Goal: Information Seeking & Learning: Learn about a topic

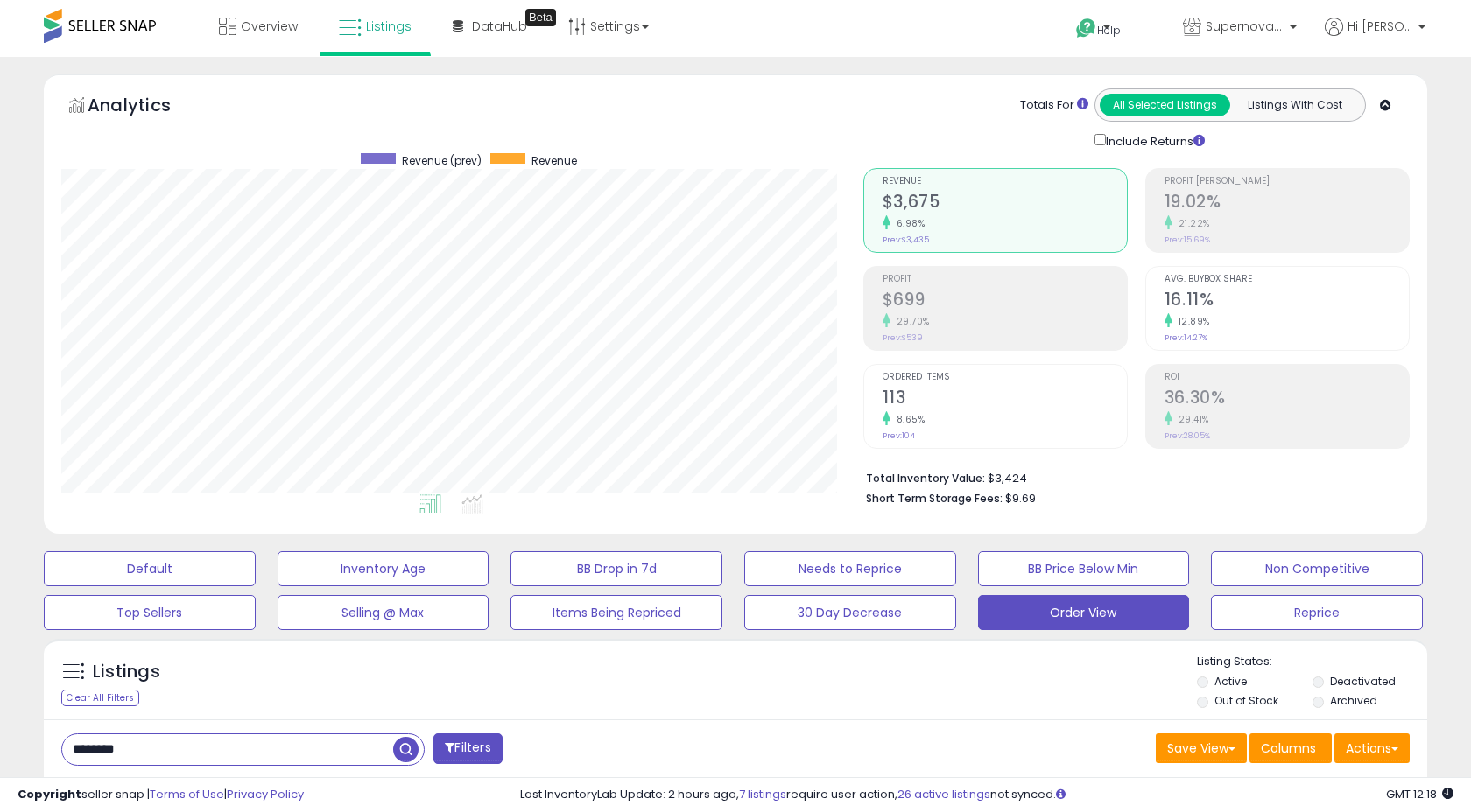
select select "**"
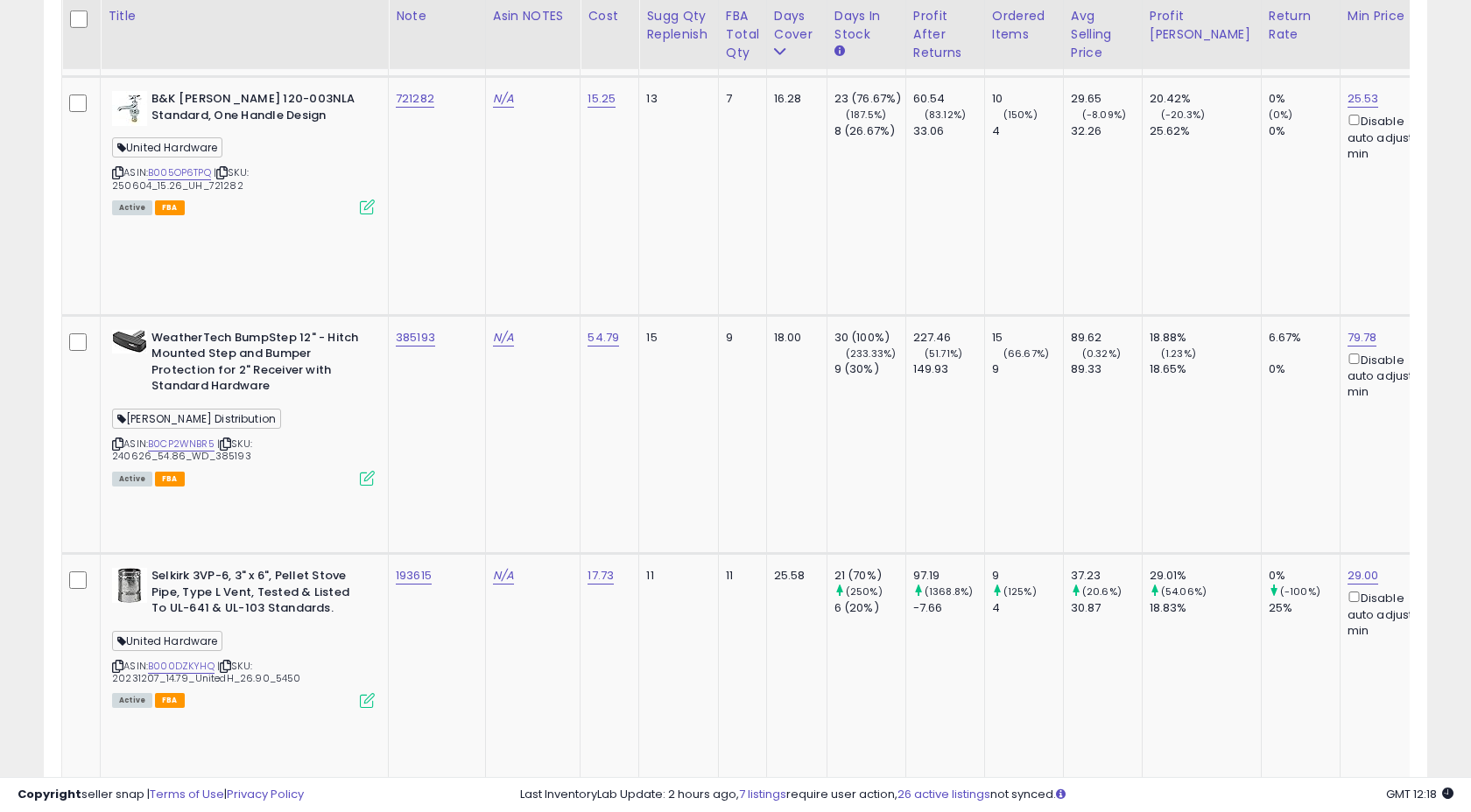
scroll to position [359, 801]
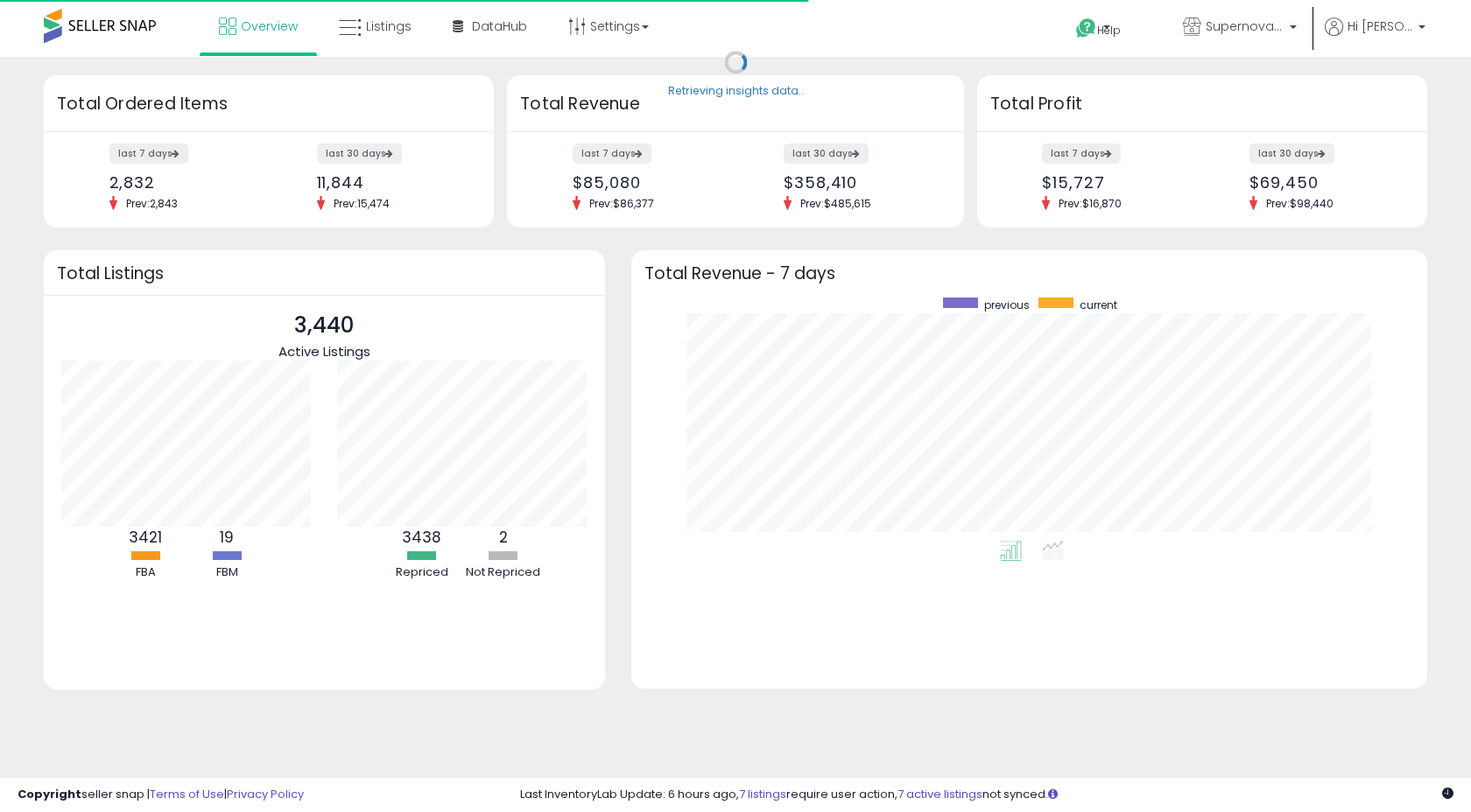
scroll to position [243, 761]
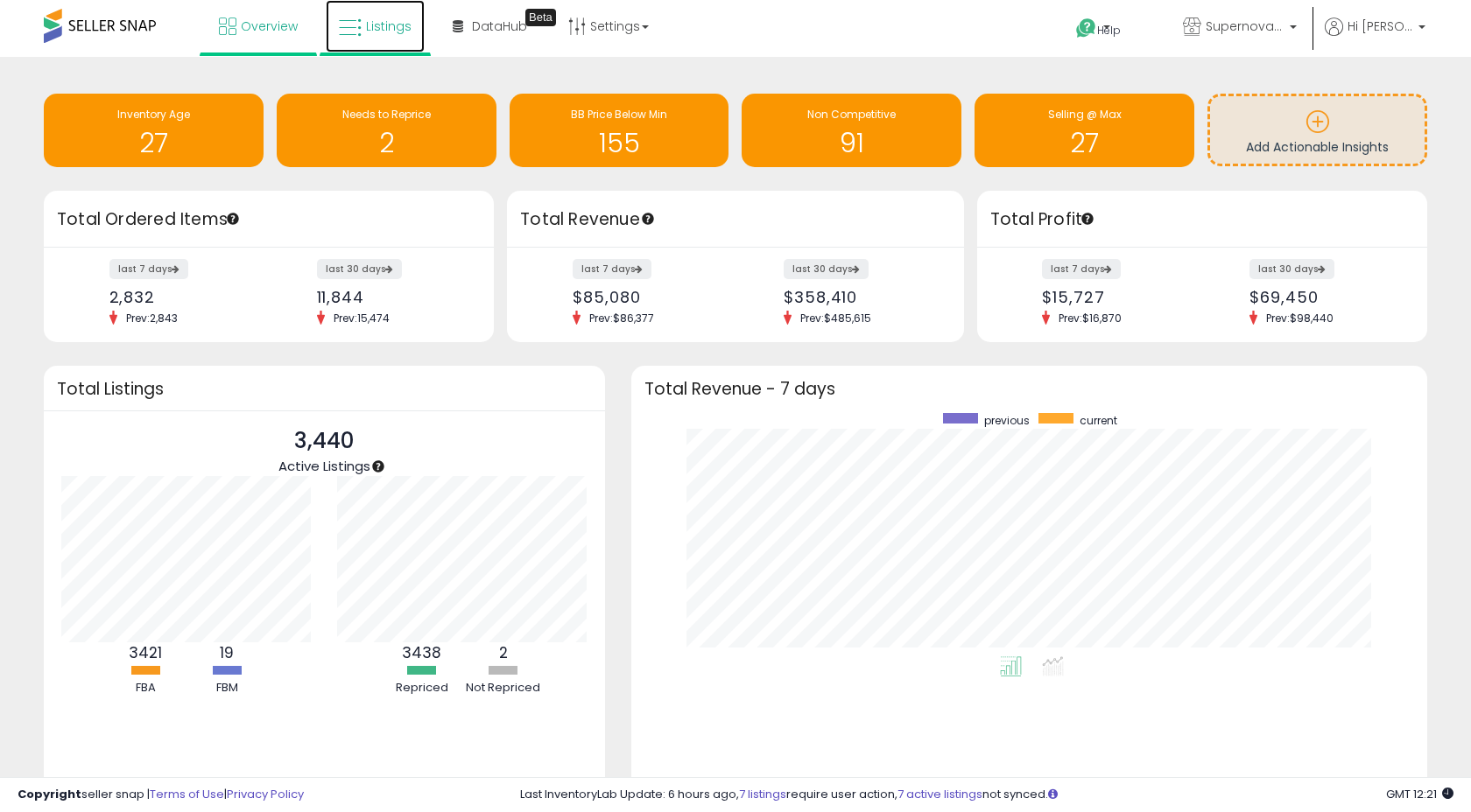
click at [377, 34] on span "Listings" at bounding box center [389, 27] width 46 height 18
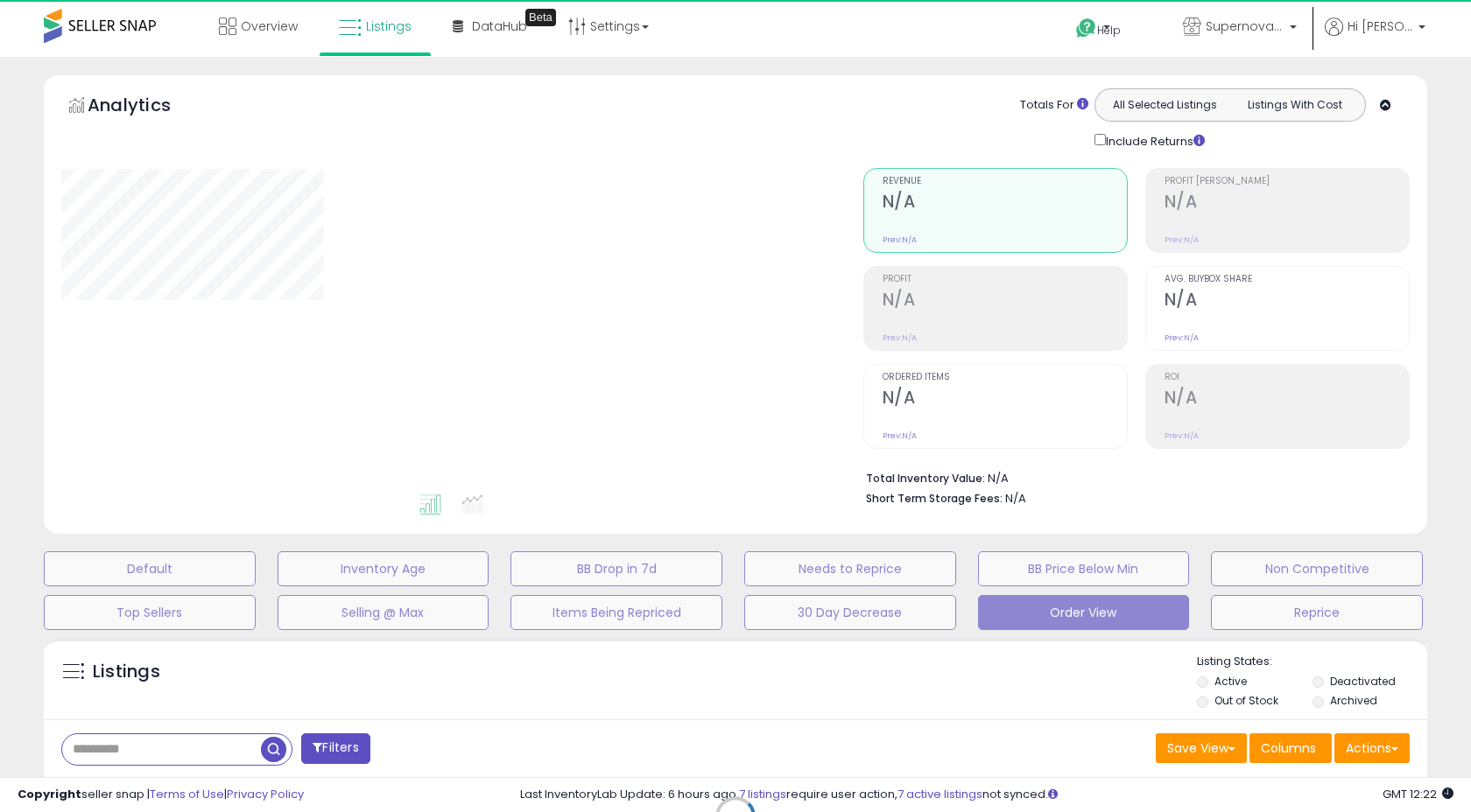
select select "**"
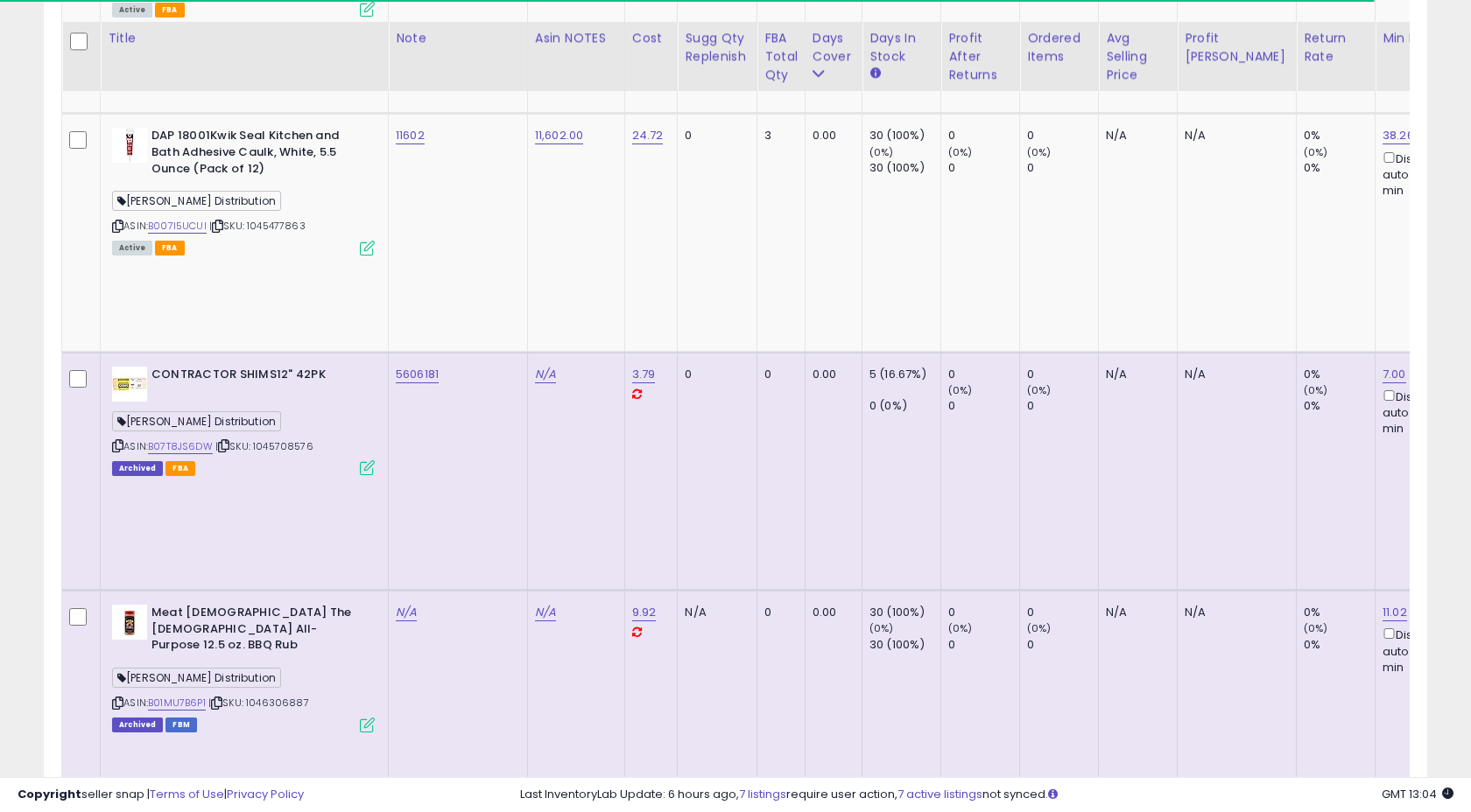
scroll to position [1546, 0]
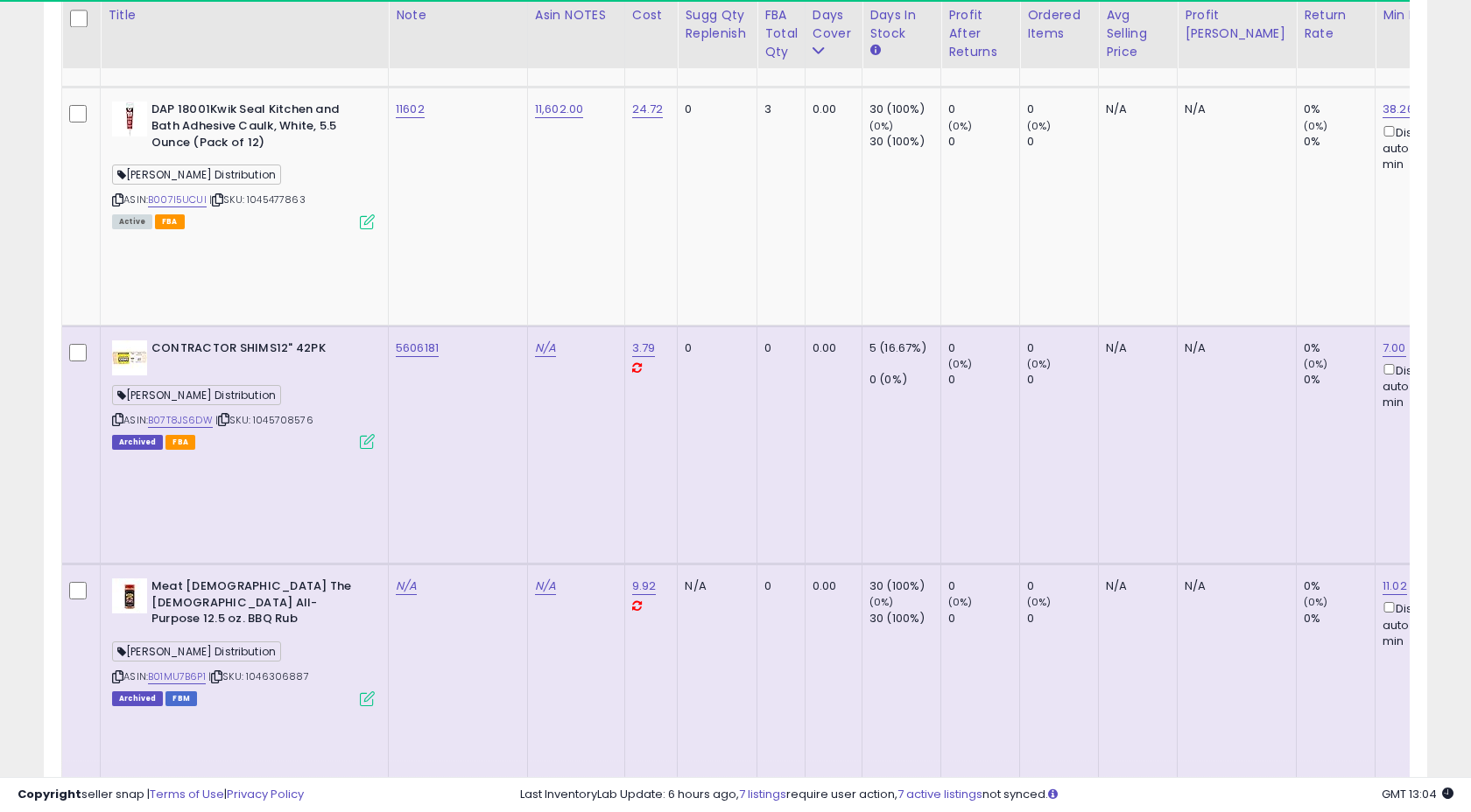
copy span "United Hardware"
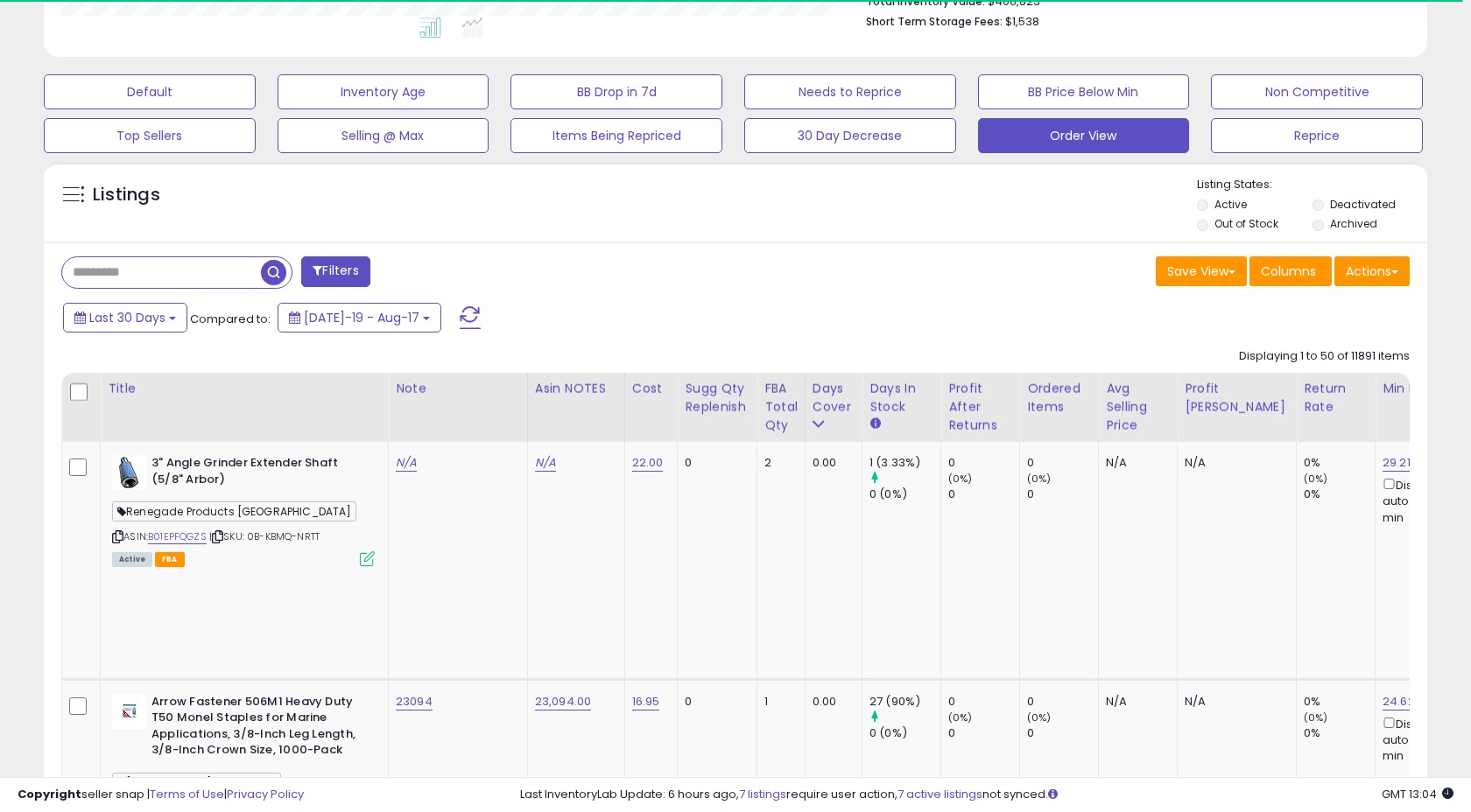
scroll to position [474, 0]
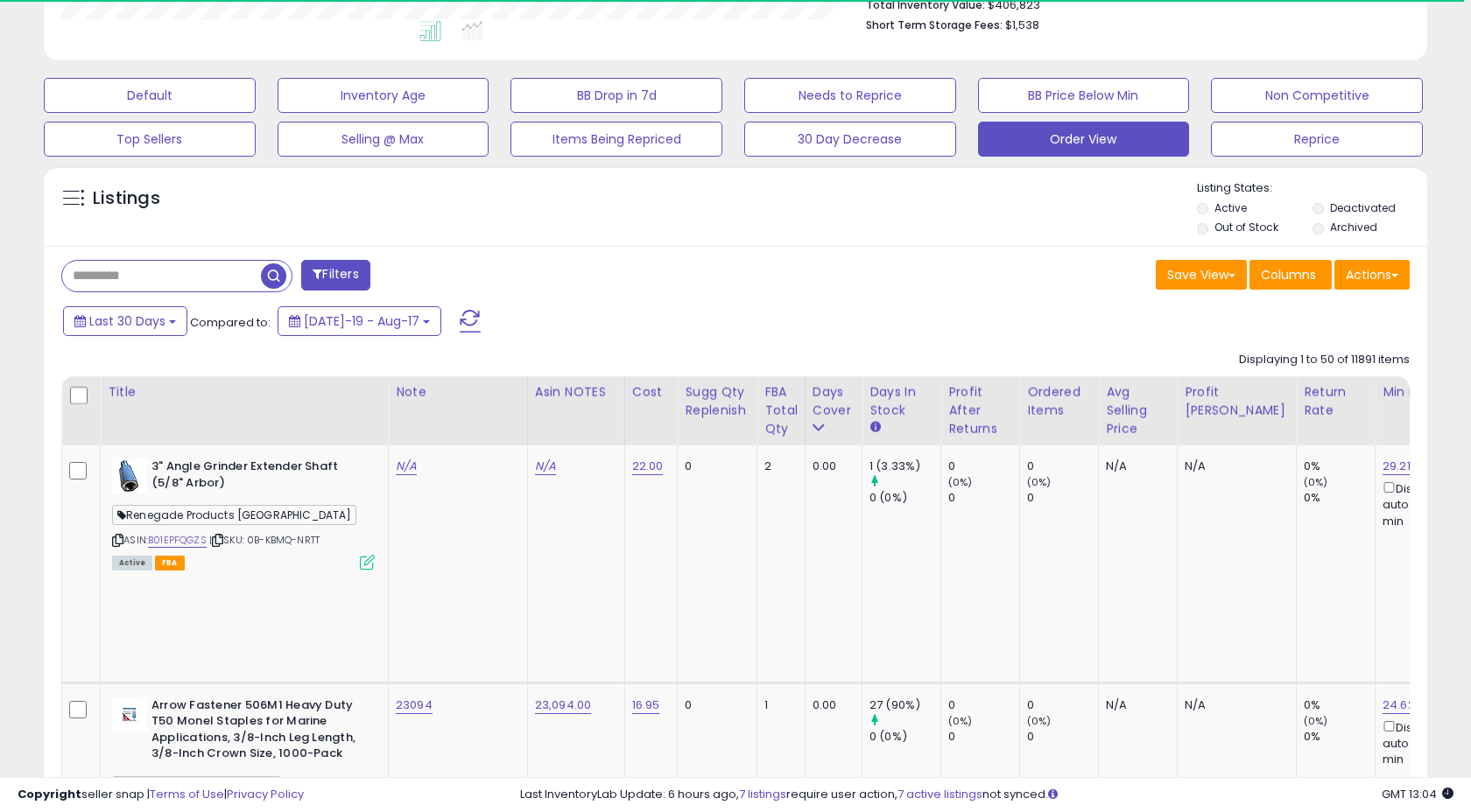
click at [339, 276] on button "Filters" at bounding box center [335, 275] width 68 height 31
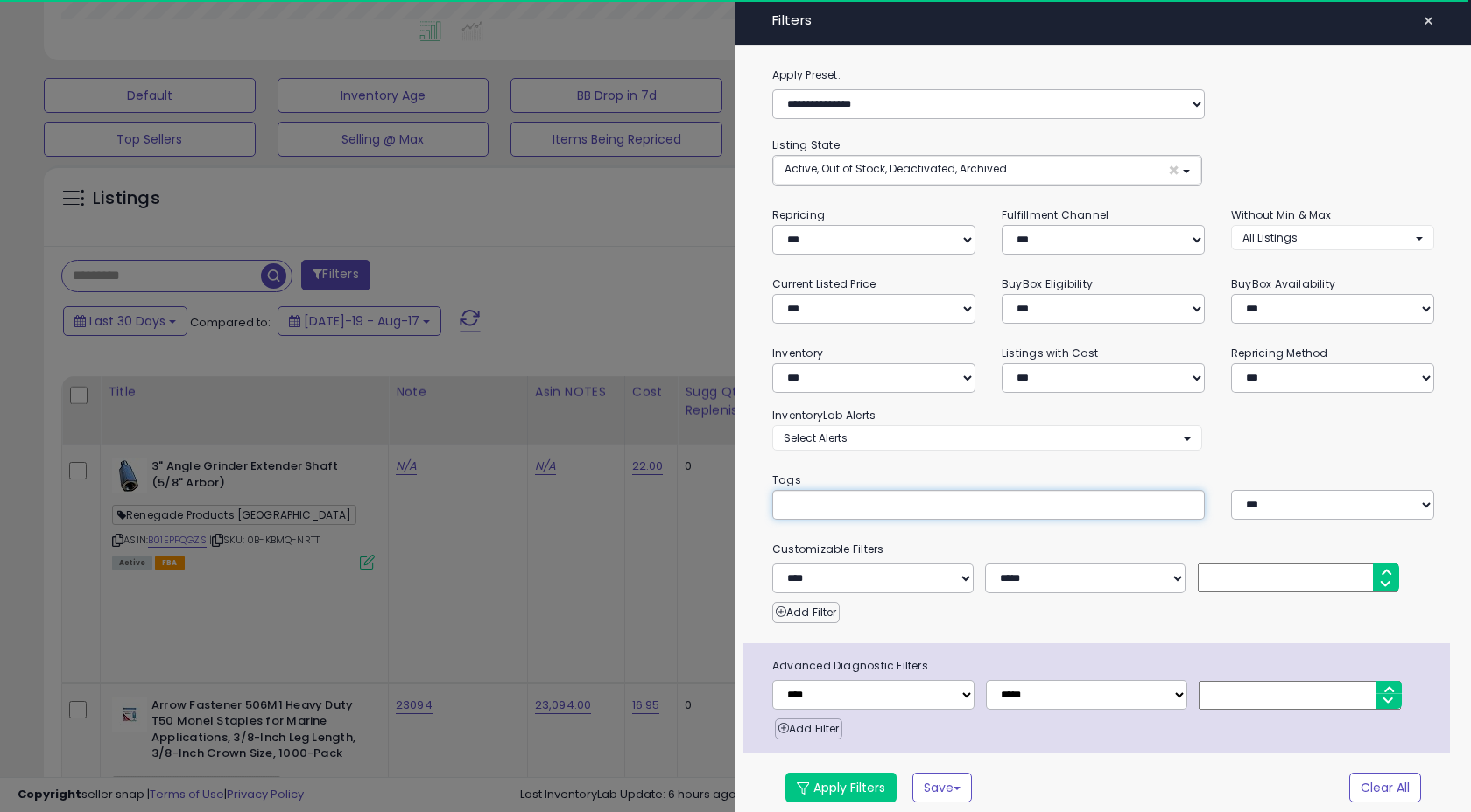
click at [835, 501] on input "text" at bounding box center [915, 505] width 263 height 18
paste input "**********"
type input "**********"
click at [957, 699] on select "**********" at bounding box center [874, 695] width 202 height 30
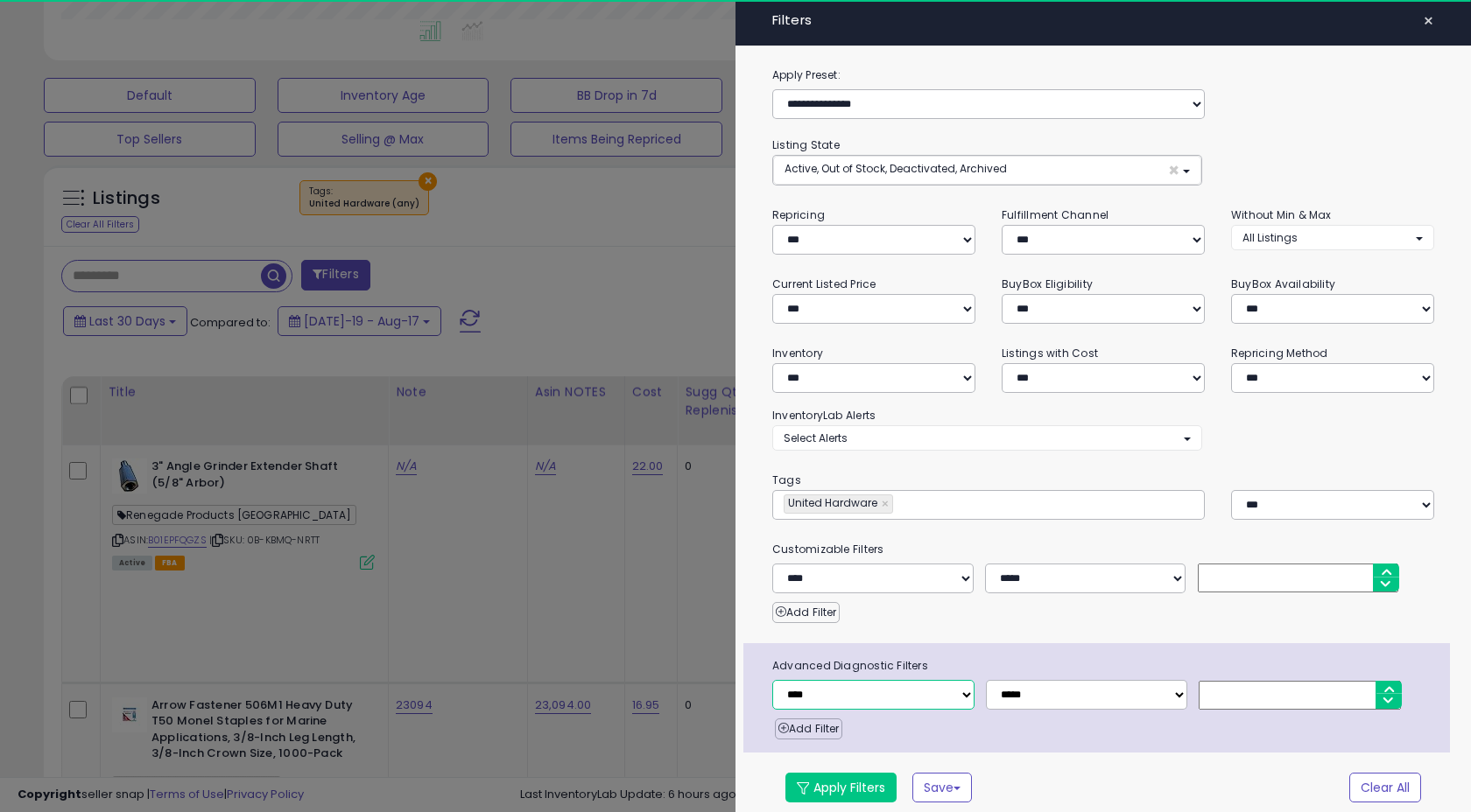
select select "**********"
click at [1049, 685] on select "**********" at bounding box center [1087, 695] width 202 height 30
select select "**"
click at [1248, 703] on input "number" at bounding box center [1300, 695] width 202 height 29
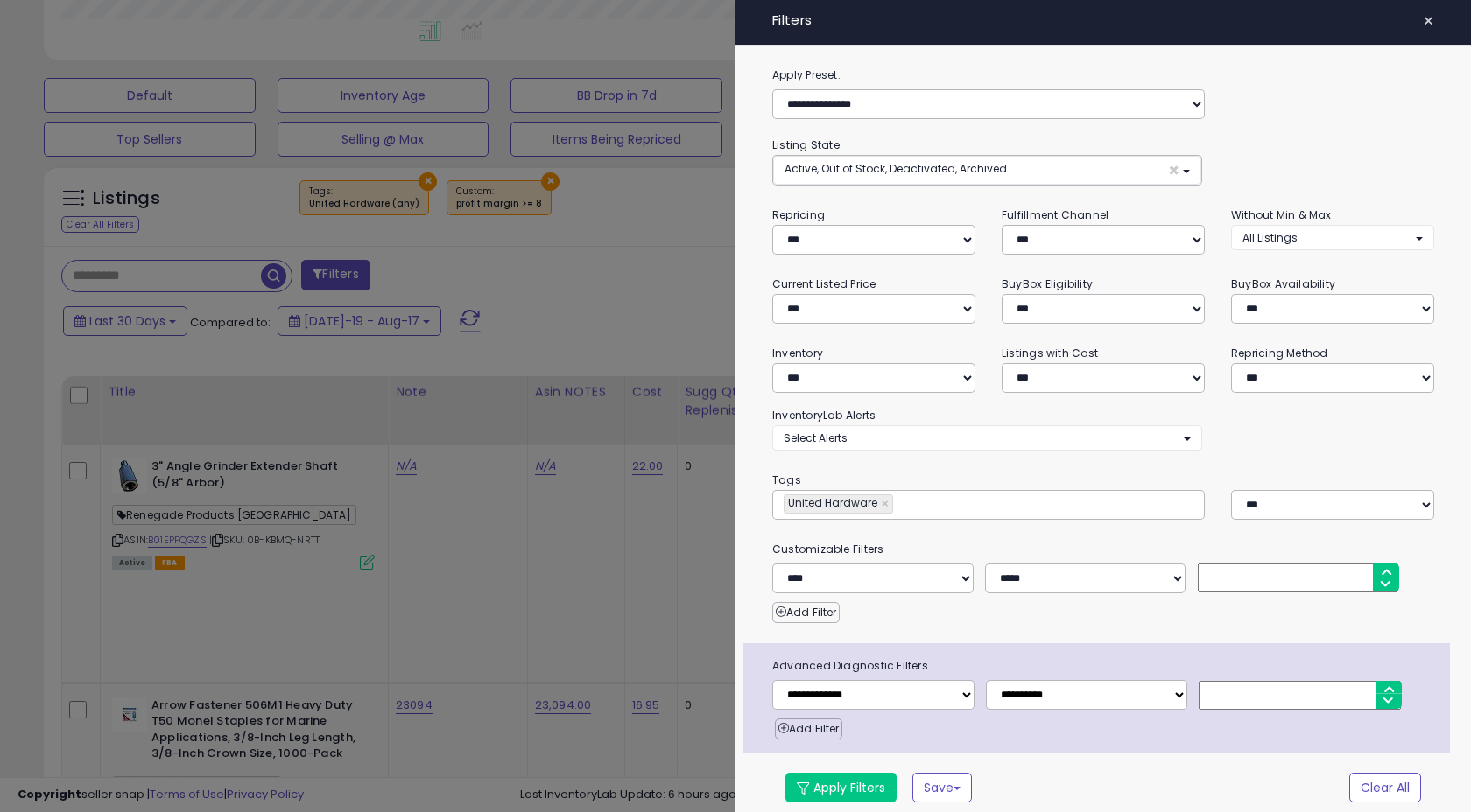
type input "*"
click at [1244, 732] on div "Add Filter" at bounding box center [1112, 725] width 675 height 30
click at [861, 793] on button "Apply Filters" at bounding box center [841, 788] width 111 height 30
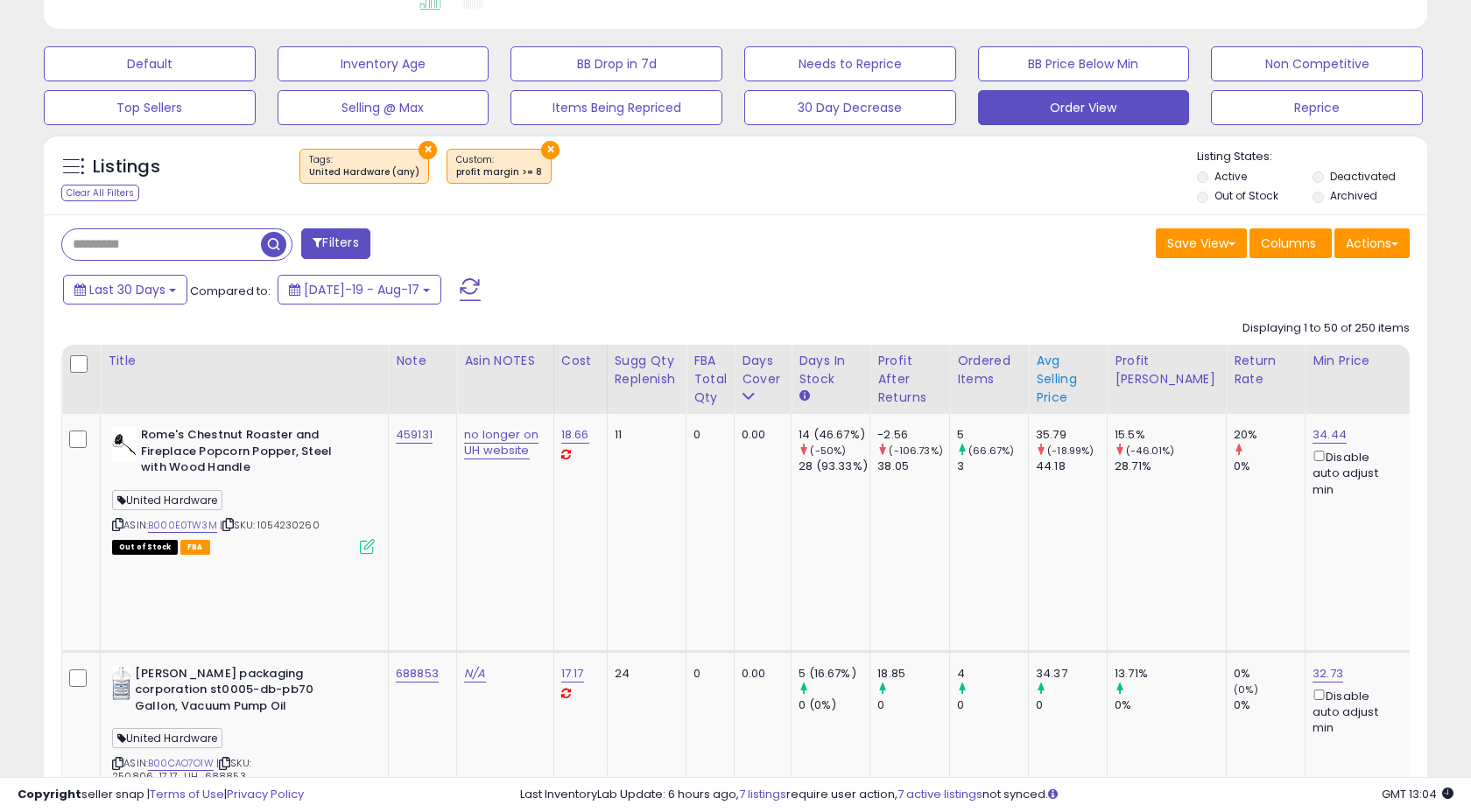
scroll to position [578, 0]
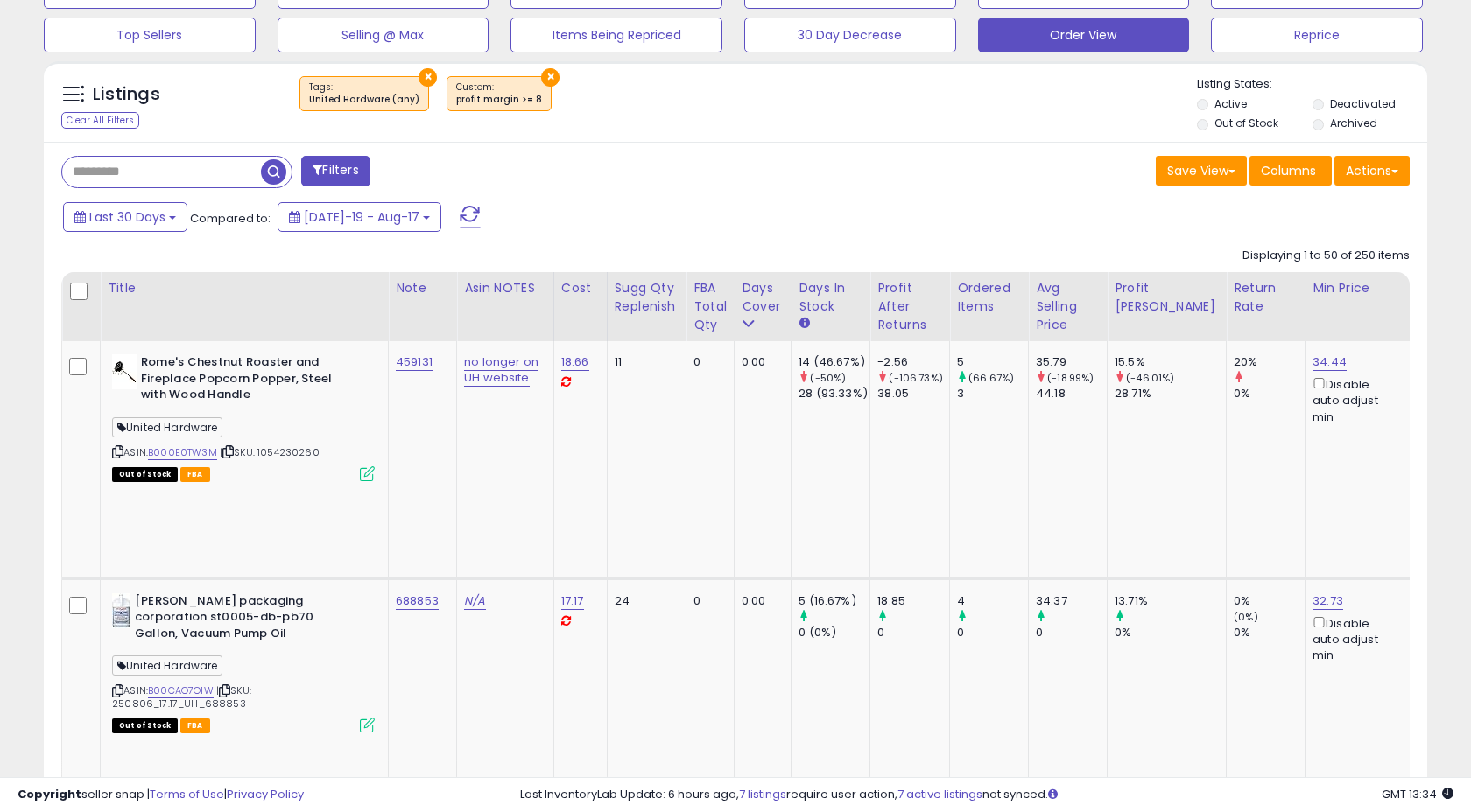
click at [508, 237] on div "Last 30 Days Compared to: Jul-19 - Aug-17" at bounding box center [564, 219] width 1012 height 40
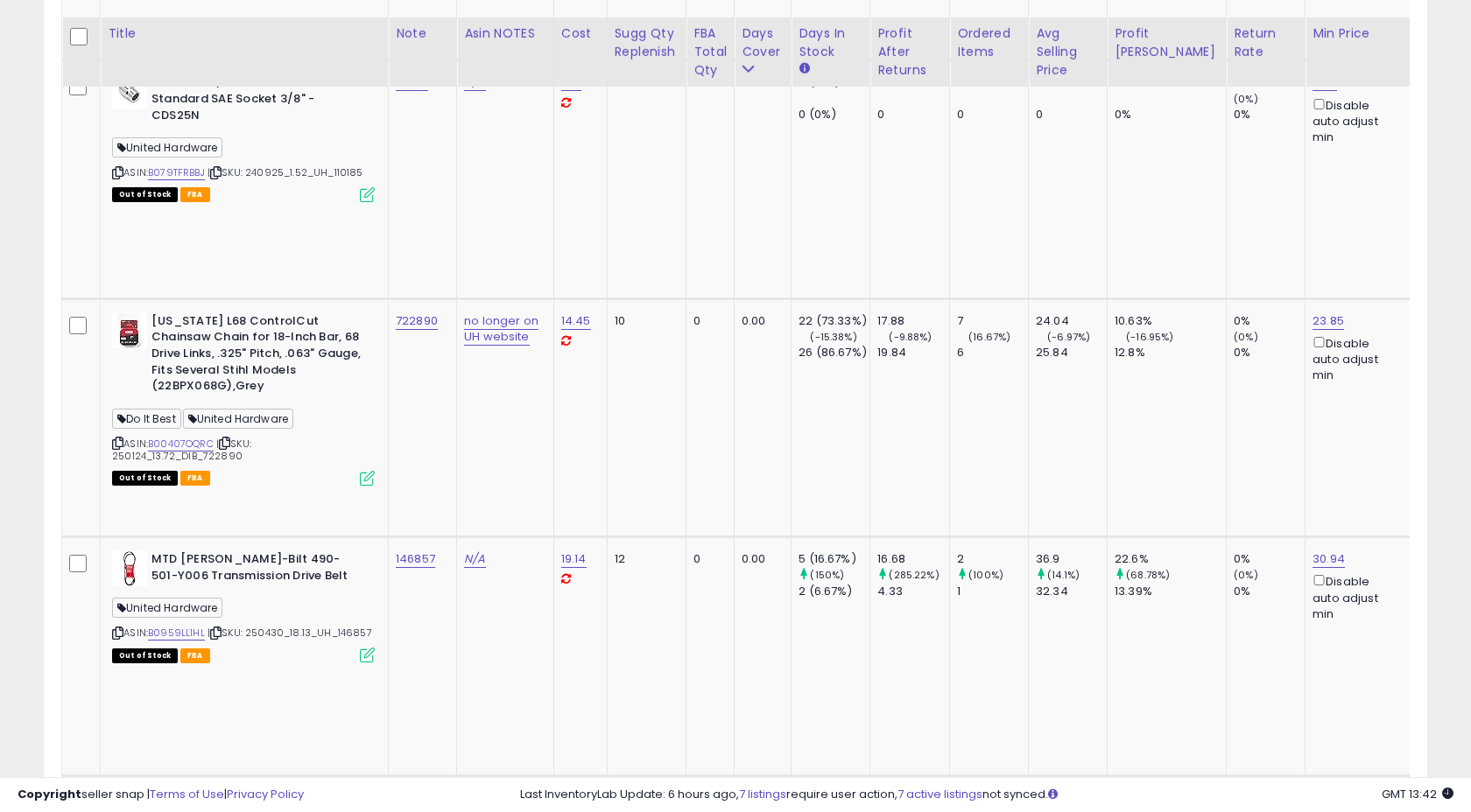
scroll to position [1849, 0]
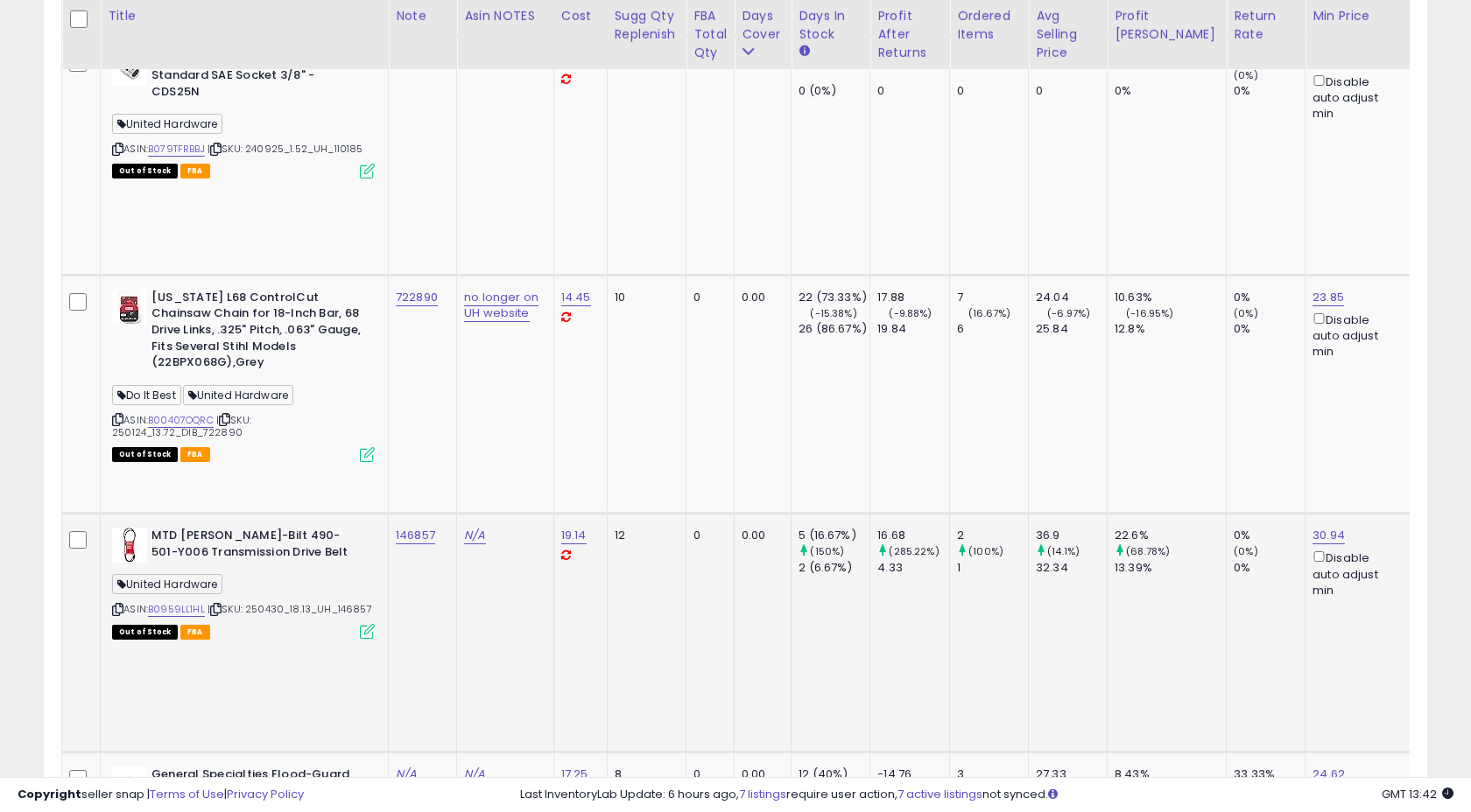
click at [442, 514] on td "146857" at bounding box center [423, 633] width 68 height 238
copy tr "146857"
click at [428, 514] on td "146857" at bounding box center [423, 633] width 68 height 238
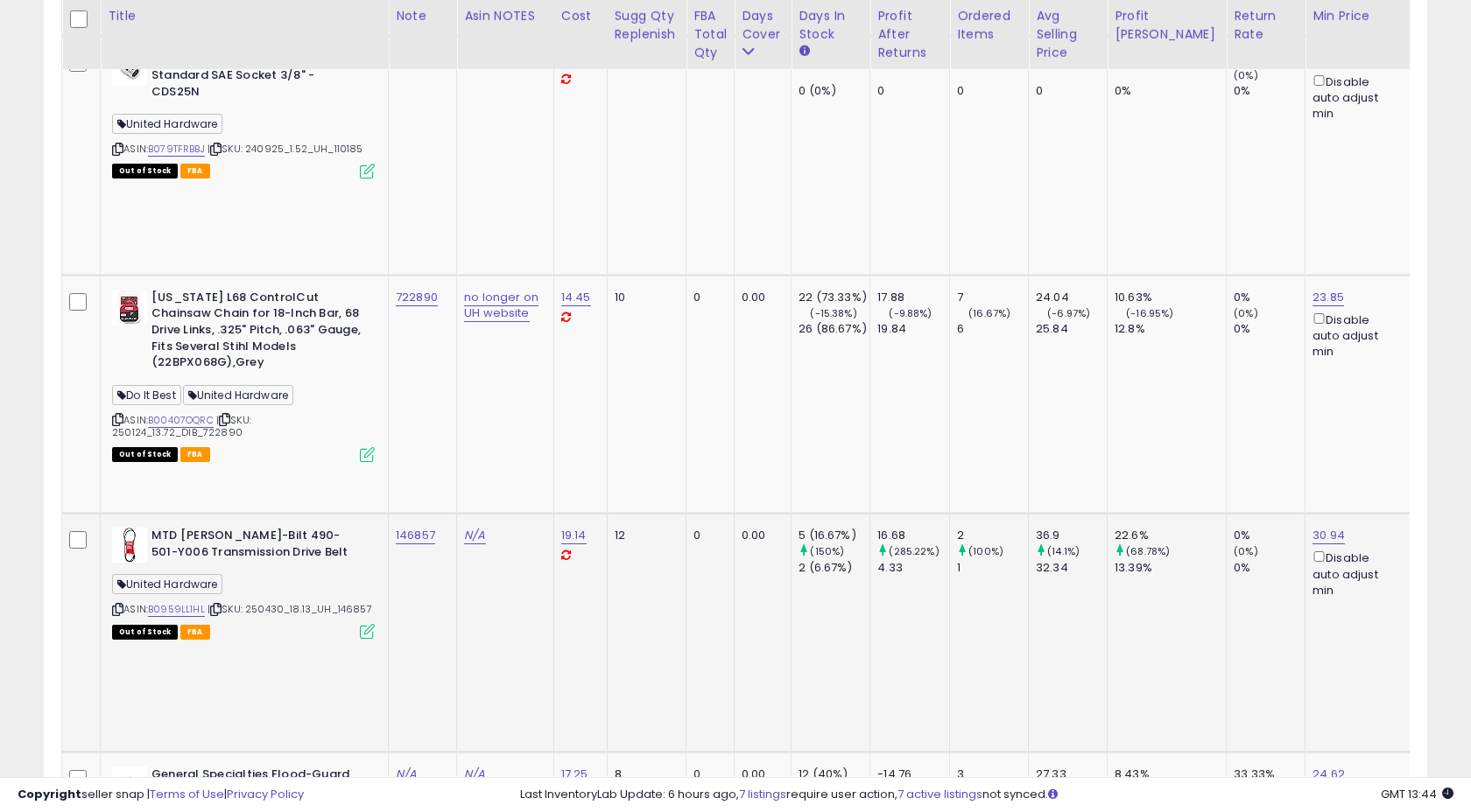
click at [438, 527] on div "146857" at bounding box center [420, 535] width 48 height 16
copy tr "146857"
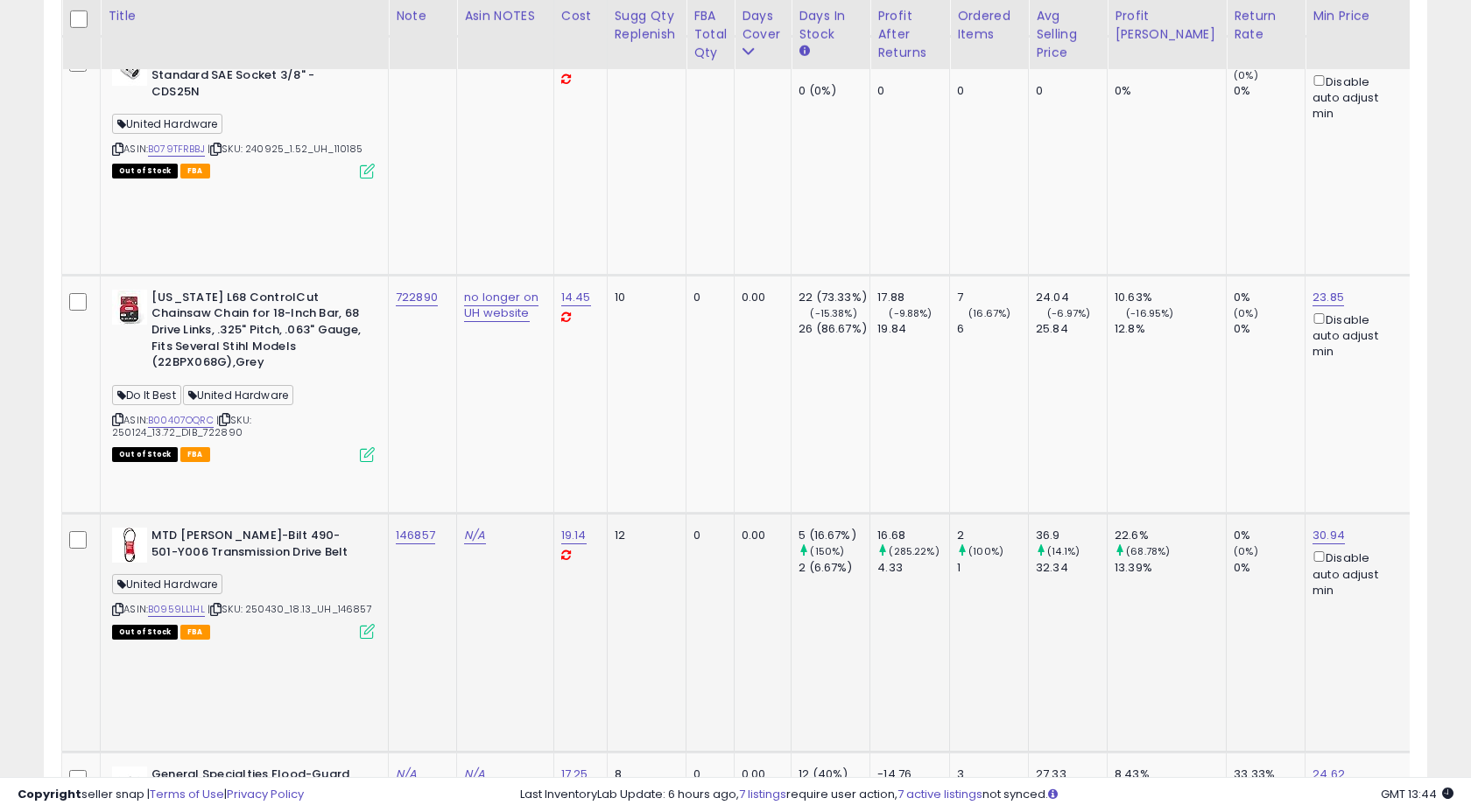
click at [447, 514] on td "146857" at bounding box center [423, 633] width 68 height 238
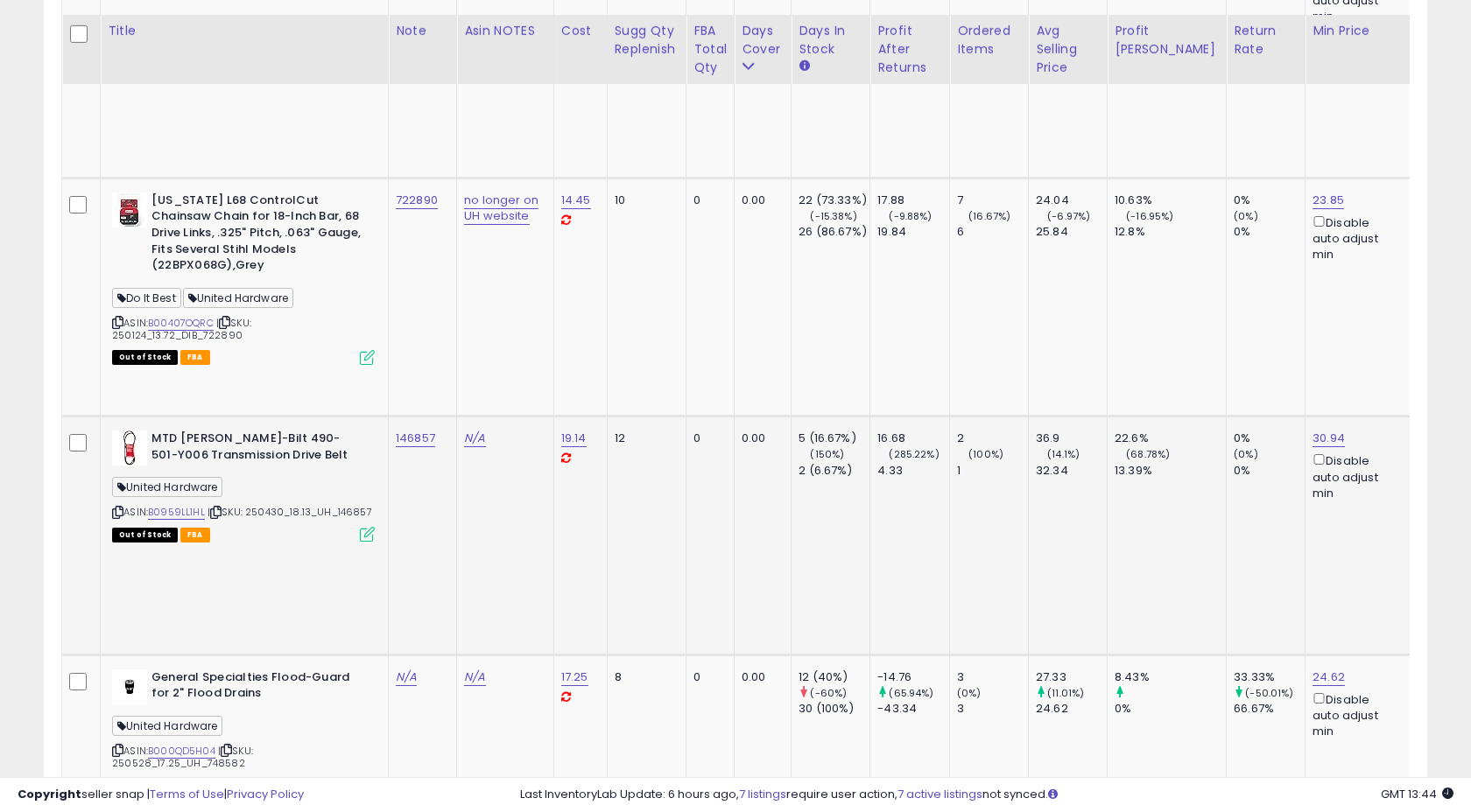
scroll to position [1975, 0]
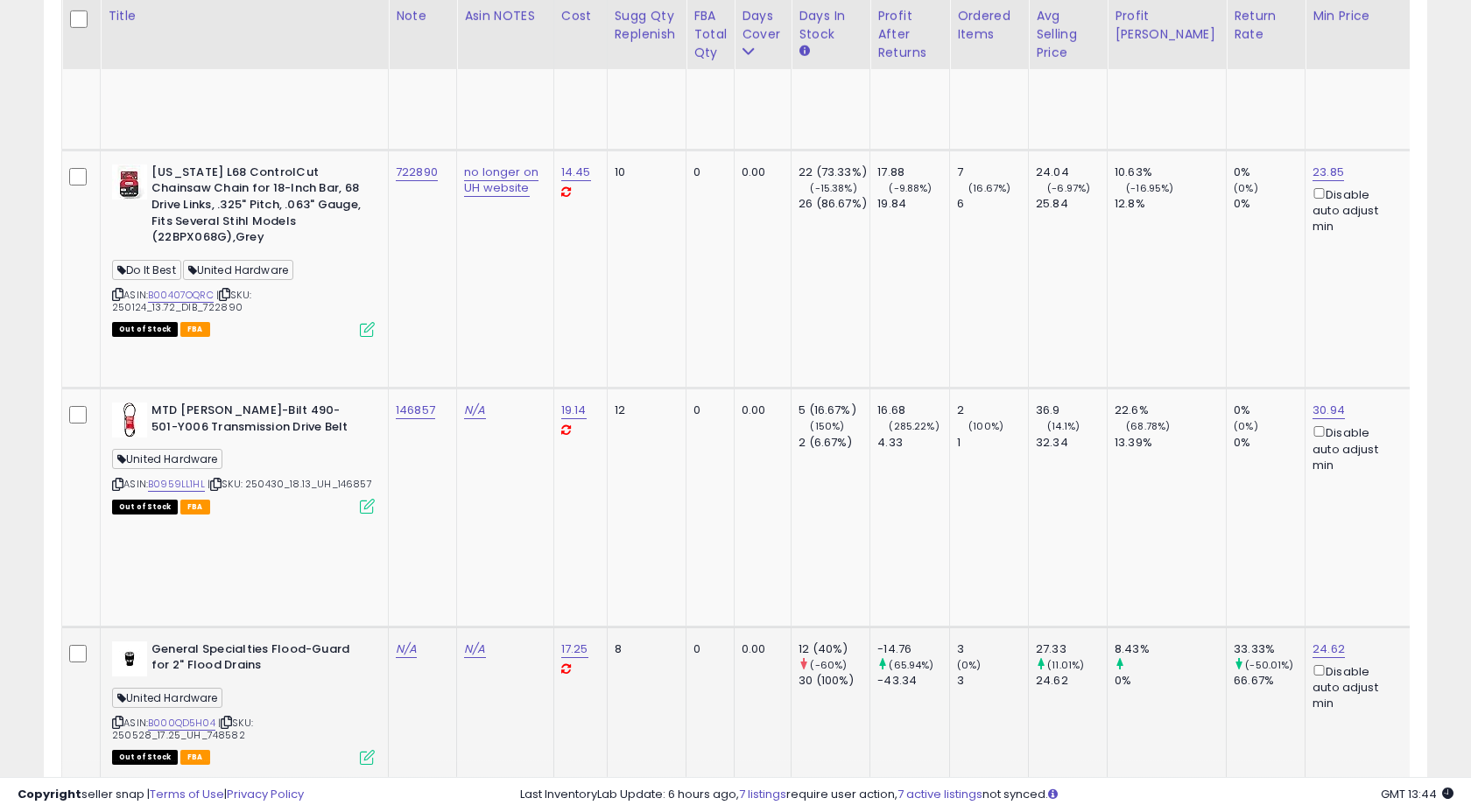
drag, startPoint x: 204, startPoint y: 185, endPoint x: 246, endPoint y: 185, distance: 42.0
click at [246, 641] on div "ASIN: B000QD5H04 | SKU: 250528_17.25_UH_748582 Out of Stock FBA" at bounding box center [243, 702] width 263 height 122
copy span "748582"
click at [406, 640] on link "N/A" at bounding box center [406, 649] width 21 height 18
type input "******"
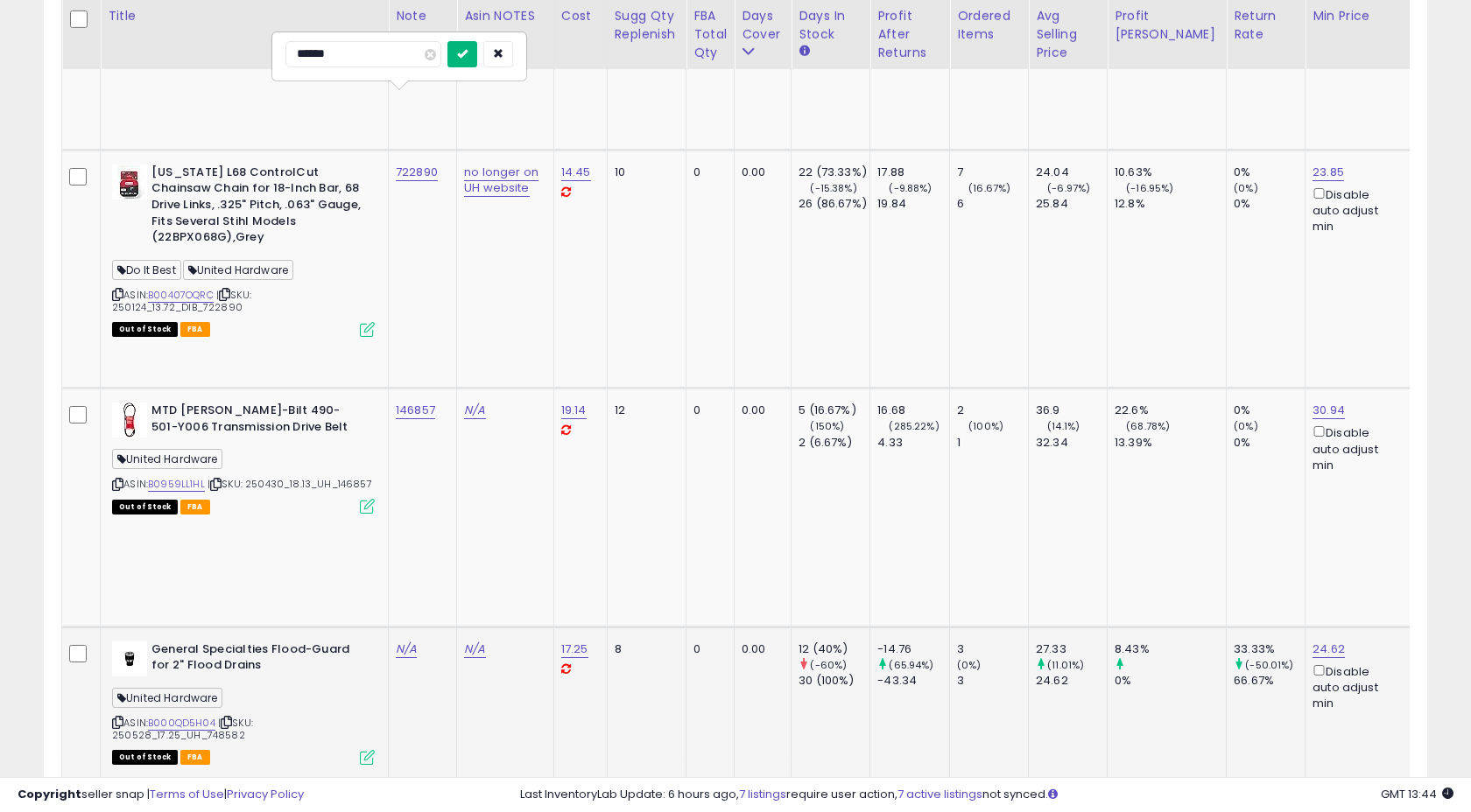
click at [476, 61] on button "submit" at bounding box center [462, 54] width 30 height 26
click at [439, 627] on td "748582" at bounding box center [423, 746] width 68 height 238
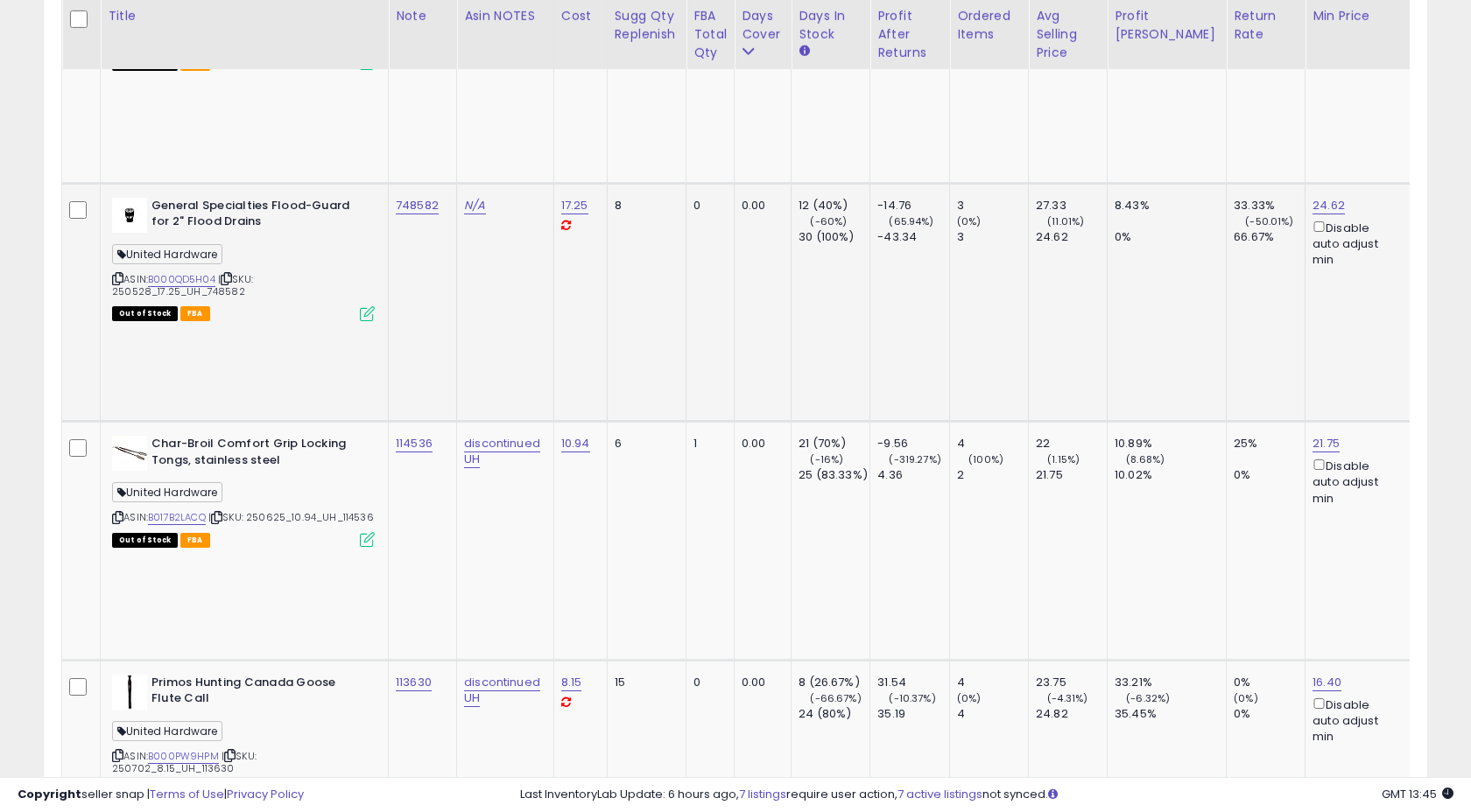
scroll to position [2426, 0]
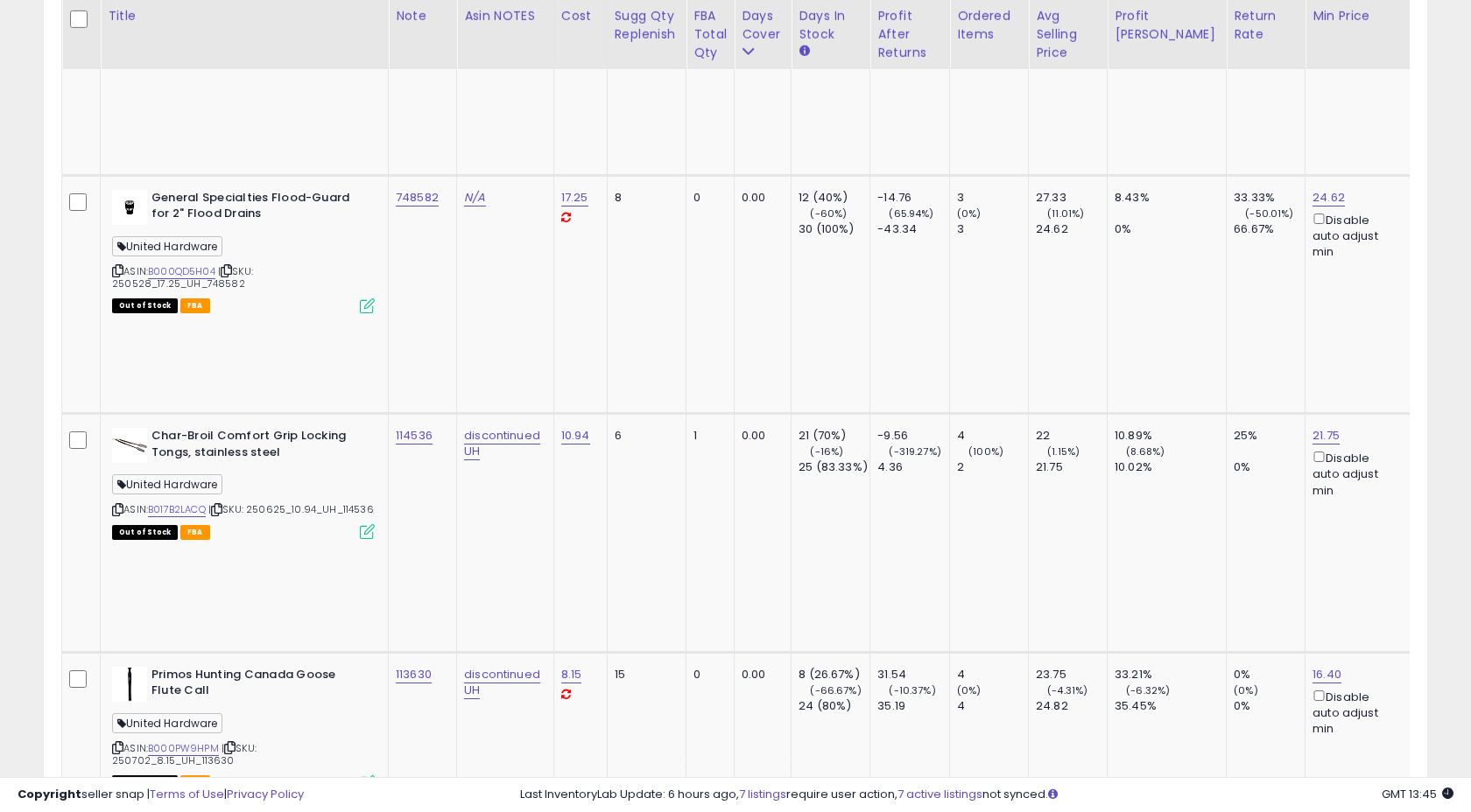
copy tr "135181"
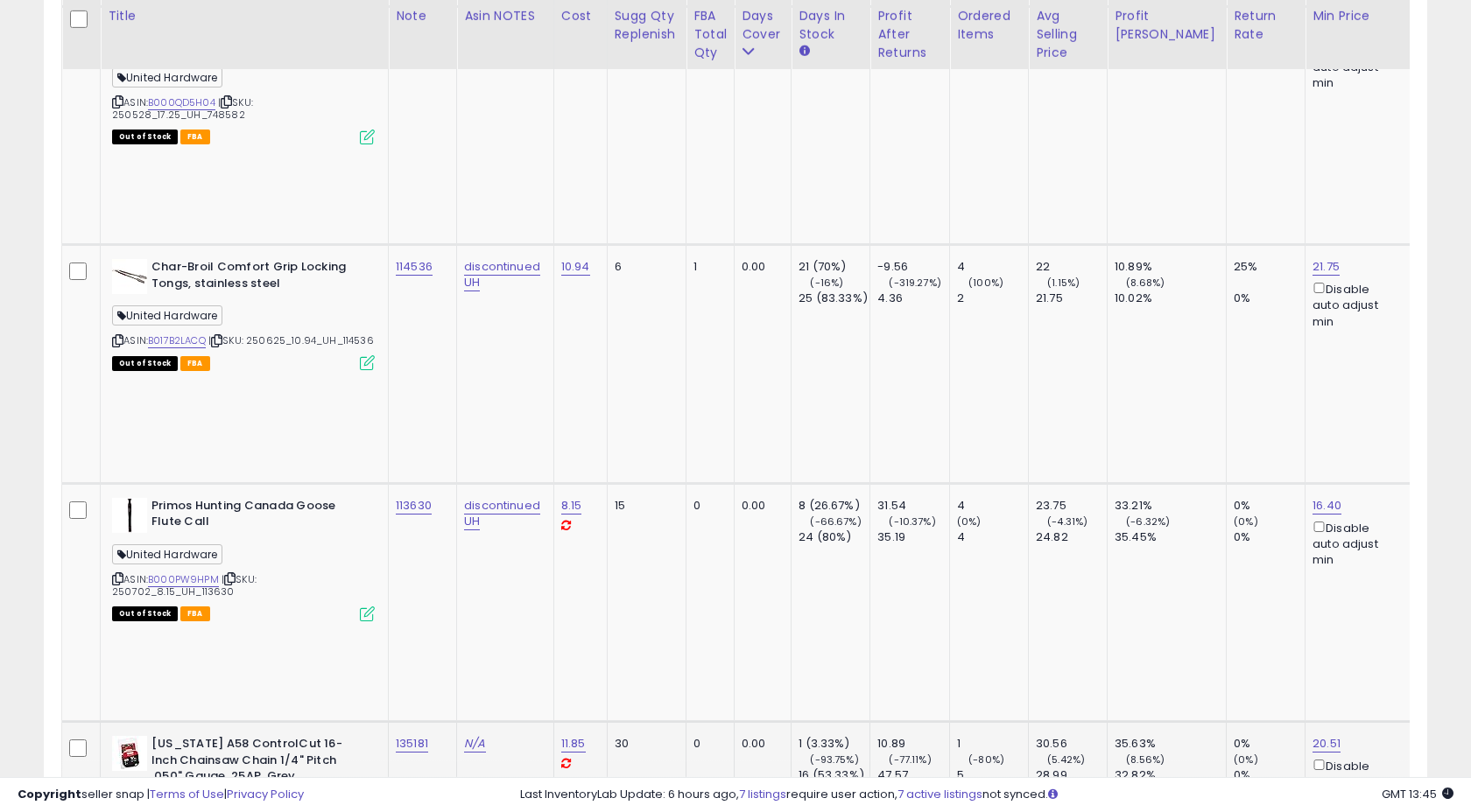
scroll to position [2583, 0]
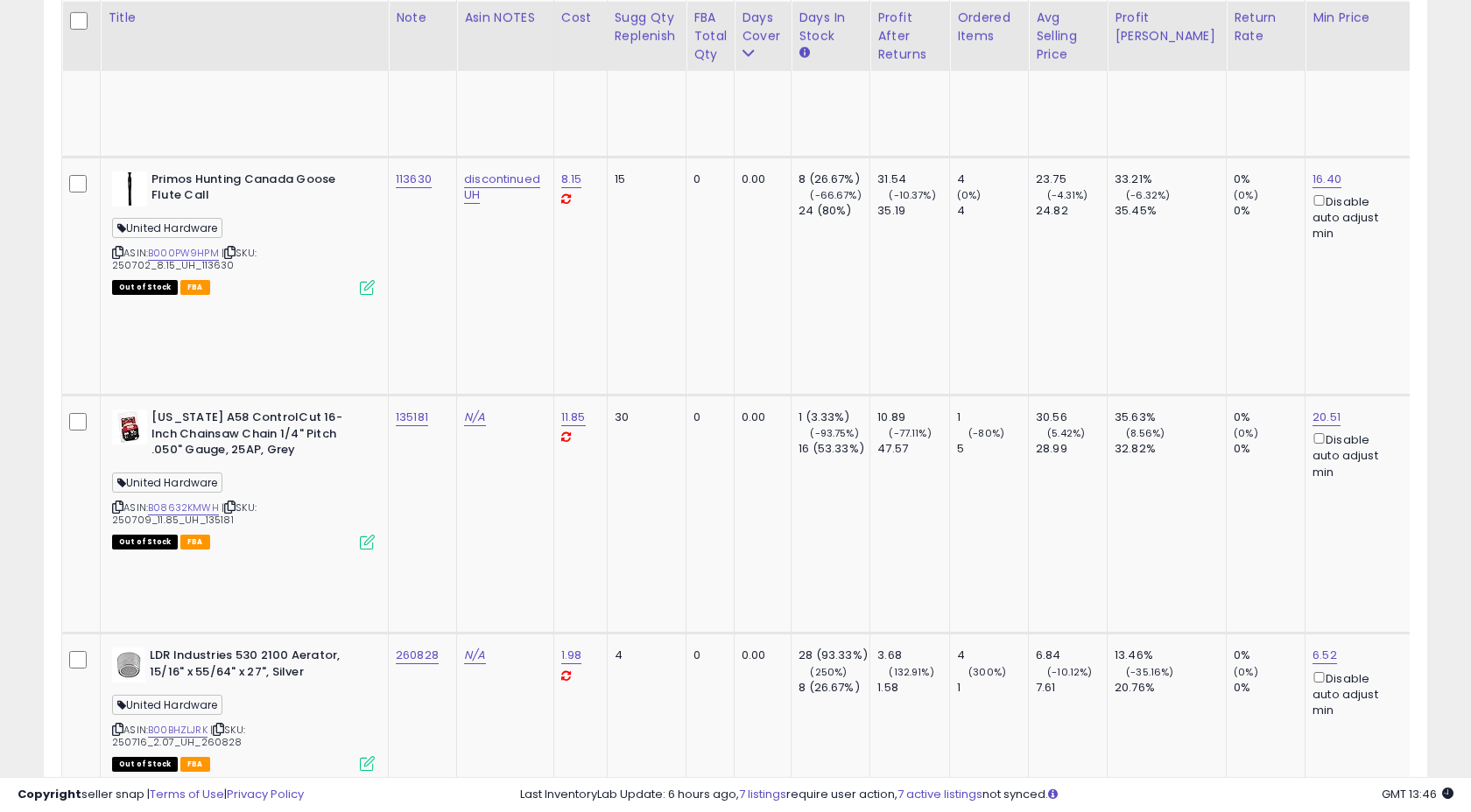
scroll to position [2925, 0]
copy tr "164504"
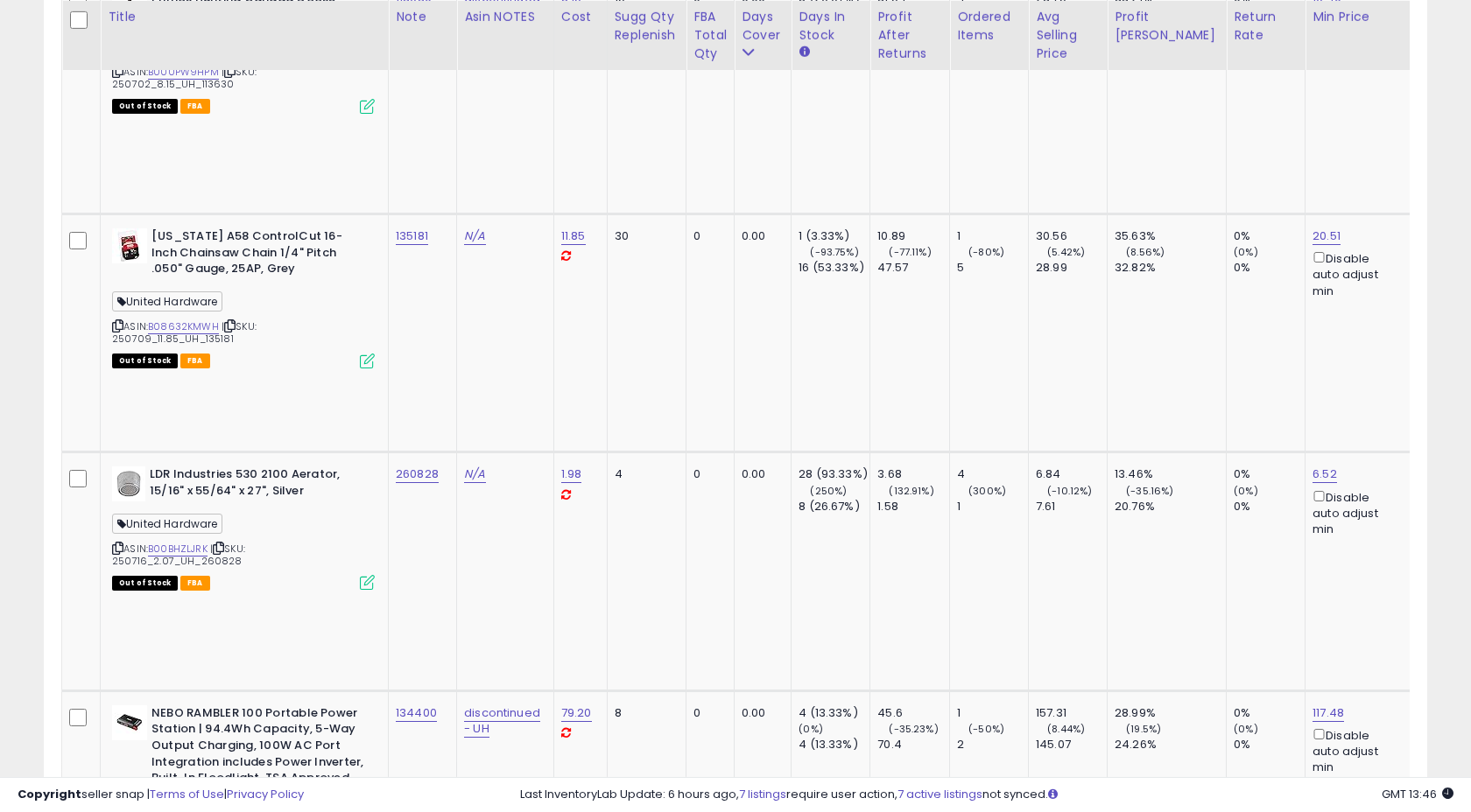
scroll to position [3104, 0]
copy tr "822148"
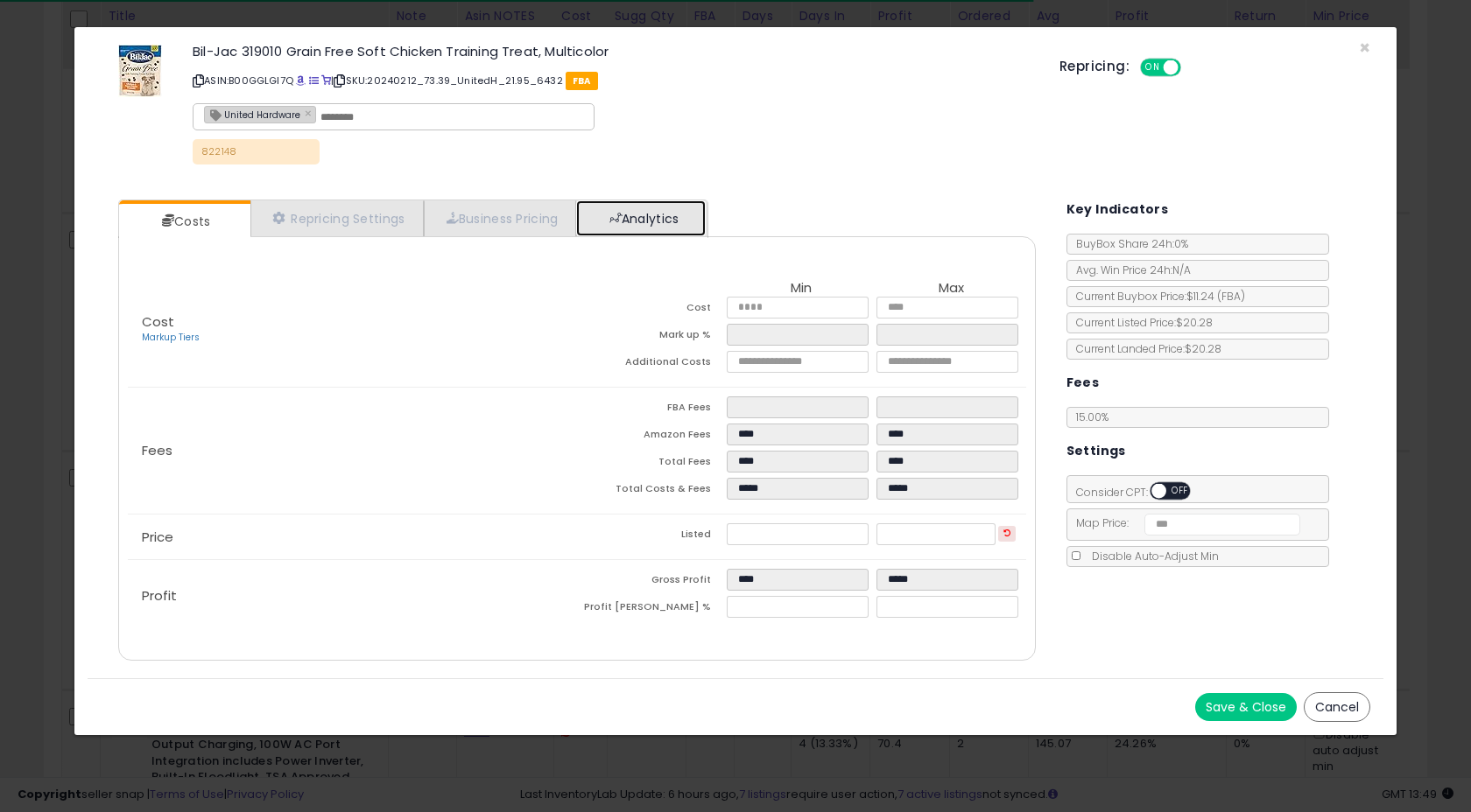
click at [662, 233] on link "Analytics" at bounding box center [641, 218] width 130 height 36
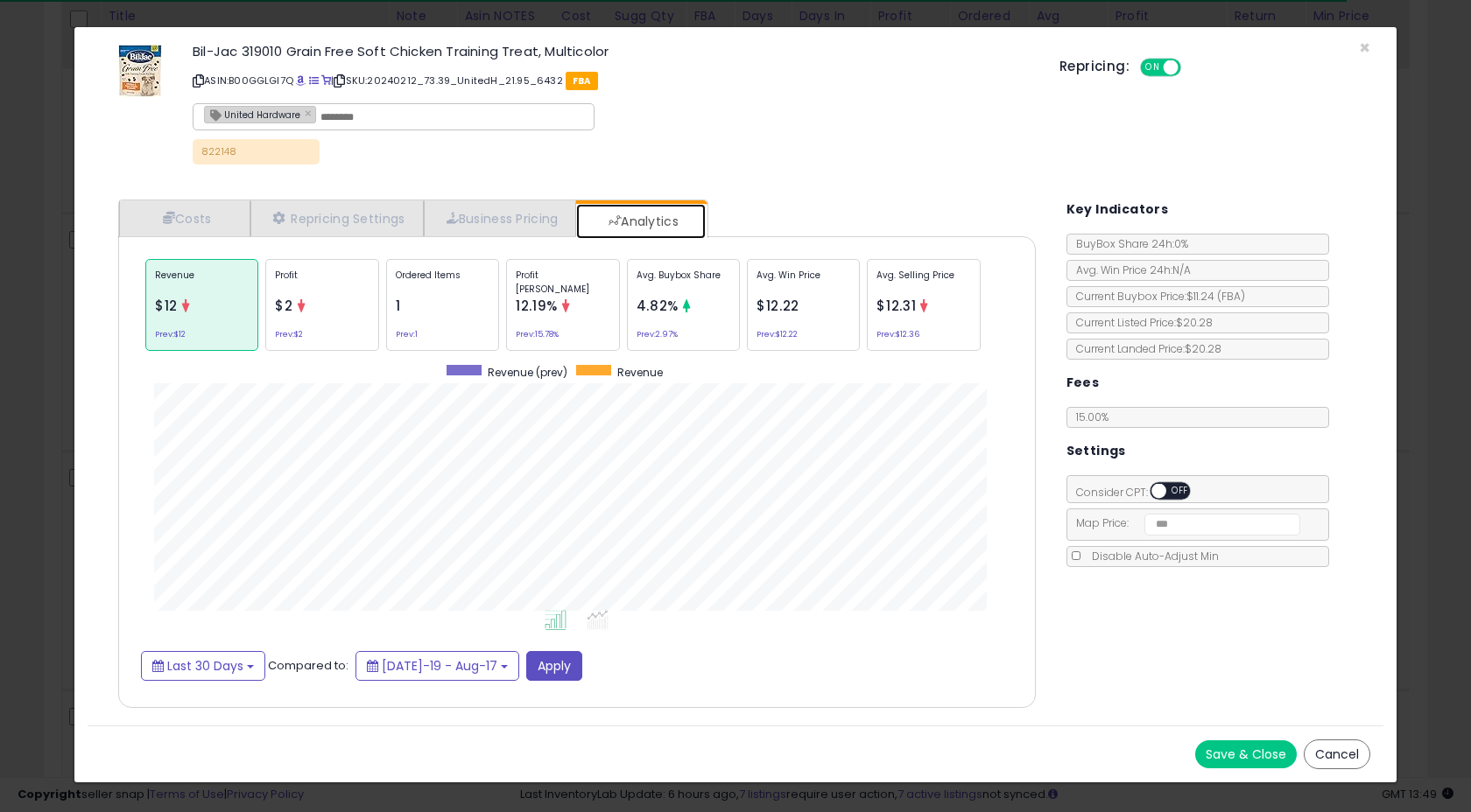
scroll to position [538, 952]
click at [1365, 44] on span "×" at bounding box center [1364, 48] width 11 height 26
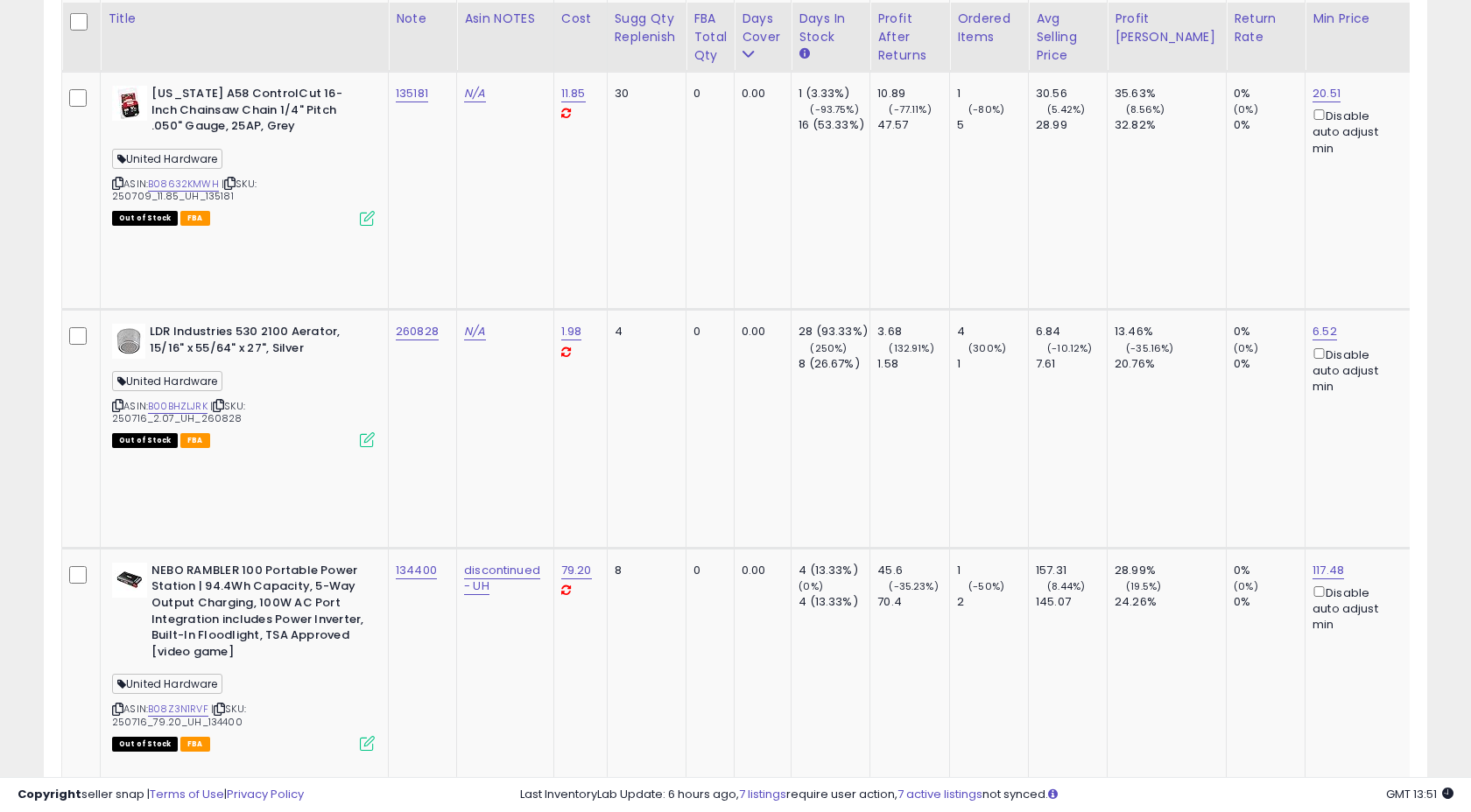
scroll to position [3249, 0]
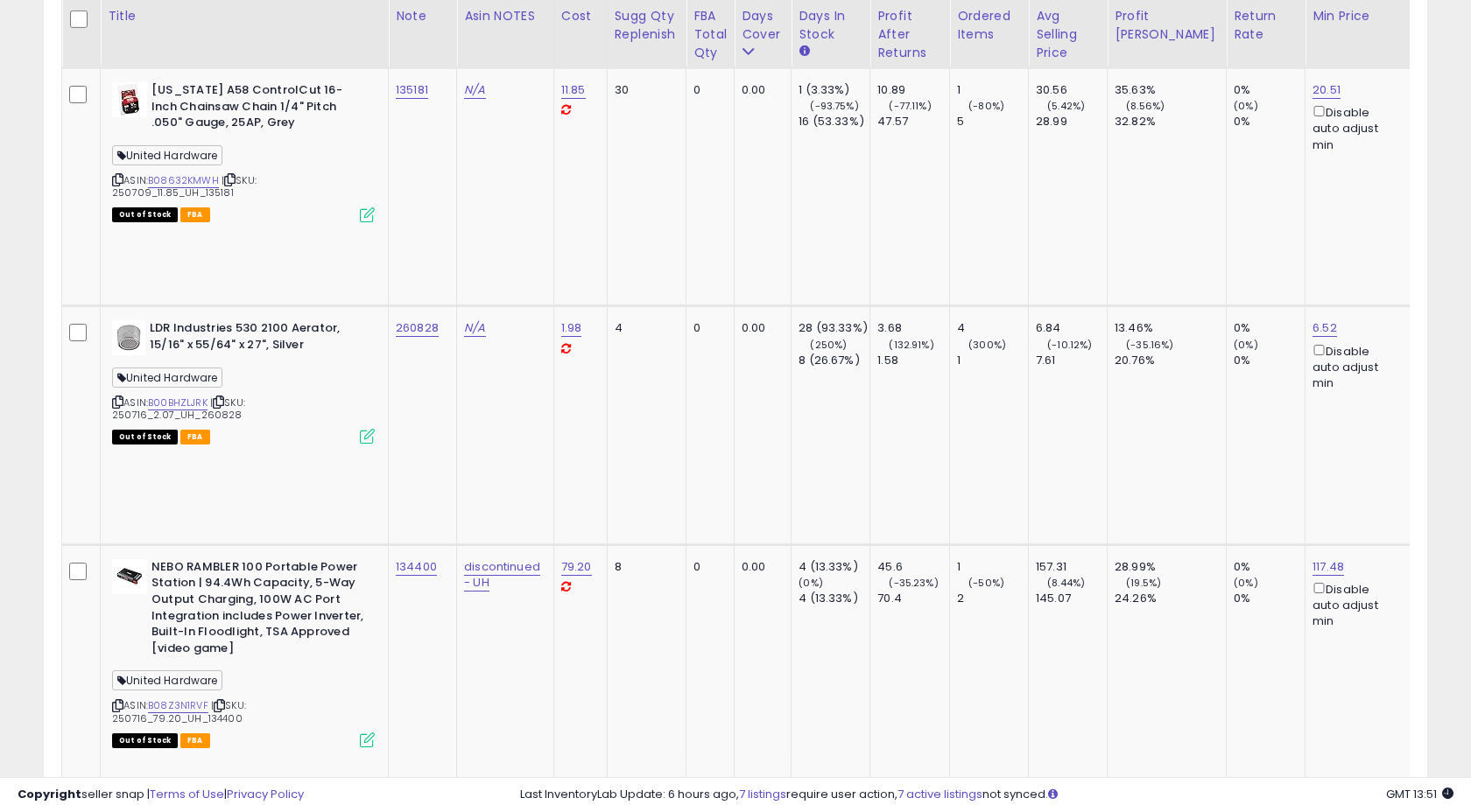
copy tr "137759"
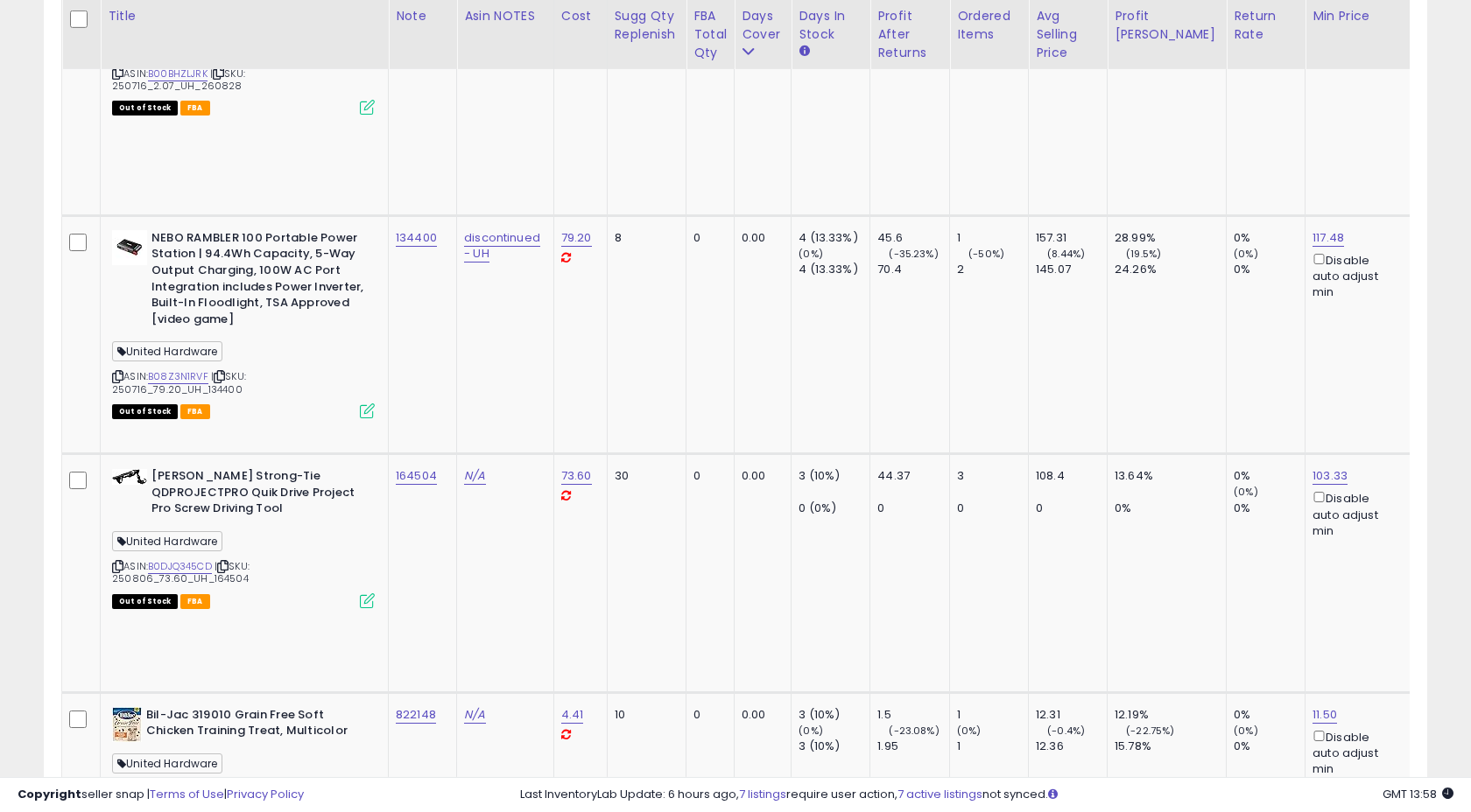
scroll to position [3560, 0]
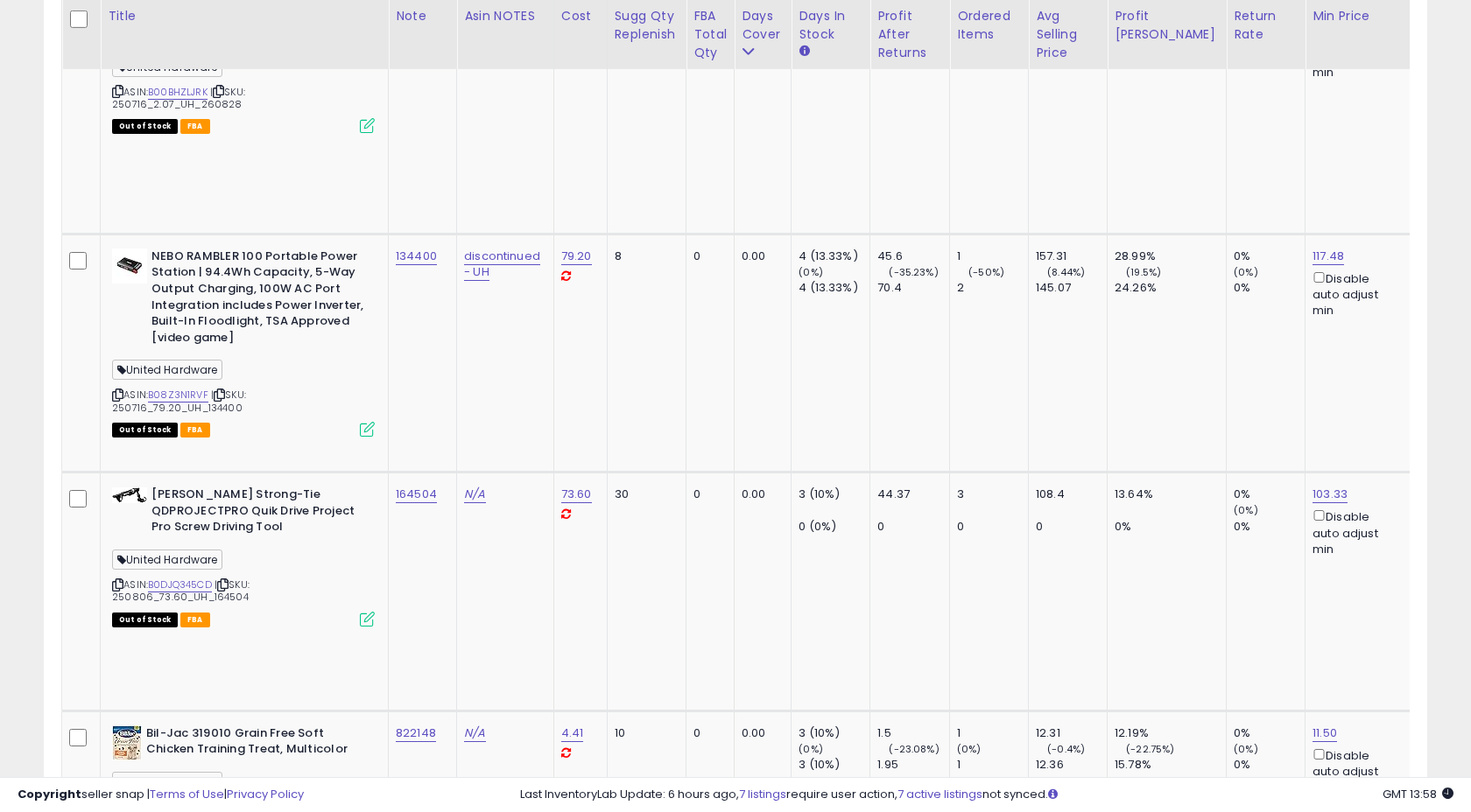
copy tr "147872"
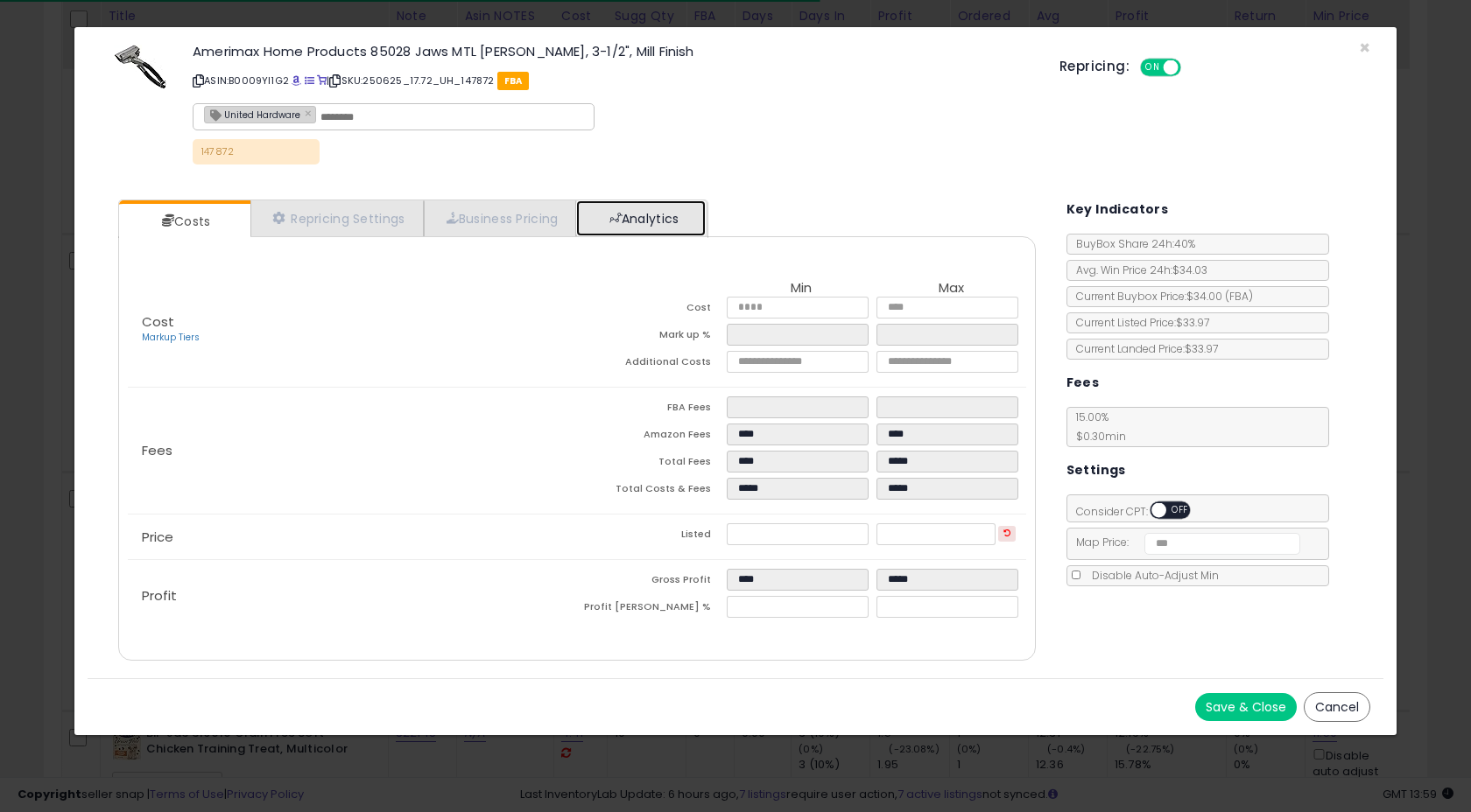
click at [640, 211] on link "Analytics" at bounding box center [641, 218] width 130 height 36
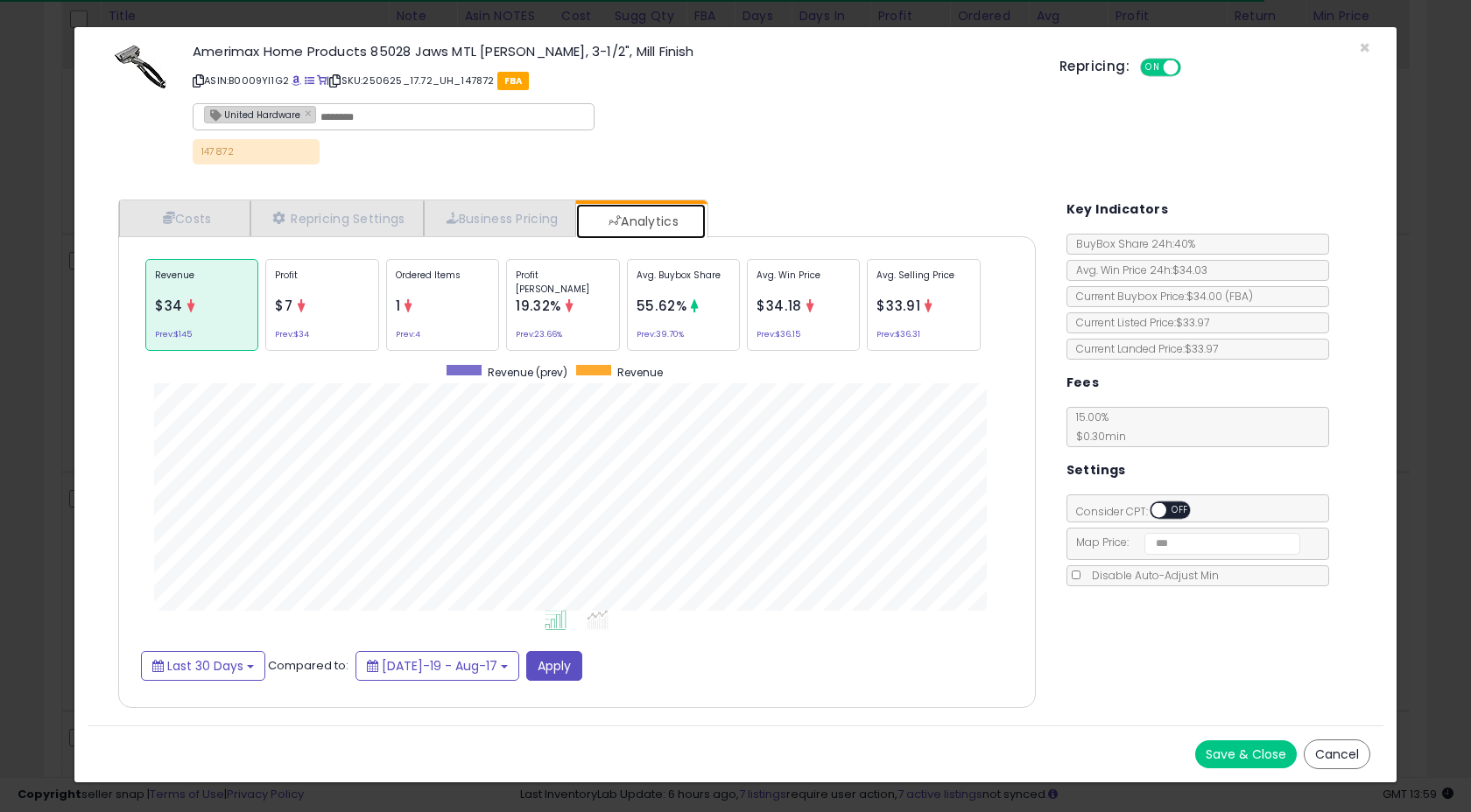
scroll to position [538, 952]
click at [1366, 45] on span "×" at bounding box center [1364, 48] width 11 height 26
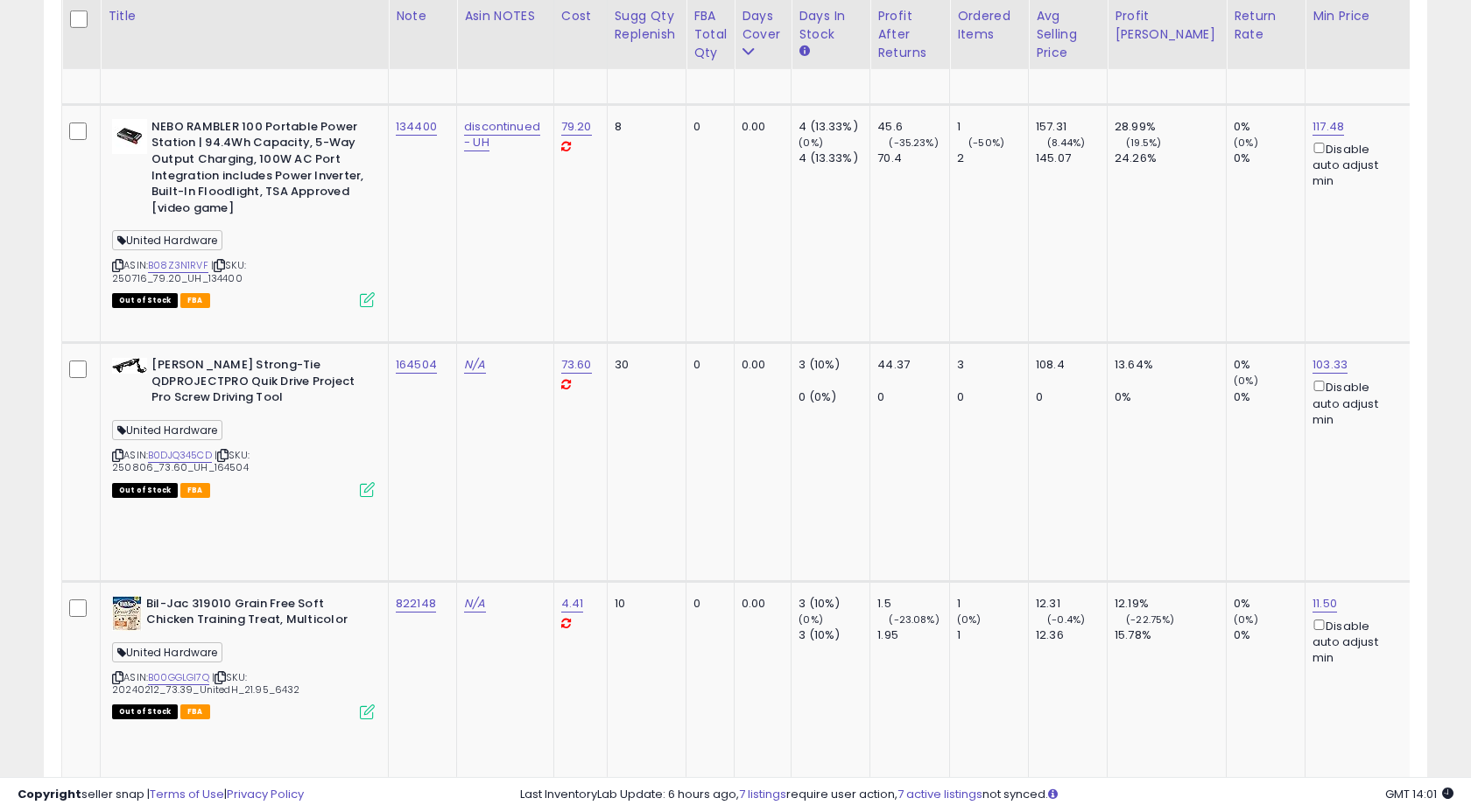
scroll to position [3695, 0]
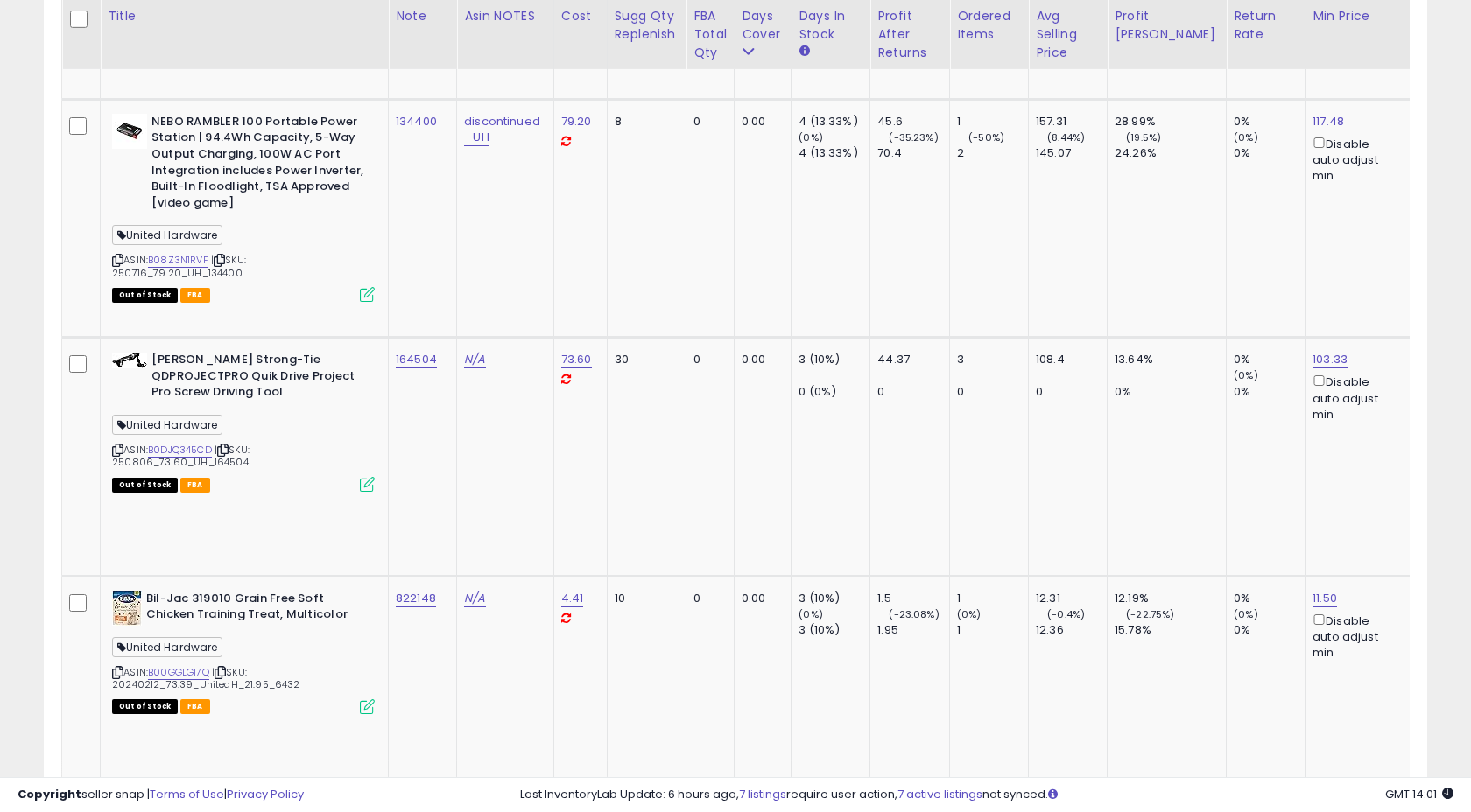
copy tr "564989"
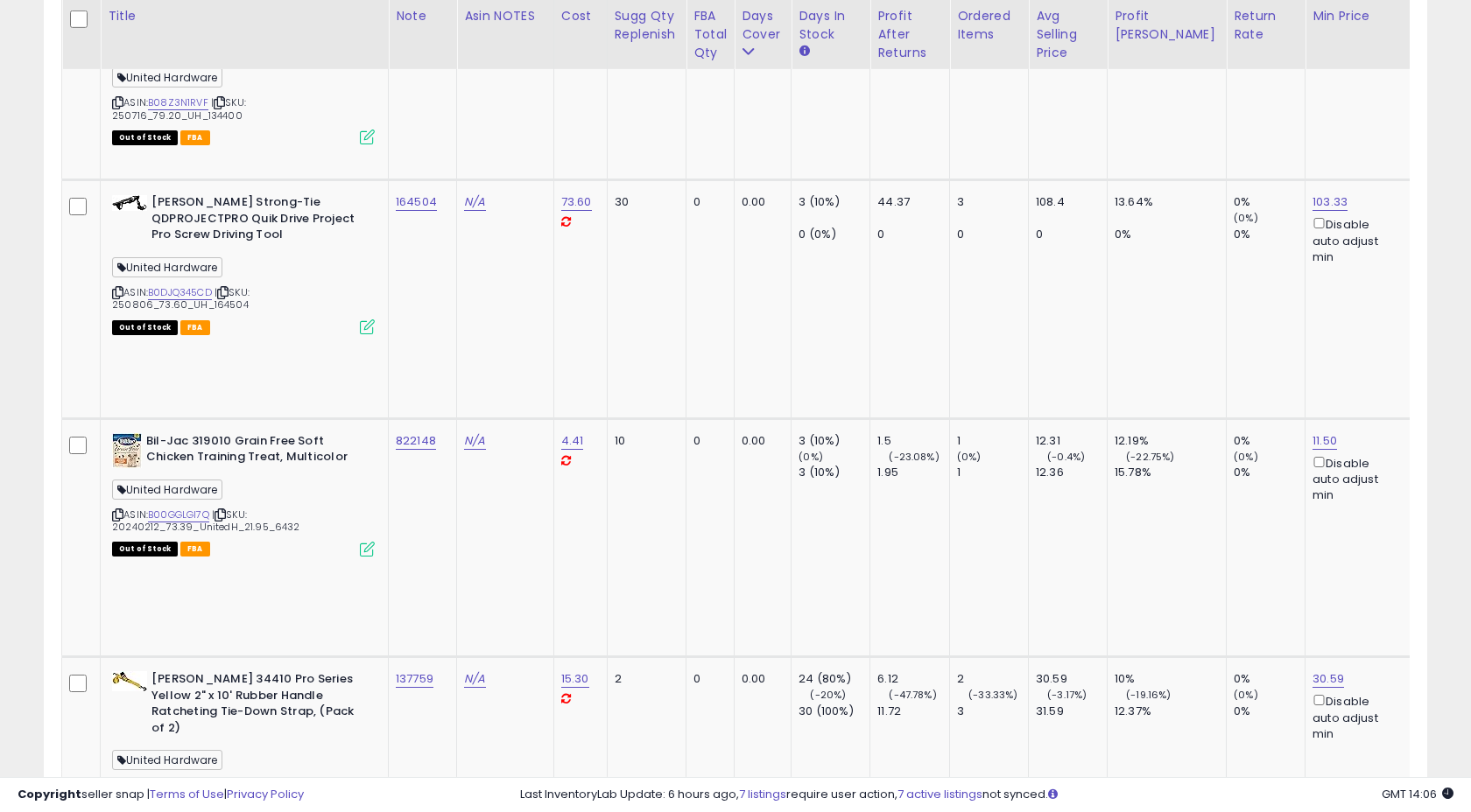
scroll to position [3859, 0]
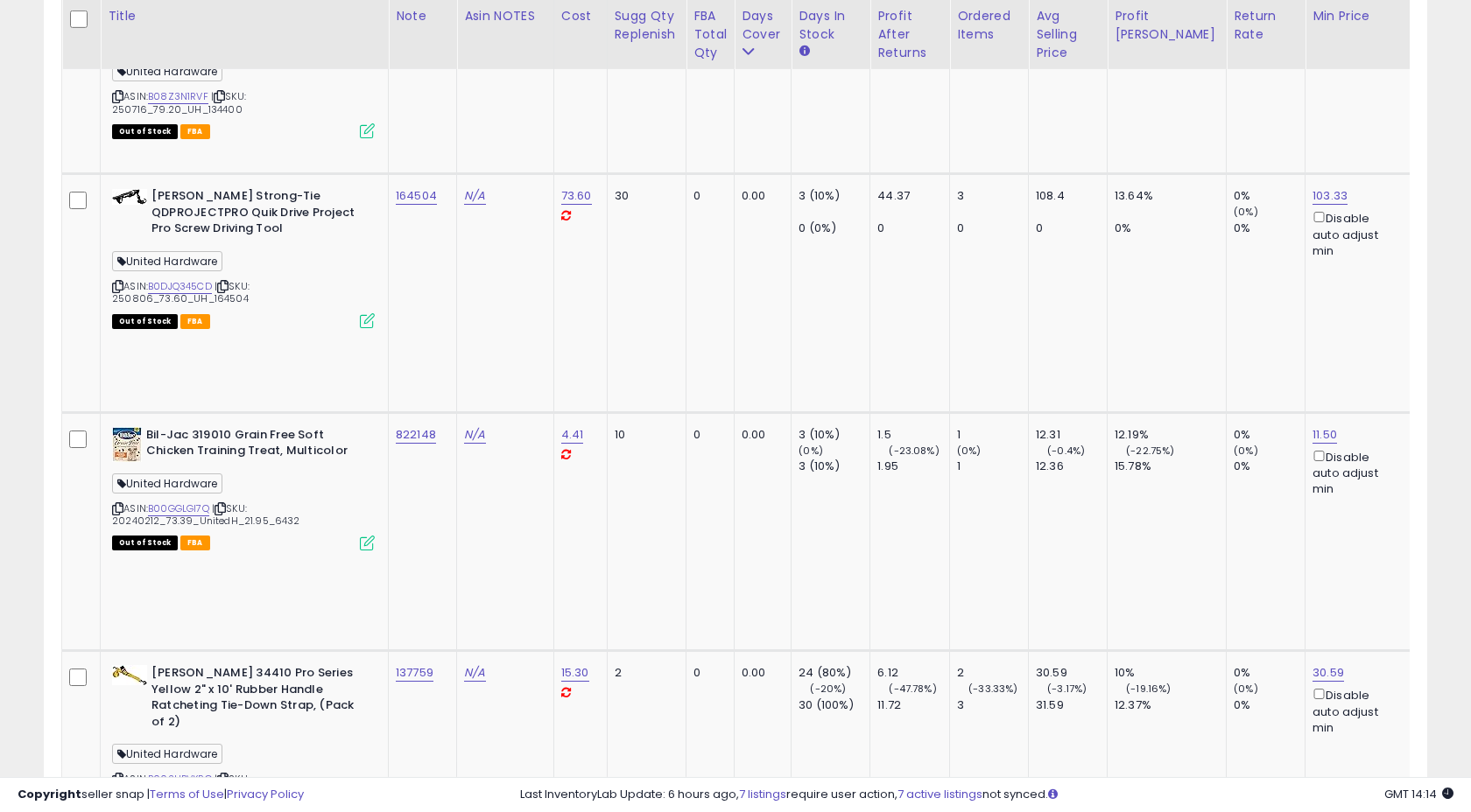
drag, startPoint x: 392, startPoint y: 126, endPoint x: 441, endPoint y: 129, distance: 49.1
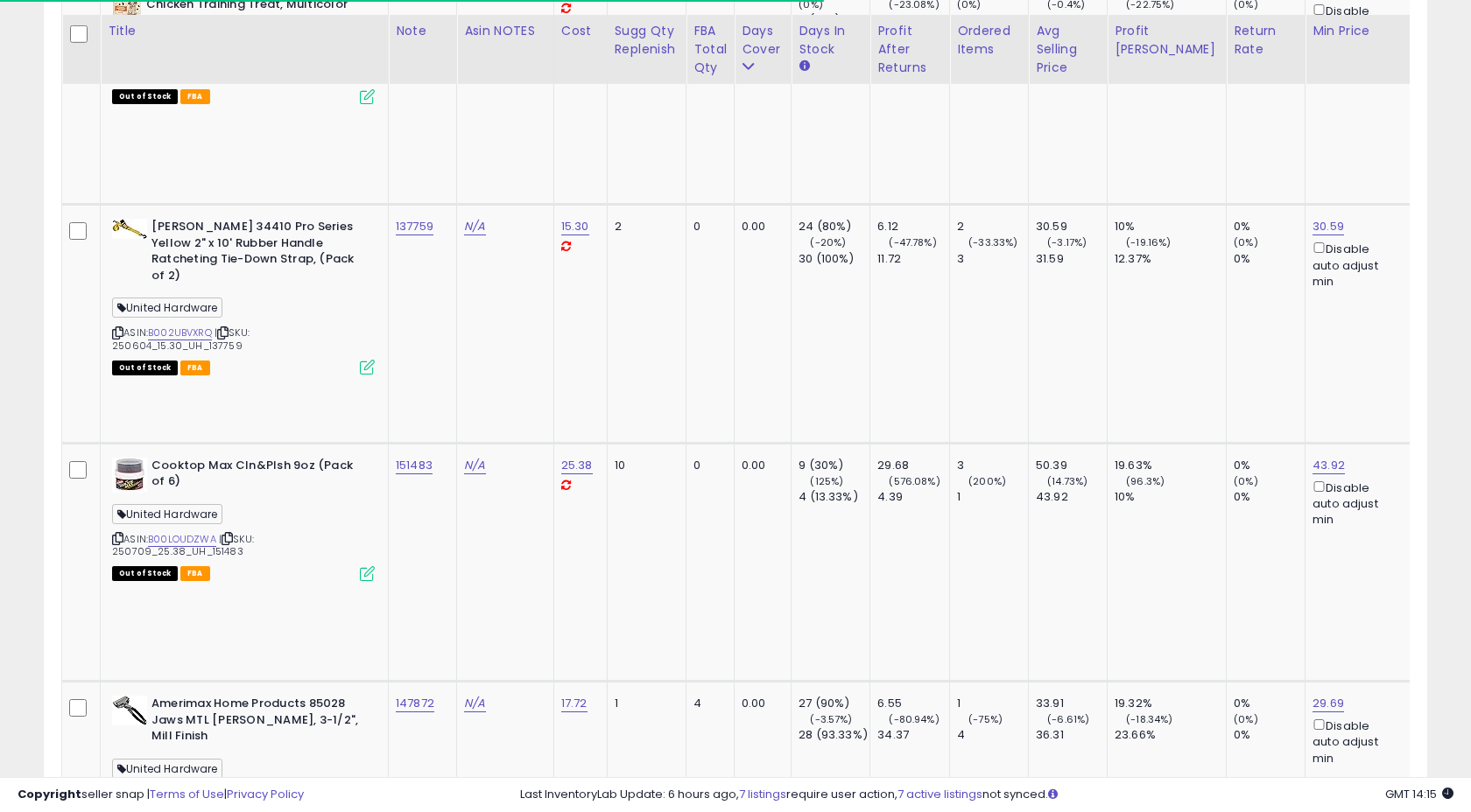
scroll to position [4320, 0]
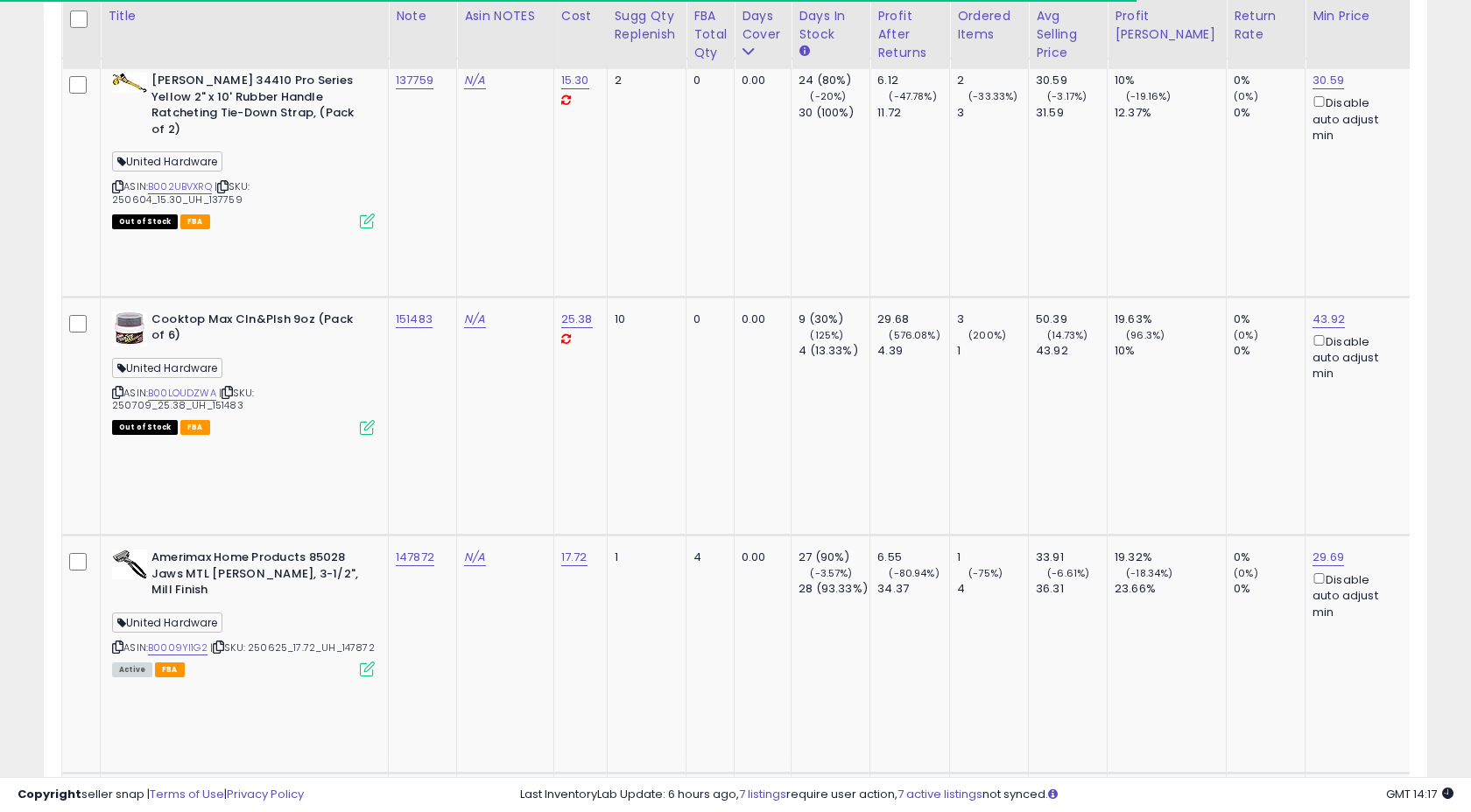
scroll to position [4449, 0]
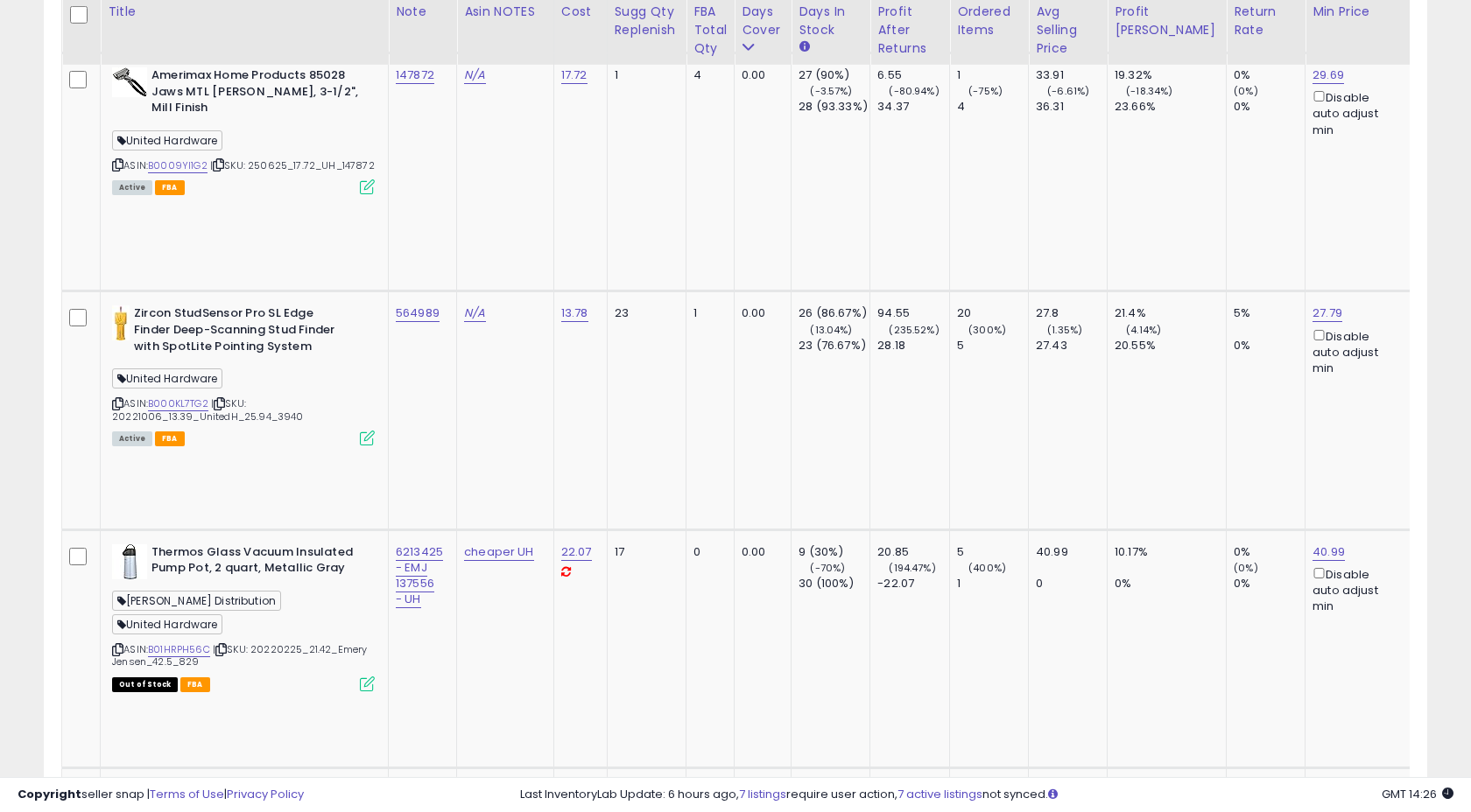
scroll to position [4928, 0]
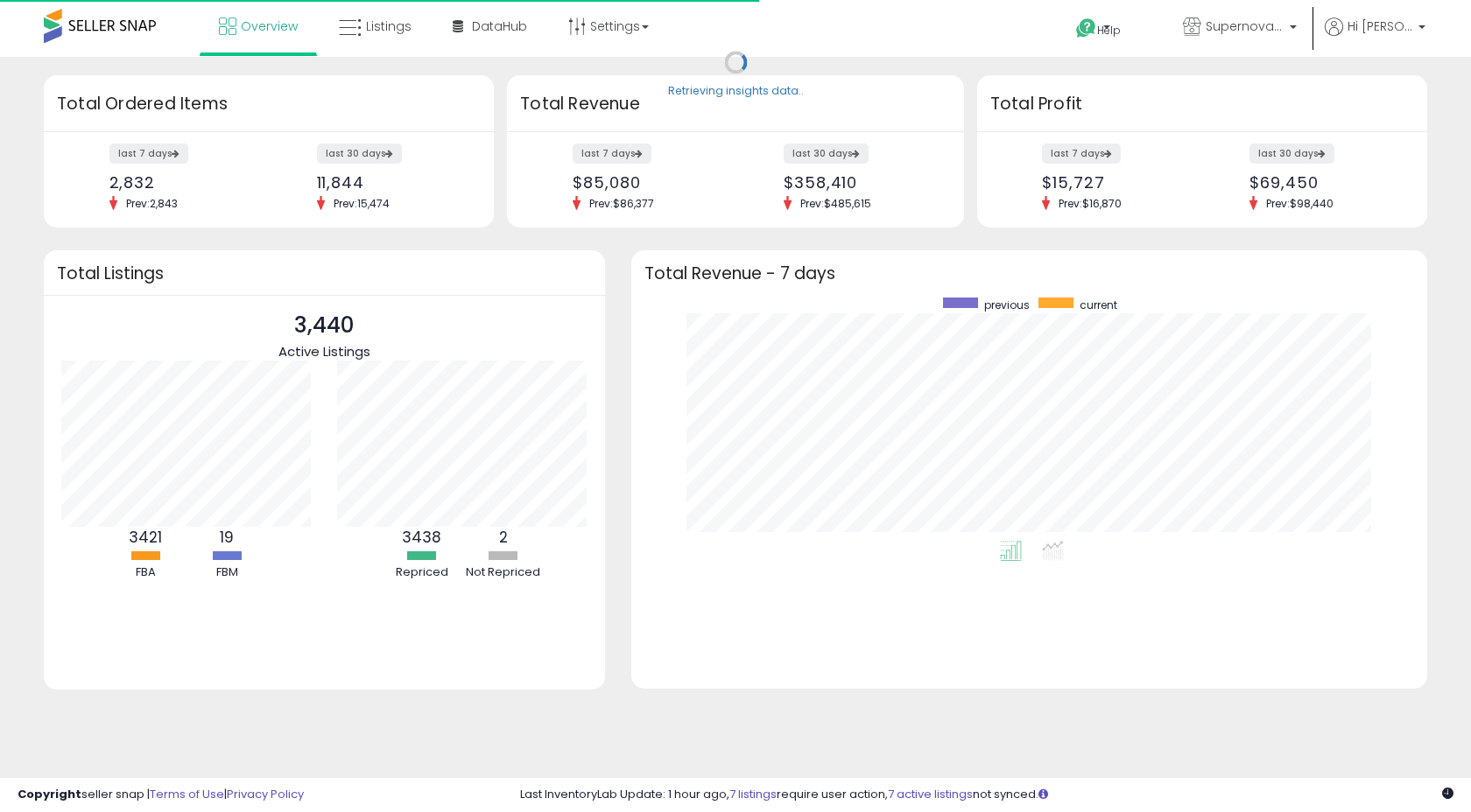
scroll to position [243, 761]
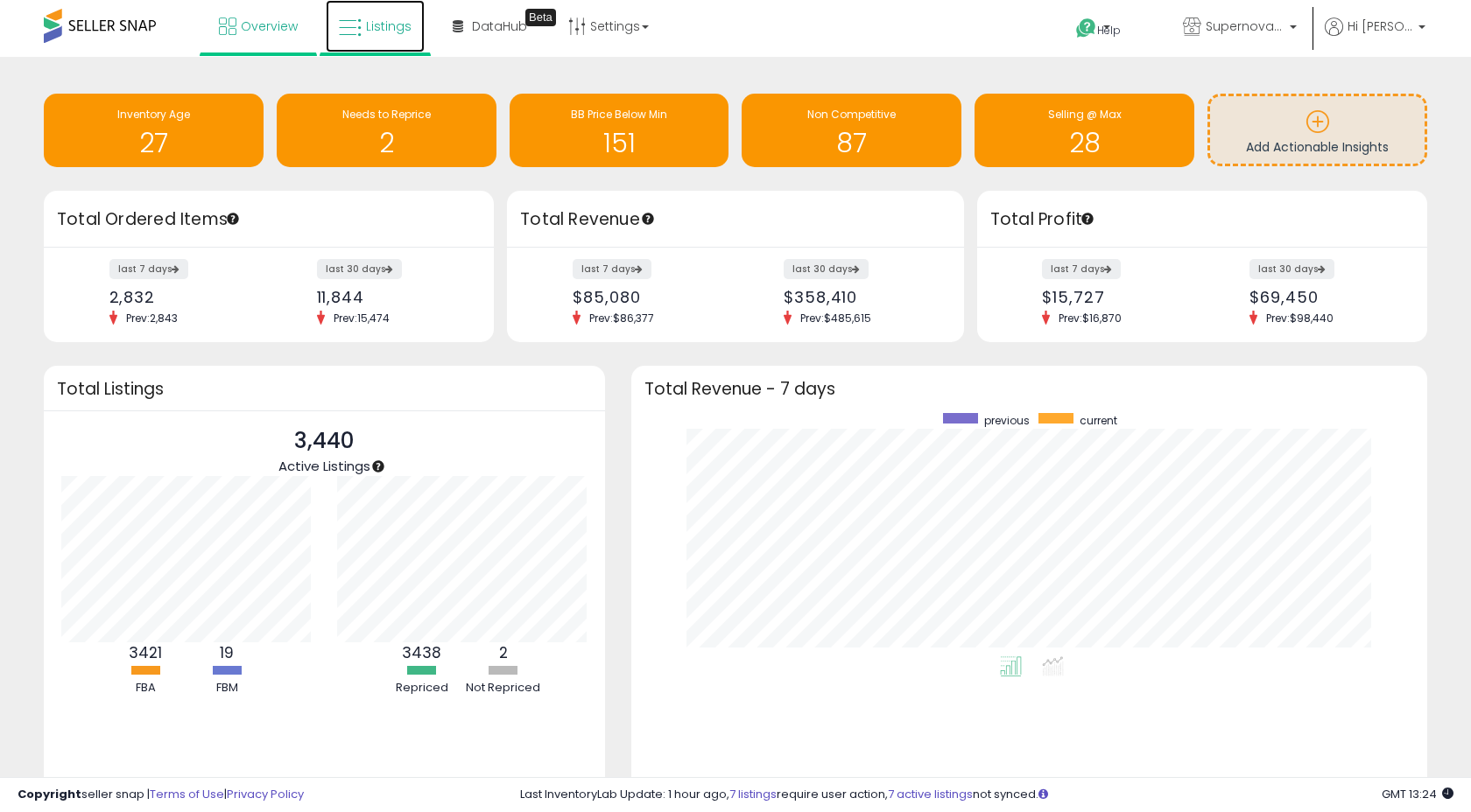
click at [362, 28] on link "Listings" at bounding box center [375, 26] width 99 height 53
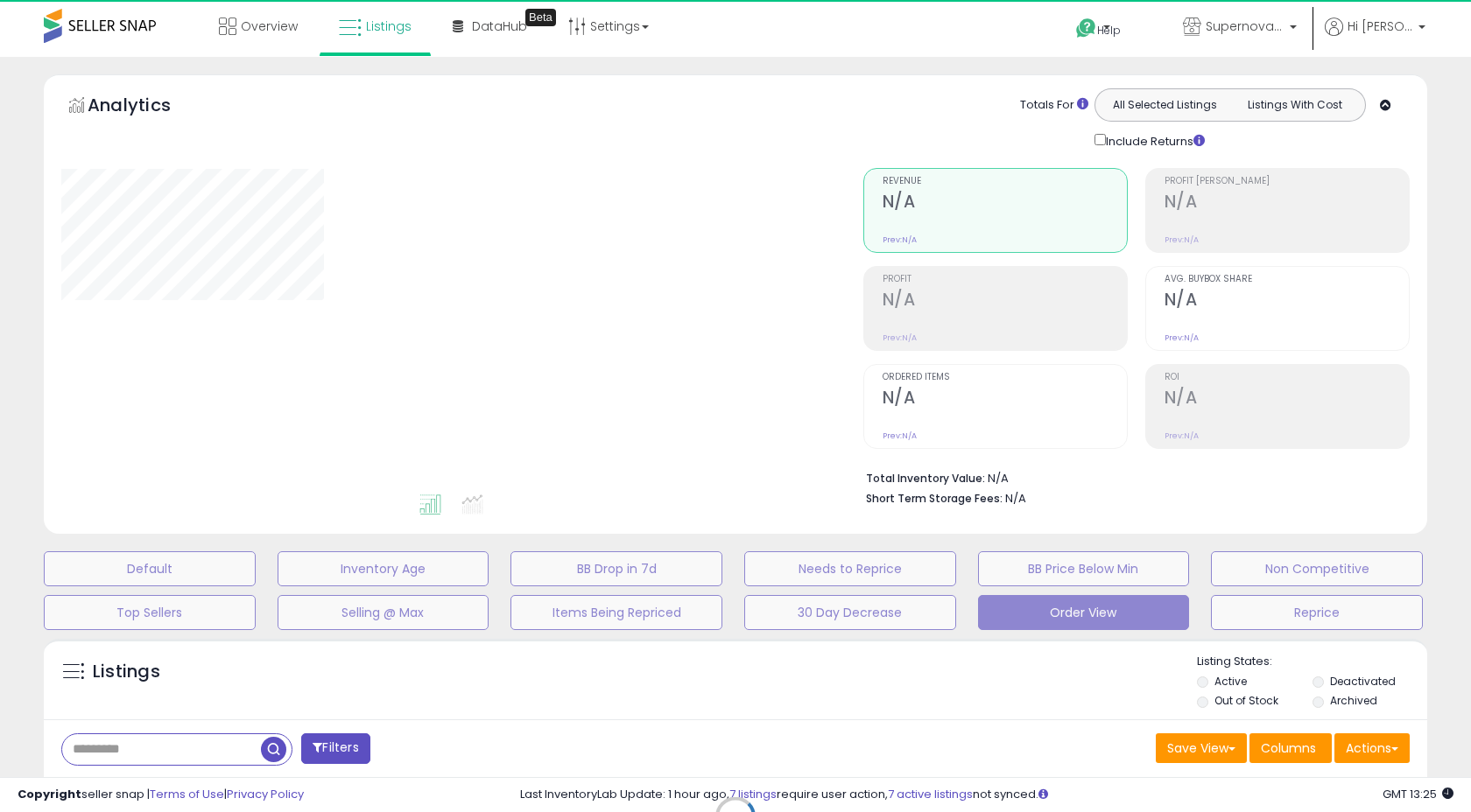
select select "**"
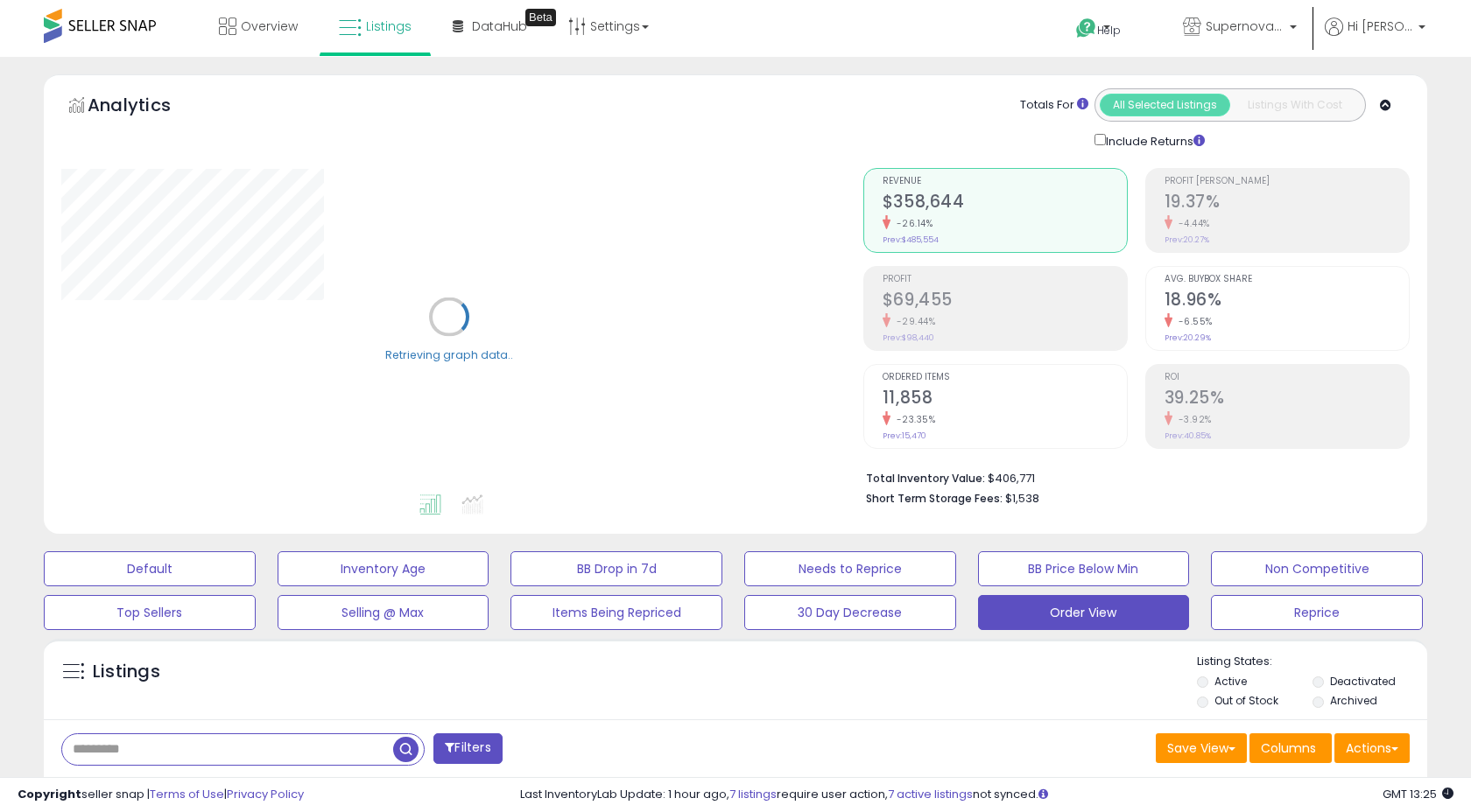
click at [75, 756] on input "text" at bounding box center [228, 750] width 331 height 31
paste input "**********"
type input "**********"
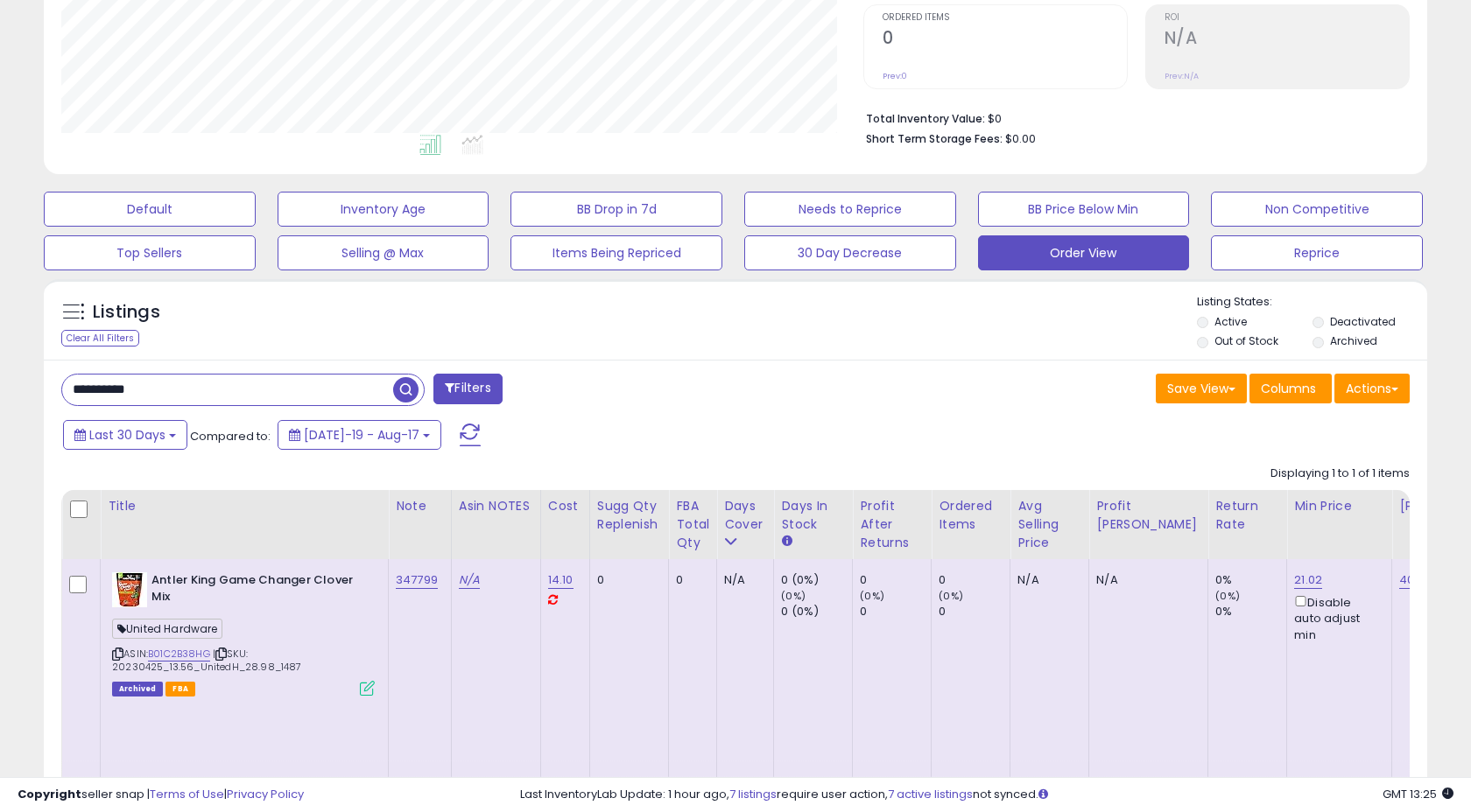
scroll to position [388, 0]
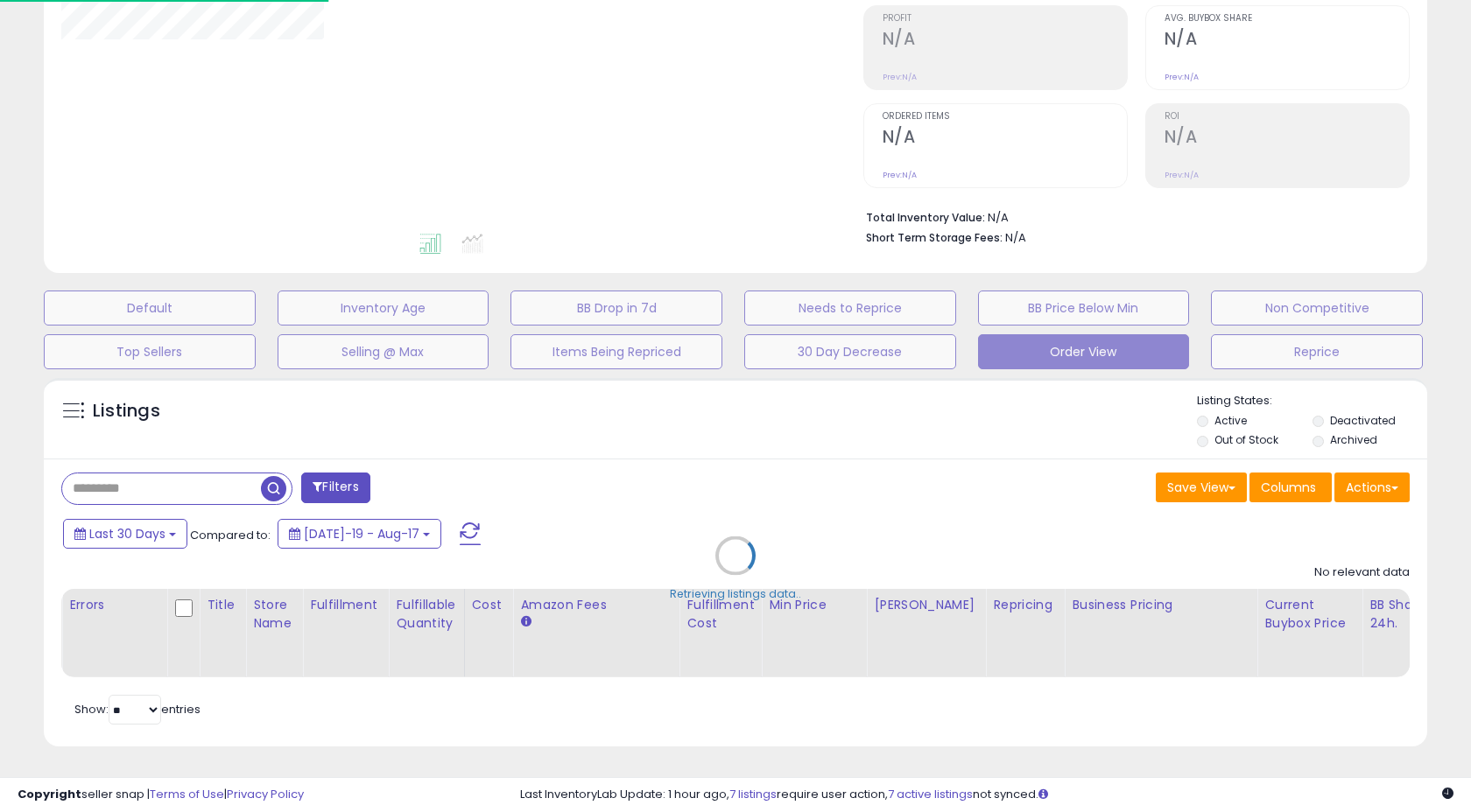
scroll to position [261, 0]
select select "**"
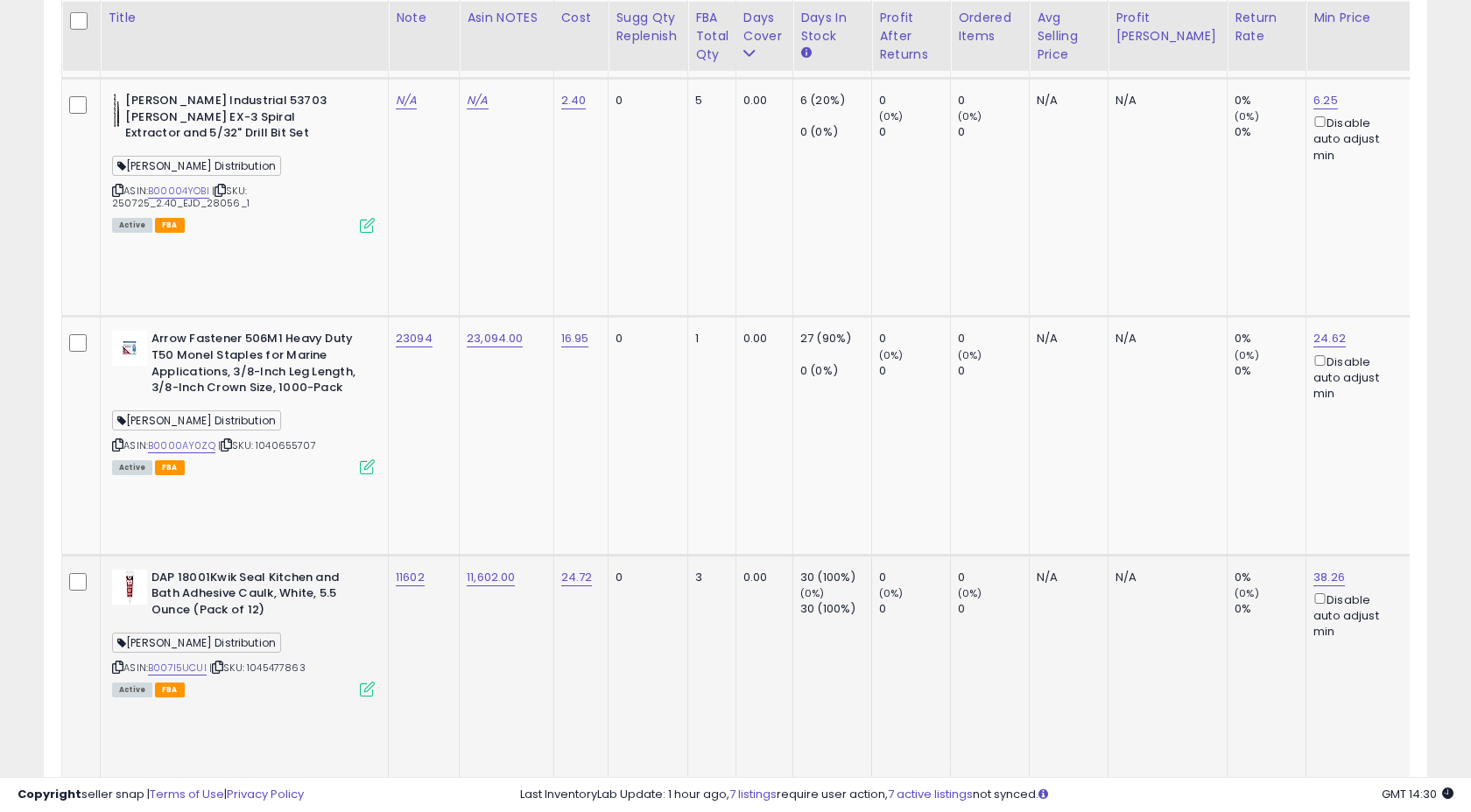
scroll to position [2987, 0]
copy span "United Hardware"
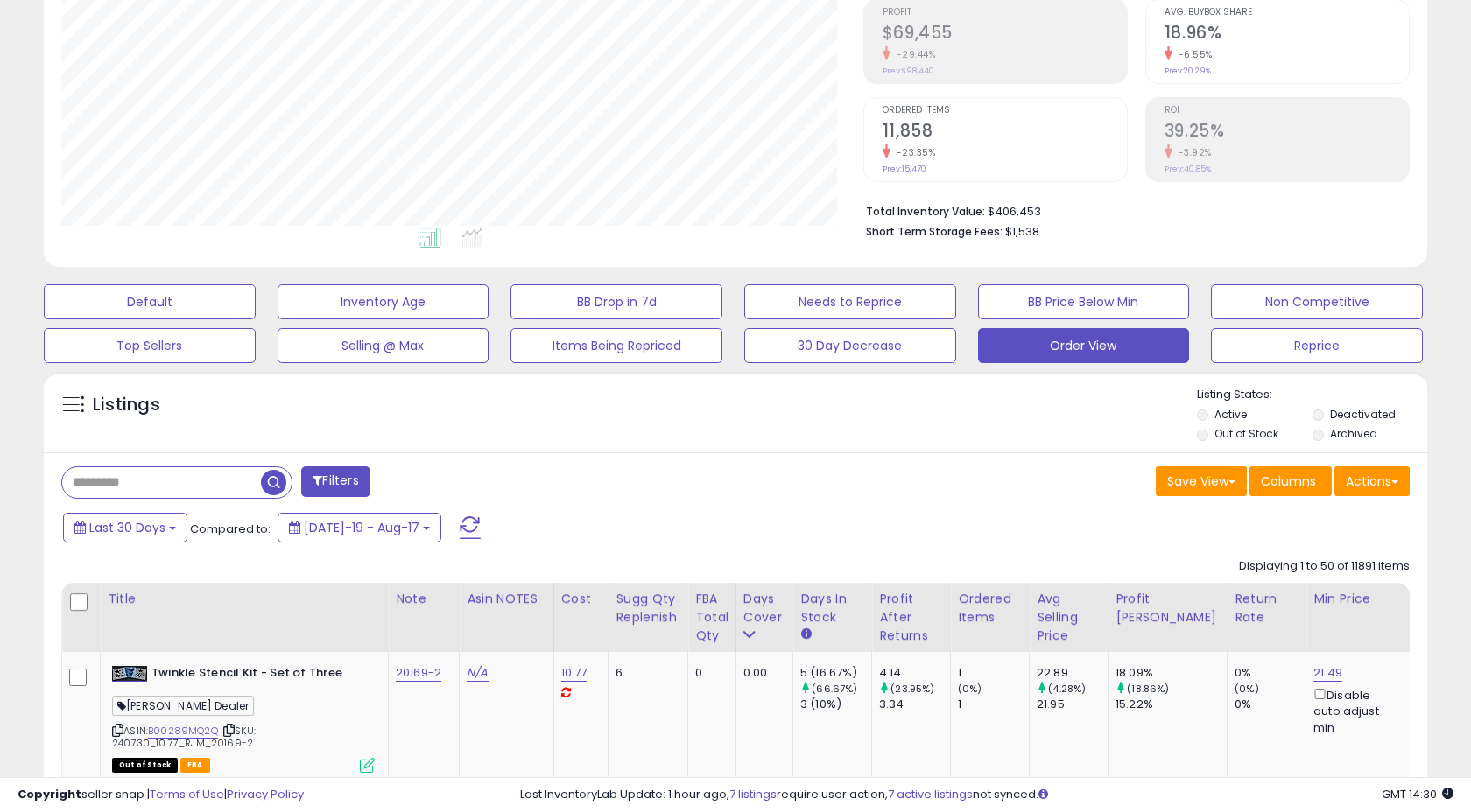
scroll to position [271, 0]
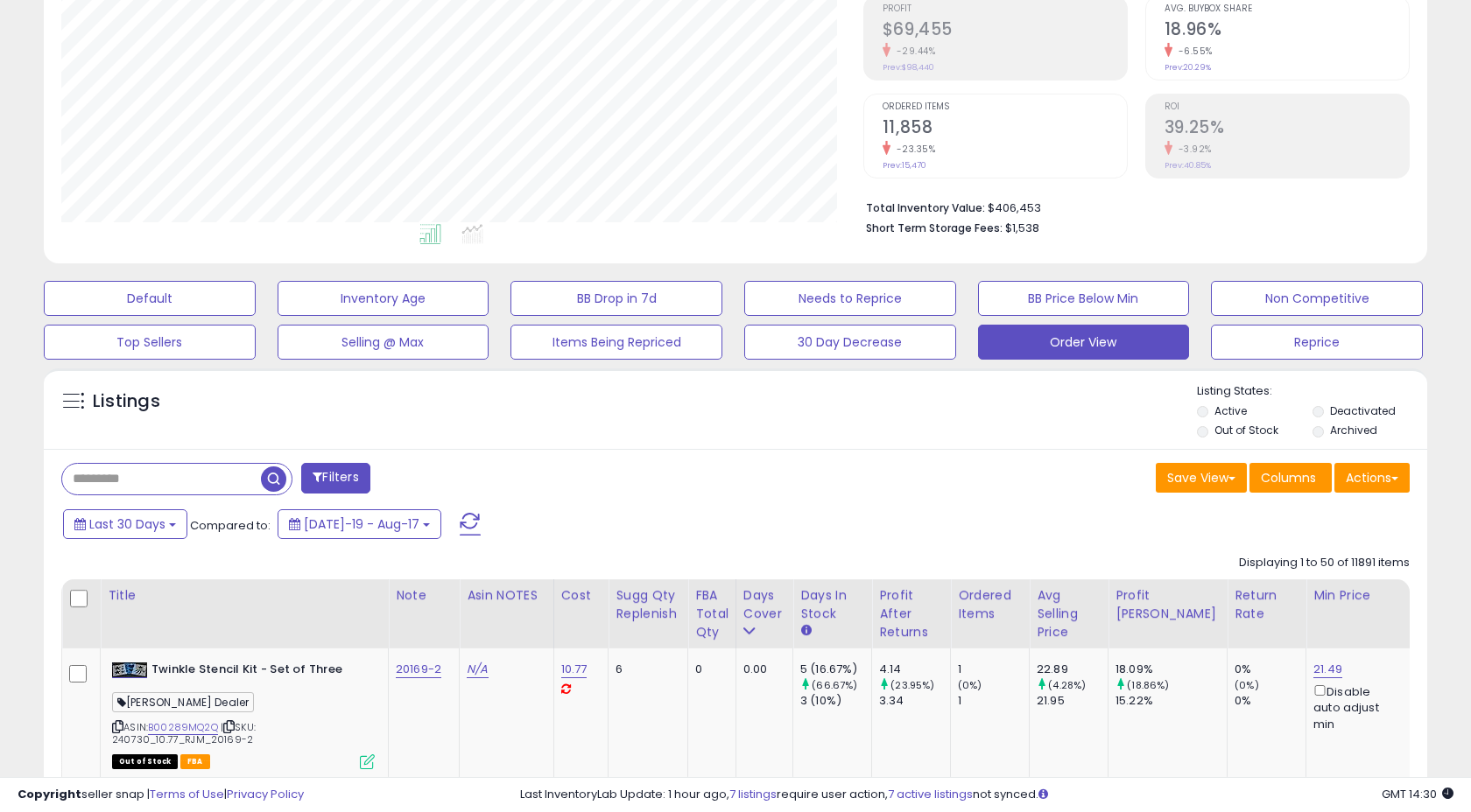
click at [343, 471] on button "Filters" at bounding box center [335, 478] width 68 height 31
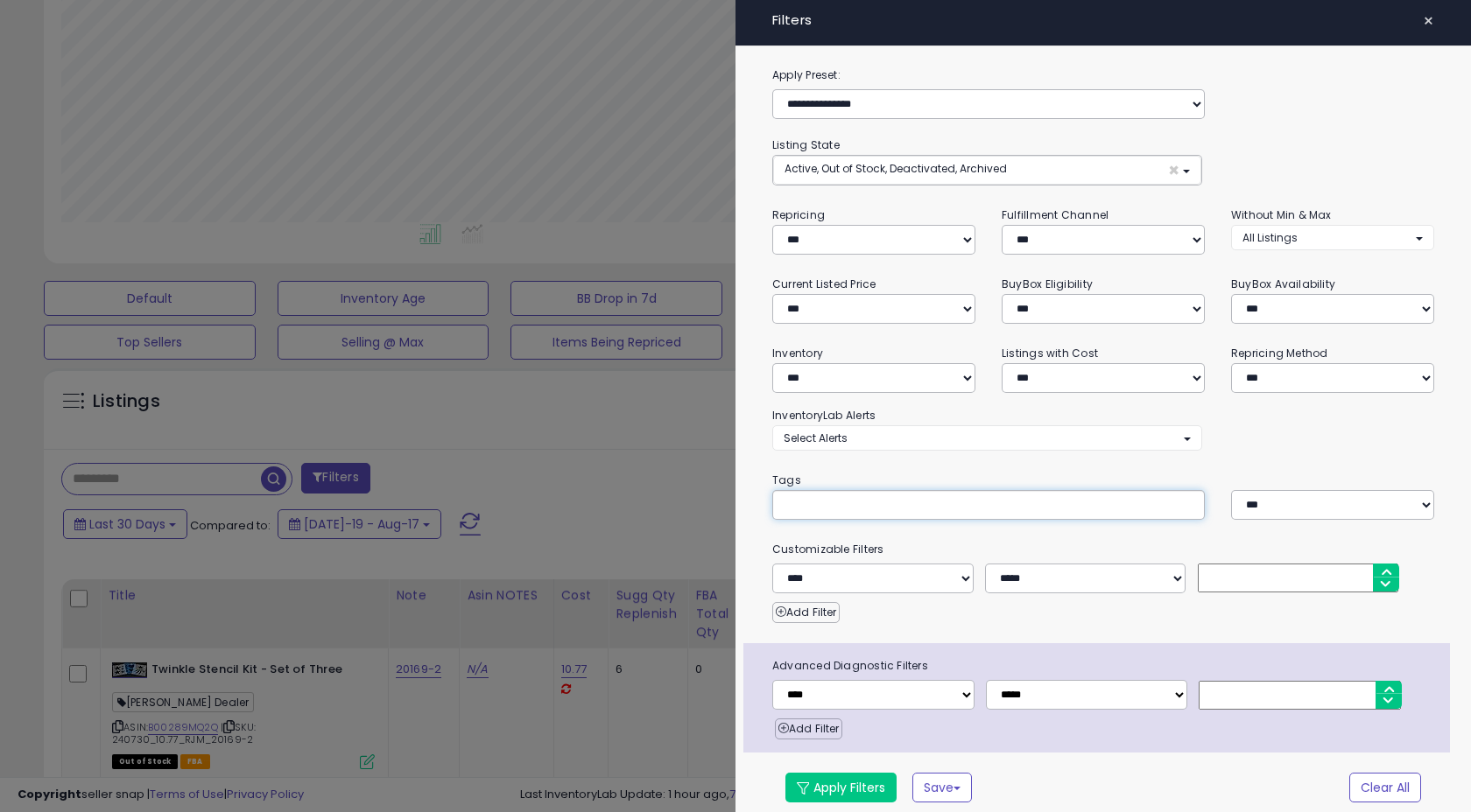
click at [874, 505] on input "text" at bounding box center [915, 505] width 263 height 18
paste input "**********"
type input "**********"
click at [933, 695] on select "**********" at bounding box center [874, 695] width 202 height 30
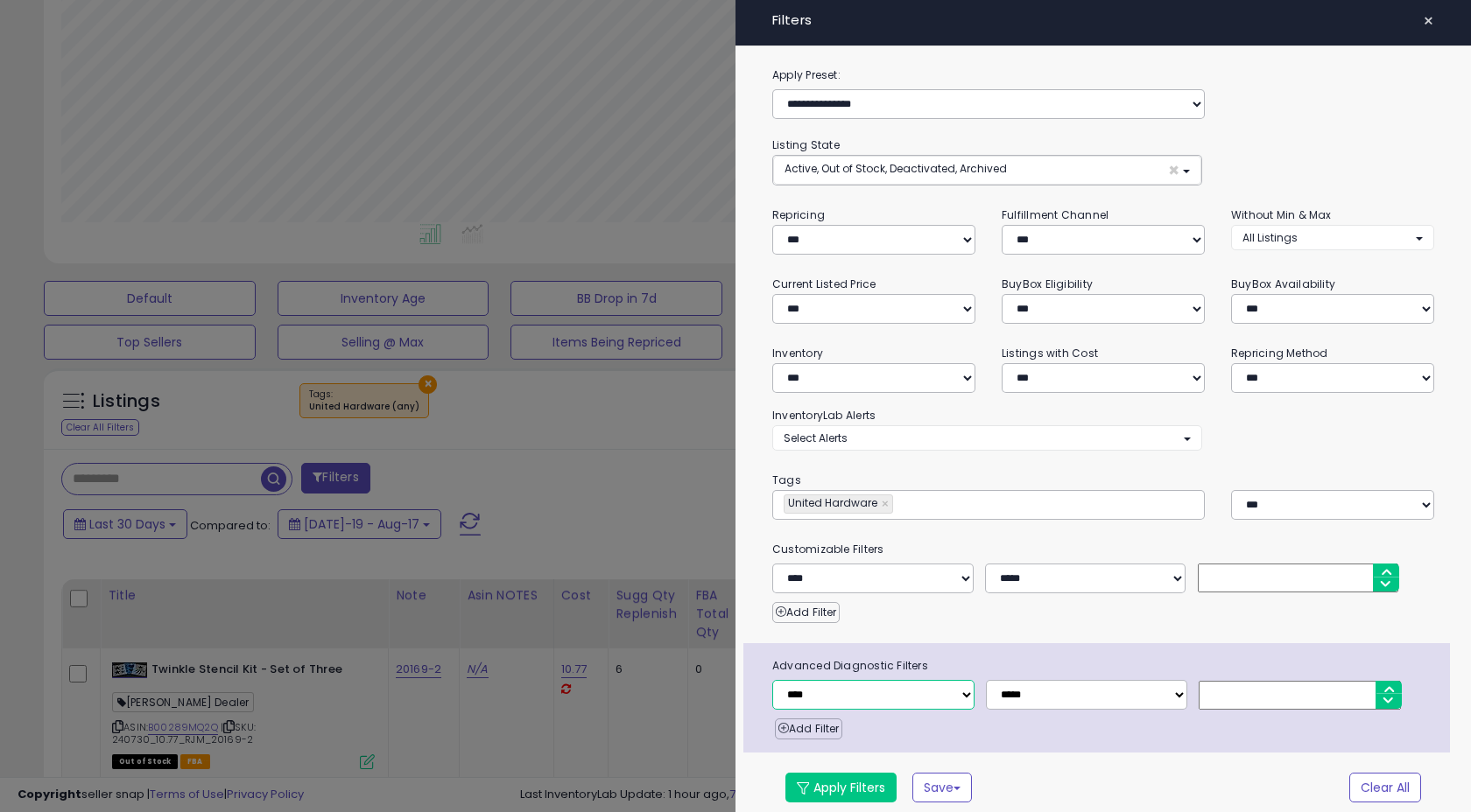
select select "**********"
click at [1053, 693] on select "**********" at bounding box center [1087, 695] width 202 height 30
select select "**"
click at [1243, 704] on input "number" at bounding box center [1300, 695] width 202 height 29
type input "*"
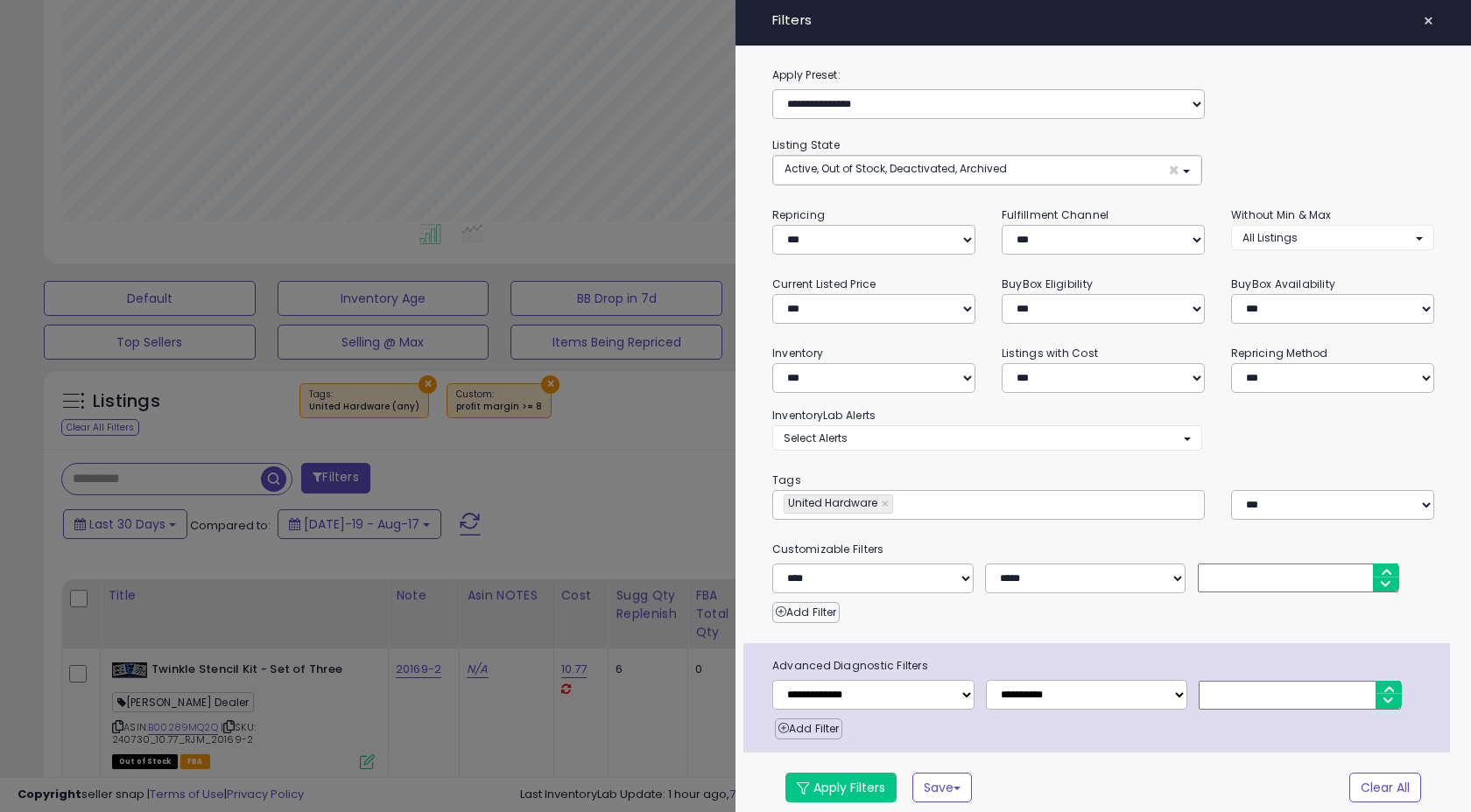
click at [1214, 736] on div "Add Filter" at bounding box center [1112, 725] width 675 height 30
click at [845, 781] on button "Apply Filters" at bounding box center [841, 788] width 111 height 30
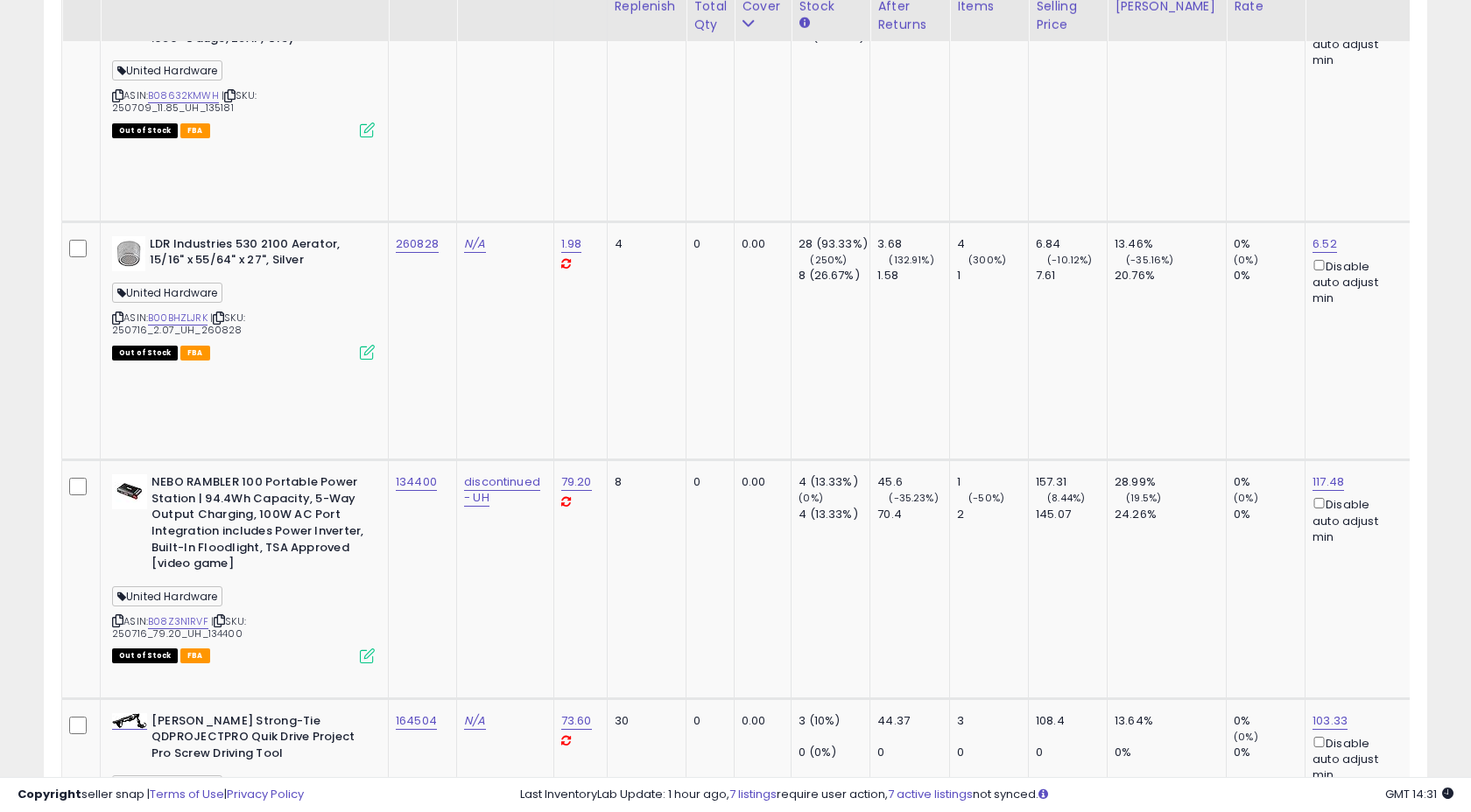
scroll to position [3544, 0]
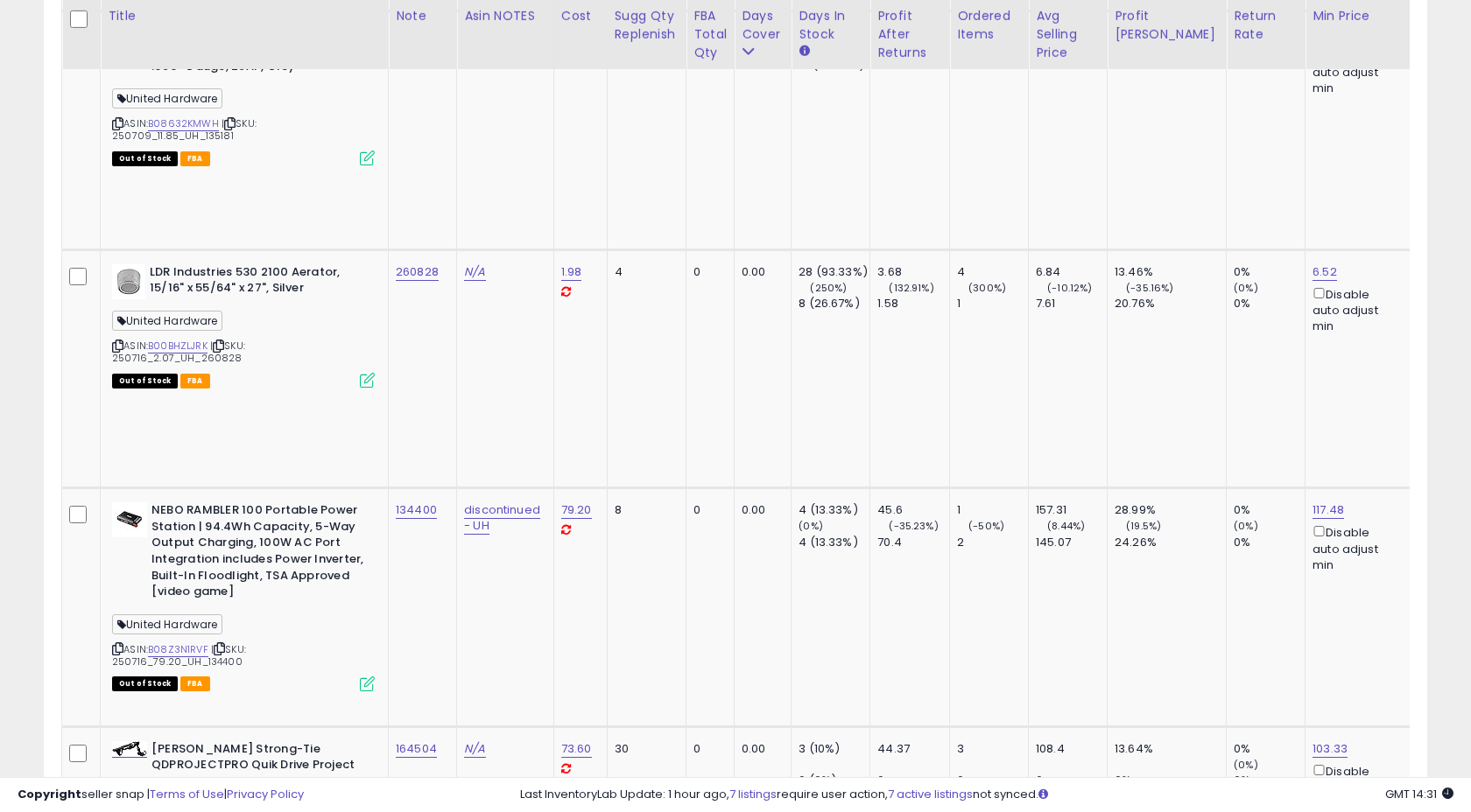
copy tr "151483"
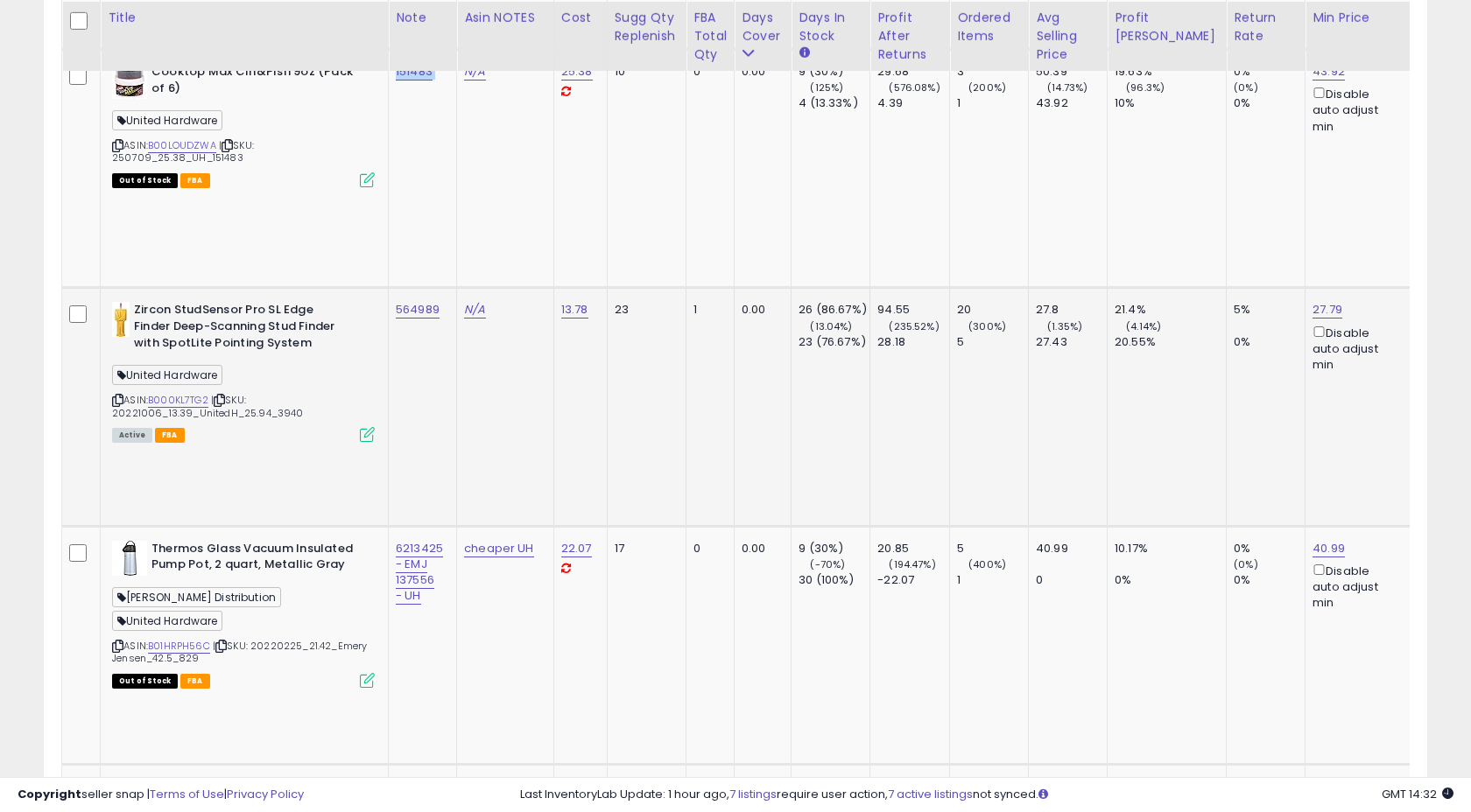
scroll to position [4940, 0]
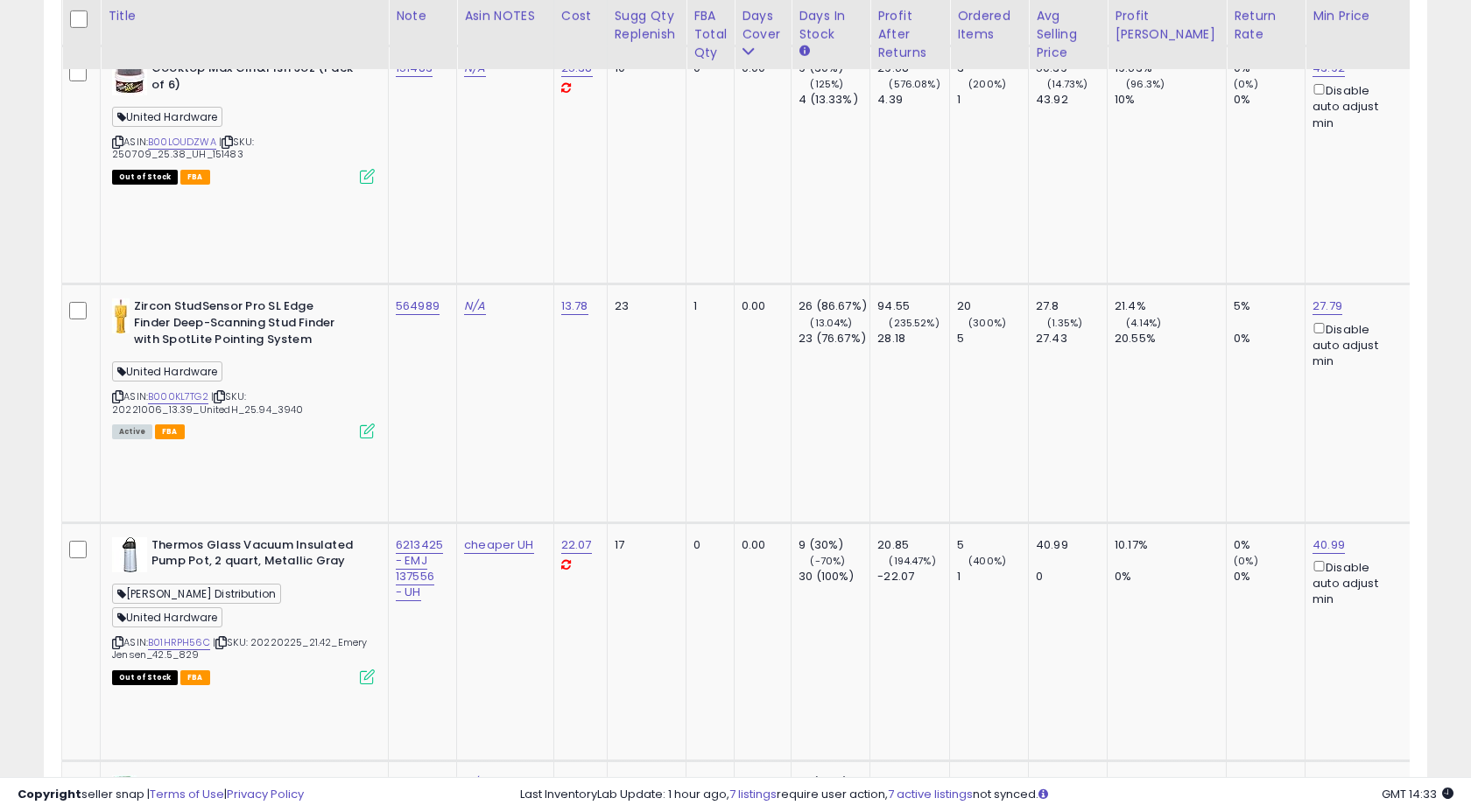
copy tr "138501"
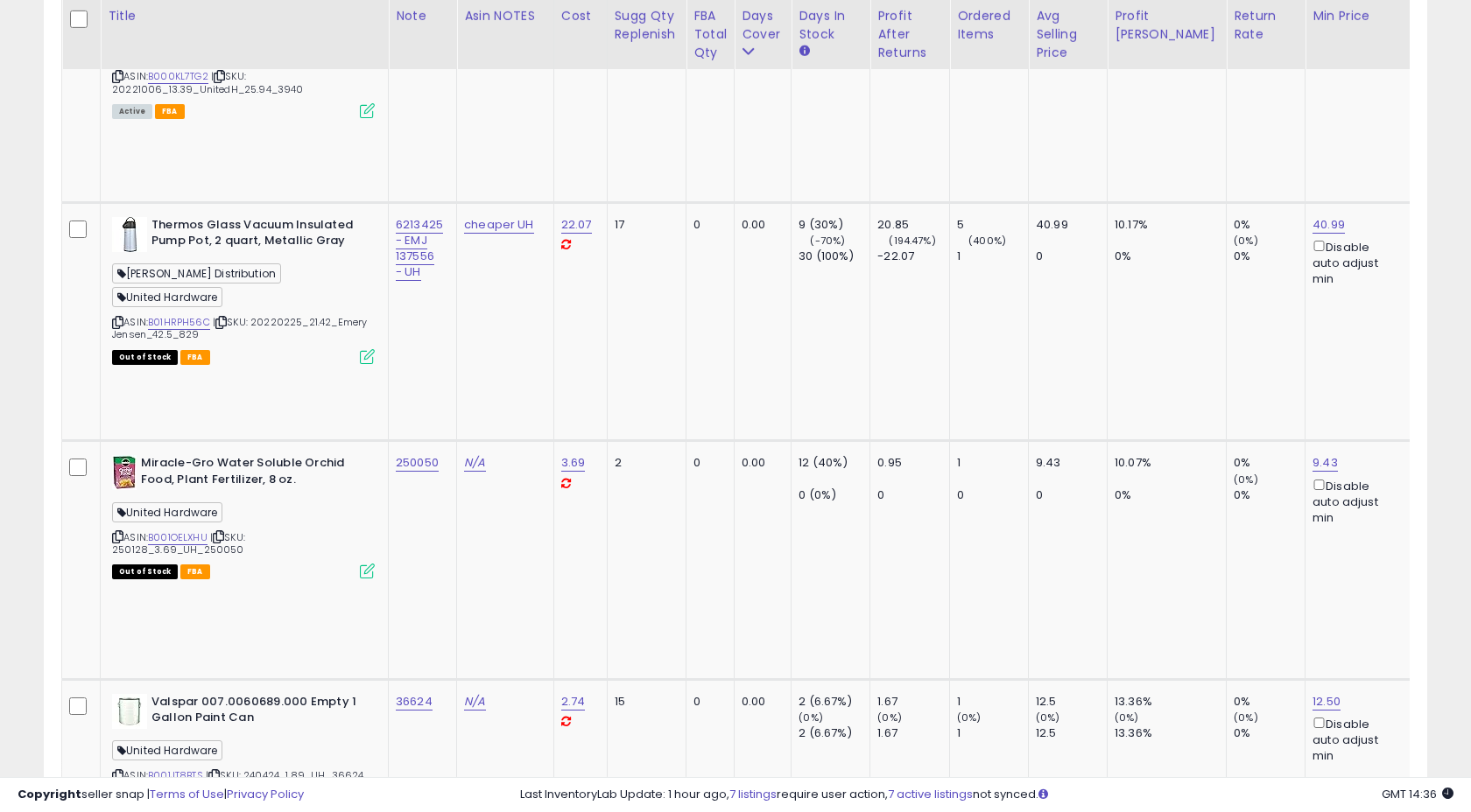
scroll to position [5264, 0]
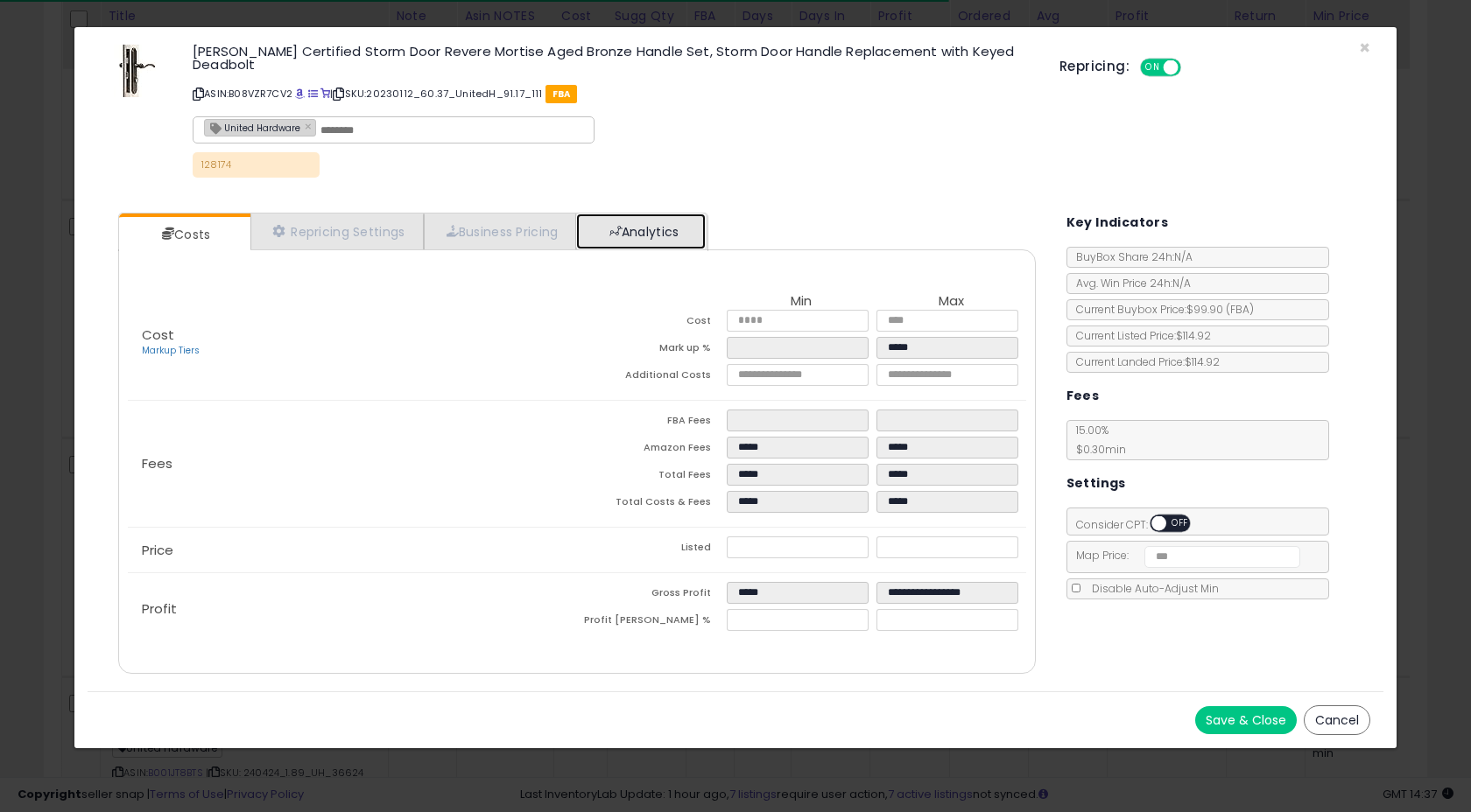
click at [653, 215] on link "Analytics" at bounding box center [641, 231] width 130 height 36
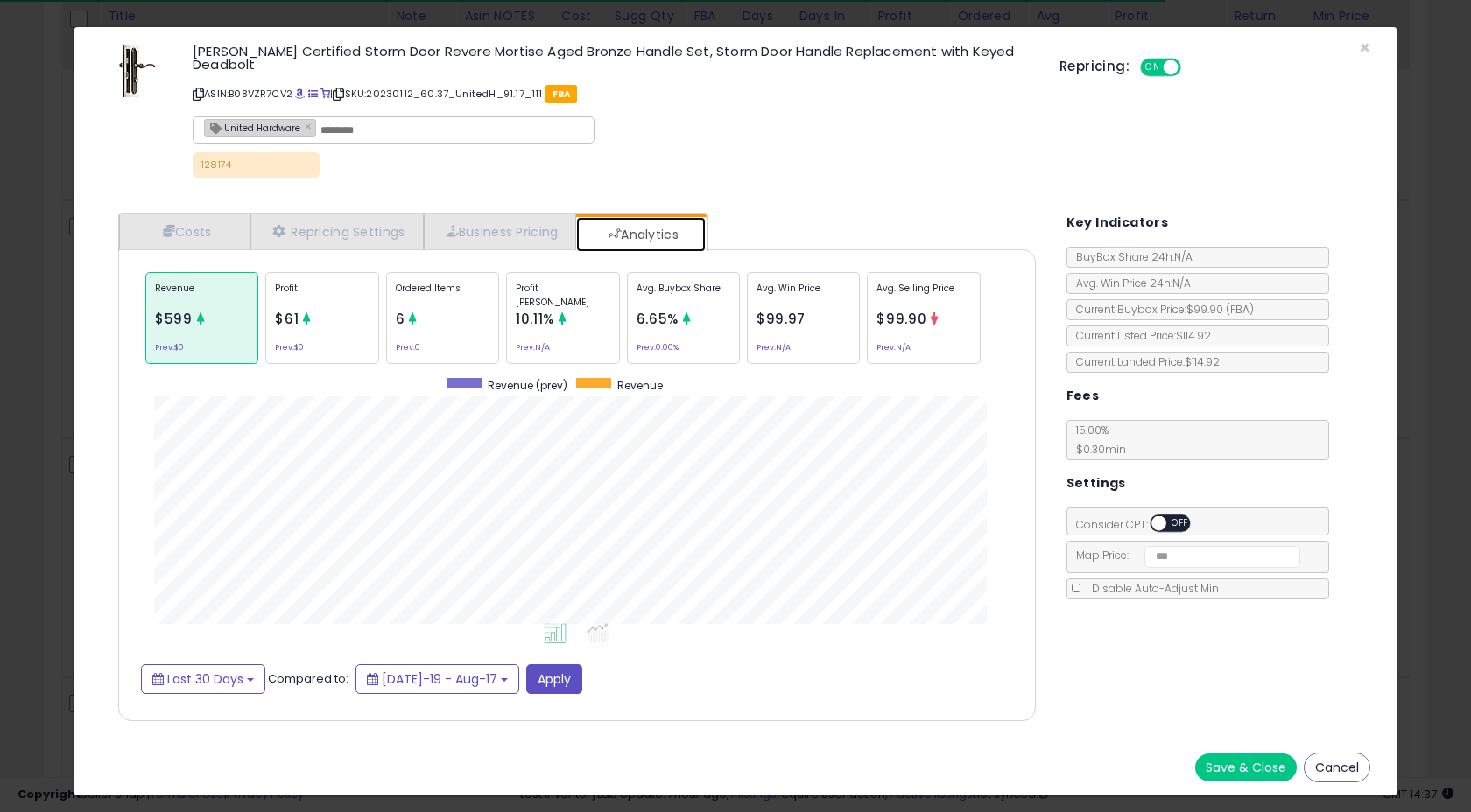
scroll to position [538, 952]
click at [1362, 43] on span "×" at bounding box center [1364, 48] width 11 height 26
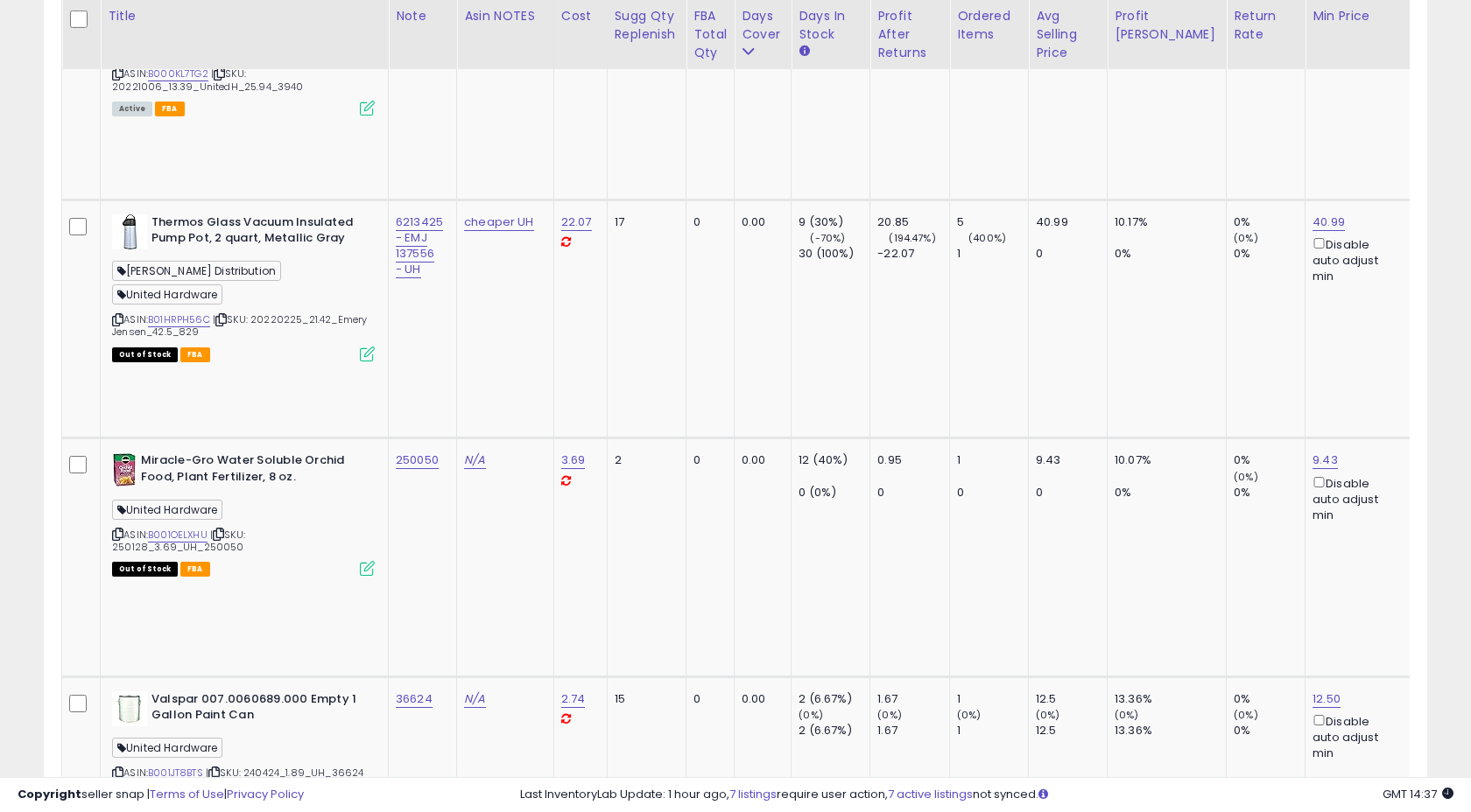
copy tr "128174"
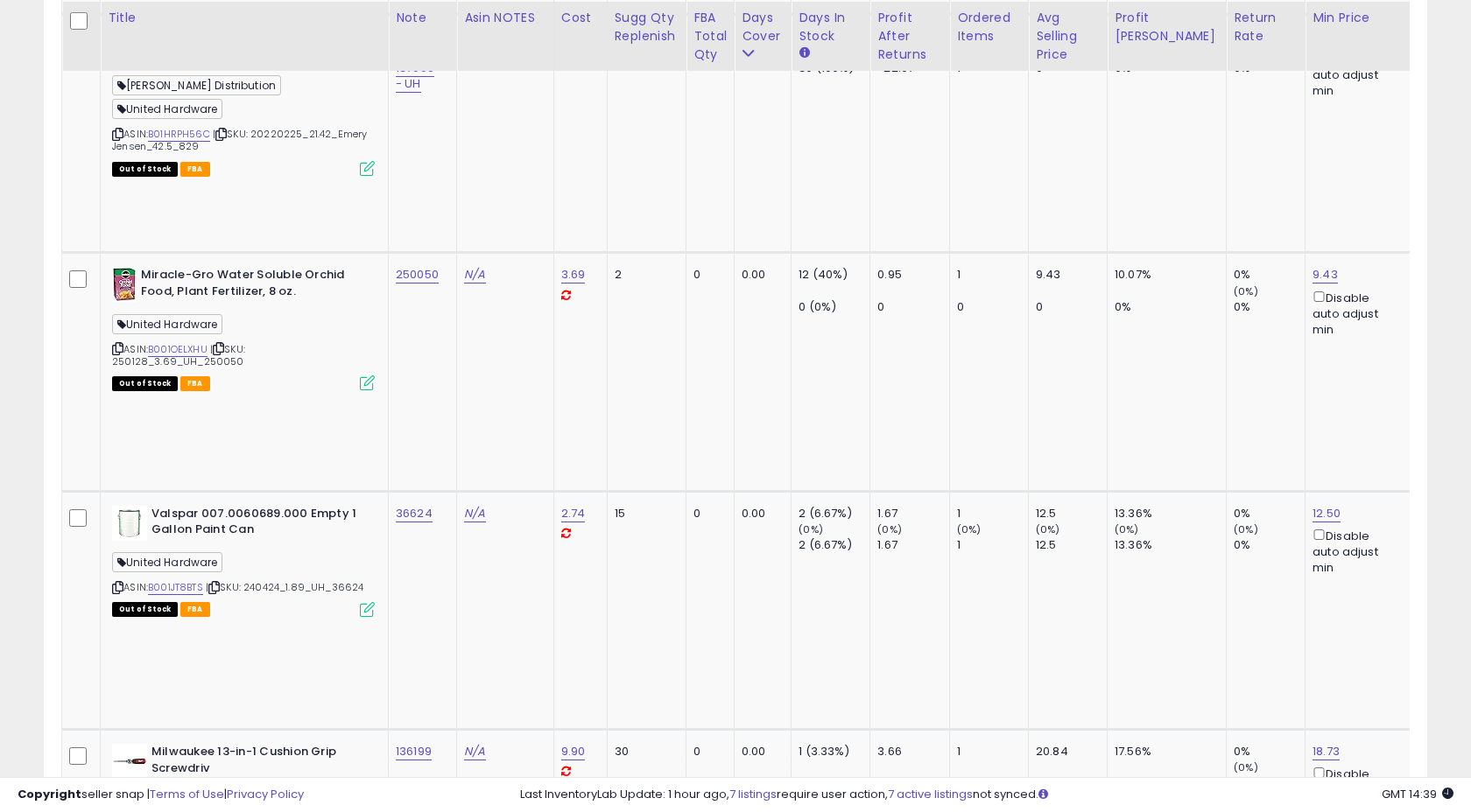
scroll to position [5451, 0]
copy tr "144703"
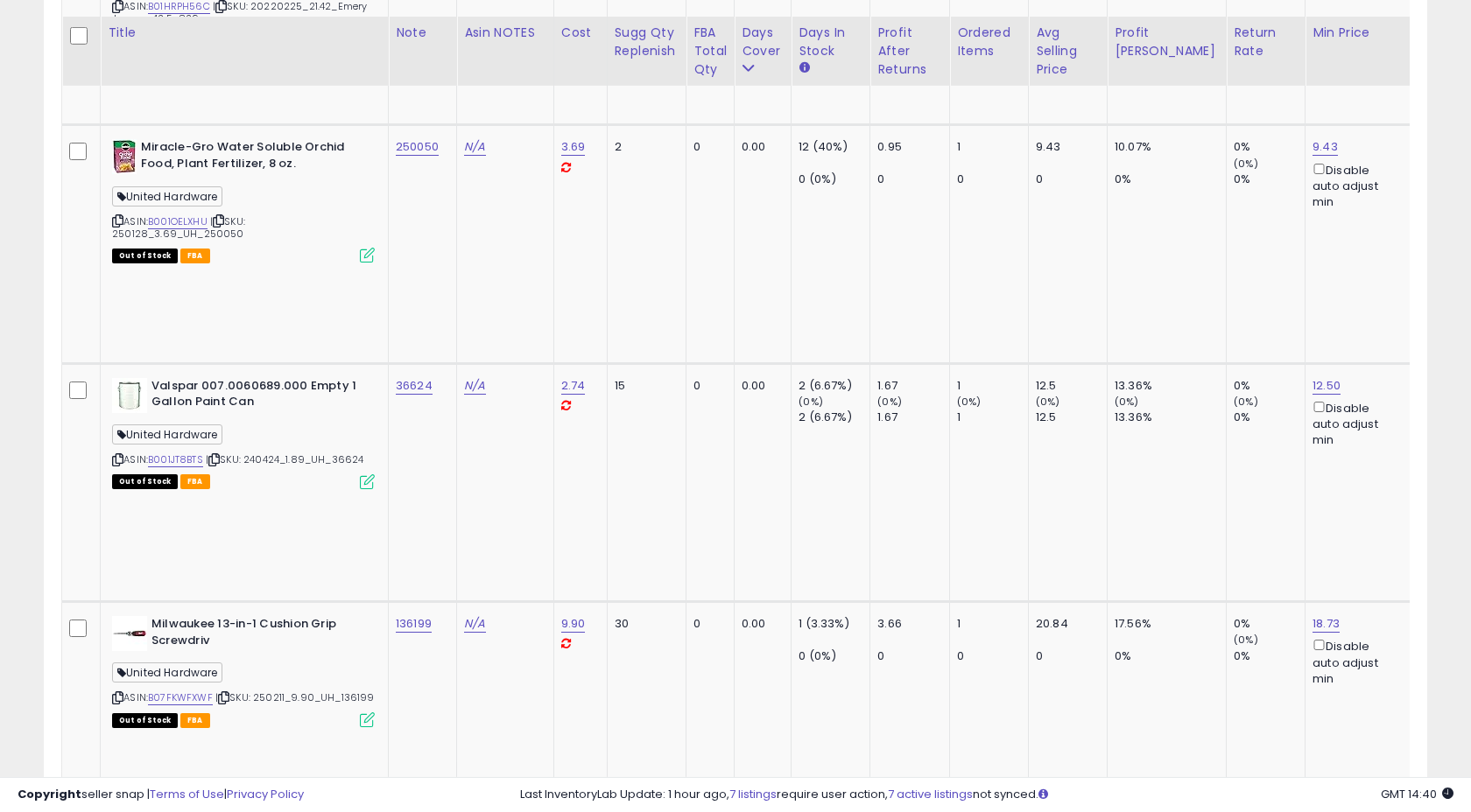
scroll to position [5599, 0]
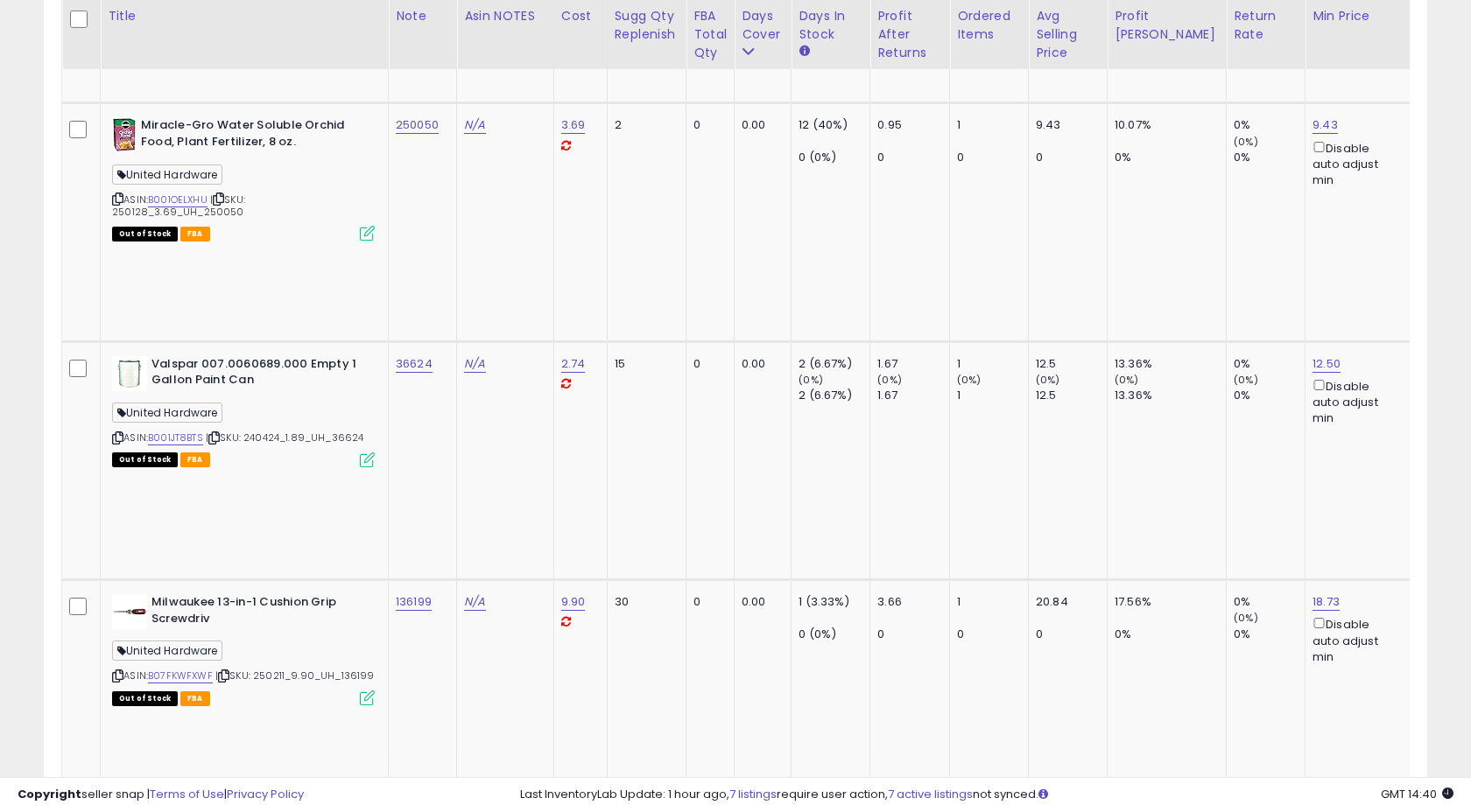
copy tr "653865"
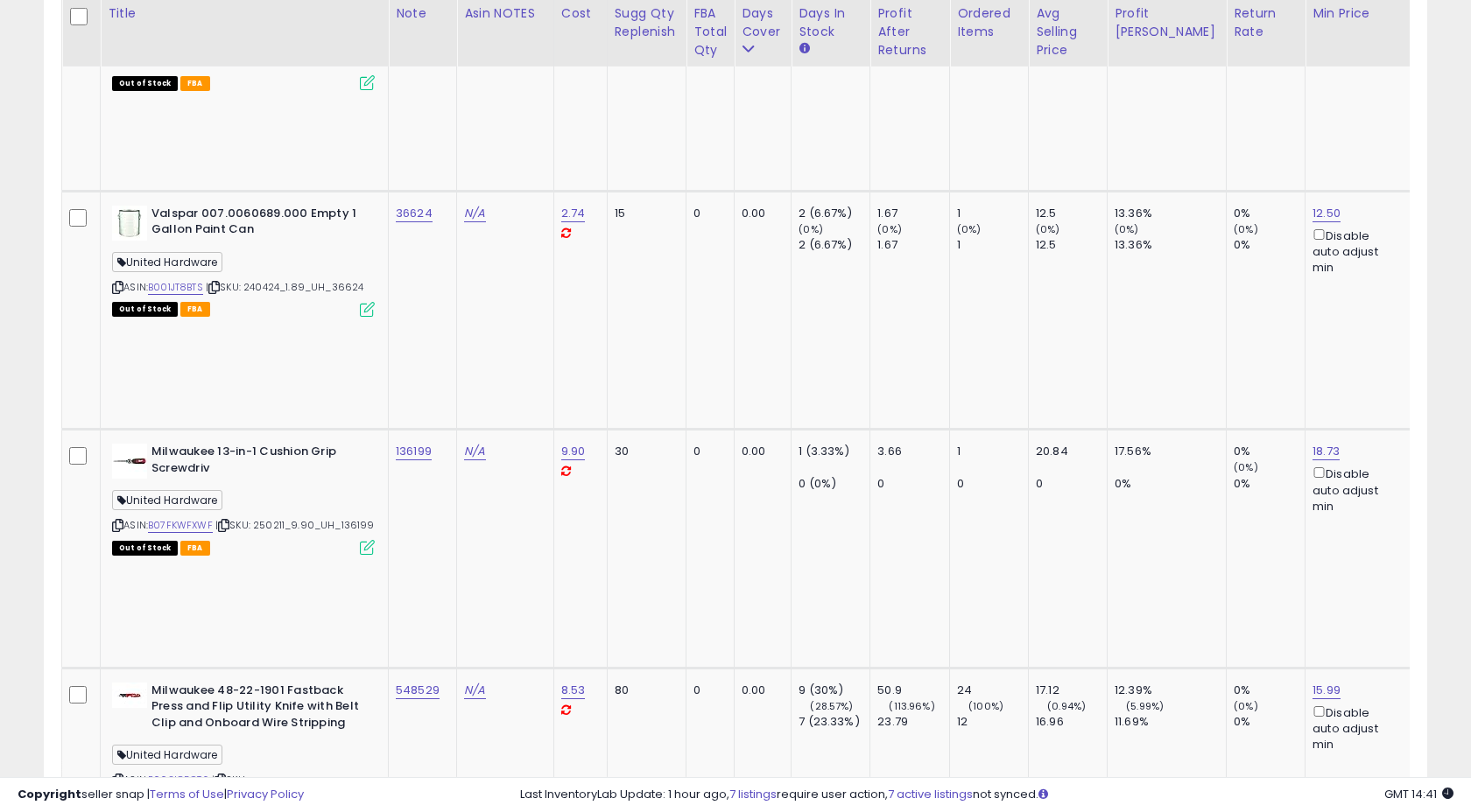
scroll to position [5745, 0]
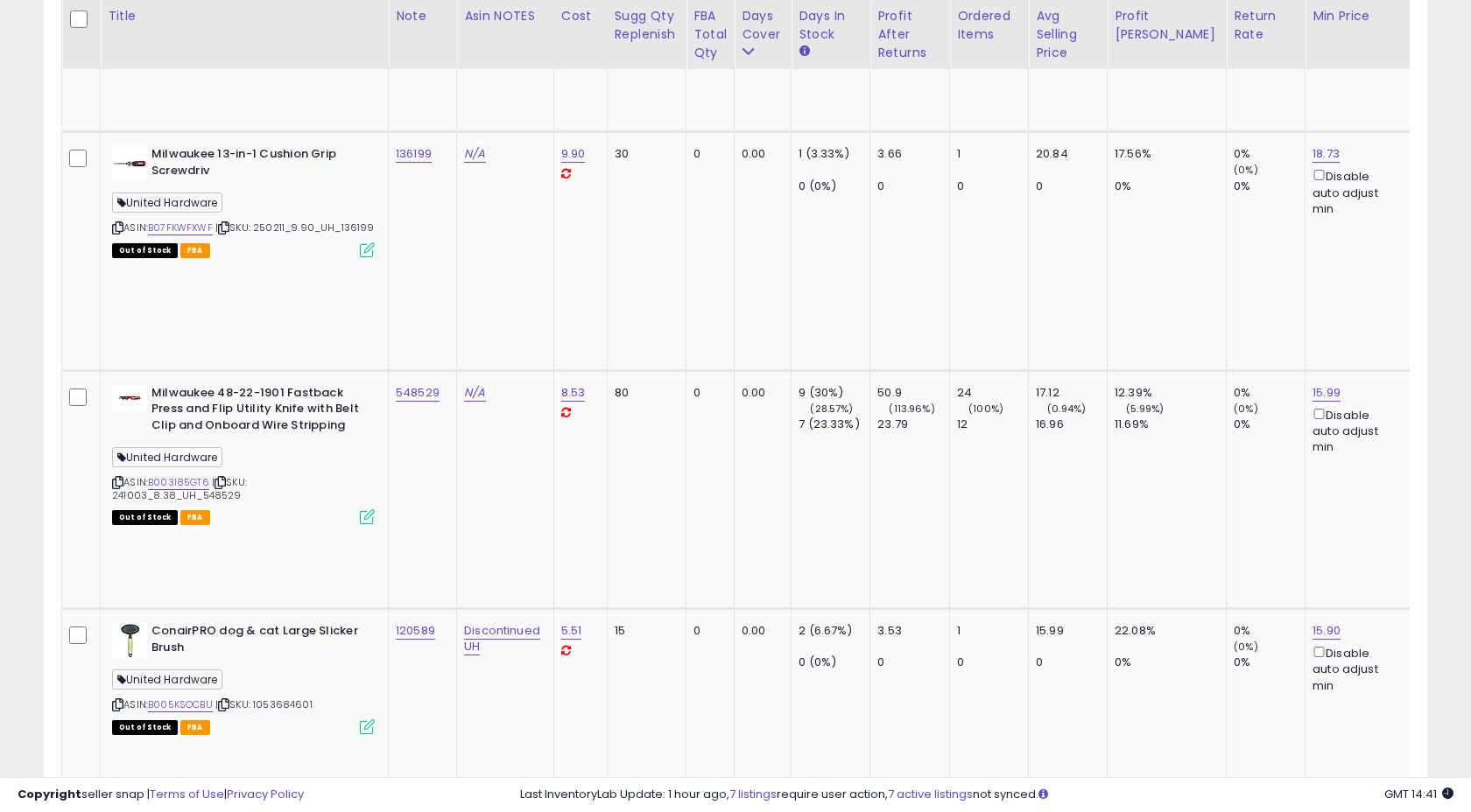
scroll to position [6050, 0]
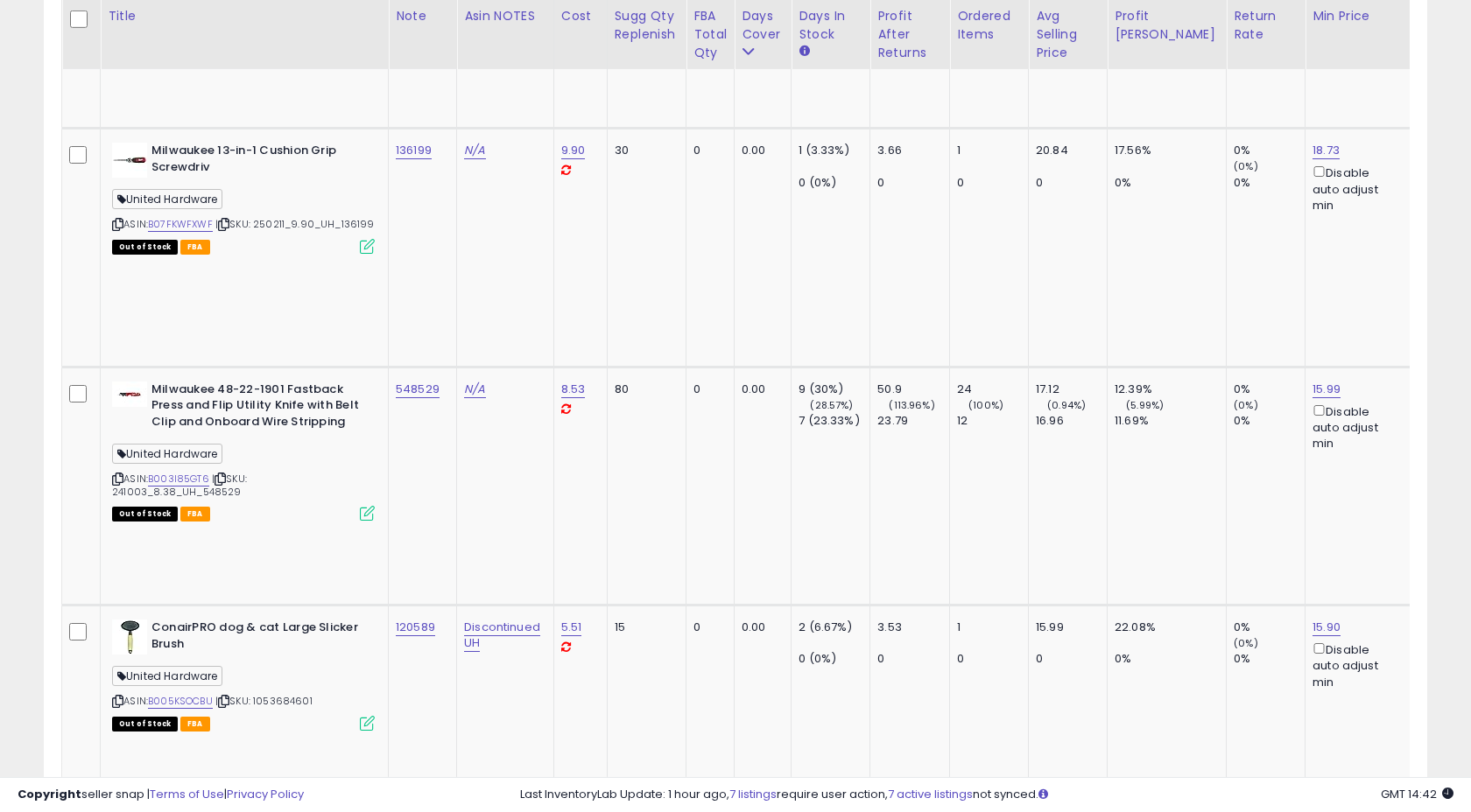
copy tr "106035"
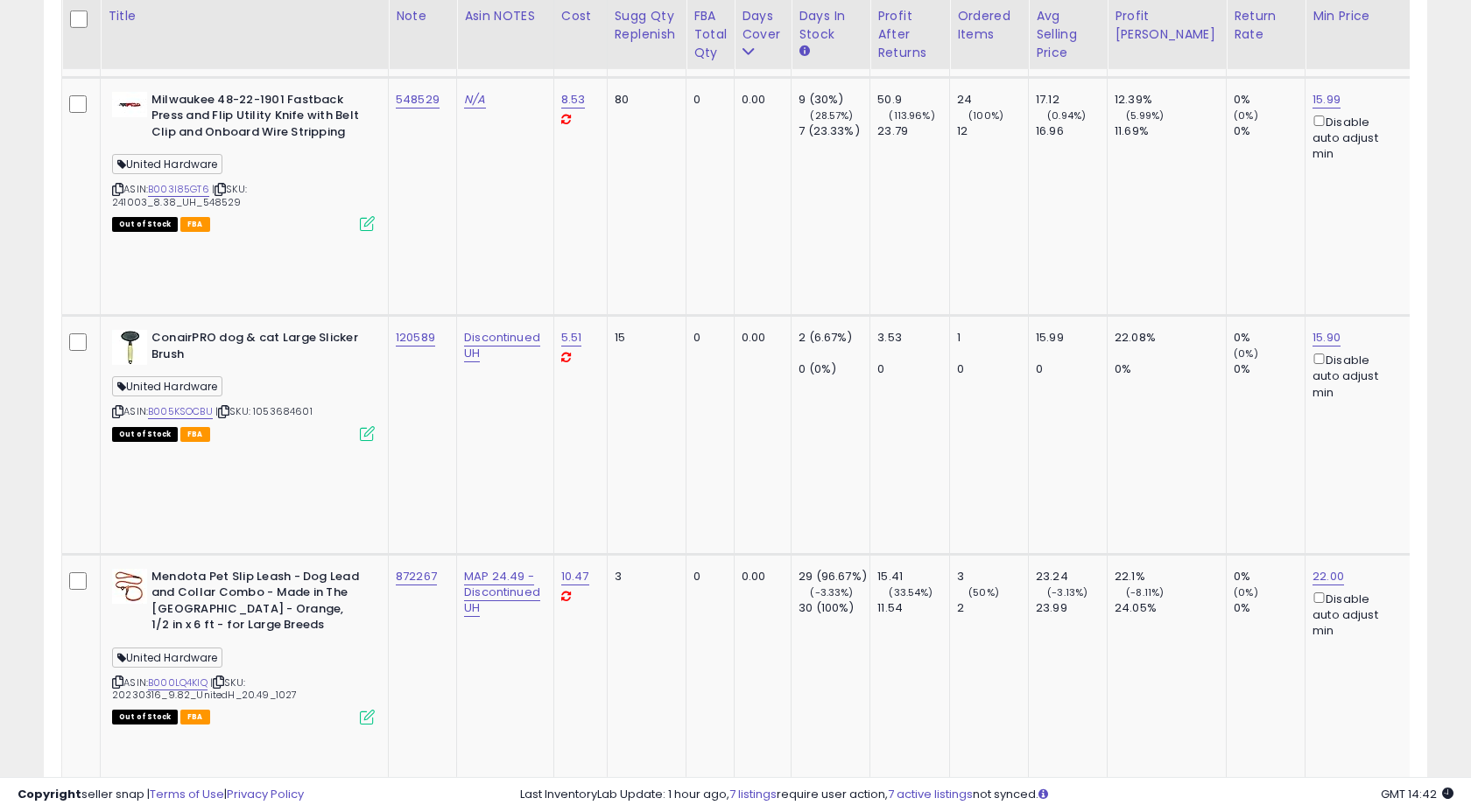
scroll to position [6340, 0]
copy tr "121685"
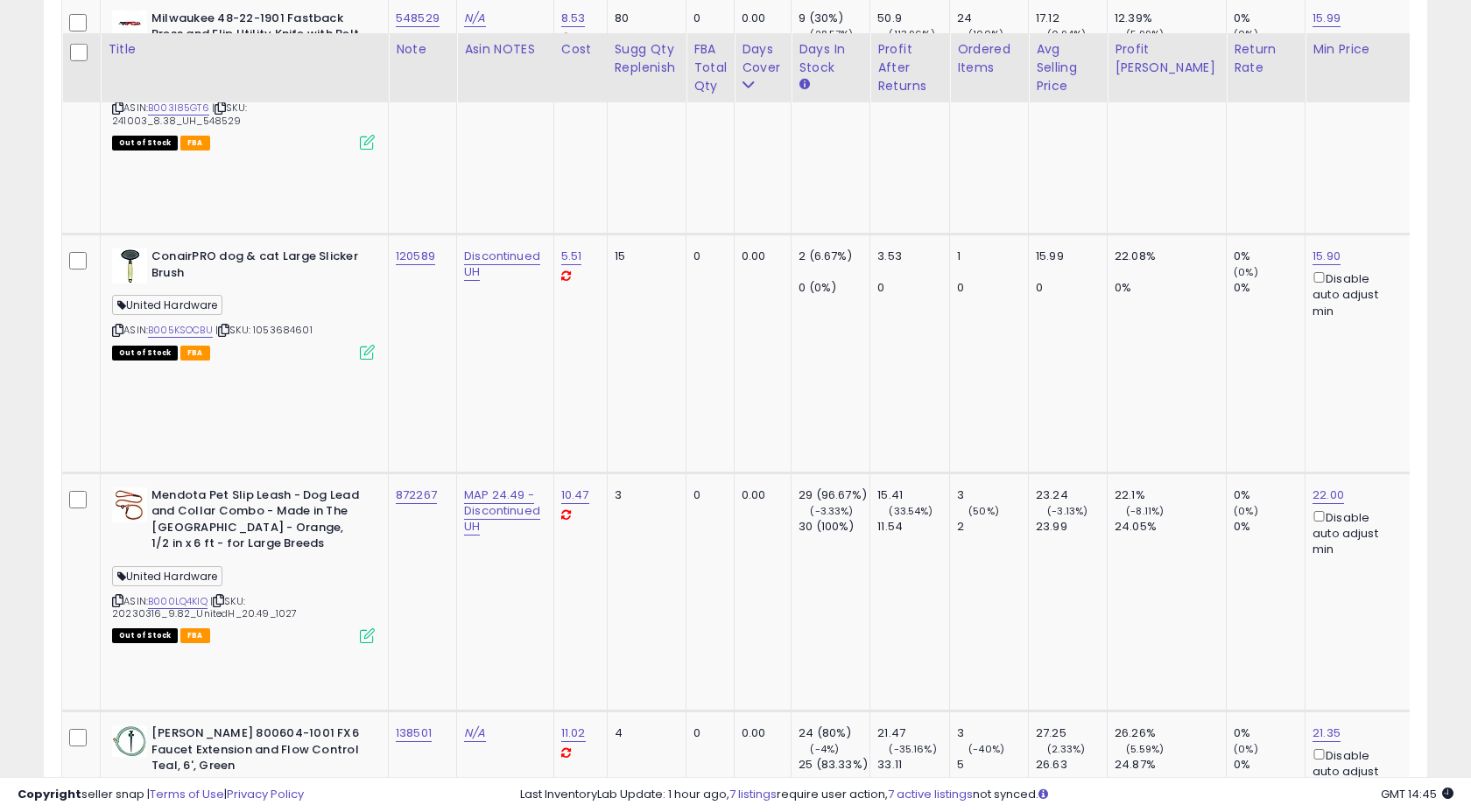
scroll to position [6459, 0]
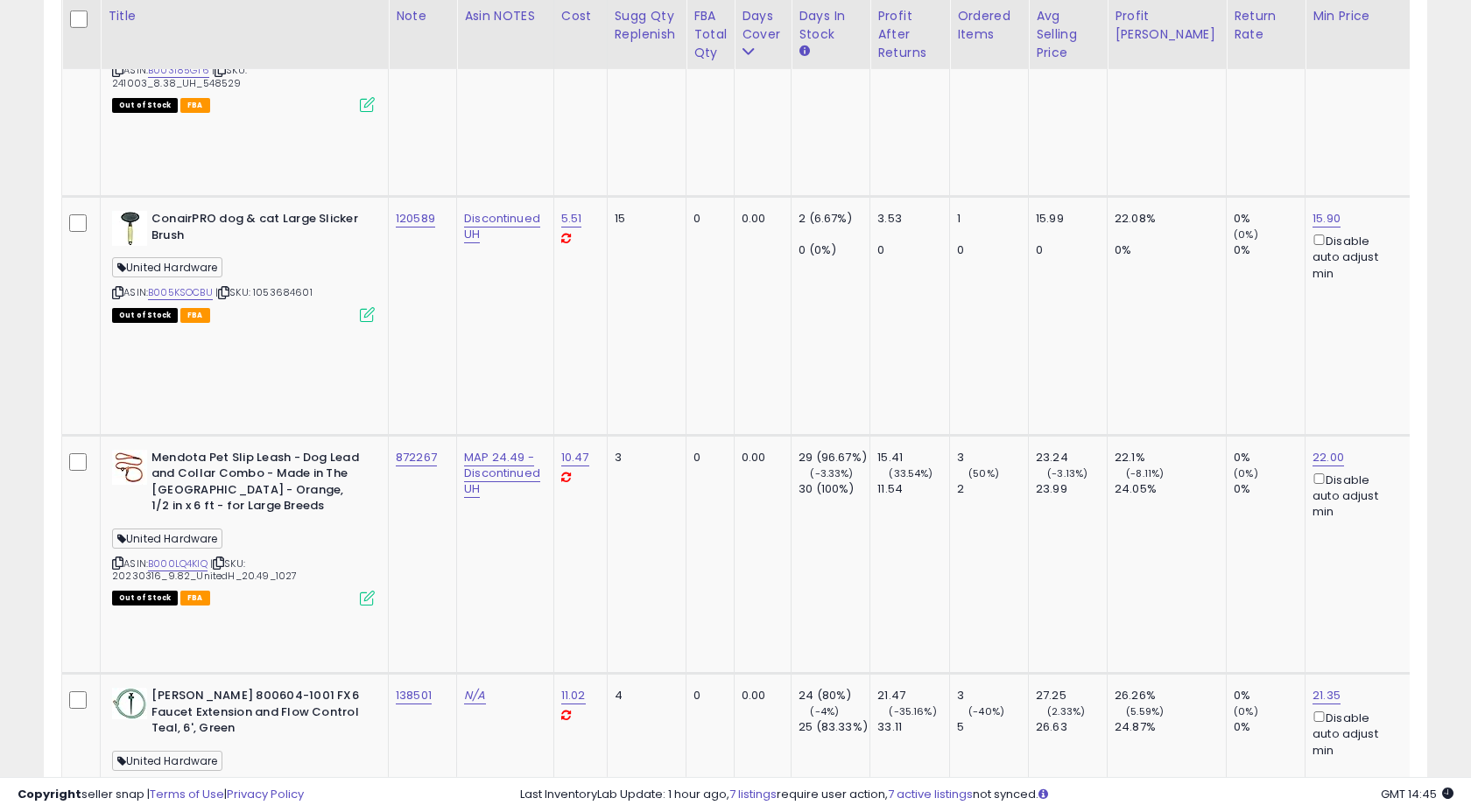
drag, startPoint x: 393, startPoint y: 116, endPoint x: 434, endPoint y: 115, distance: 41.0
copy link "104761"
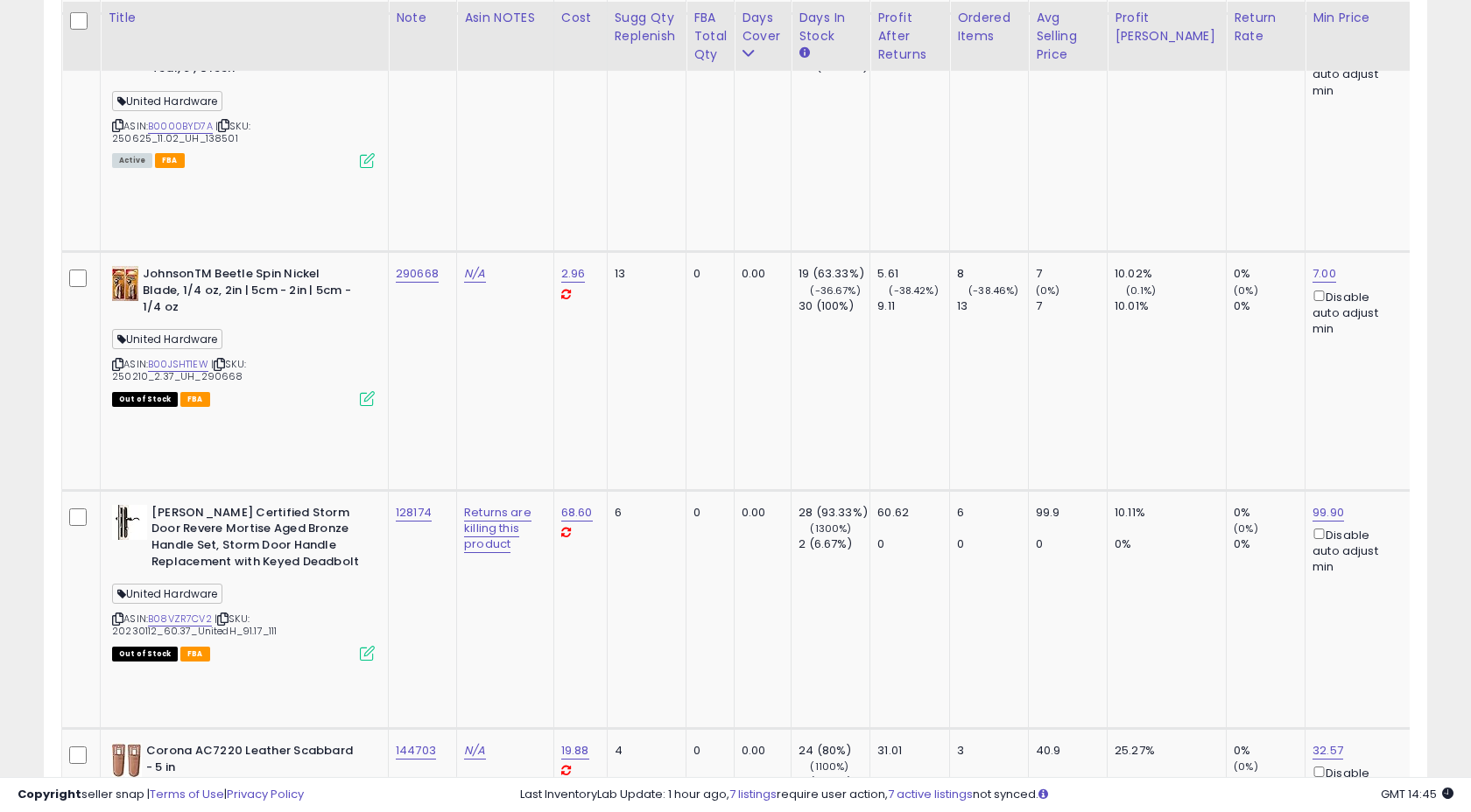
scroll to position [7121, 0]
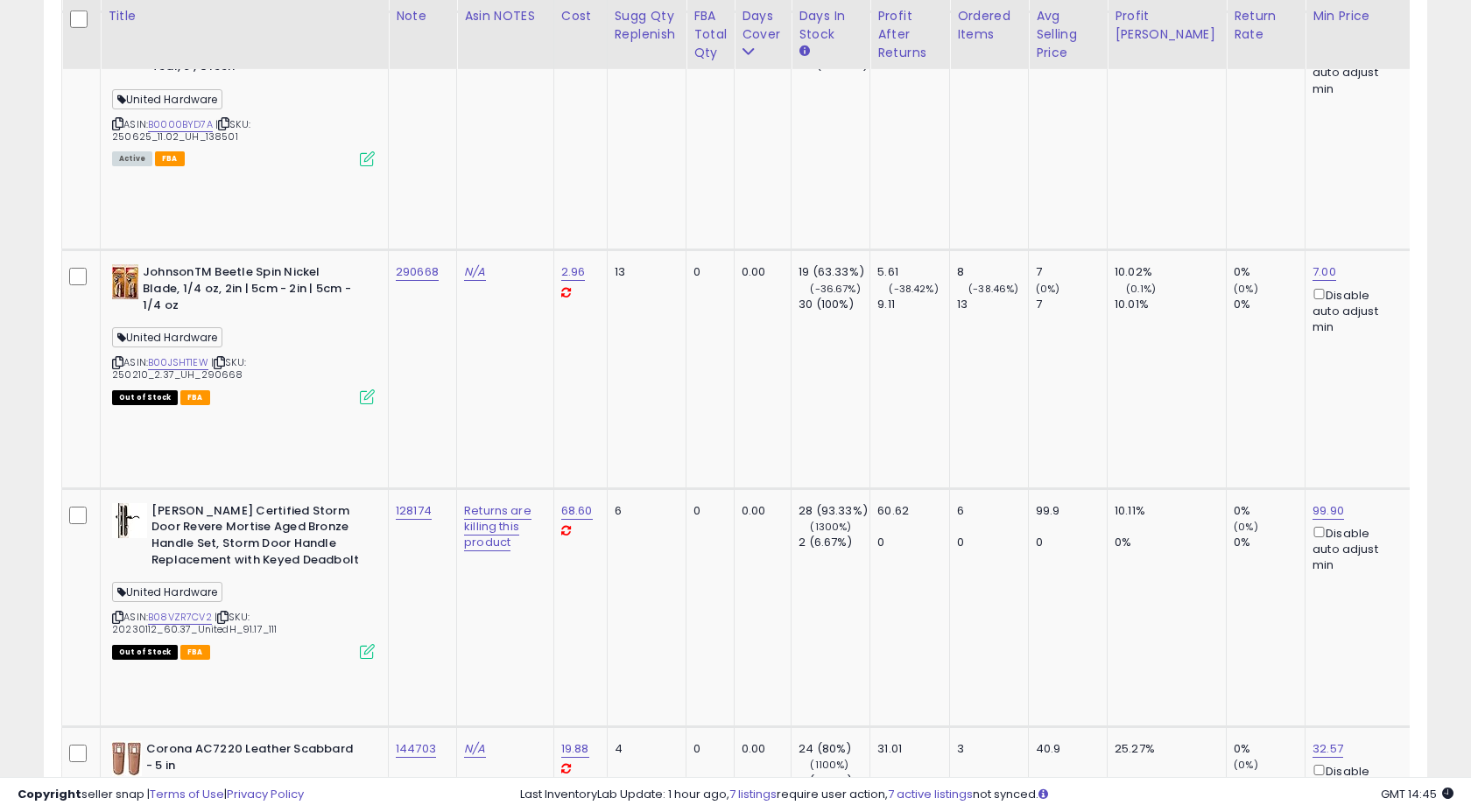
copy tr "693119"
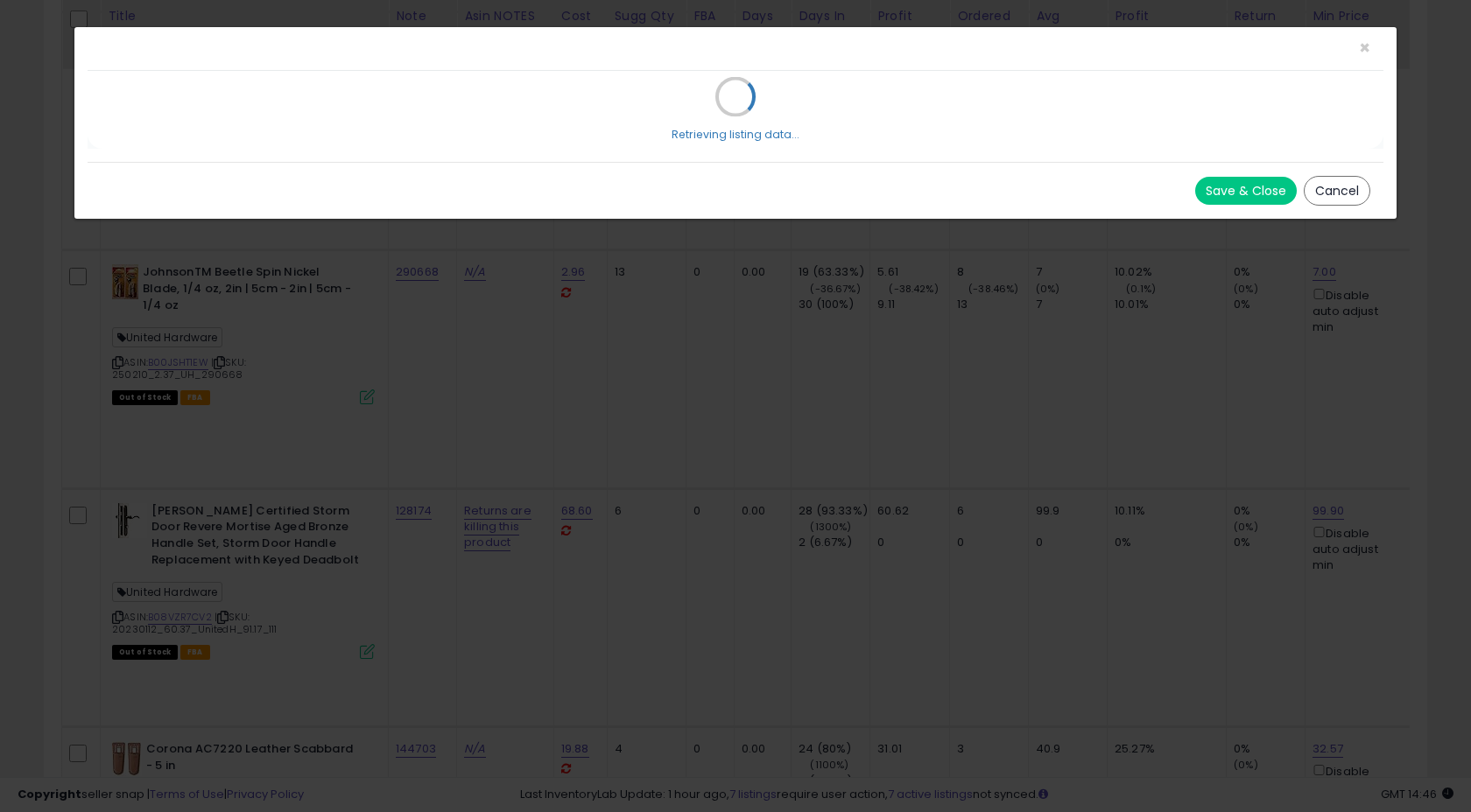
click at [370, 234] on div "× Close Retrieving listing data... Save & Close Cancel" at bounding box center [735, 406] width 1471 height 812
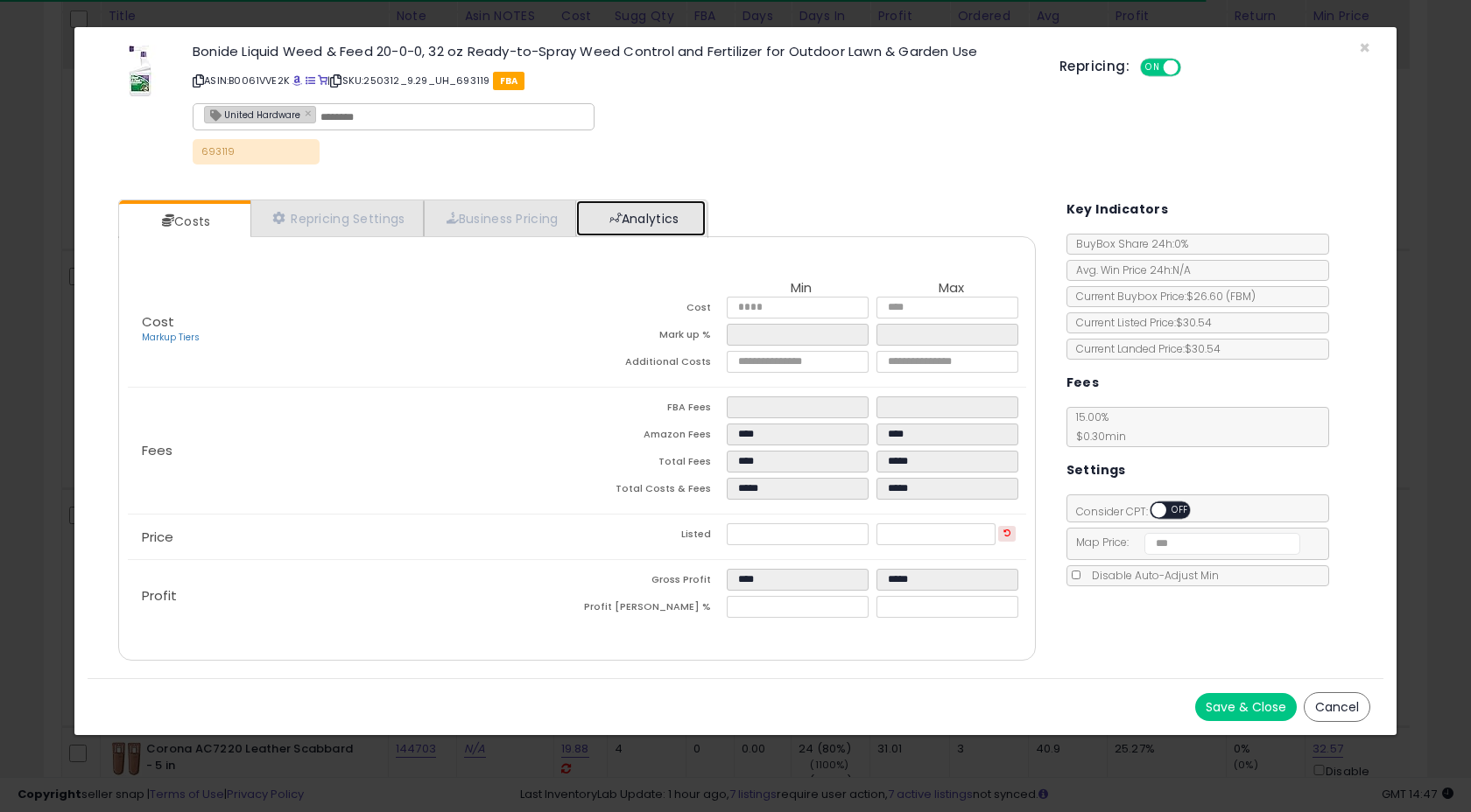
click at [649, 216] on link "Analytics" at bounding box center [641, 218] width 130 height 36
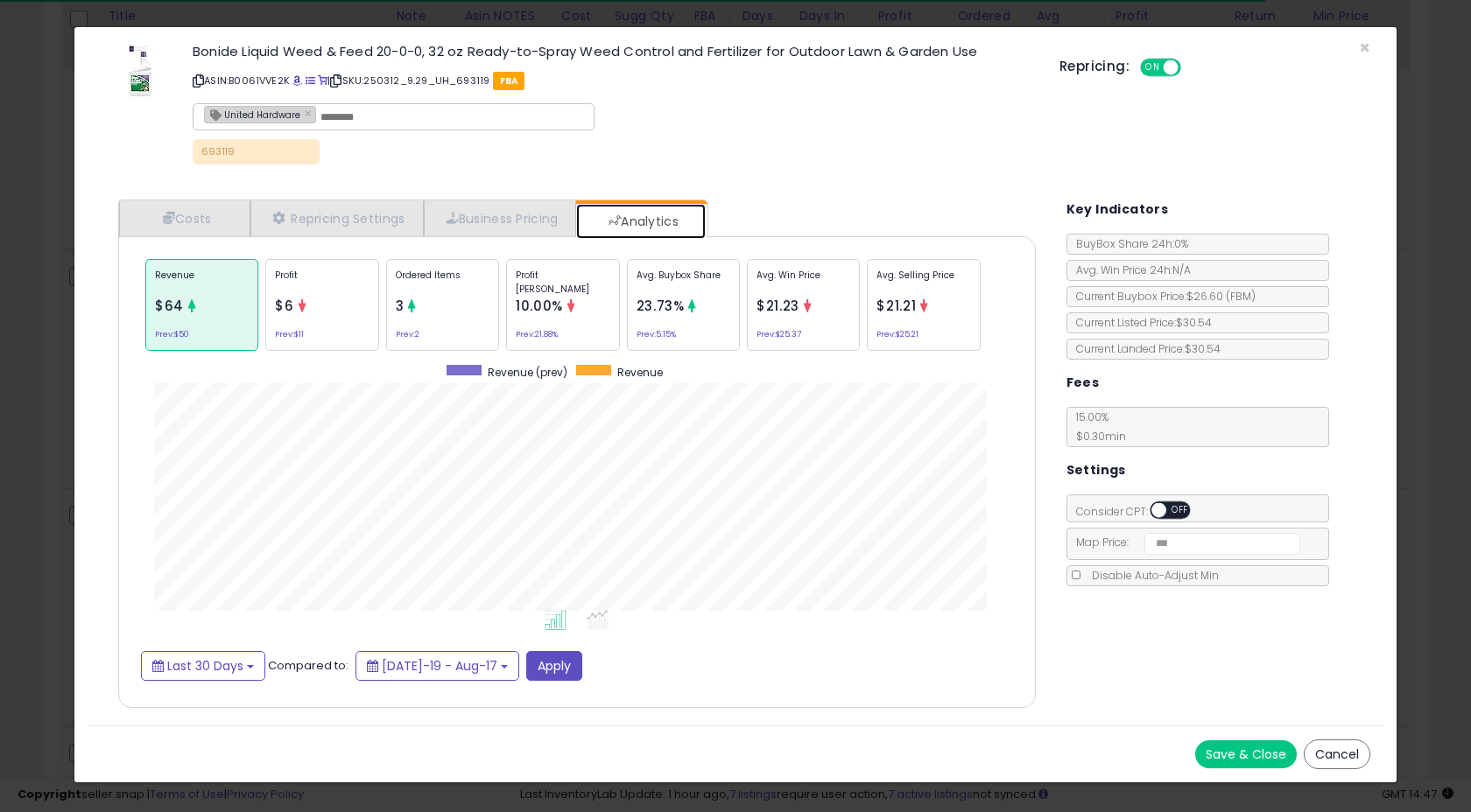
scroll to position [538, 952]
click at [332, 314] on div "Profit $6 Prev: $11" at bounding box center [322, 304] width 113 height 92
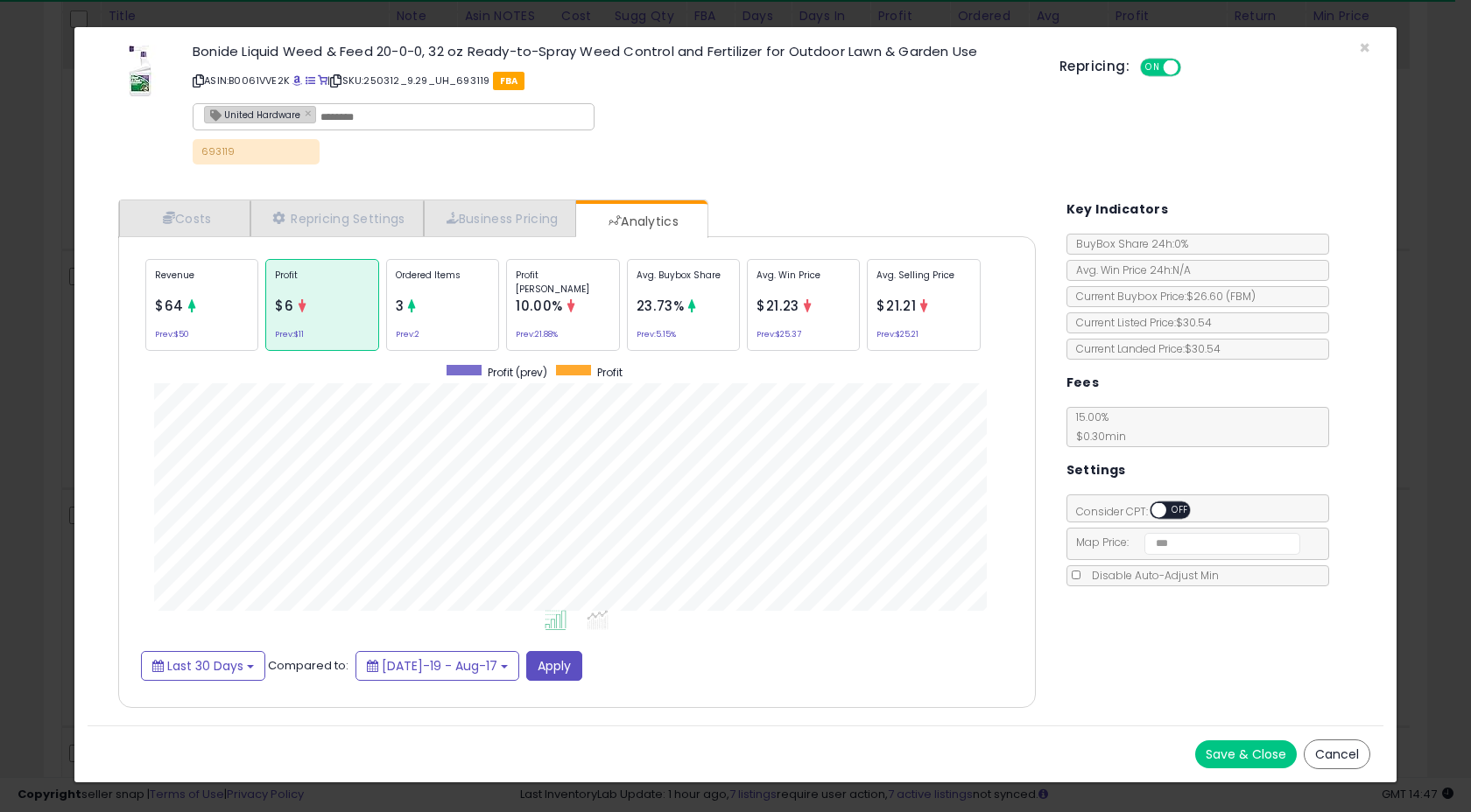
click at [393, 325] on div "Ordered Items 3 Prev: 2" at bounding box center [442, 304] width 113 height 92
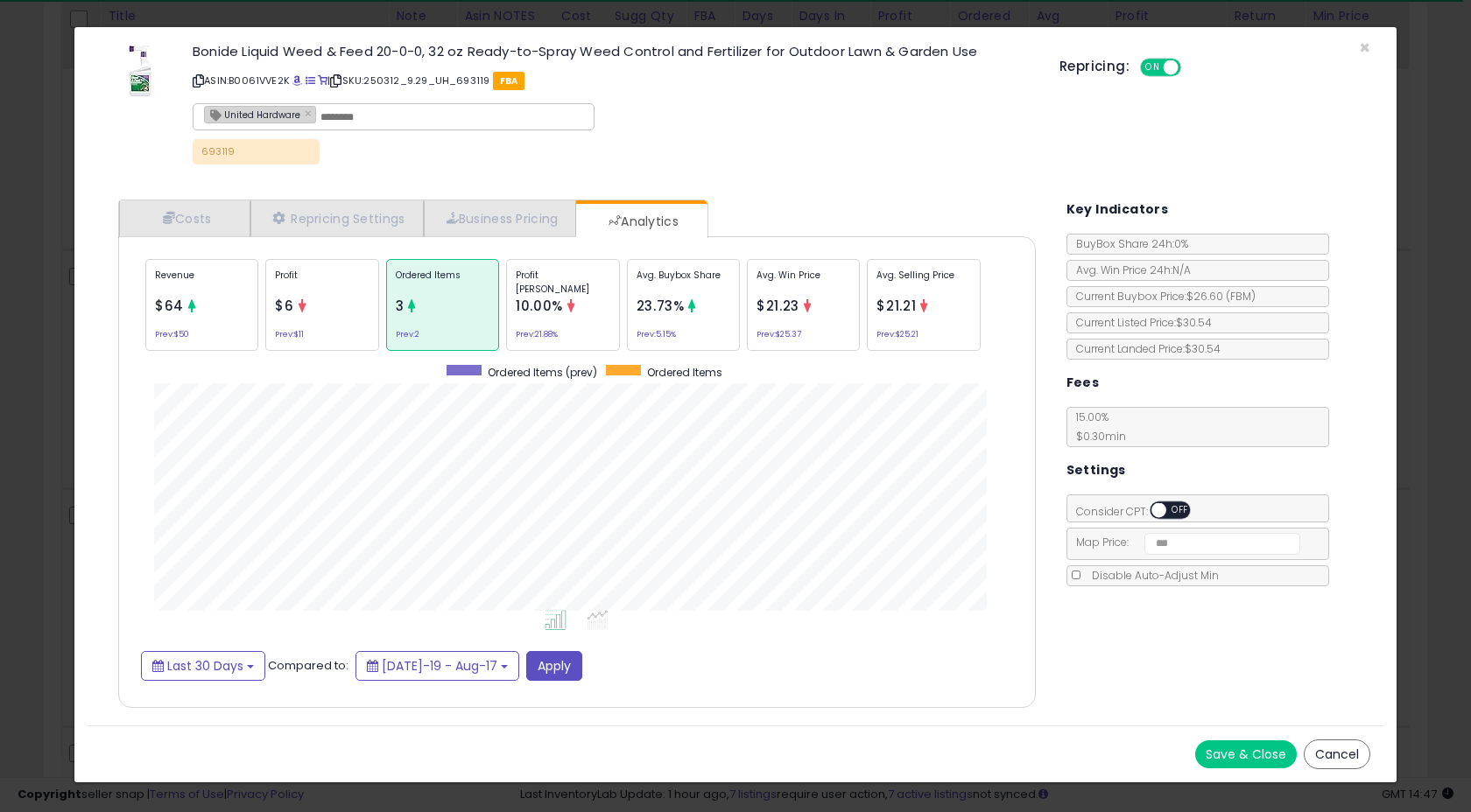
click at [217, 266] on div "Revenue $64 Prev: $50" at bounding box center [202, 304] width 113 height 92
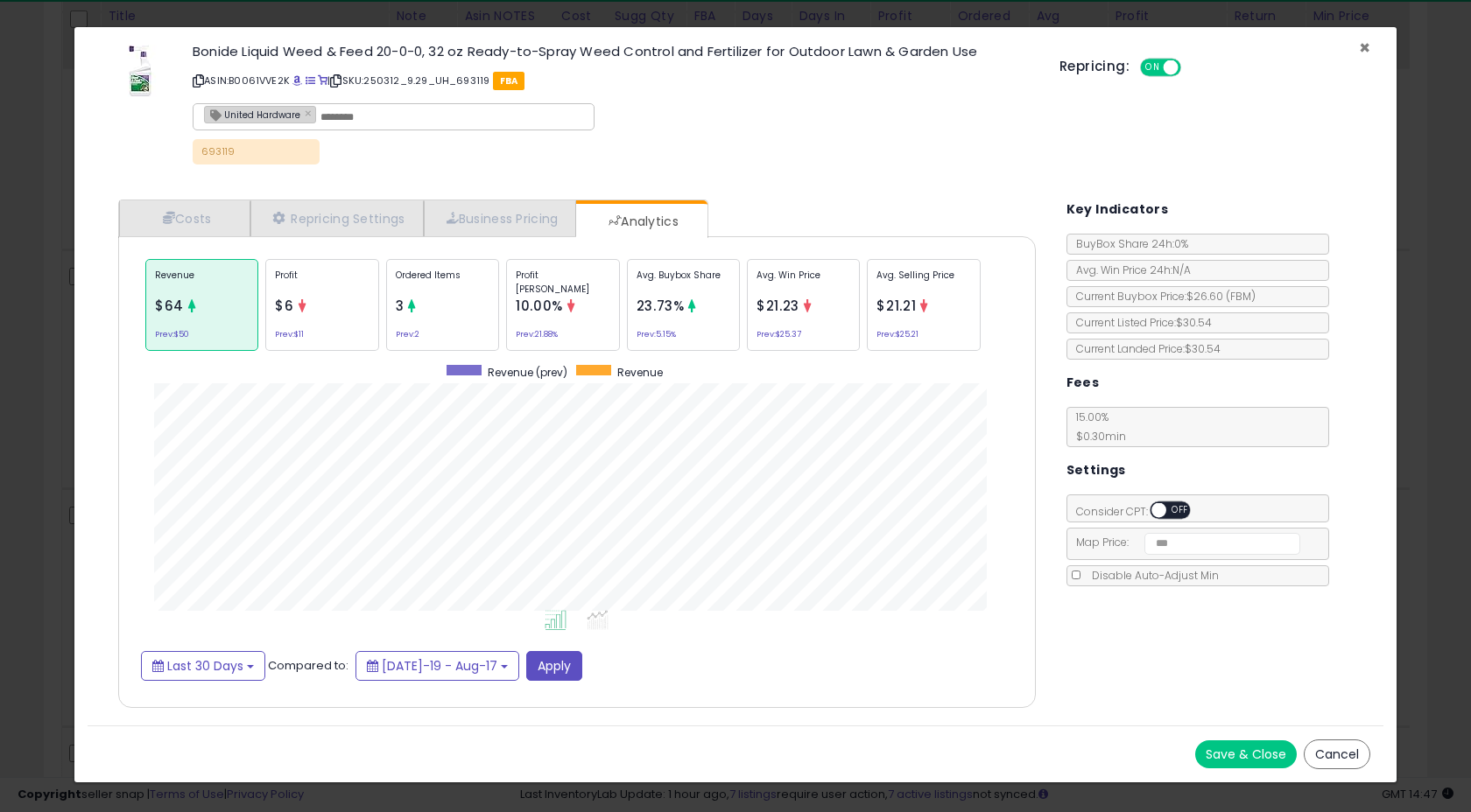
click at [1363, 44] on span "×" at bounding box center [1364, 48] width 11 height 26
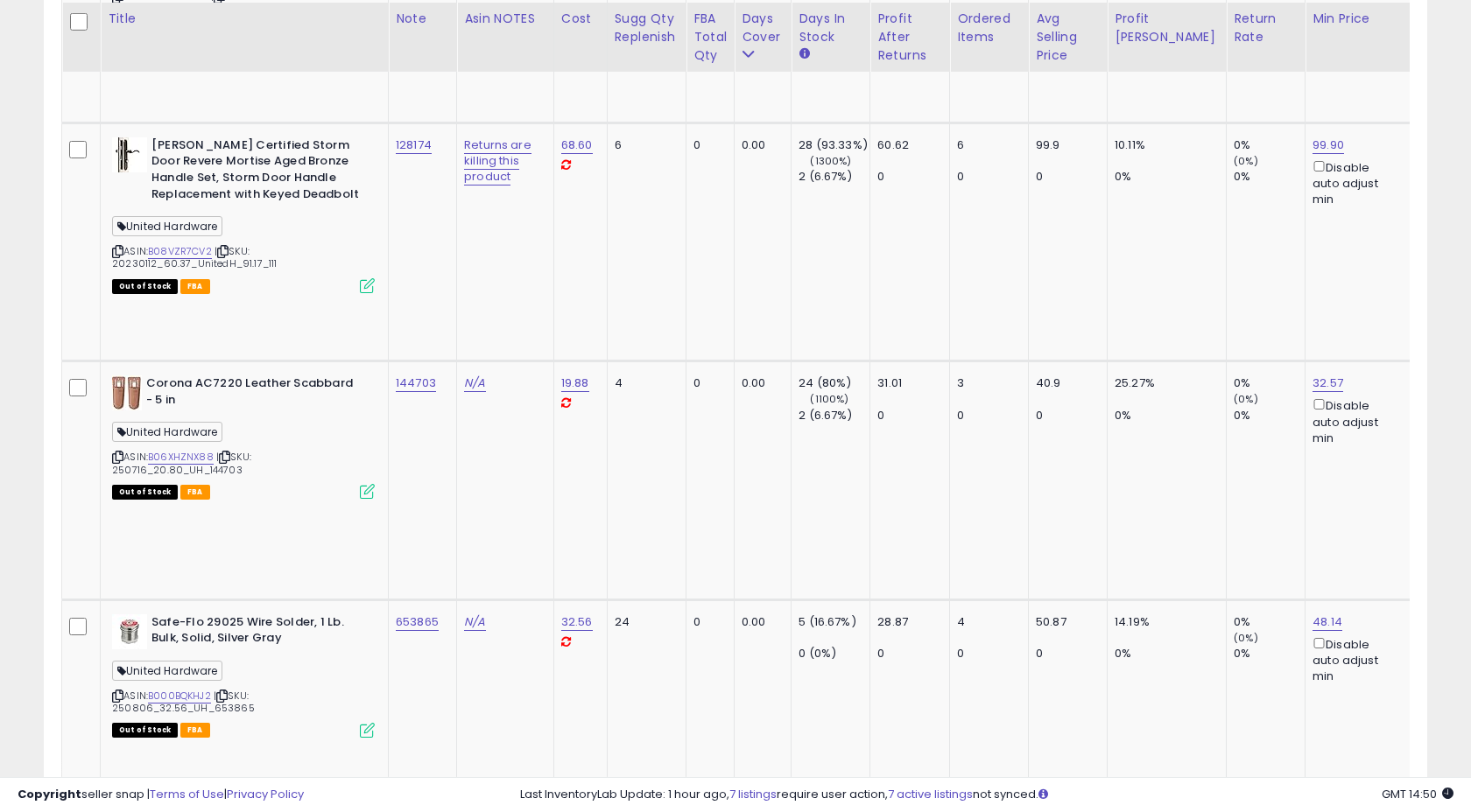
scroll to position [7489, 0]
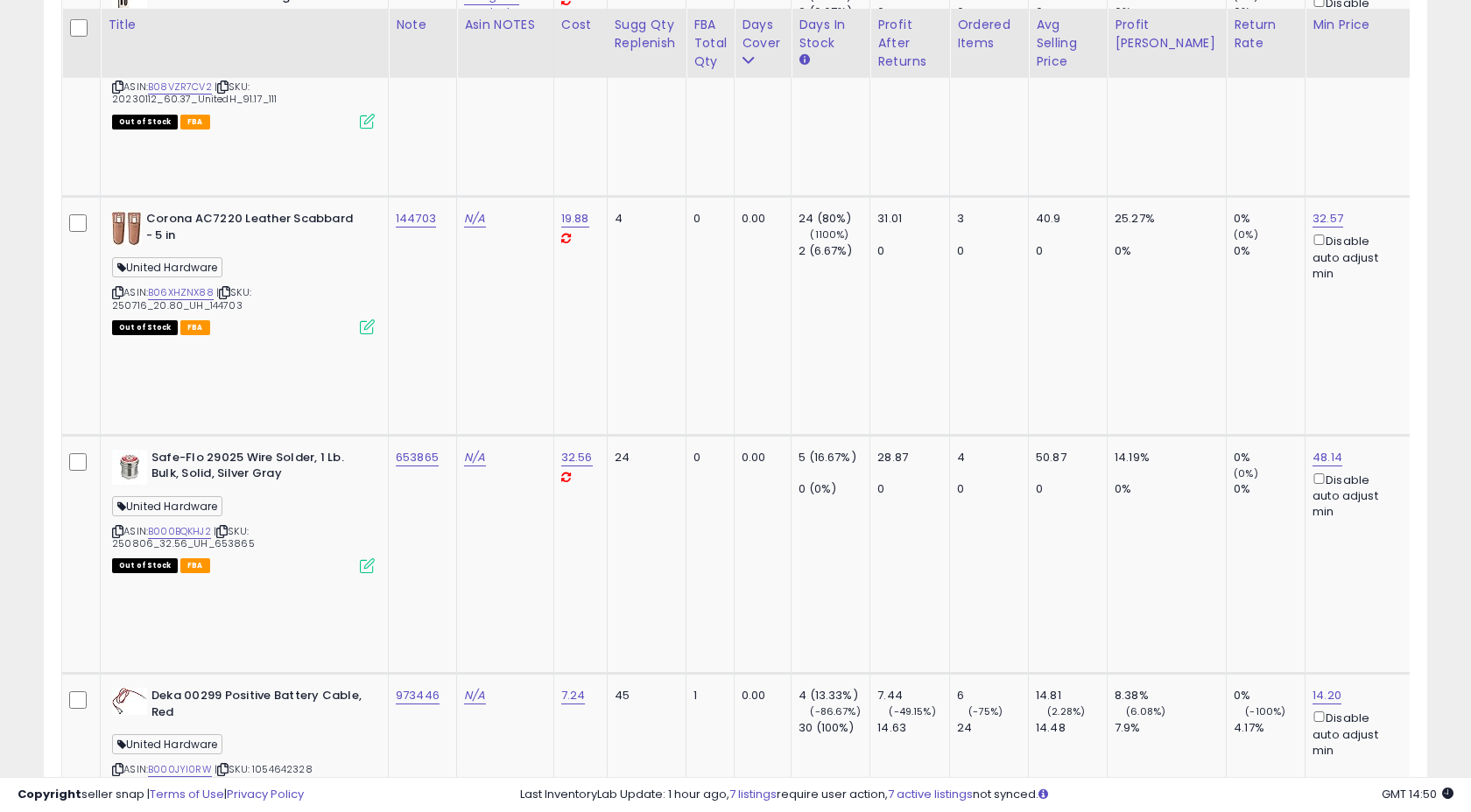
scroll to position [7662, 0]
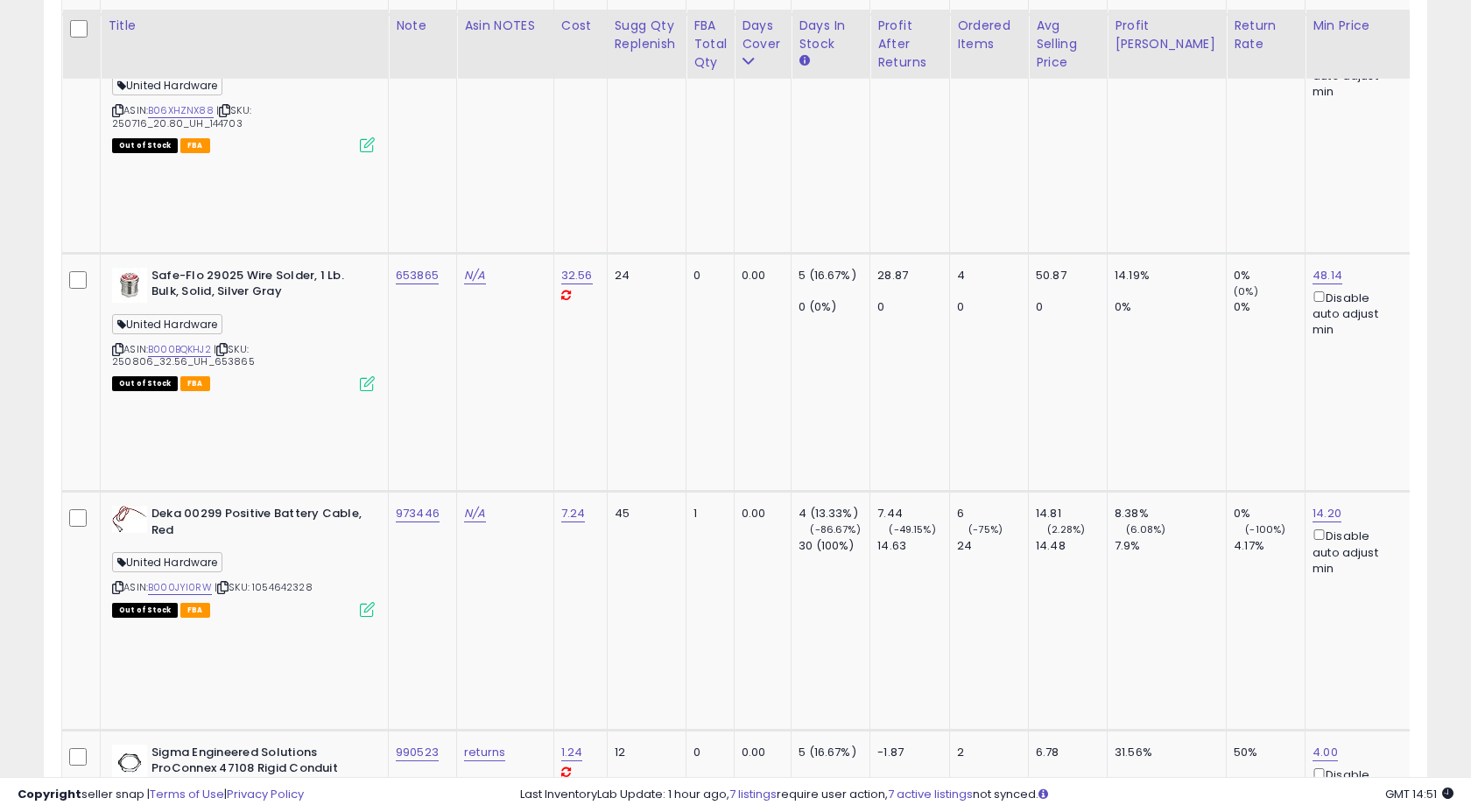
scroll to position [7850, 0]
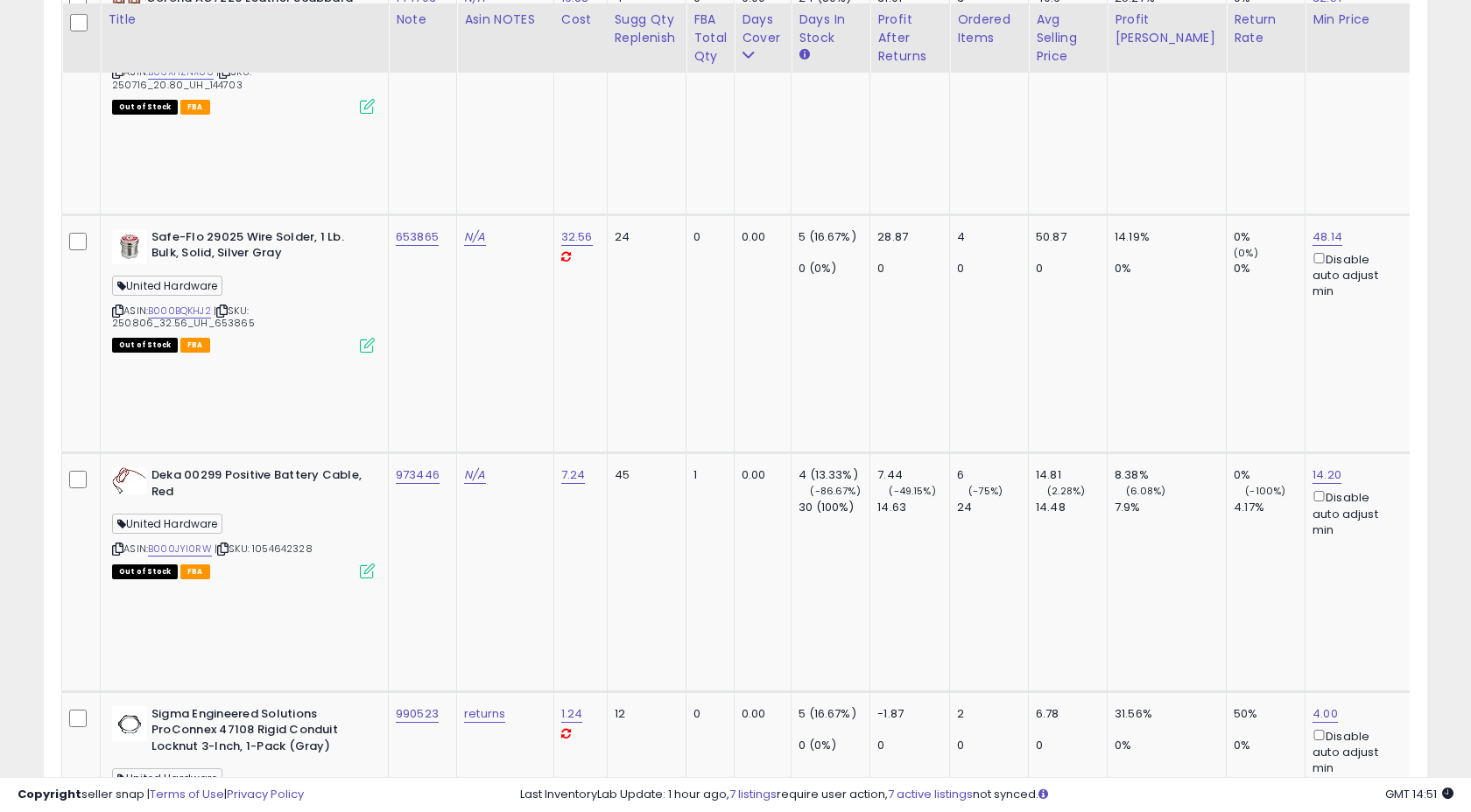
scroll to position [7879, 0]
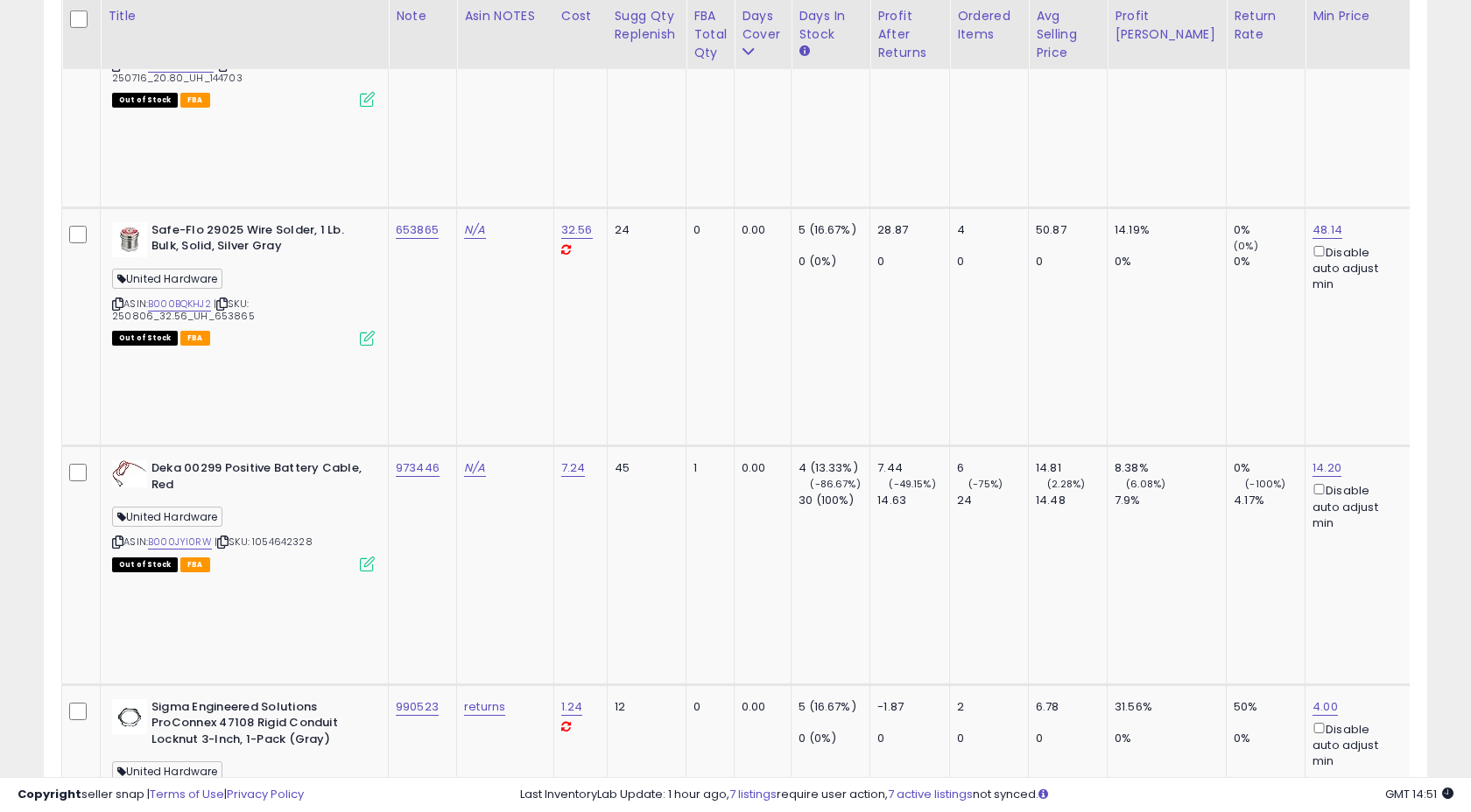
drag, startPoint x: 339, startPoint y: 171, endPoint x: 378, endPoint y: 174, distance: 39.1
type input "******"
click at [467, 58] on icon "submit" at bounding box center [462, 53] width 11 height 11
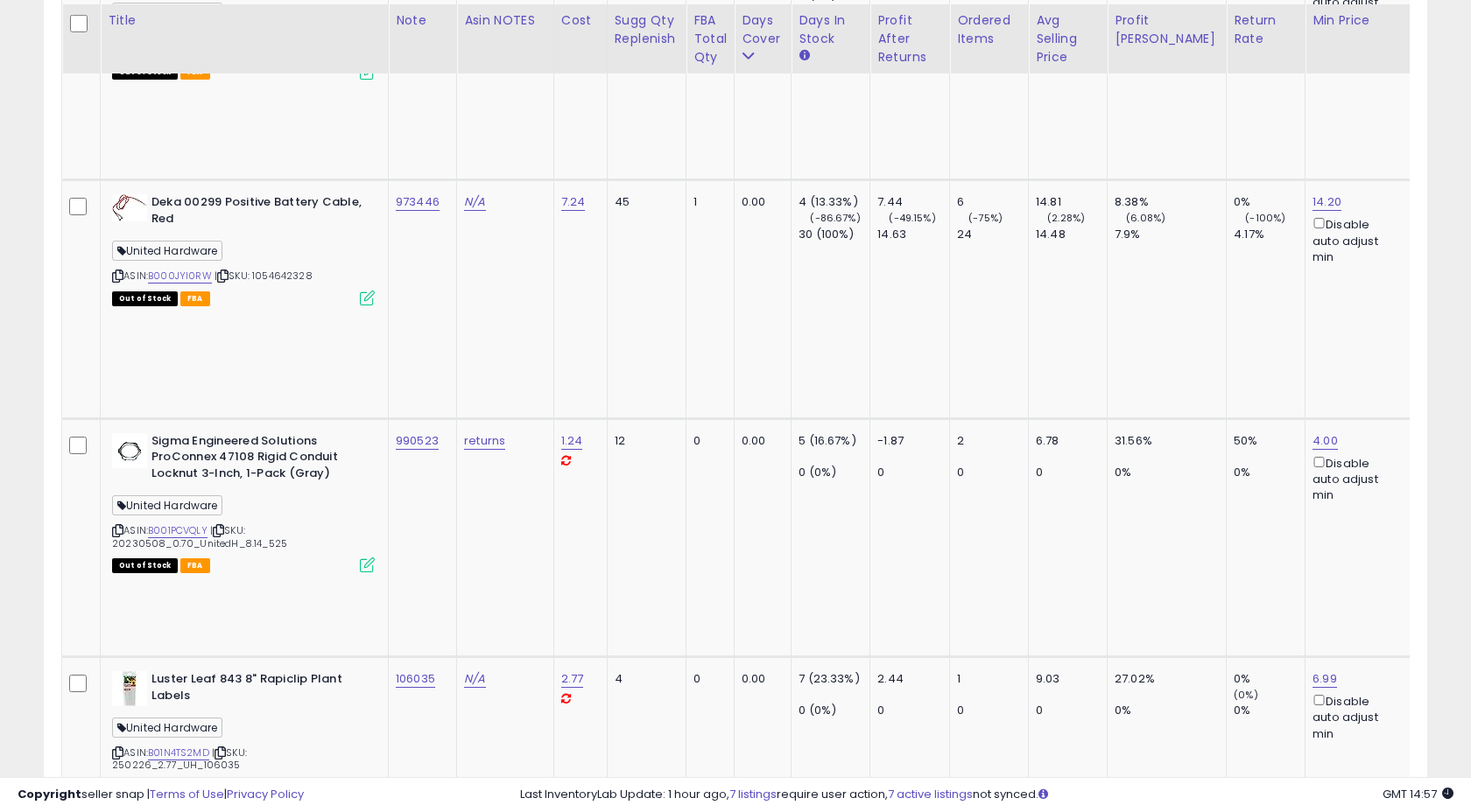
scroll to position [8149, 0]
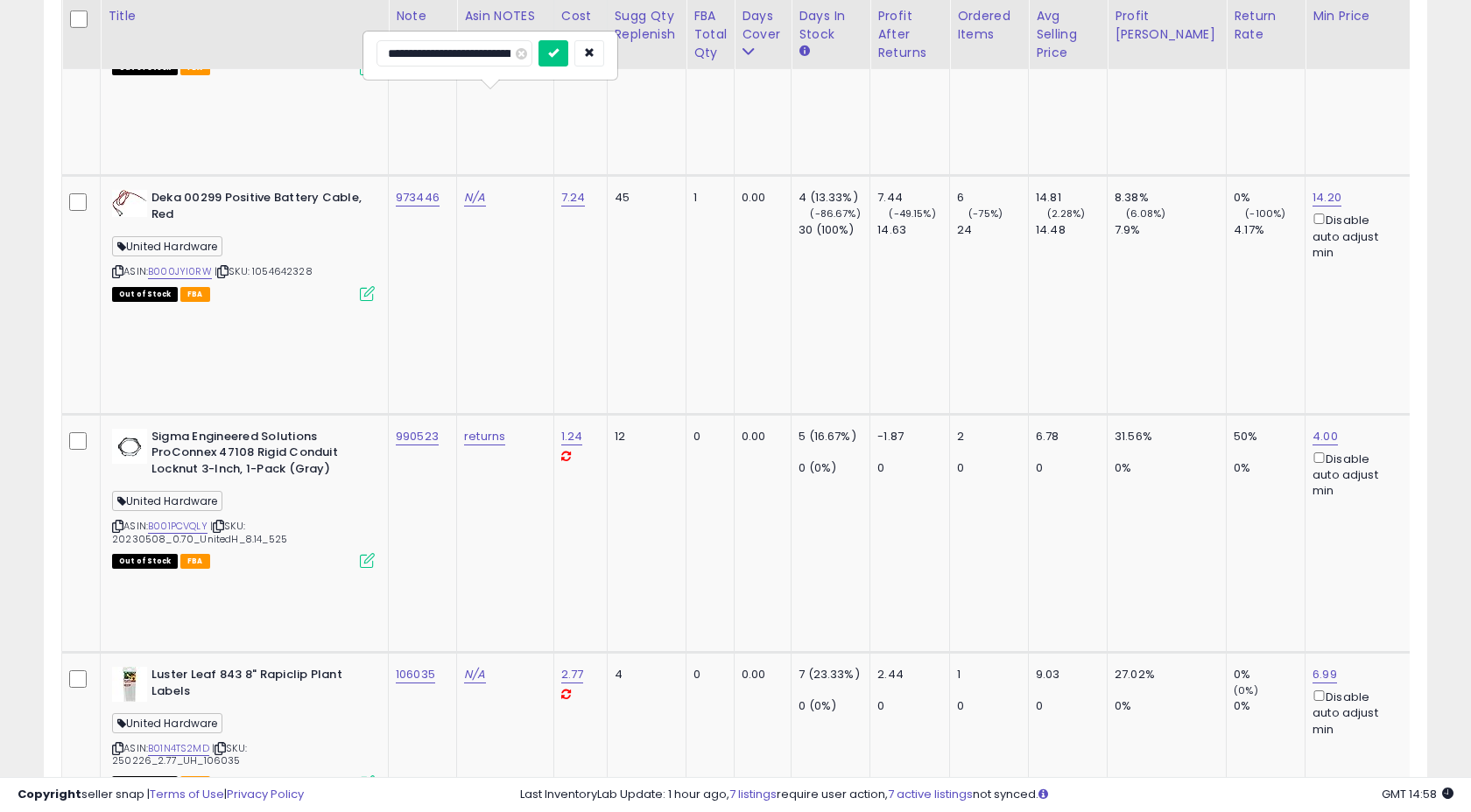
scroll to position [0, 62]
click at [429, 57] on input "**********" at bounding box center [461, 54] width 170 height 26
click at [508, 53] on input "**********" at bounding box center [461, 54] width 170 height 26
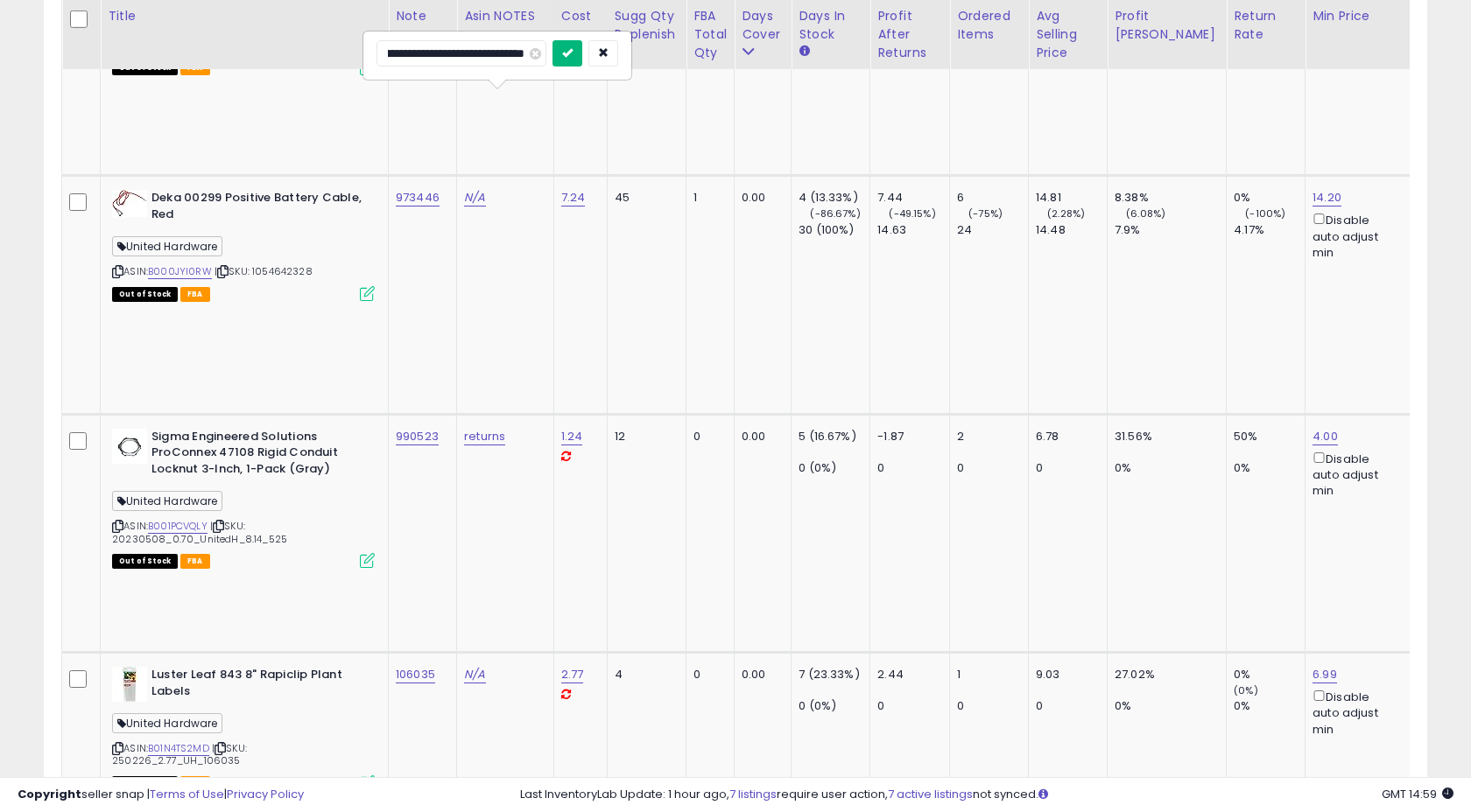
type input "**********"
click at [576, 51] on button "submit" at bounding box center [567, 54] width 30 height 26
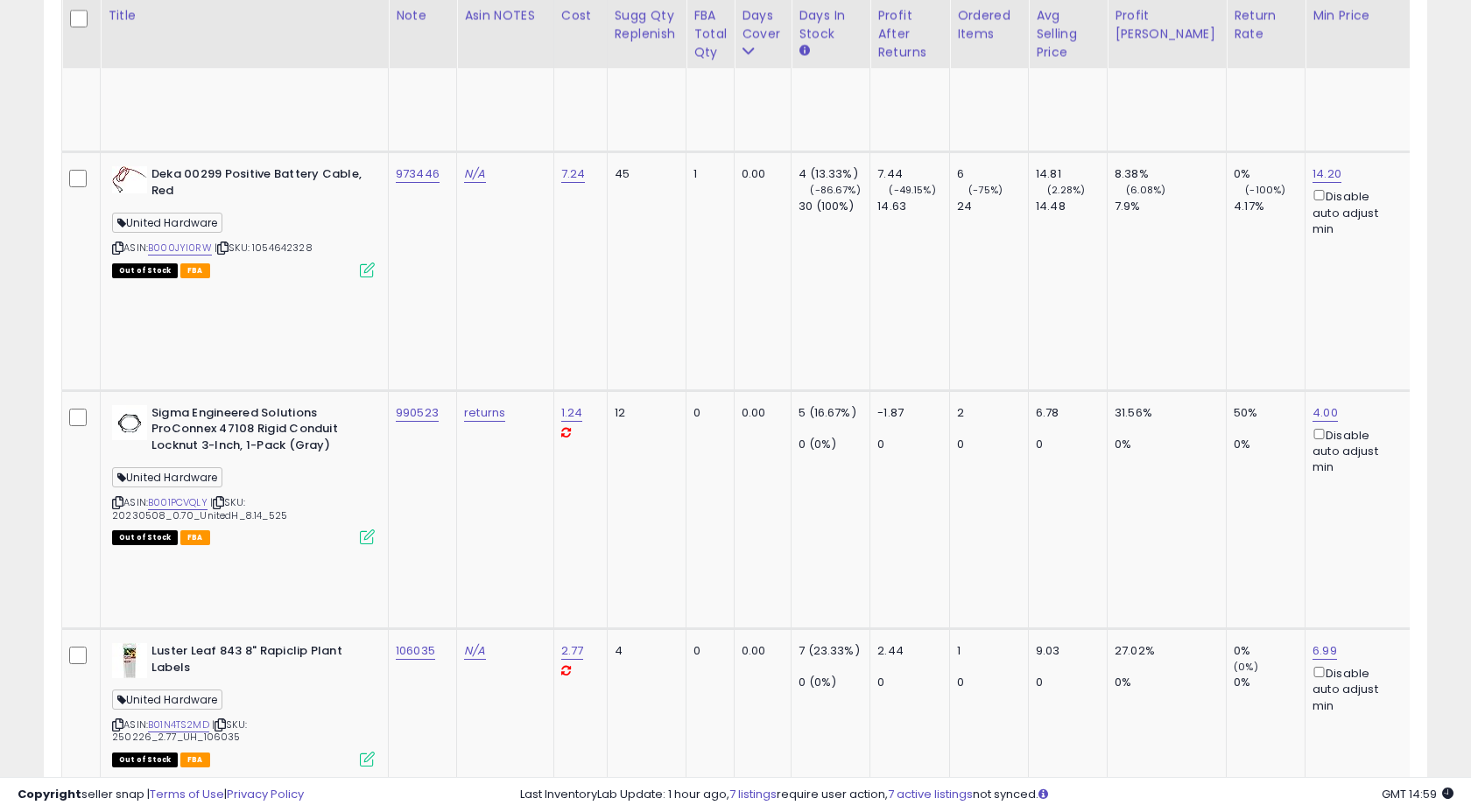
scroll to position [8207, 0]
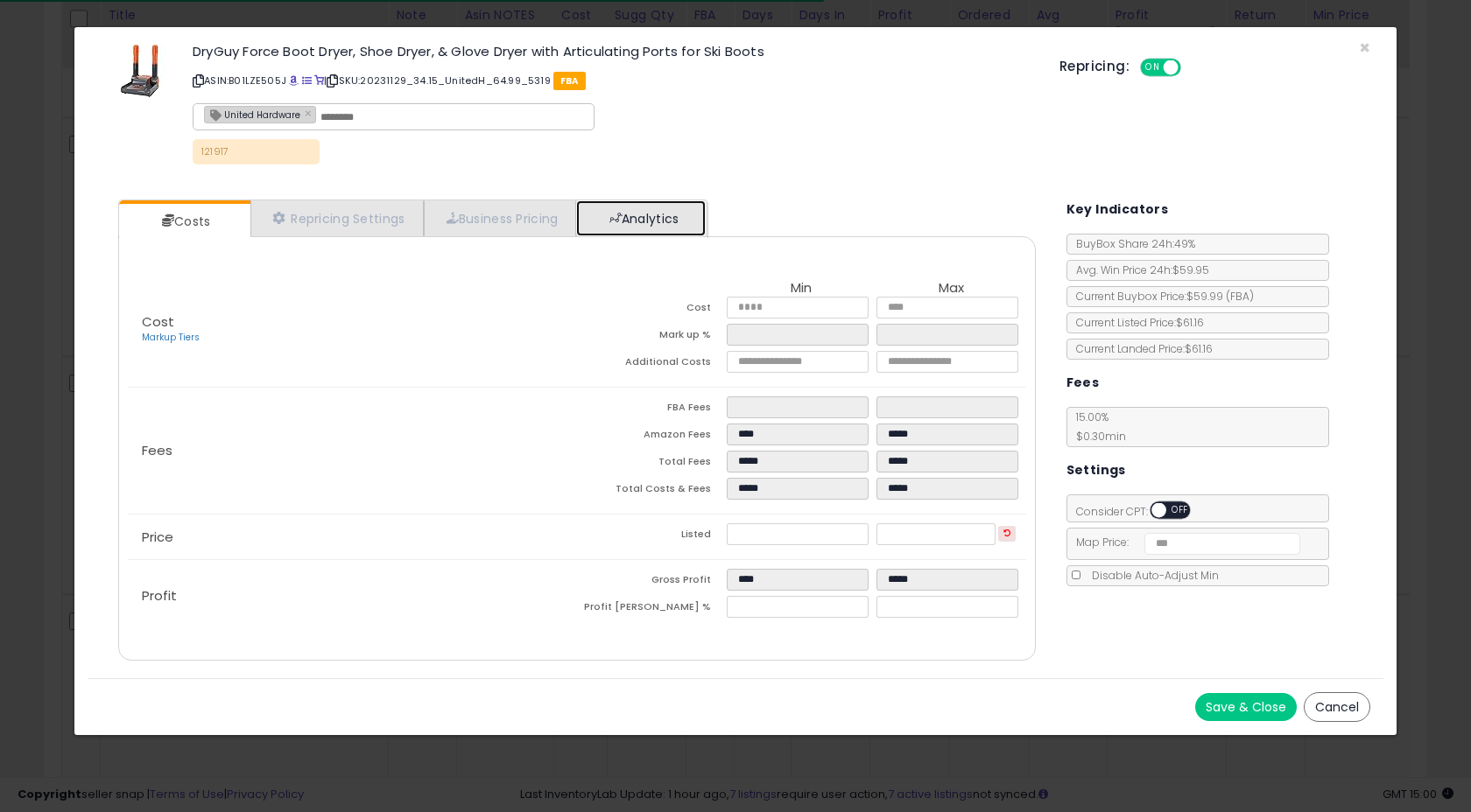
click at [650, 213] on link "Analytics" at bounding box center [641, 218] width 130 height 36
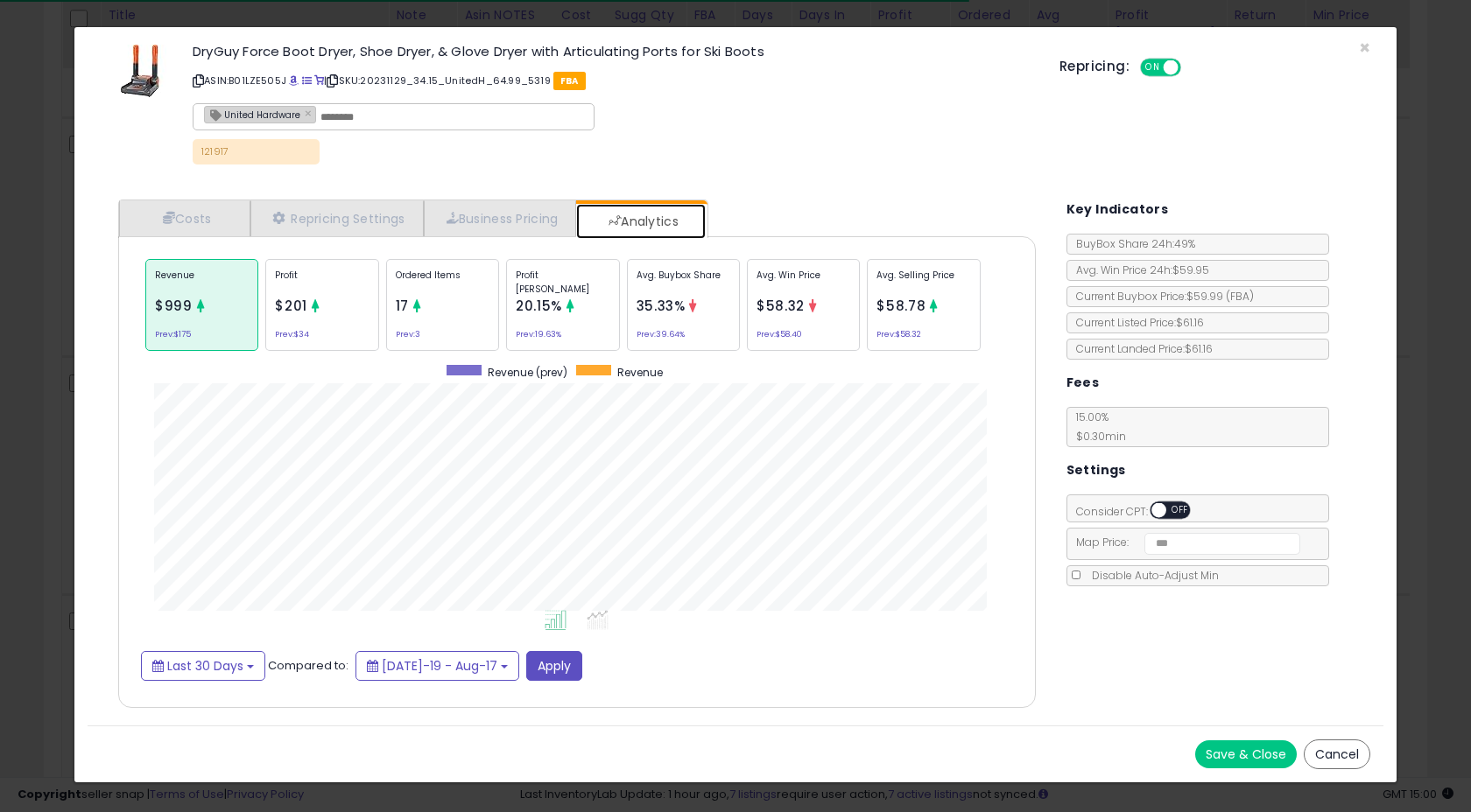
scroll to position [538, 952]
click at [305, 297] on span "$201" at bounding box center [291, 305] width 33 height 19
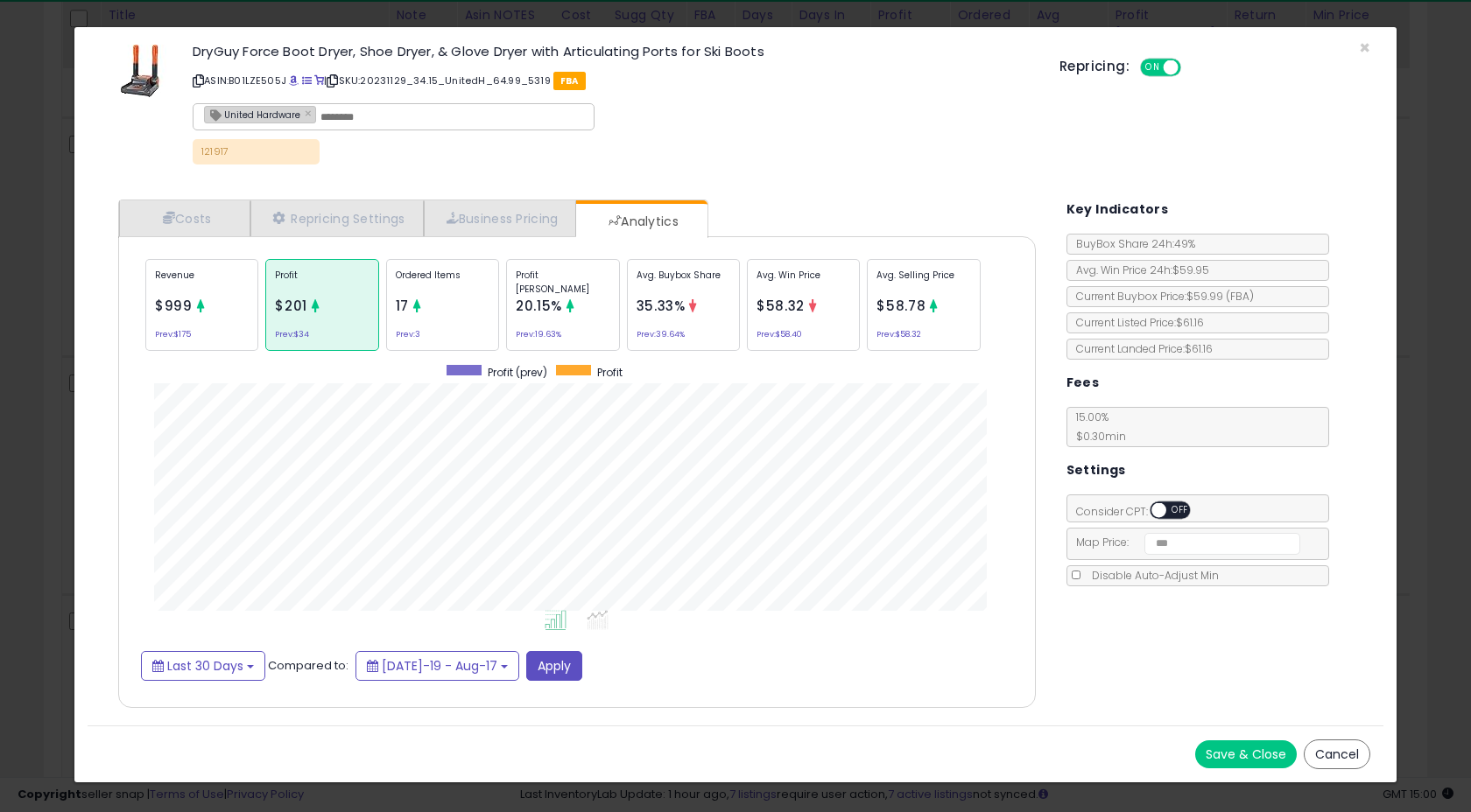
click at [213, 313] on div "Revenue $999 Prev: $175" at bounding box center [202, 304] width 113 height 92
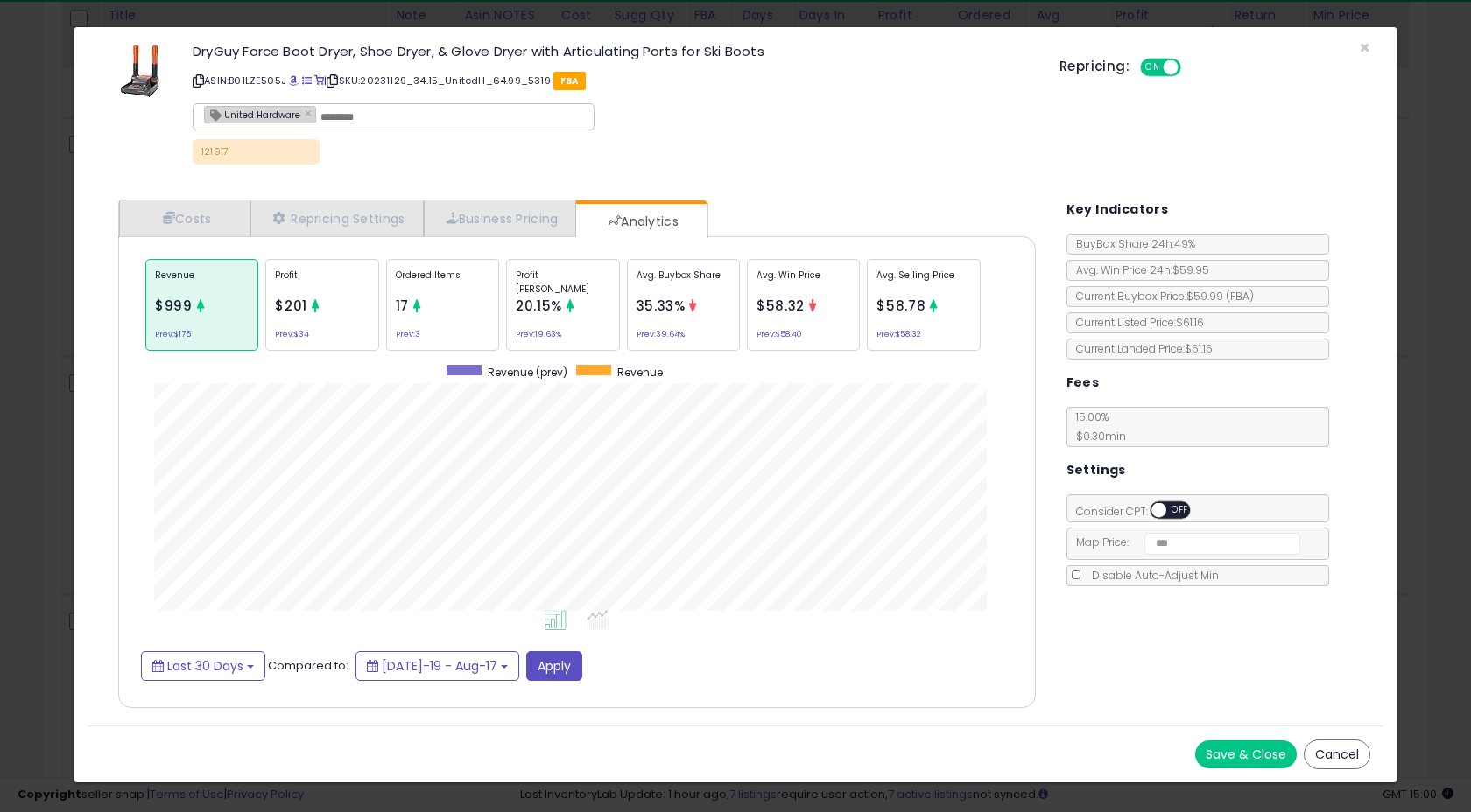
click at [408, 301] on span "17" at bounding box center [402, 305] width 13 height 19
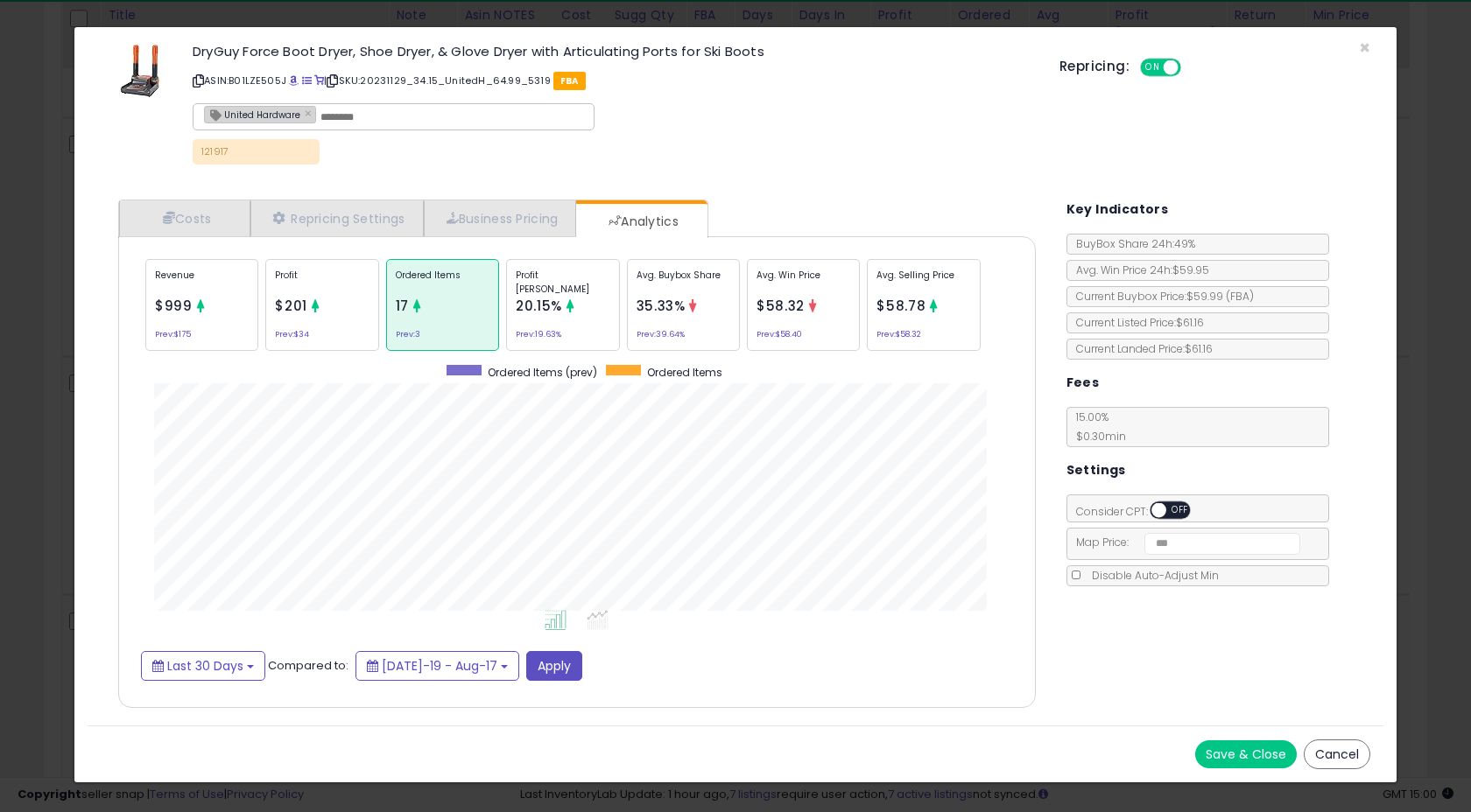
click at [295, 323] on div "Profit $201 Prev: $34" at bounding box center [322, 304] width 113 height 92
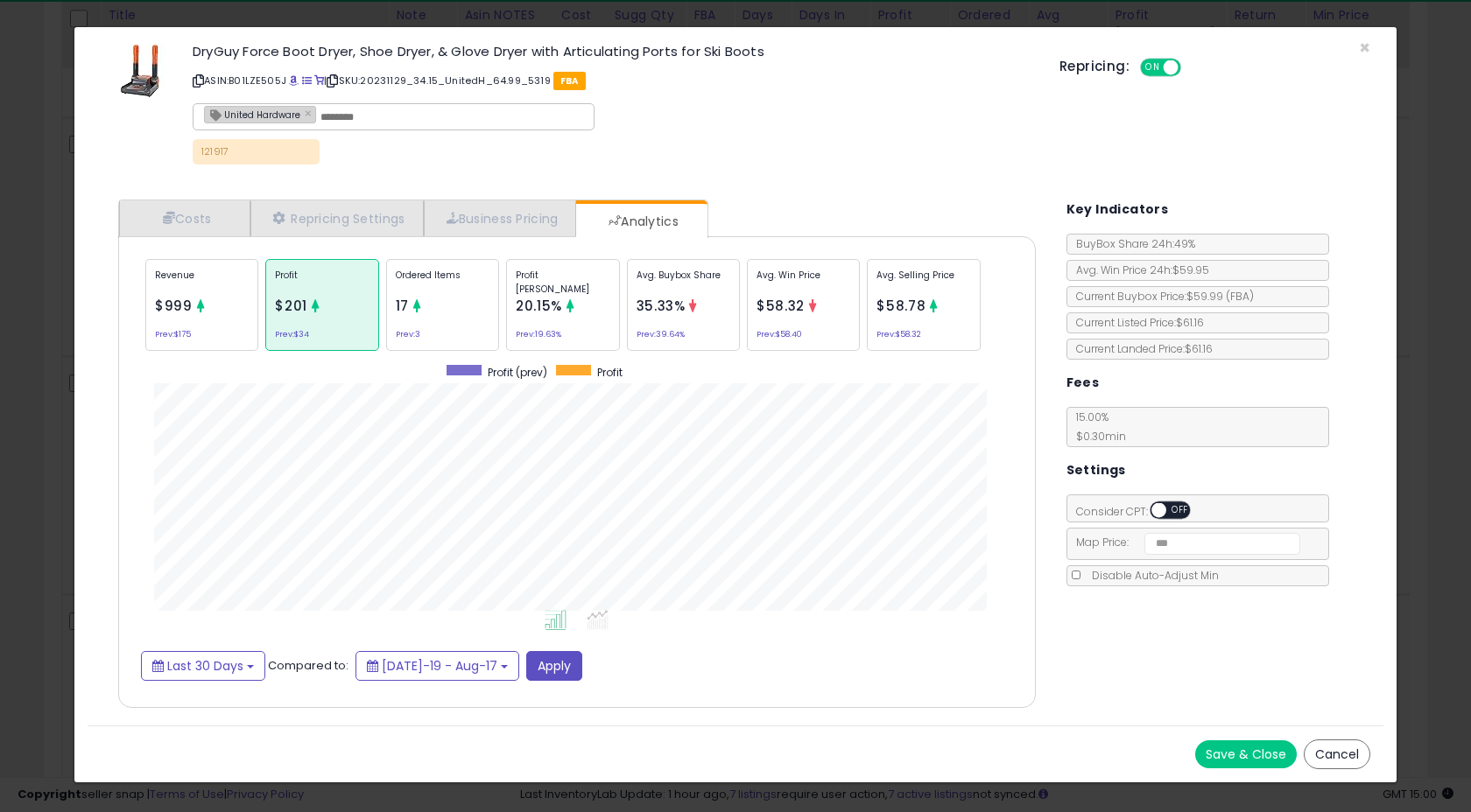
click at [202, 337] on div "Revenue $999 Prev: $175" at bounding box center [202, 304] width 113 height 92
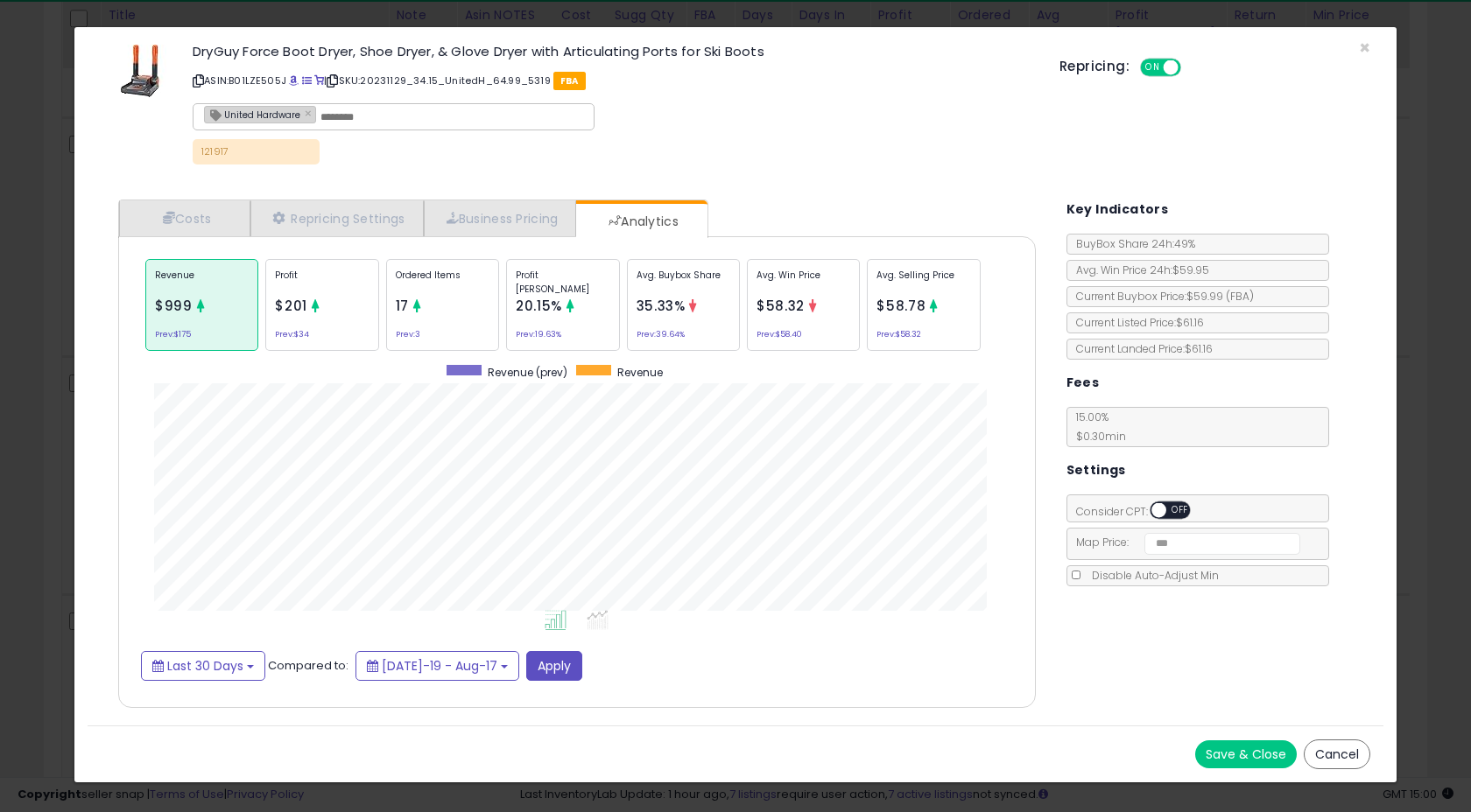
click at [437, 318] on div "Ordered Items 17 Prev: 3" at bounding box center [442, 304] width 113 height 92
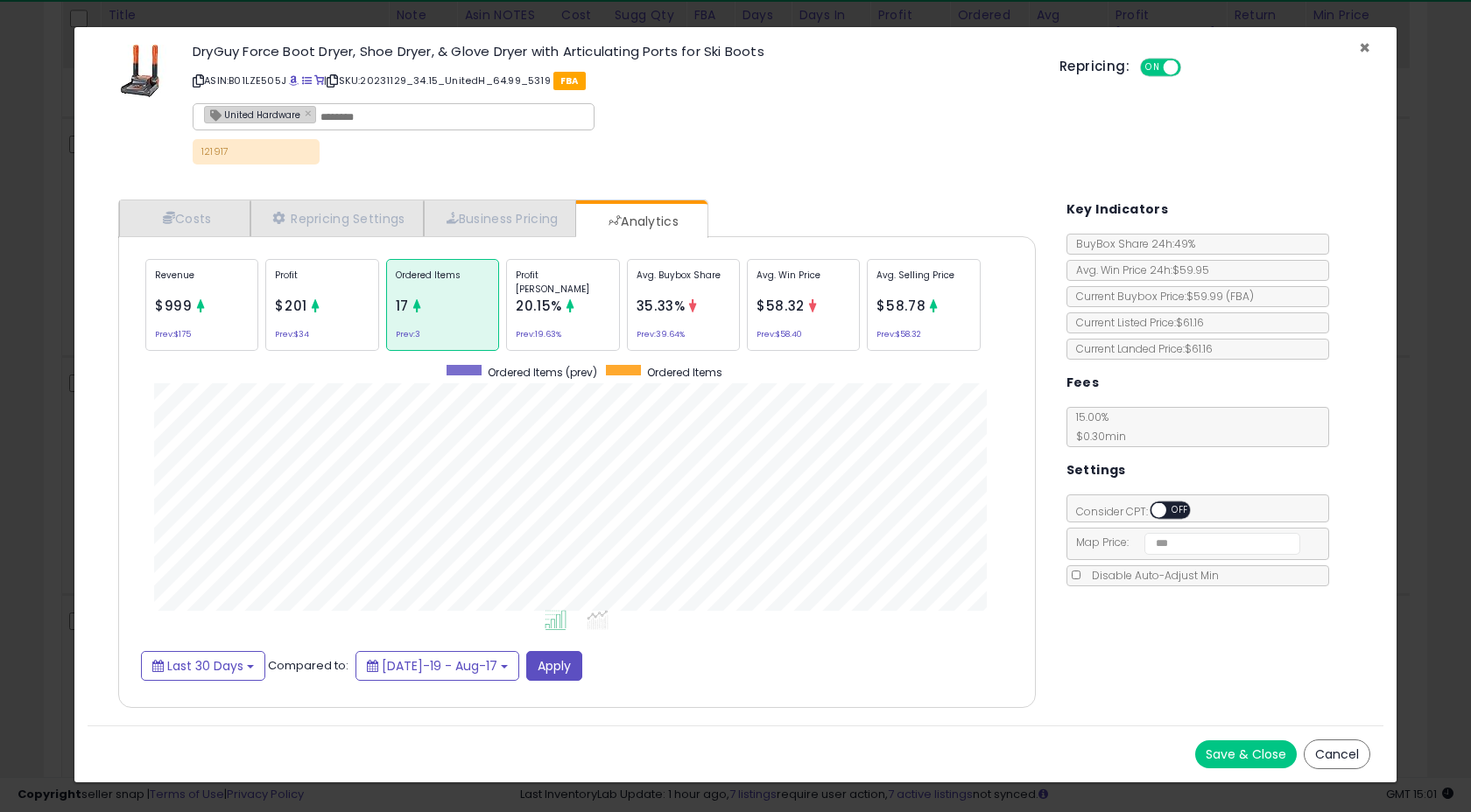
click at [1370, 44] on span "×" at bounding box center [1364, 48] width 11 height 26
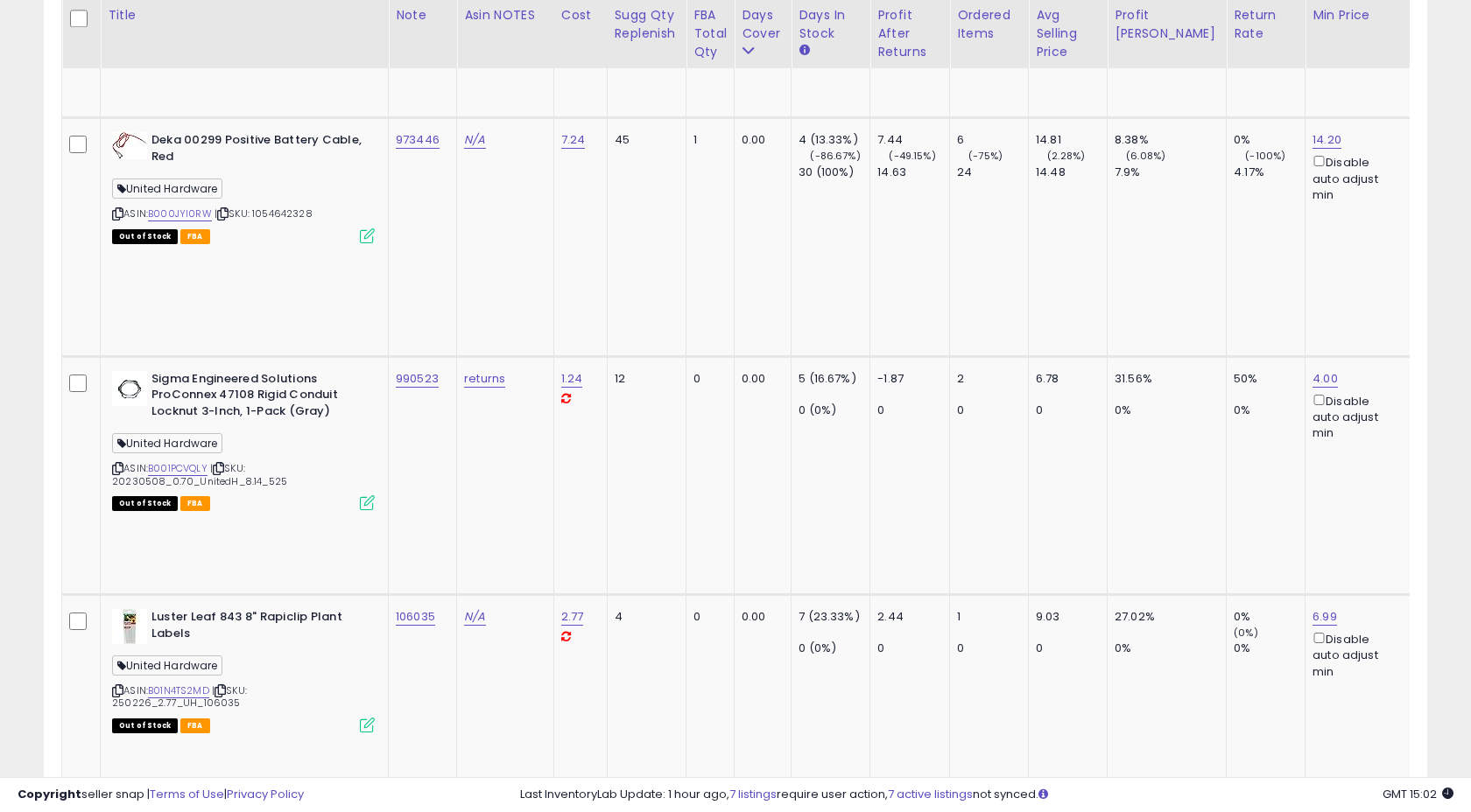
drag, startPoint x: 205, startPoint y: 473, endPoint x: 251, endPoint y: 475, distance: 46.0
paste input "******"
type input "******"
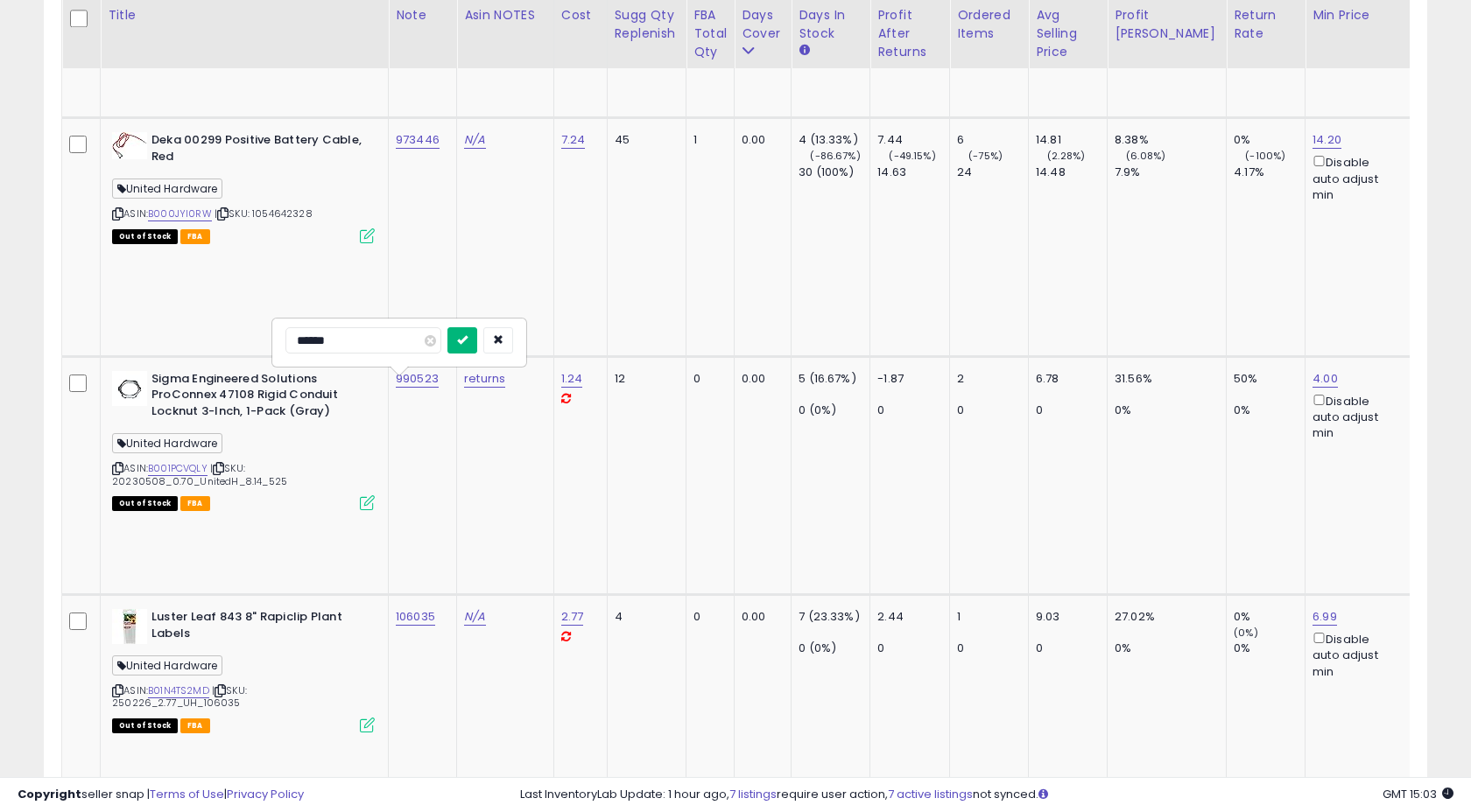
click at [467, 345] on icon "submit" at bounding box center [462, 339] width 11 height 11
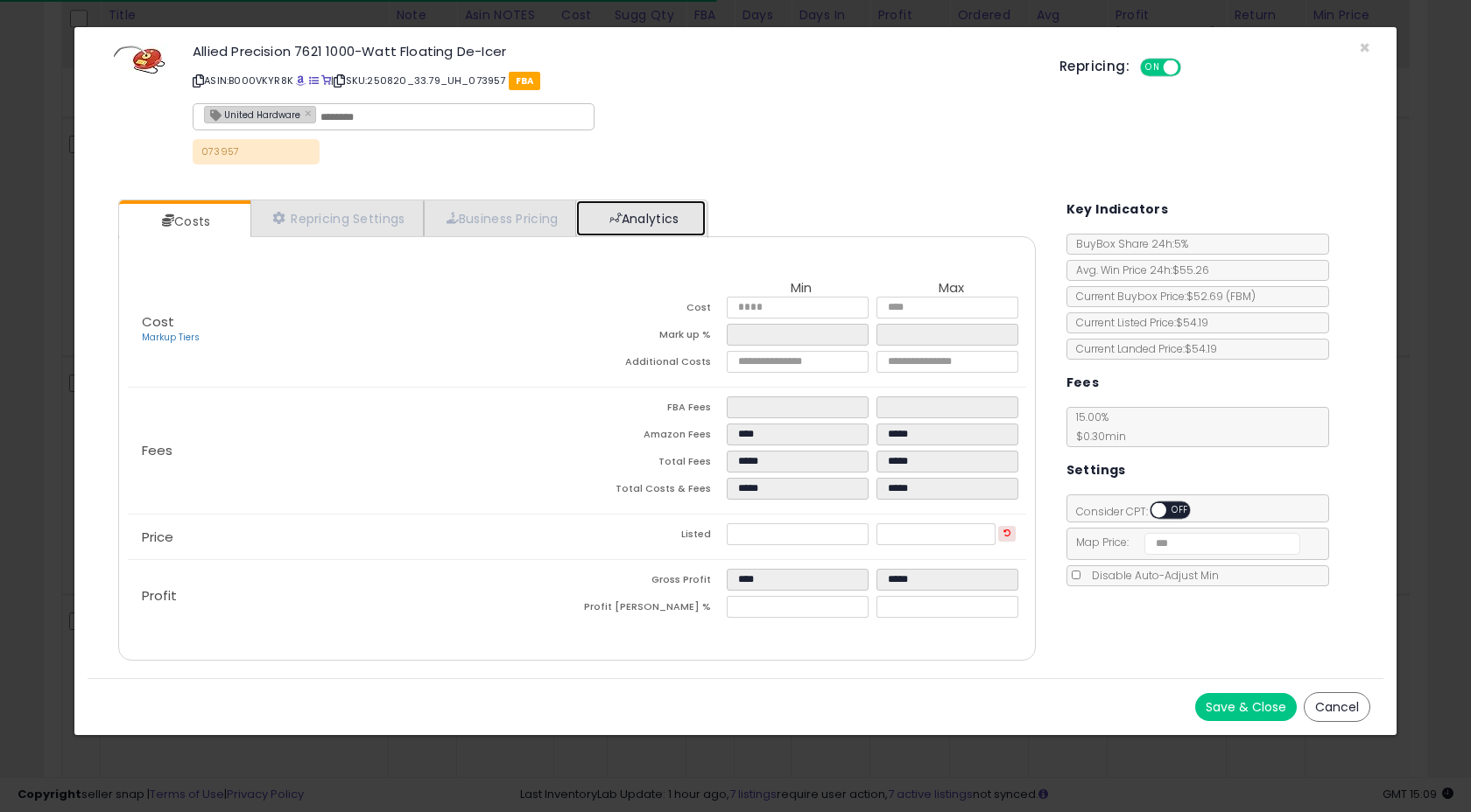
click at [657, 202] on link "Analytics" at bounding box center [641, 218] width 130 height 36
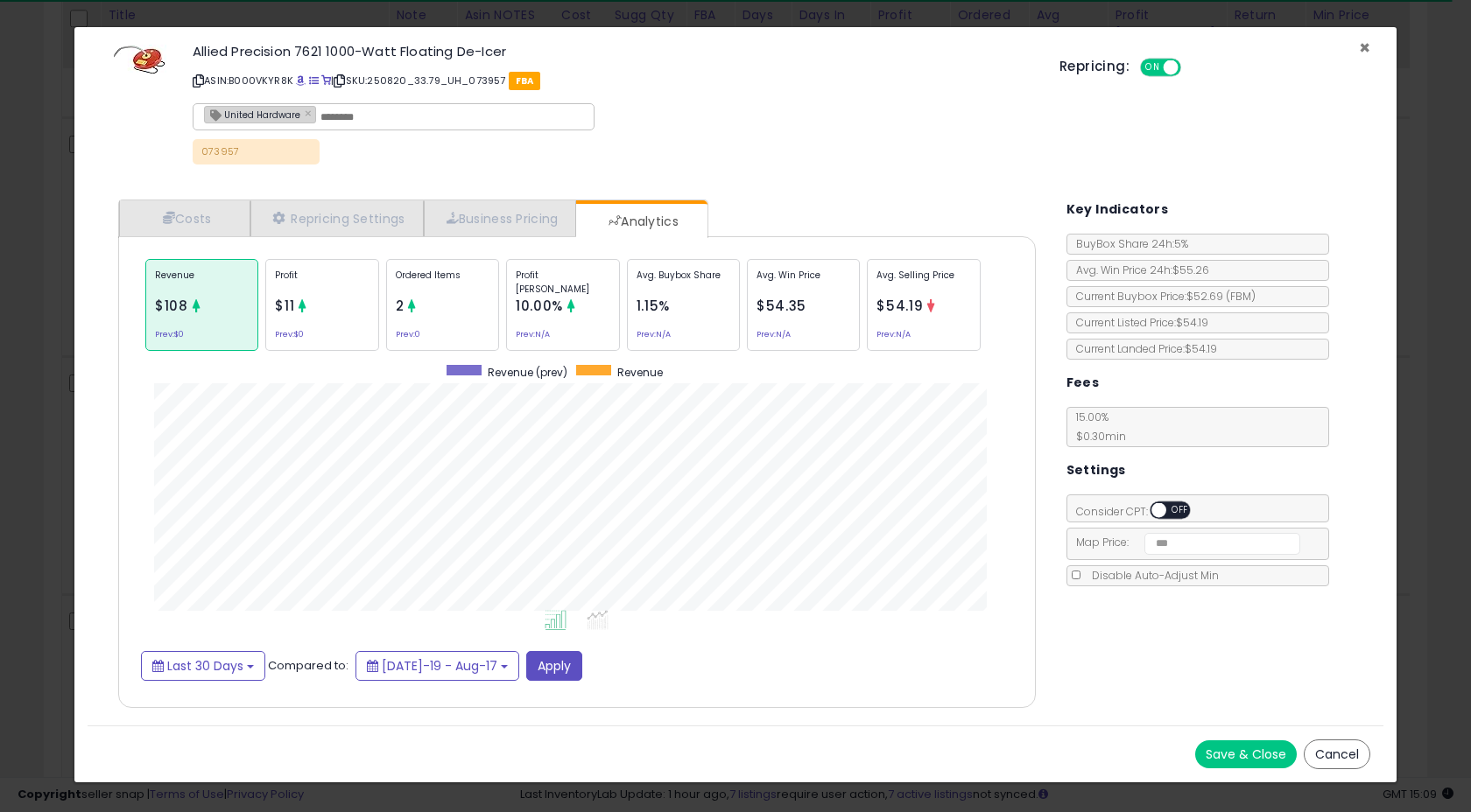
click at [1364, 49] on span "×" at bounding box center [1364, 48] width 11 height 26
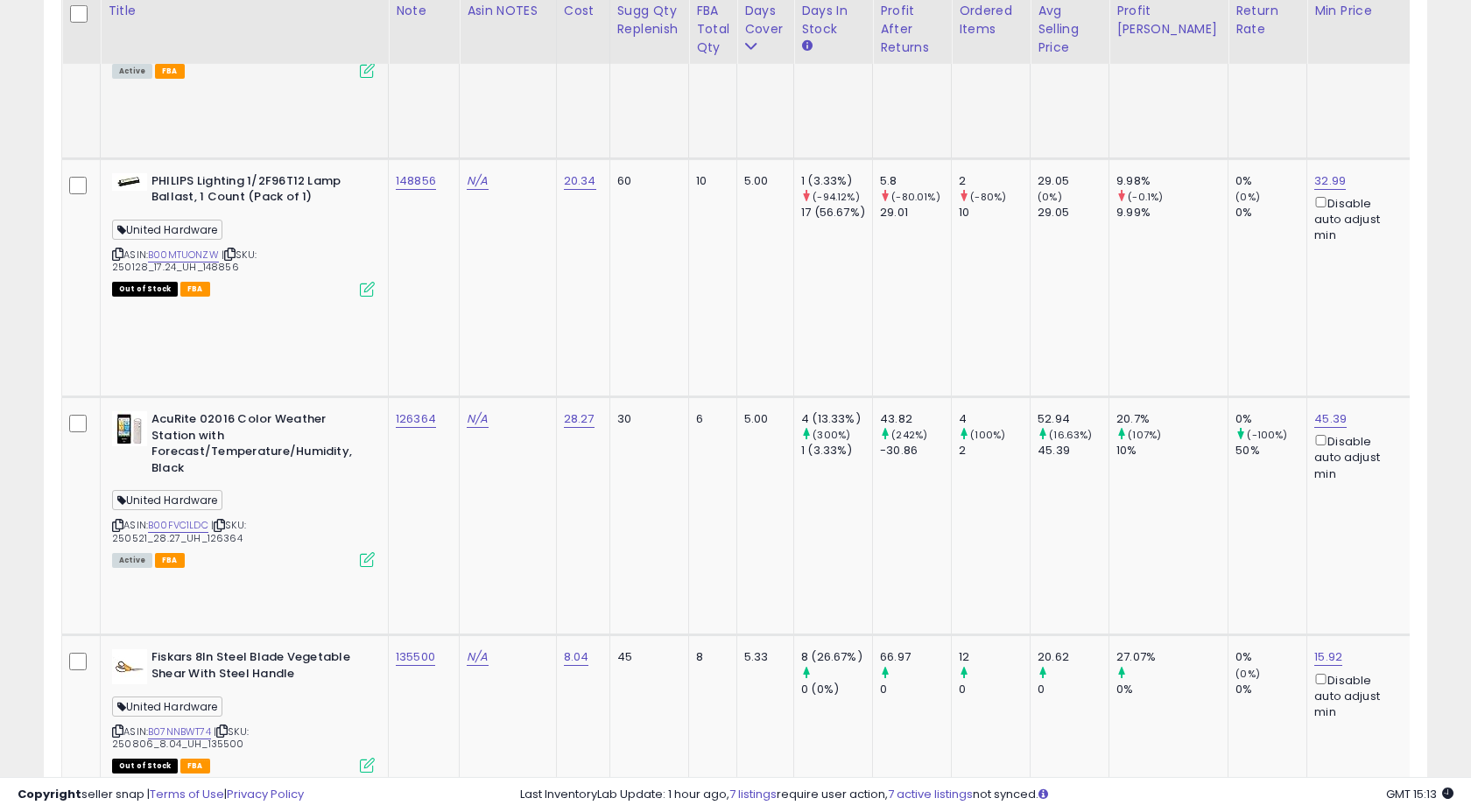
scroll to position [990, 0]
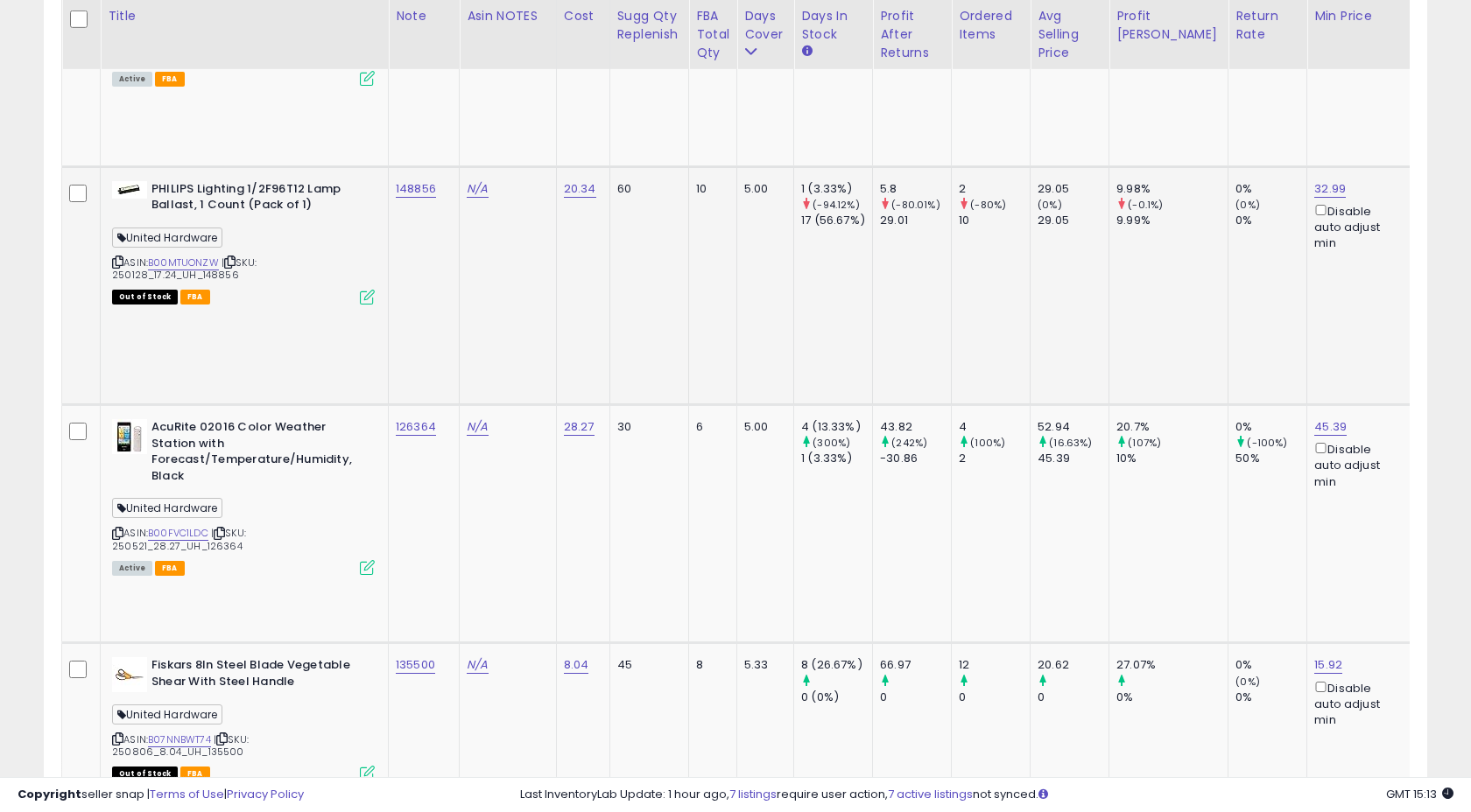
click at [444, 181] on div "148856" at bounding box center [421, 189] width 50 height 16
click at [437, 167] on td "148856" at bounding box center [425, 286] width 71 height 238
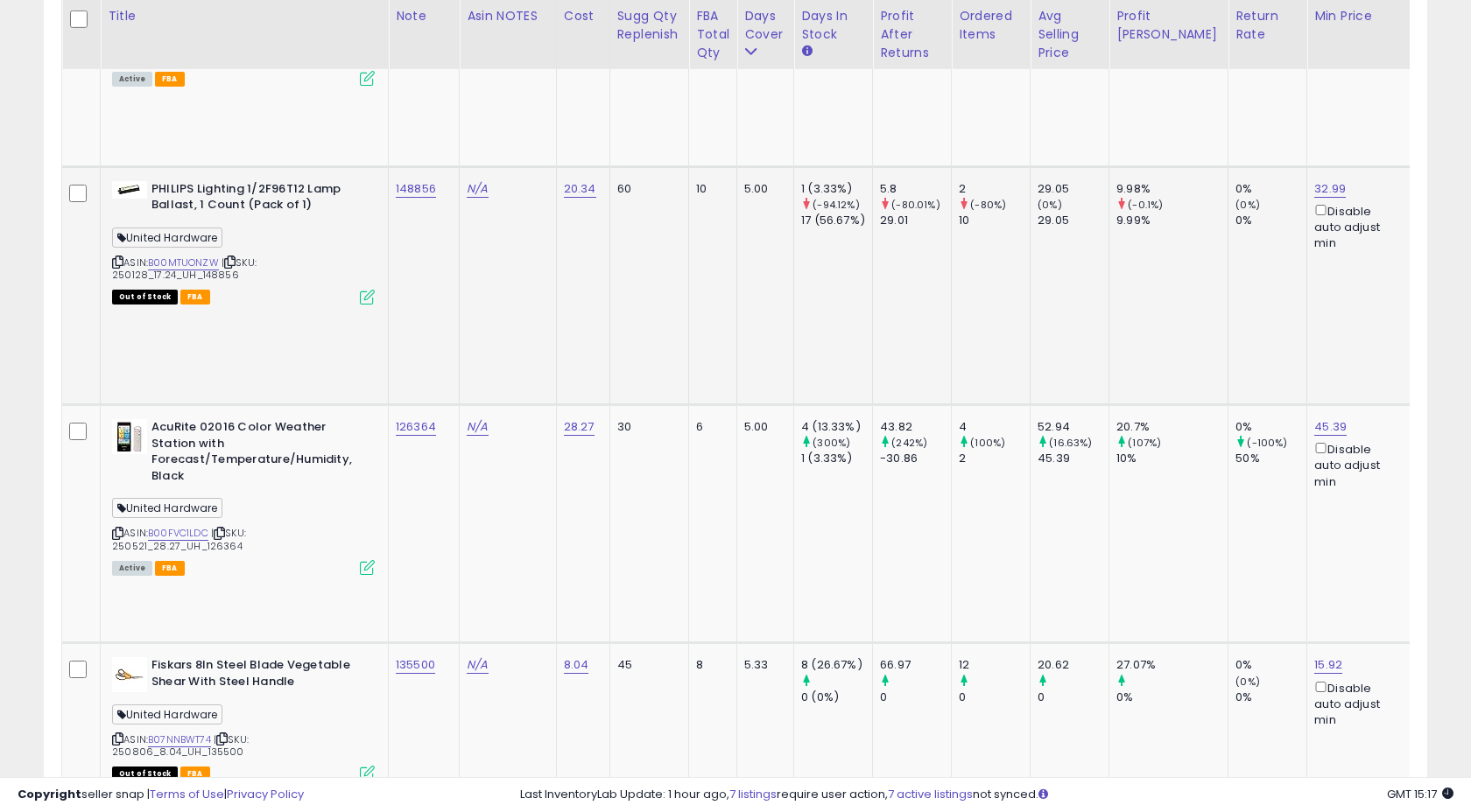
click at [447, 226] on td "148856" at bounding box center [425, 286] width 71 height 238
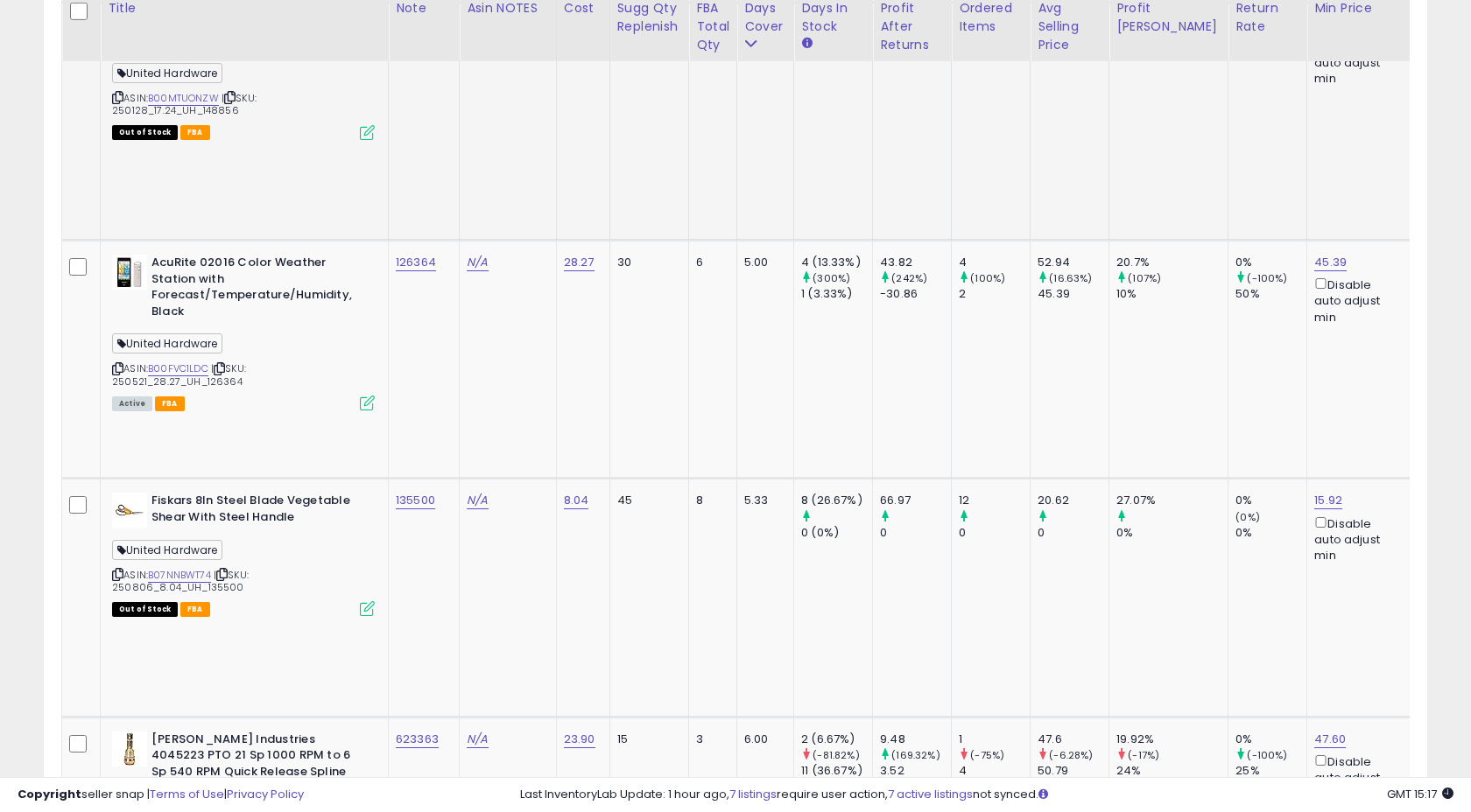
scroll to position [1144, 0]
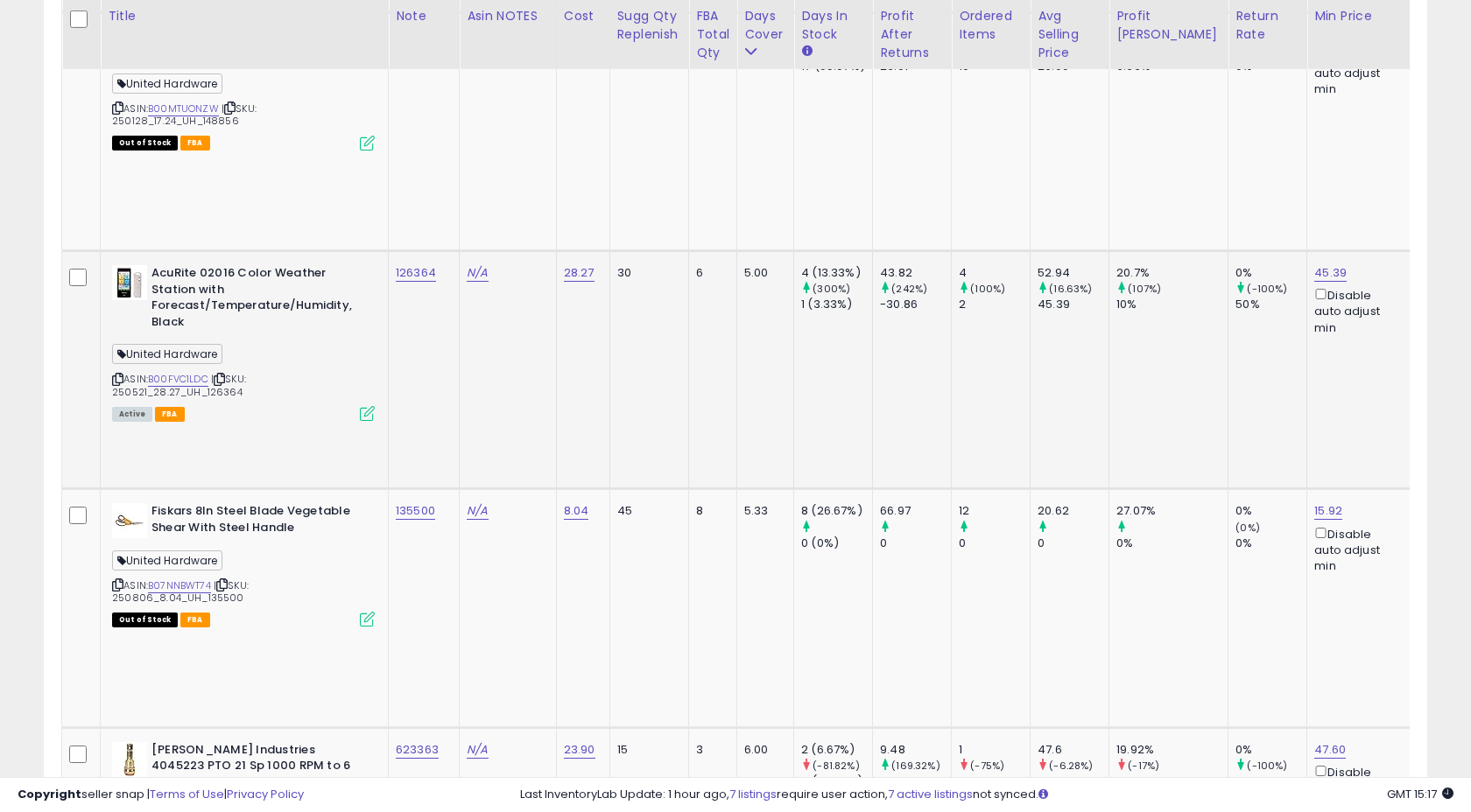
click at [447, 250] on td "126364" at bounding box center [425, 369] width 71 height 238
click at [467, 250] on td "N/A" at bounding box center [509, 369] width 97 height 238
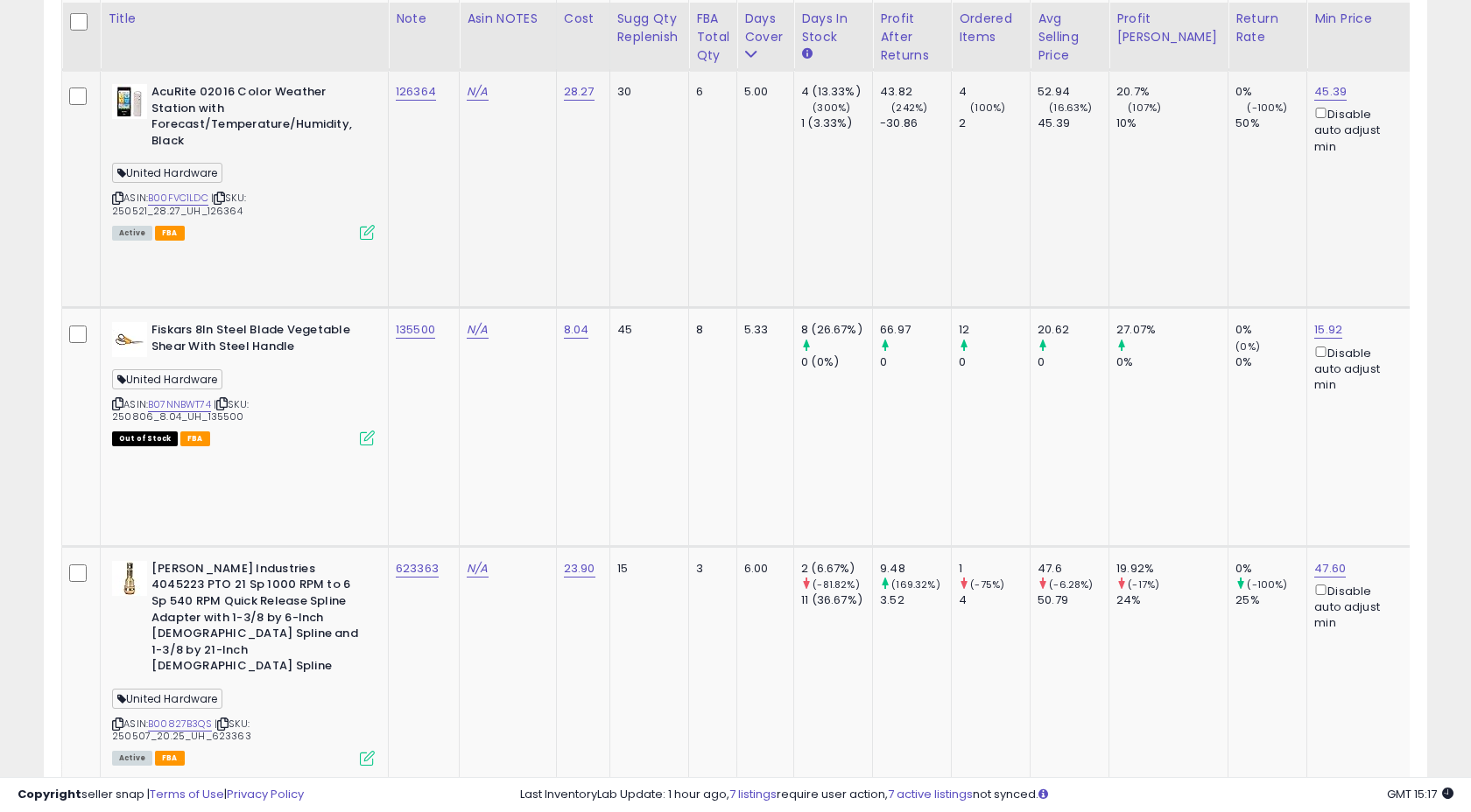
scroll to position [1328, 0]
click at [442, 319] on div "135500" at bounding box center [421, 327] width 50 height 16
click at [482, 305] on td "N/A" at bounding box center [509, 424] width 97 height 238
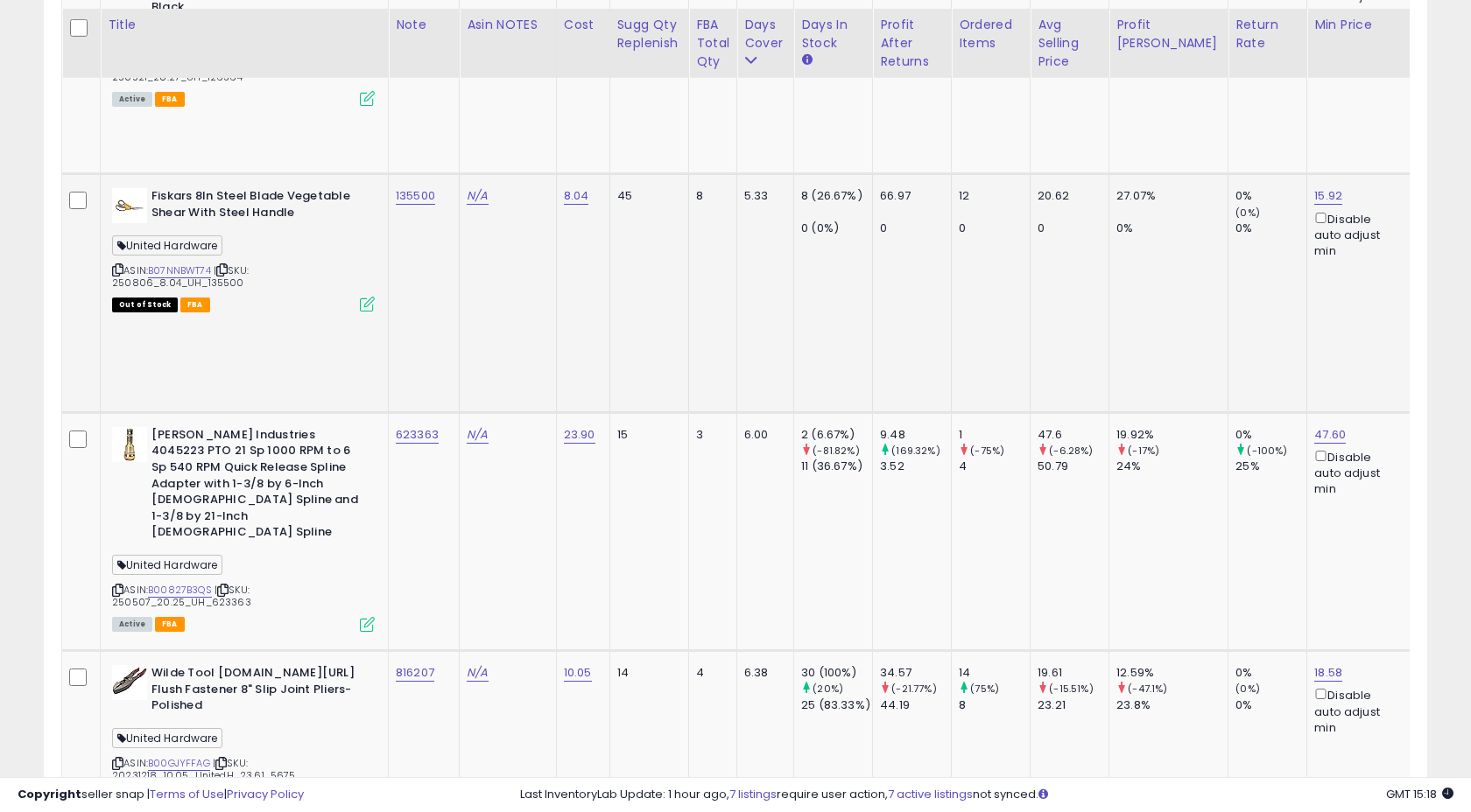
scroll to position [1469, 0]
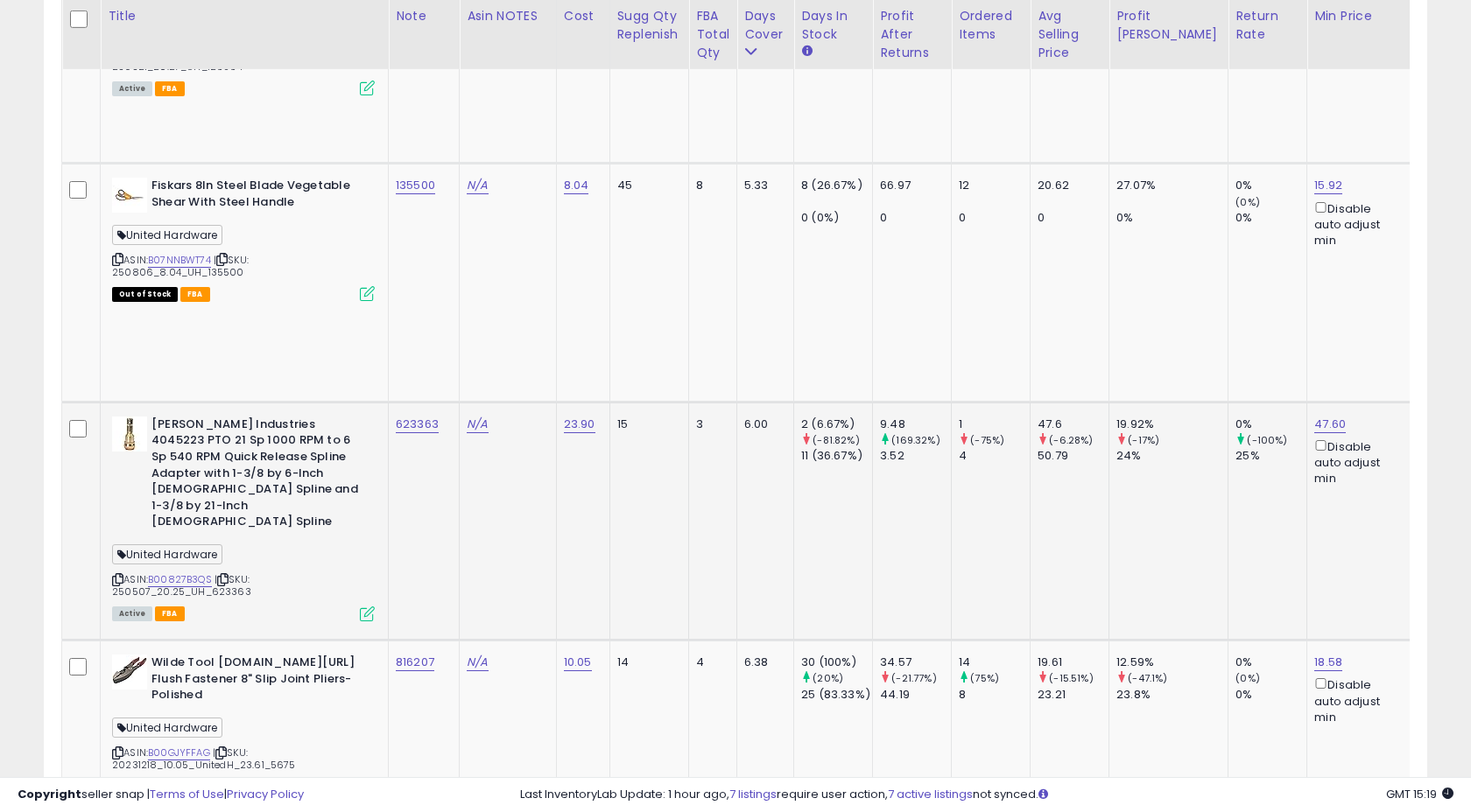
click at [445, 402] on td "623363" at bounding box center [425, 521] width 71 height 238
click at [444, 640] on td "816207" at bounding box center [425, 759] width 71 height 238
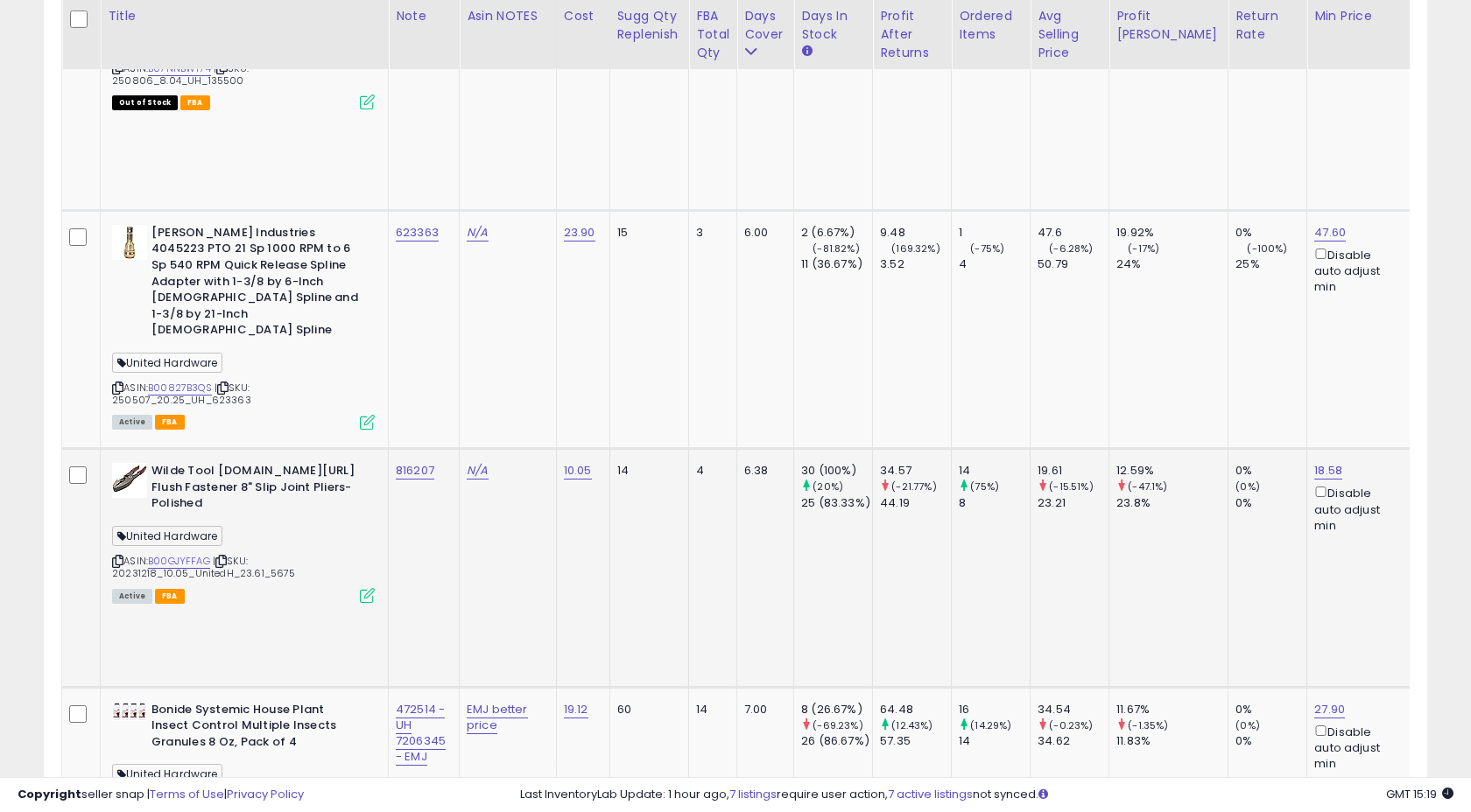
scroll to position [1668, 0]
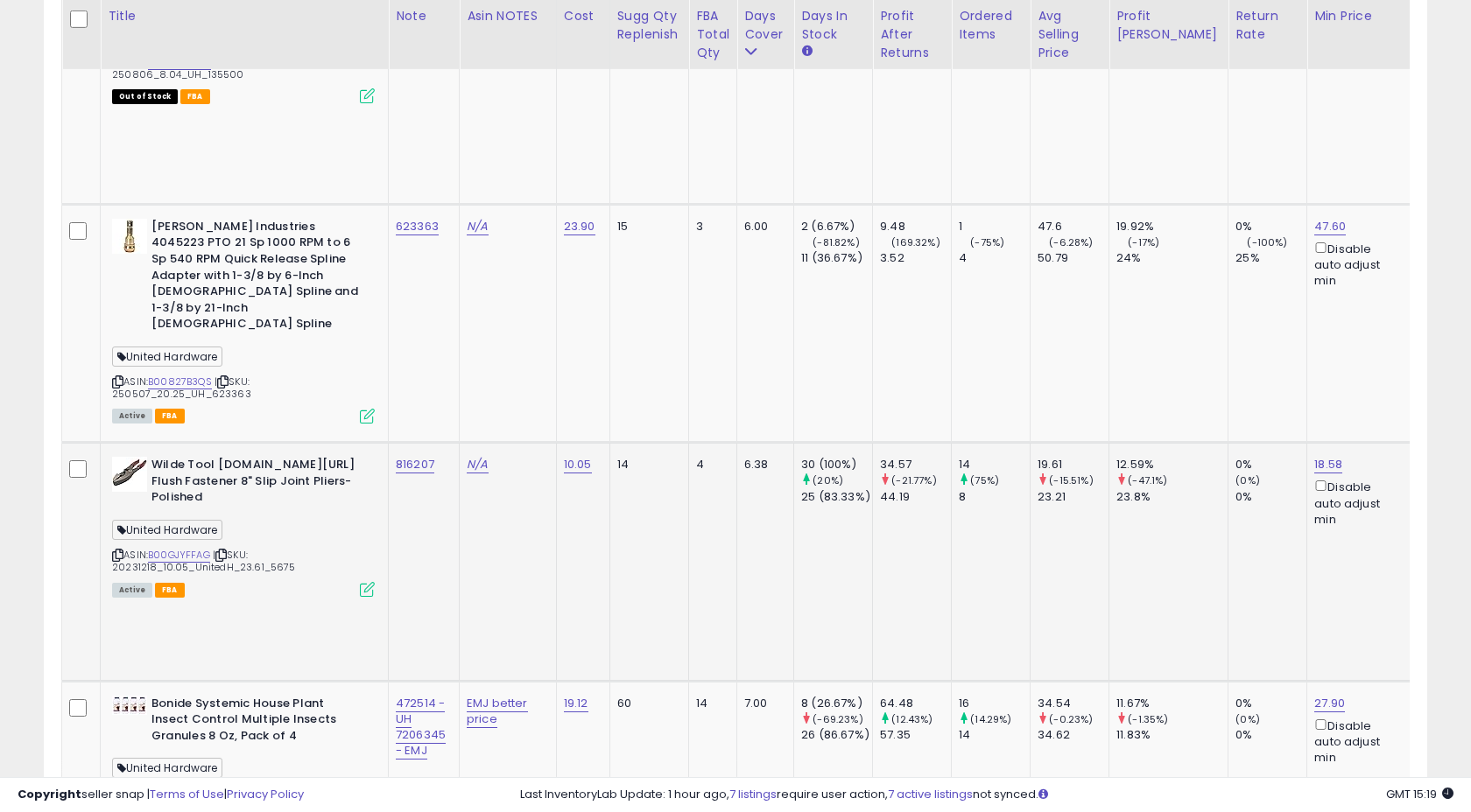
click at [441, 457] on div "816207" at bounding box center [421, 465] width 50 height 16
click at [439, 443] on td "816207" at bounding box center [425, 562] width 71 height 238
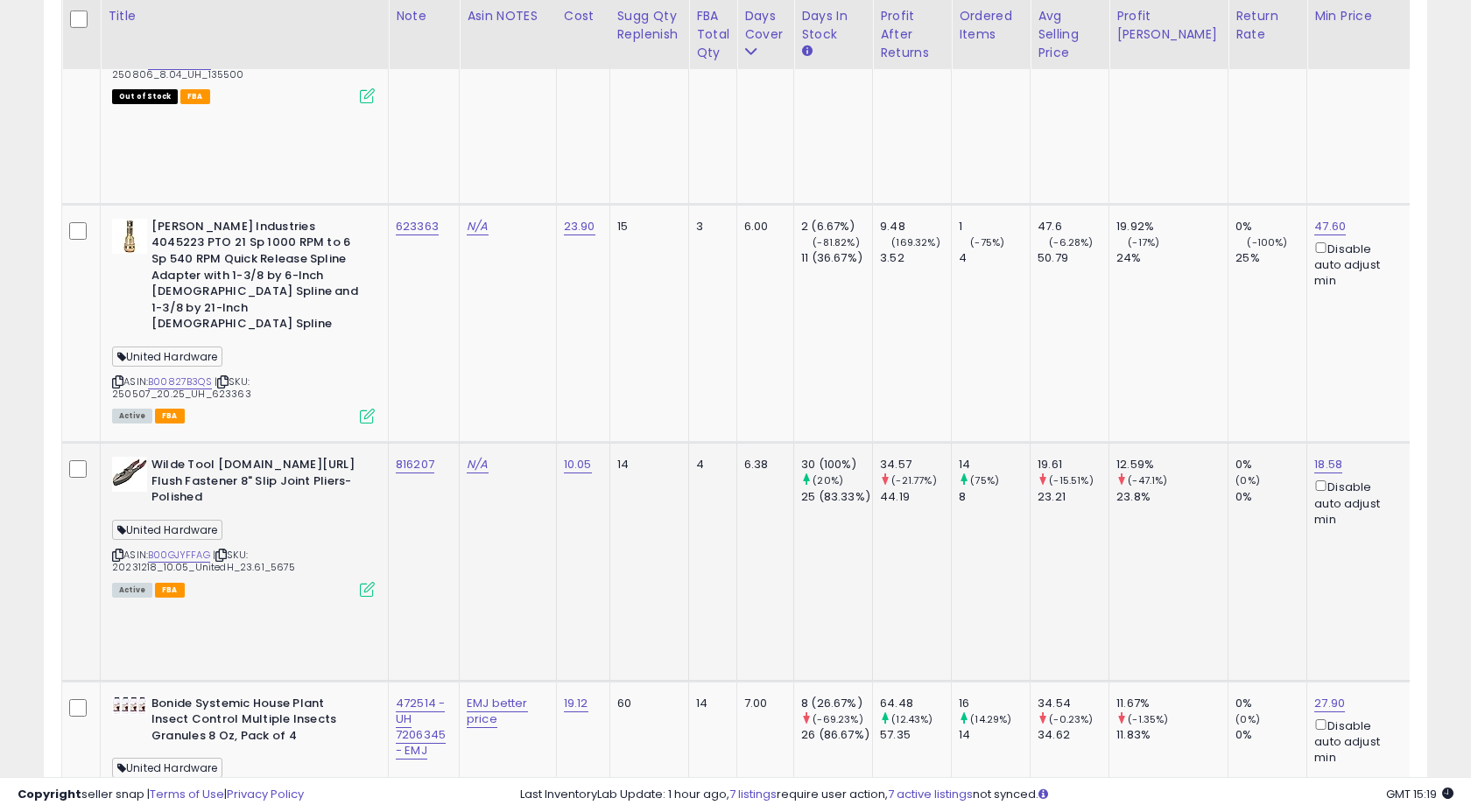
click at [370, 582] on icon at bounding box center [367, 589] width 15 height 15
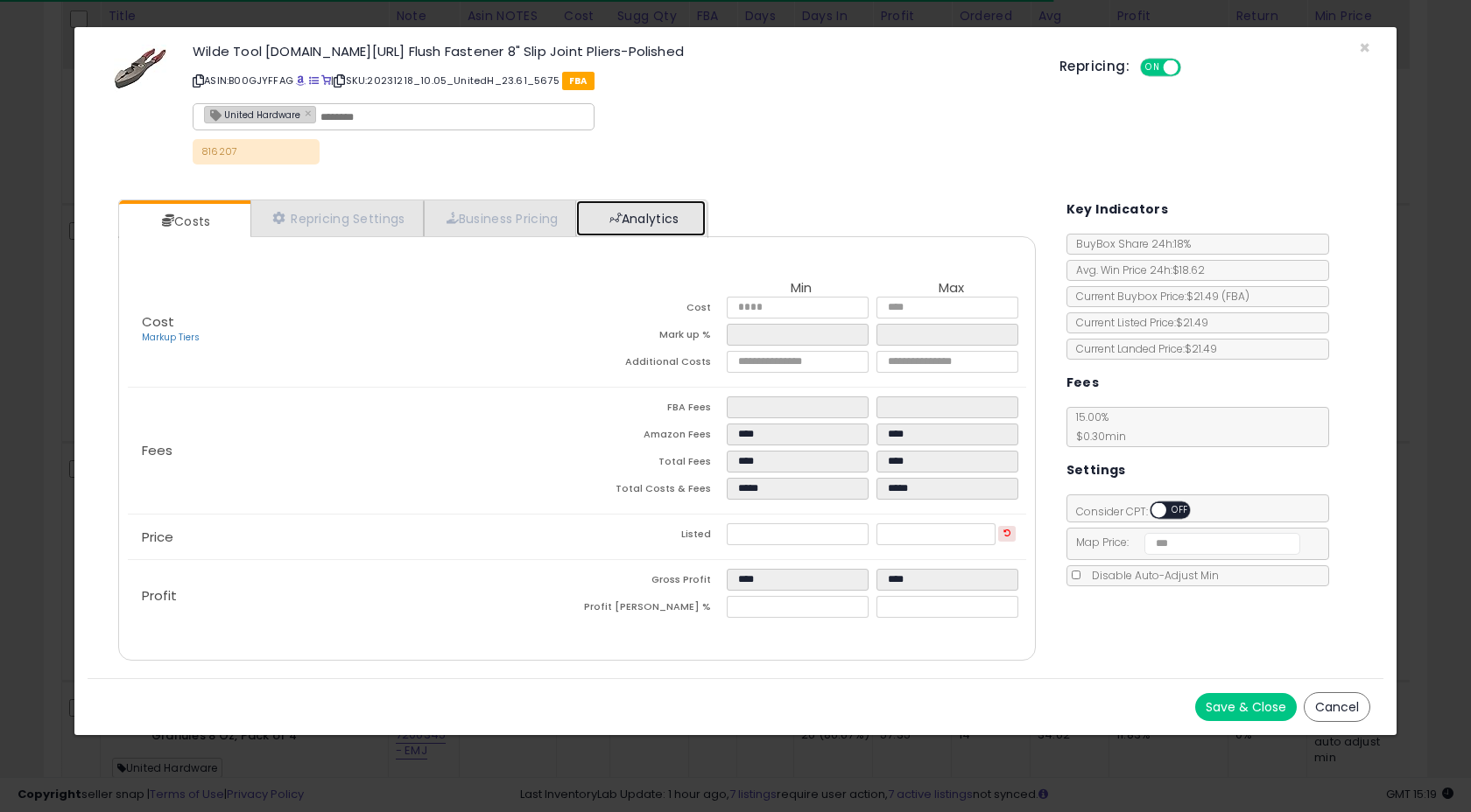
click at [614, 213] on link "Analytics" at bounding box center [641, 218] width 130 height 36
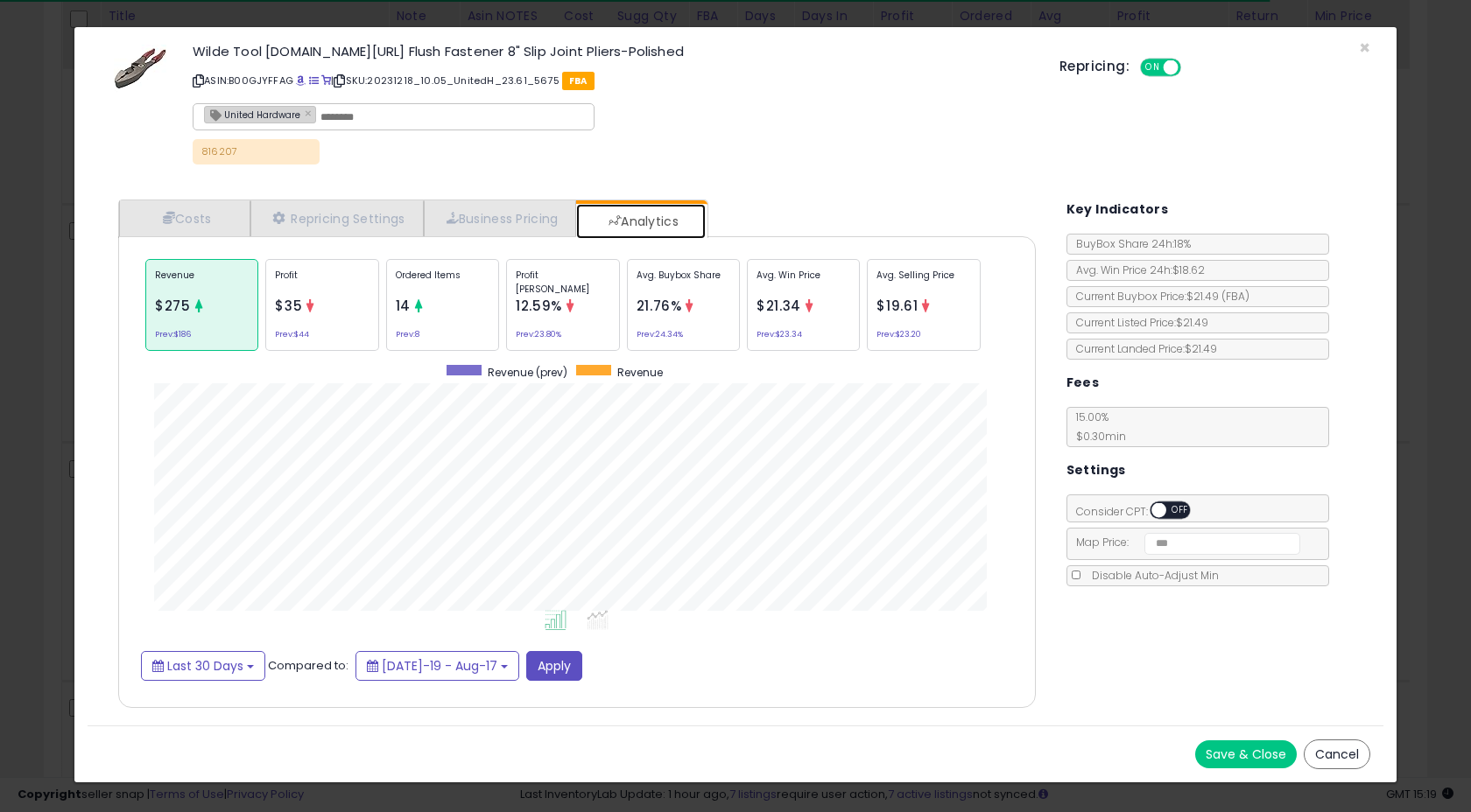
scroll to position [538, 952]
click at [454, 325] on div "Ordered Items 14 Prev: 8" at bounding box center [442, 304] width 113 height 92
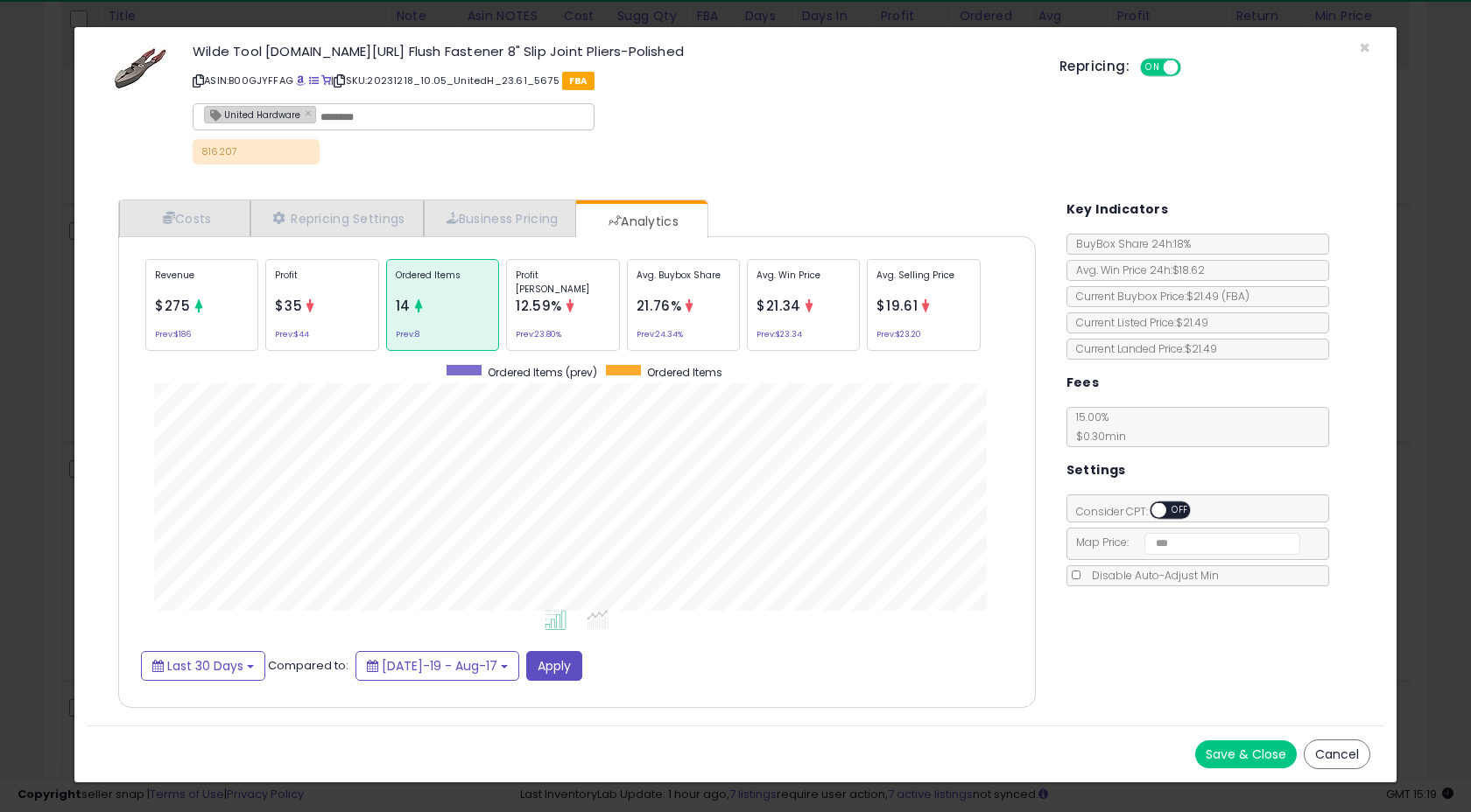
click at [285, 296] on span "$35" at bounding box center [288, 305] width 27 height 19
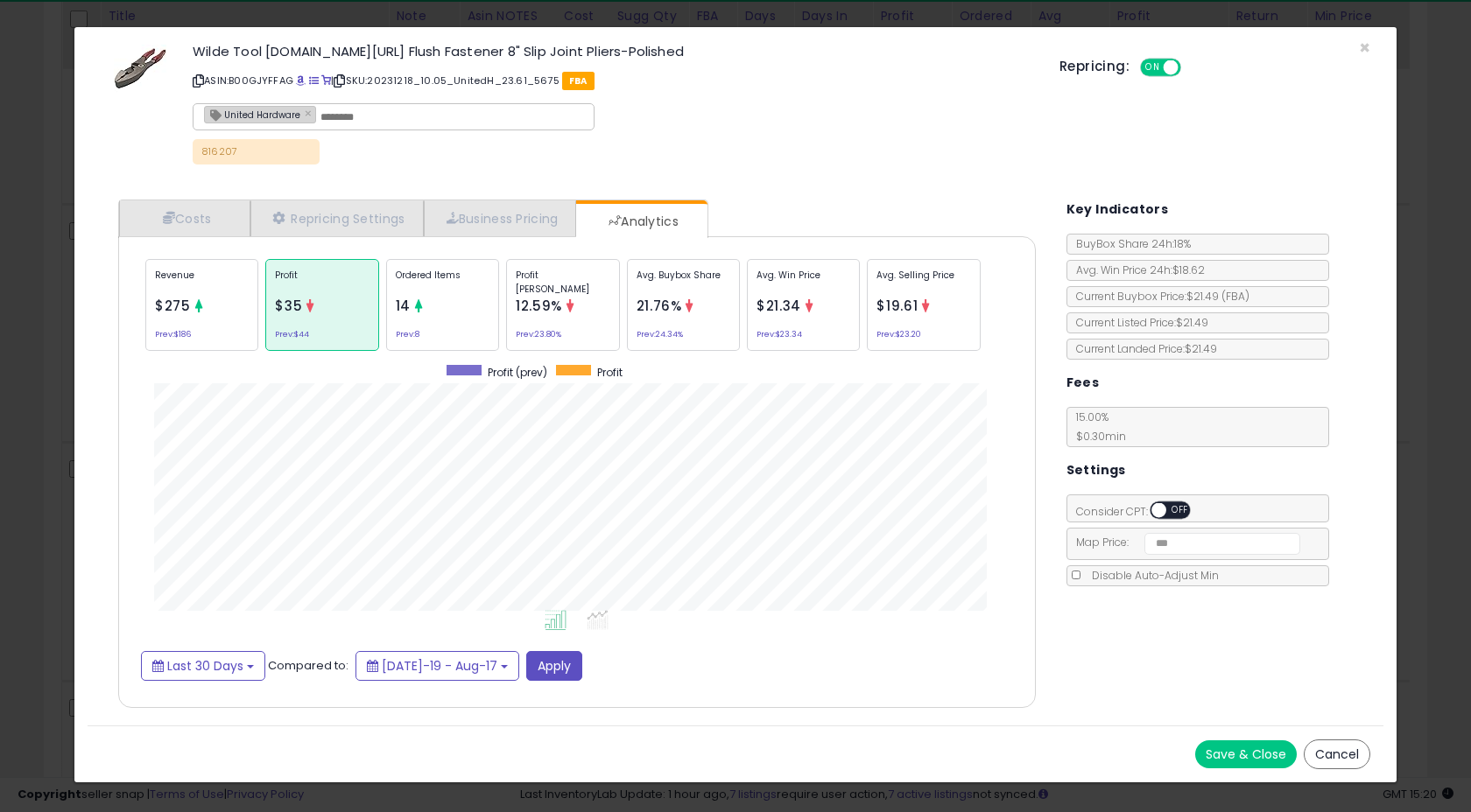
click at [430, 318] on div "Ordered Items 14 Prev: 8" at bounding box center [442, 304] width 113 height 92
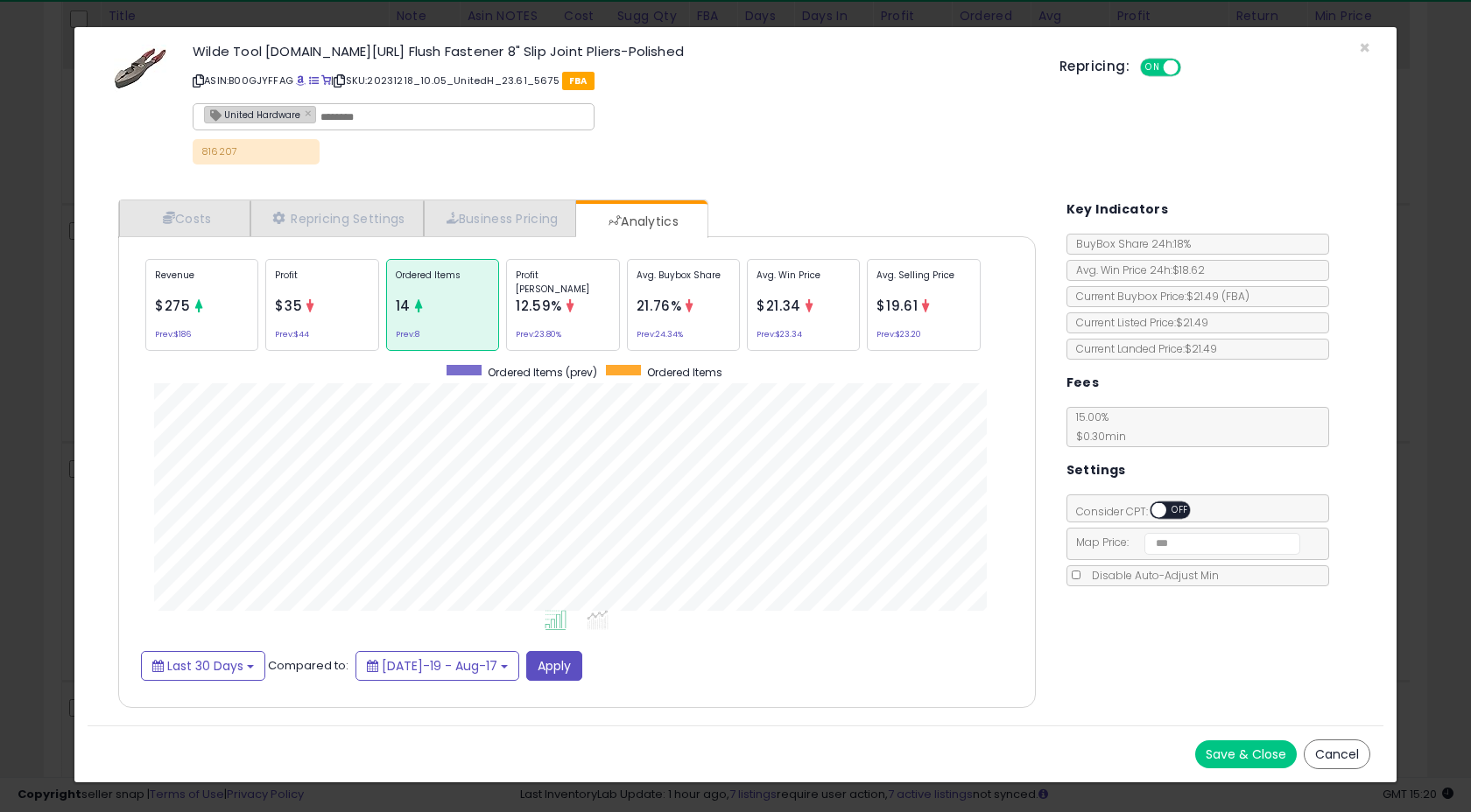
click at [190, 332] on small "Prev: $186" at bounding box center [173, 334] width 36 height 5
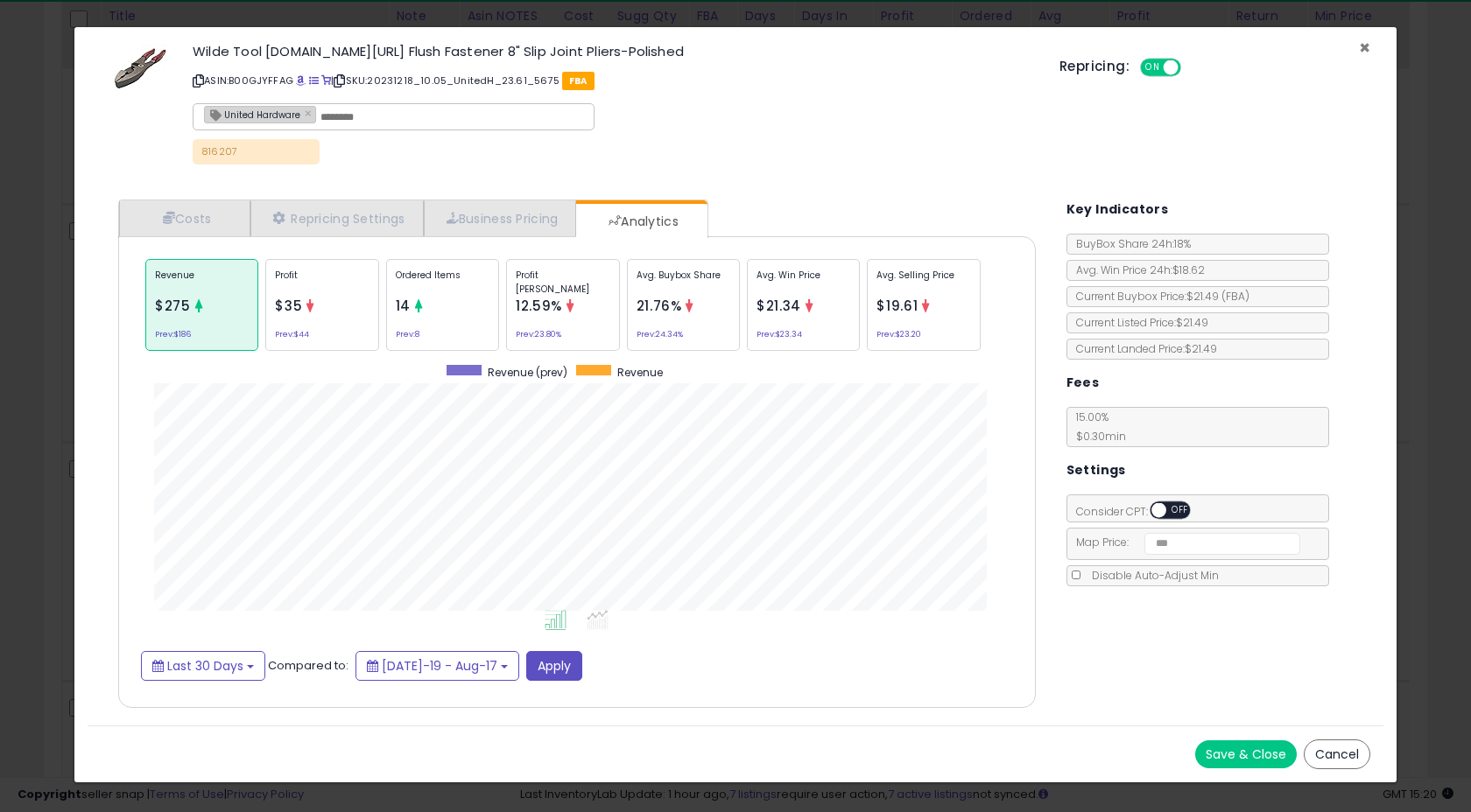
click at [1370, 49] on span "×" at bounding box center [1364, 48] width 11 height 26
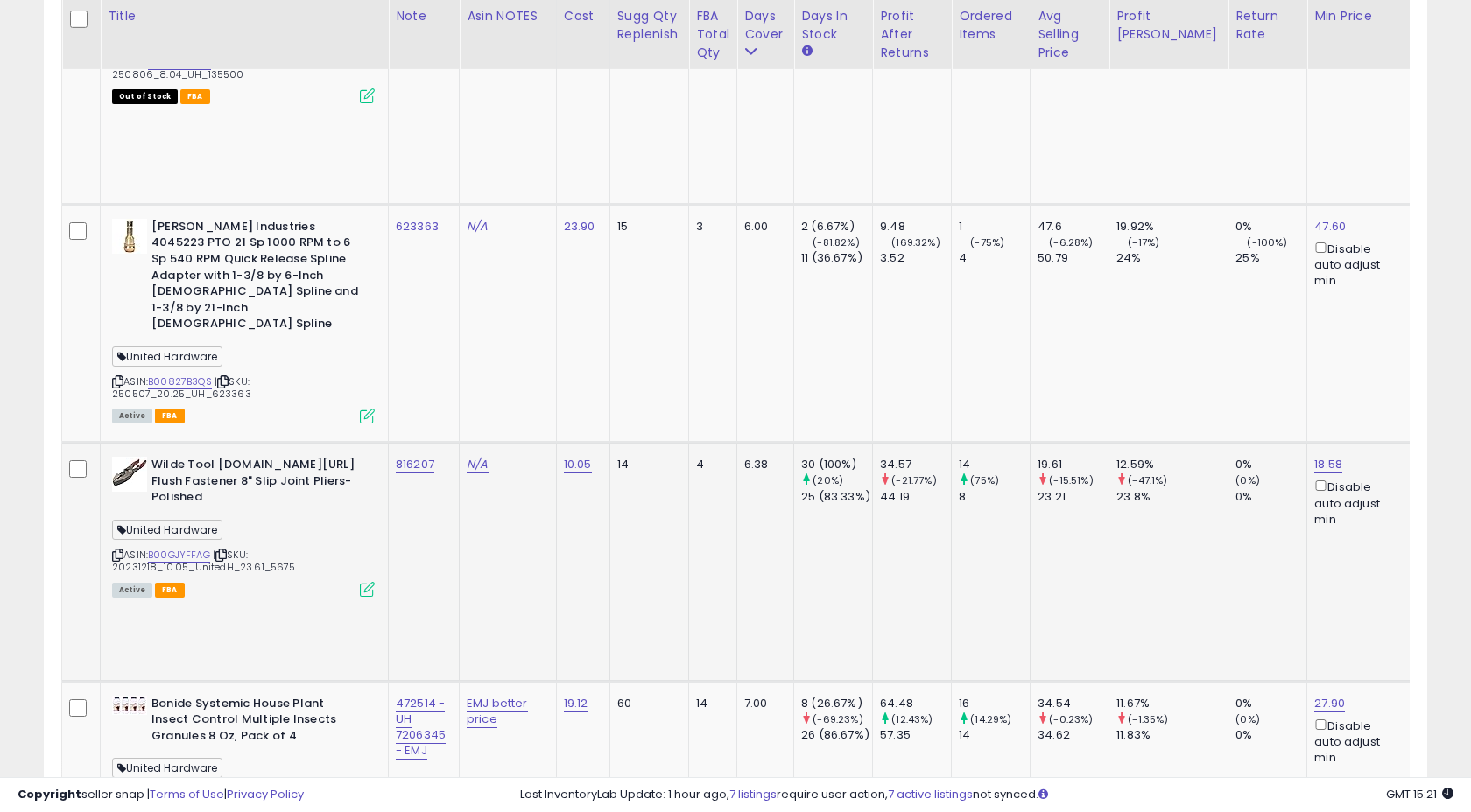
click at [553, 443] on td "N/A" at bounding box center [509, 562] width 97 height 238
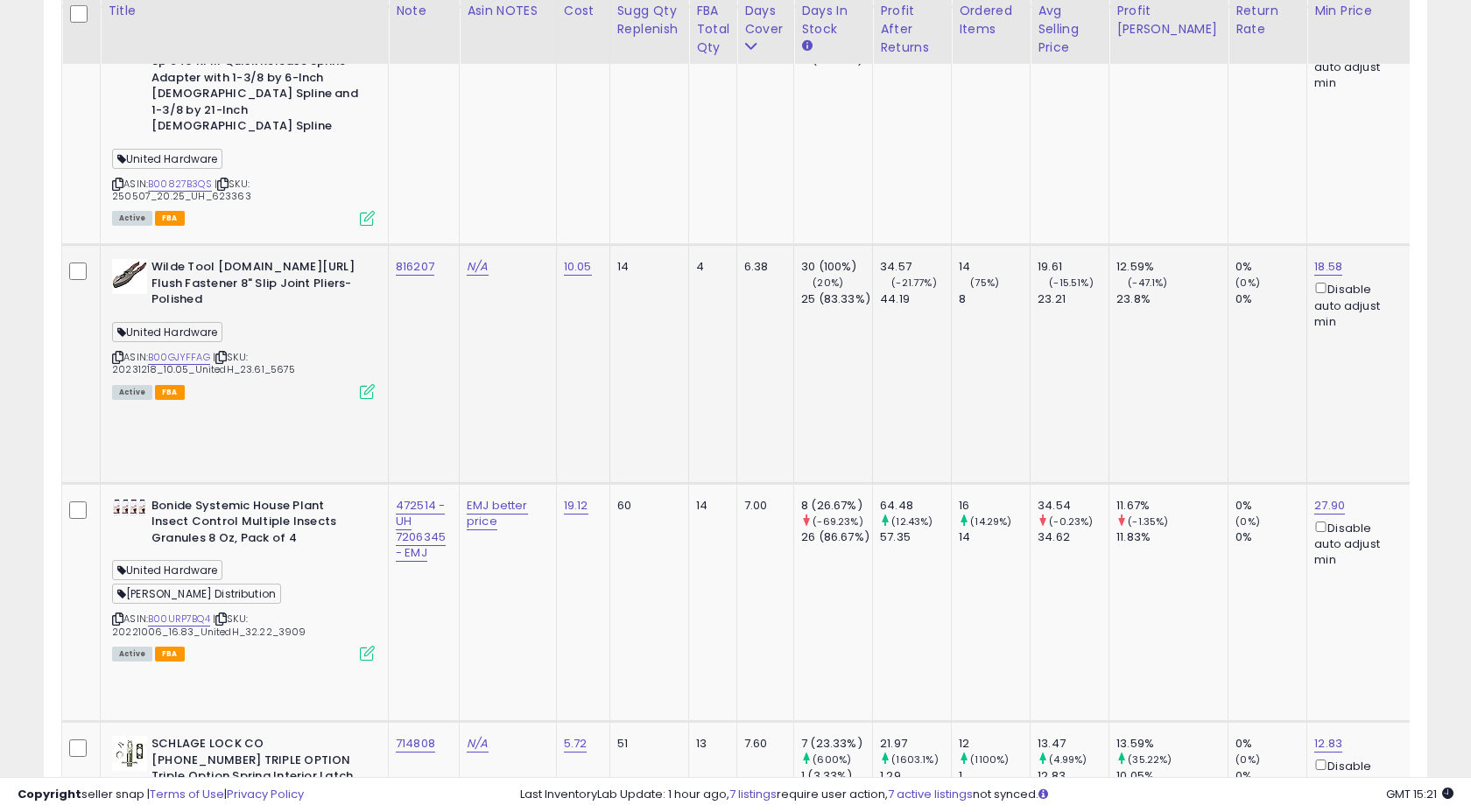
scroll to position [1834, 0]
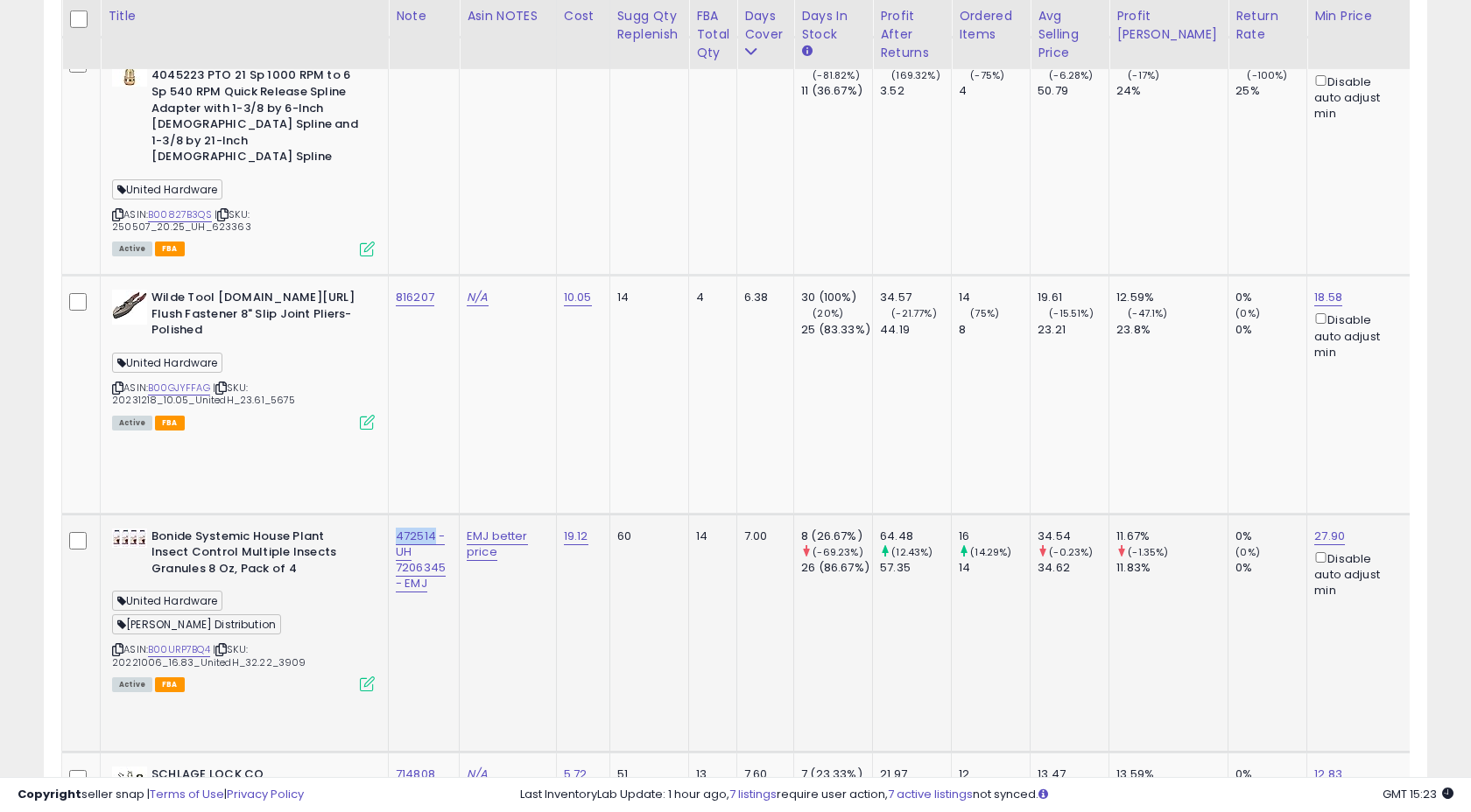
drag, startPoint x: 393, startPoint y: 94, endPoint x: 432, endPoint y: 95, distance: 39.0
click at [432, 514] on td "472514 - UH 7206345 - EMJ" at bounding box center [425, 633] width 71 height 238
click at [460, 514] on td "EMJ better price" at bounding box center [509, 633] width 97 height 238
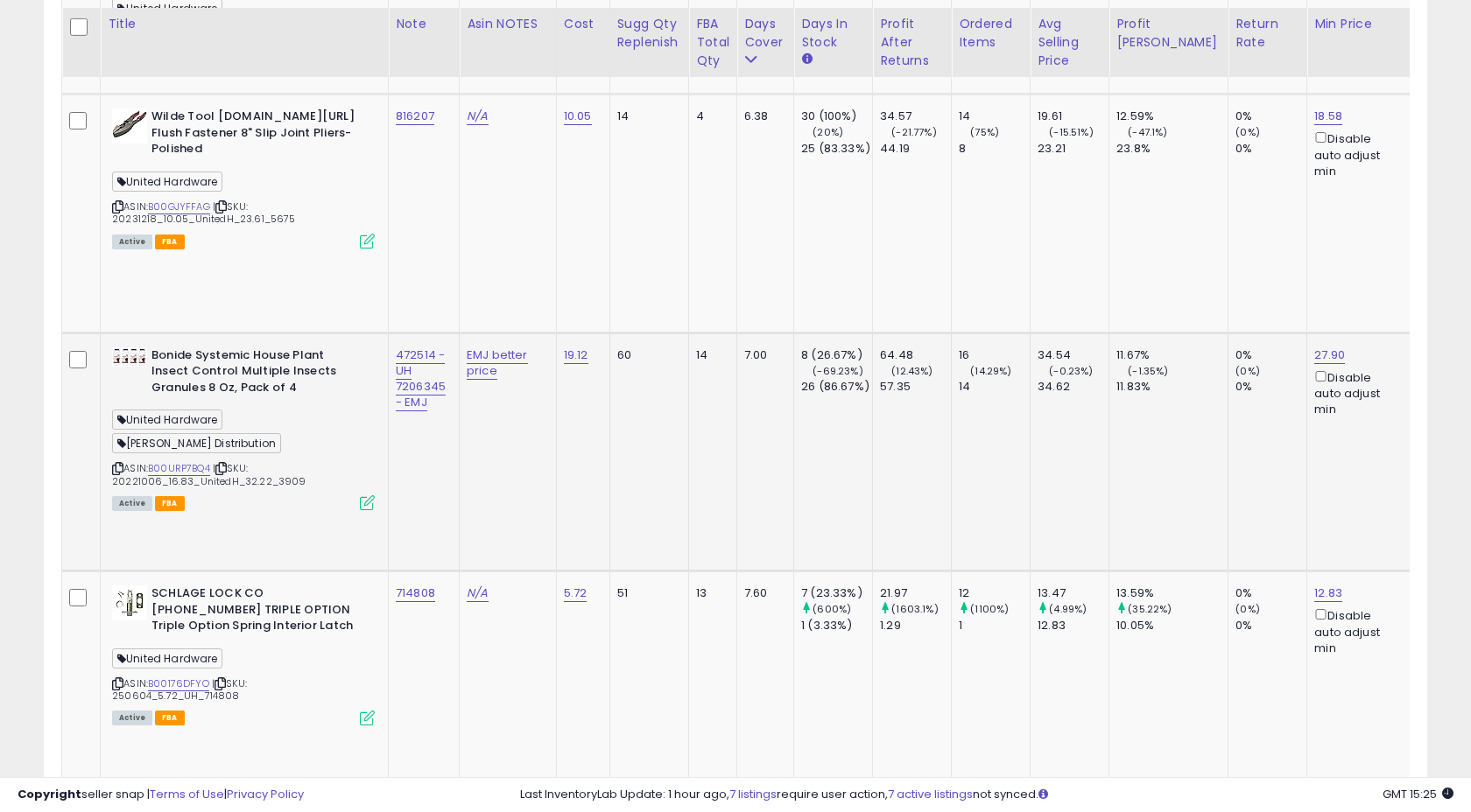
scroll to position [2026, 0]
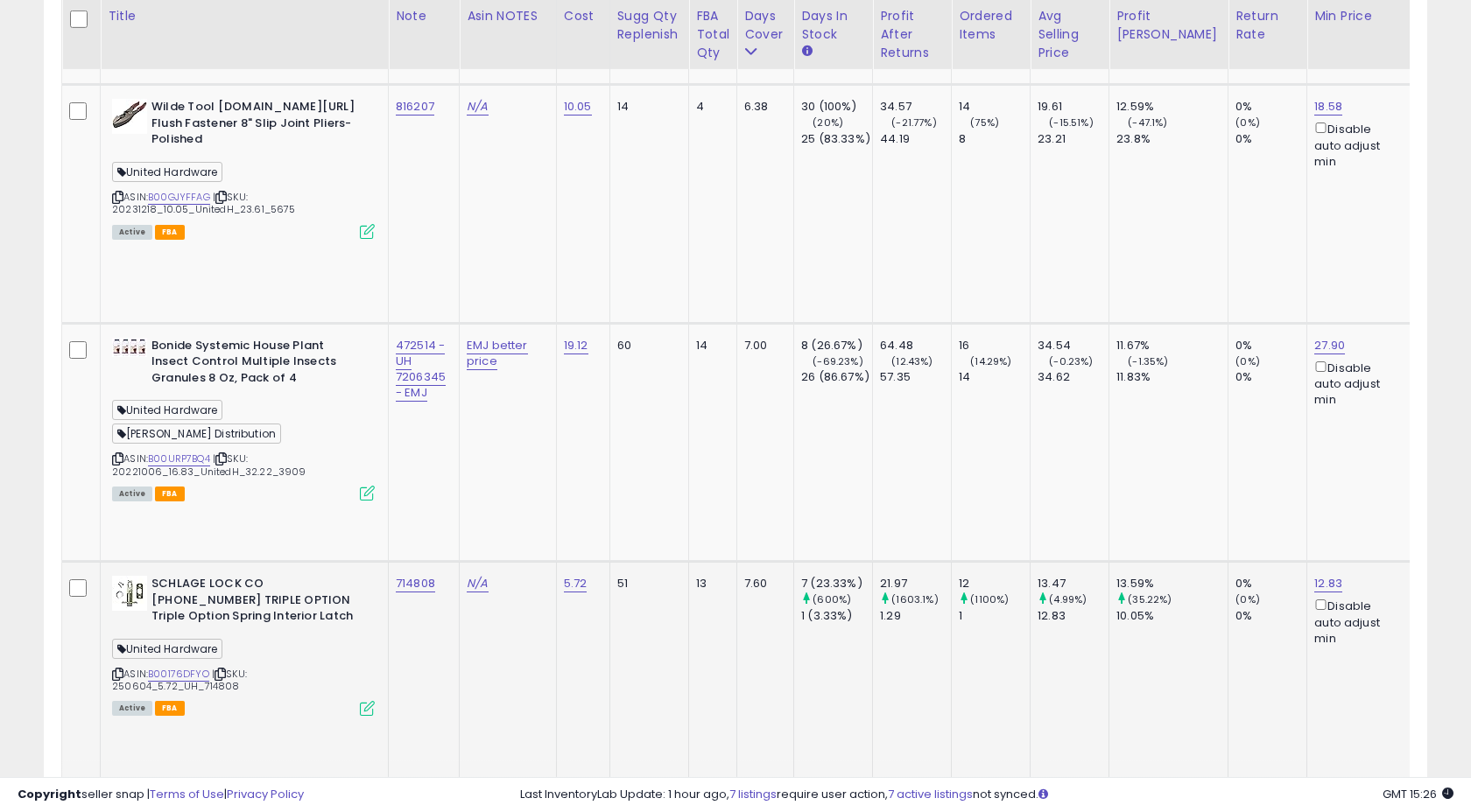
click at [441, 576] on div "714808" at bounding box center [421, 584] width 50 height 16
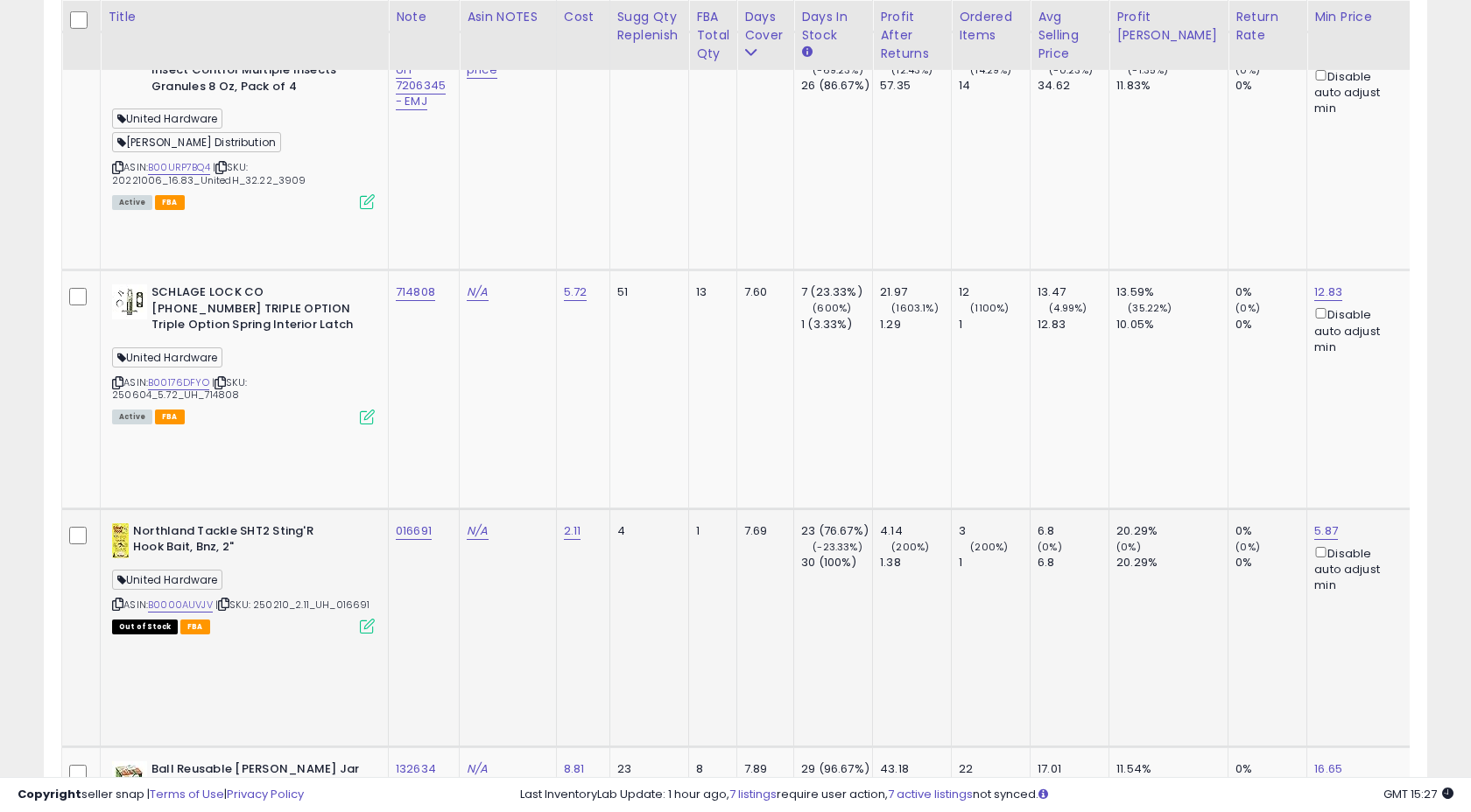
scroll to position [2318, 0]
click at [437, 760] on div "132634" at bounding box center [421, 768] width 50 height 16
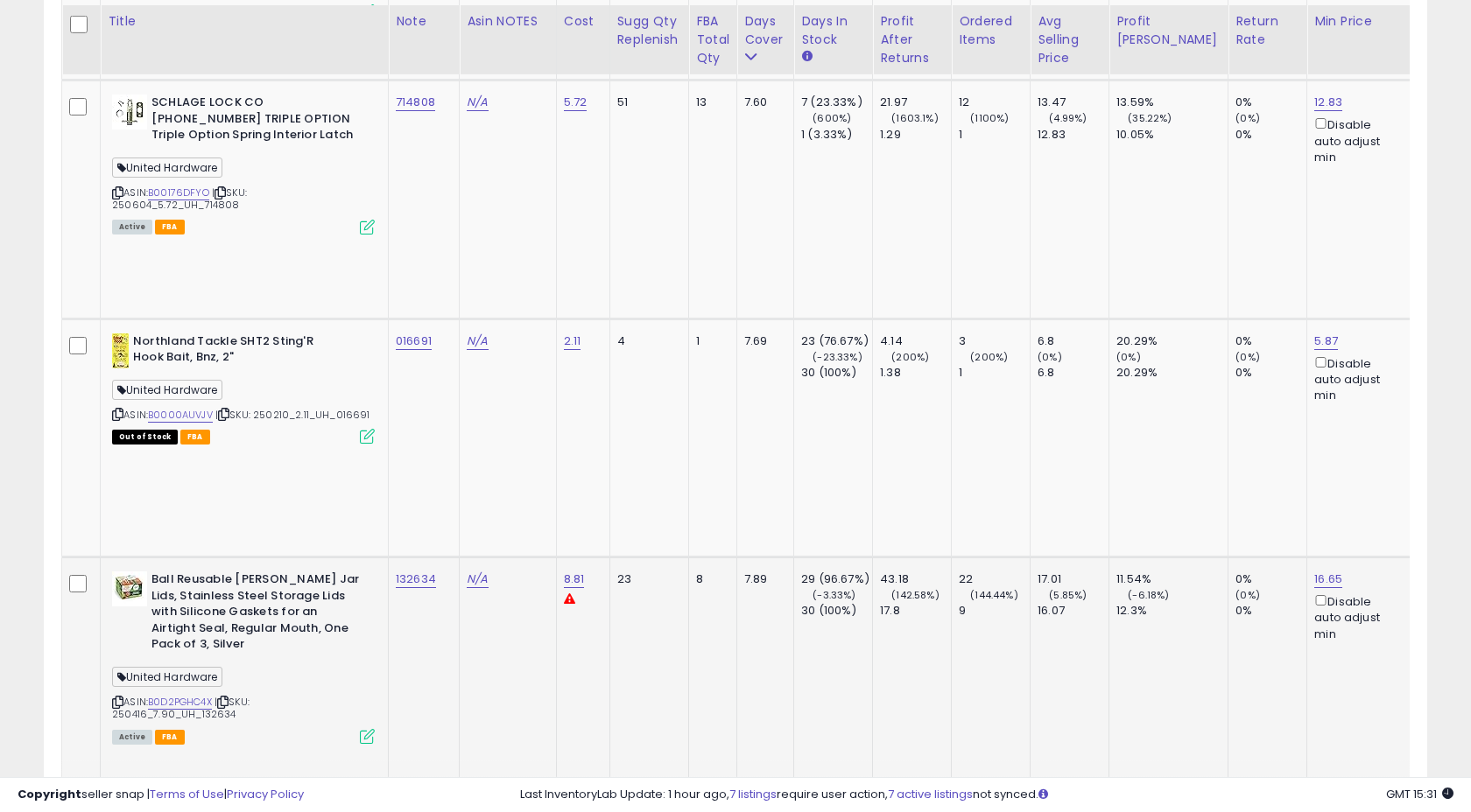
scroll to position [2519, 0]
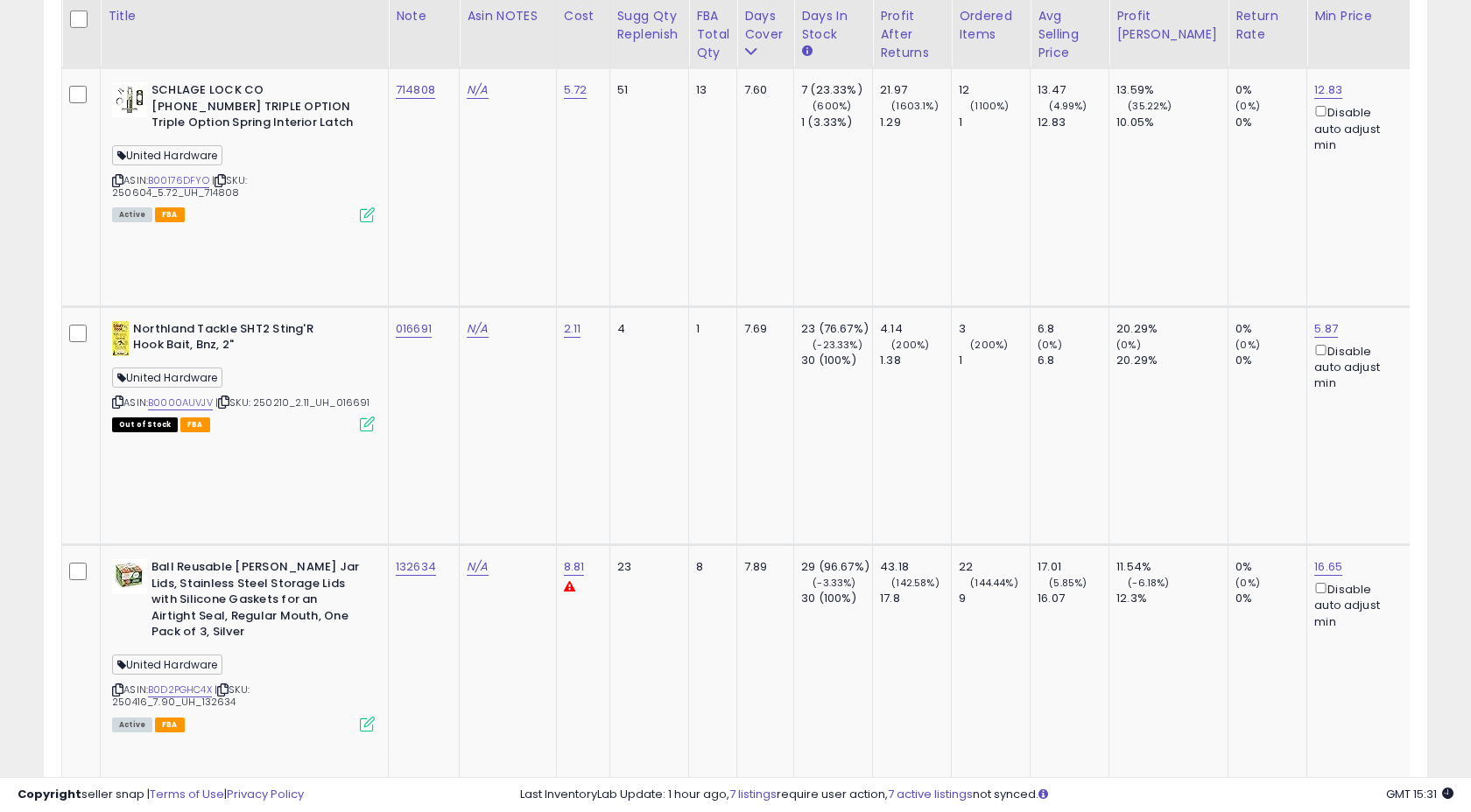
click at [443, 795] on div "732321" at bounding box center [421, 803] width 50 height 16
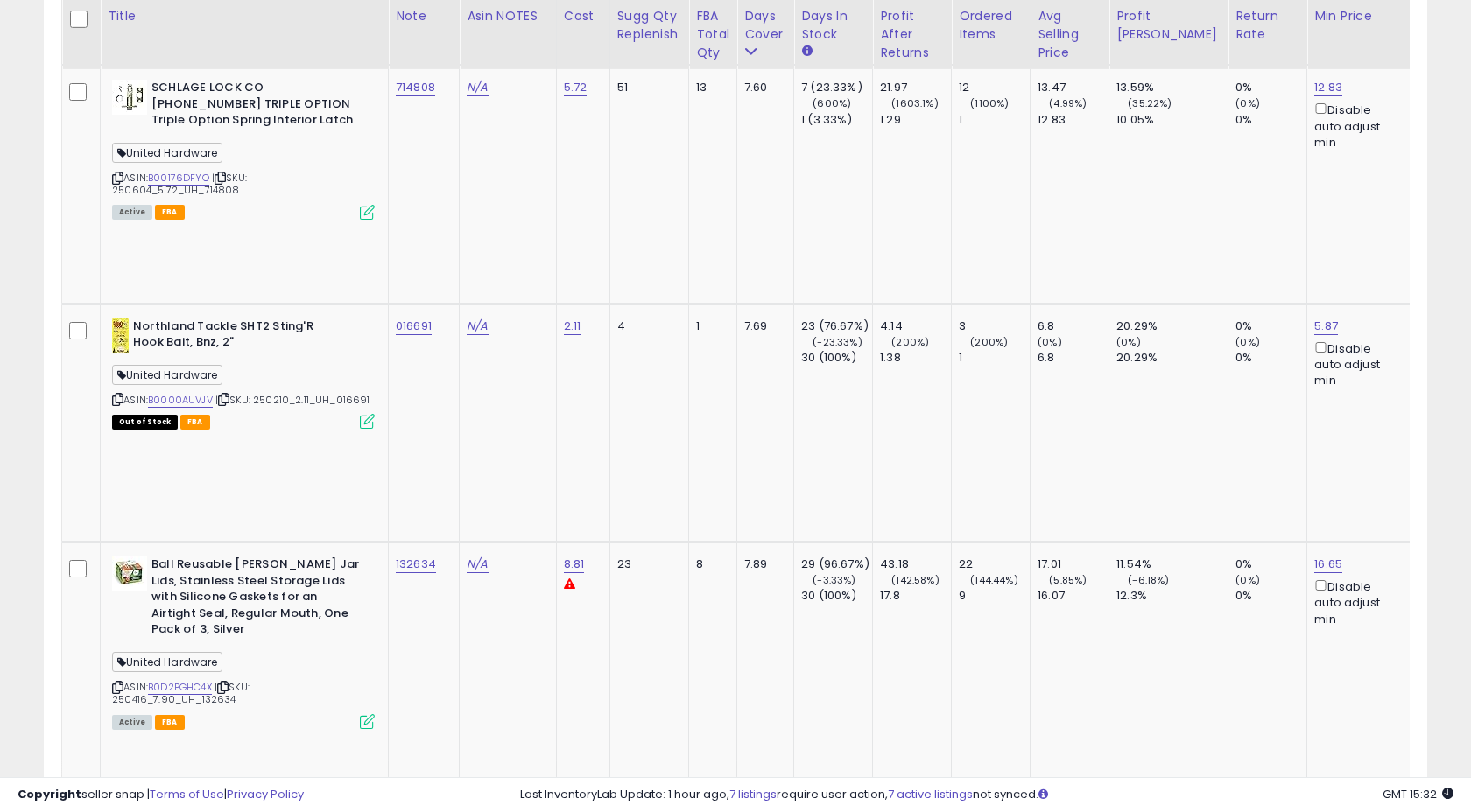
click at [443, 795] on div "732321" at bounding box center [421, 803] width 50 height 16
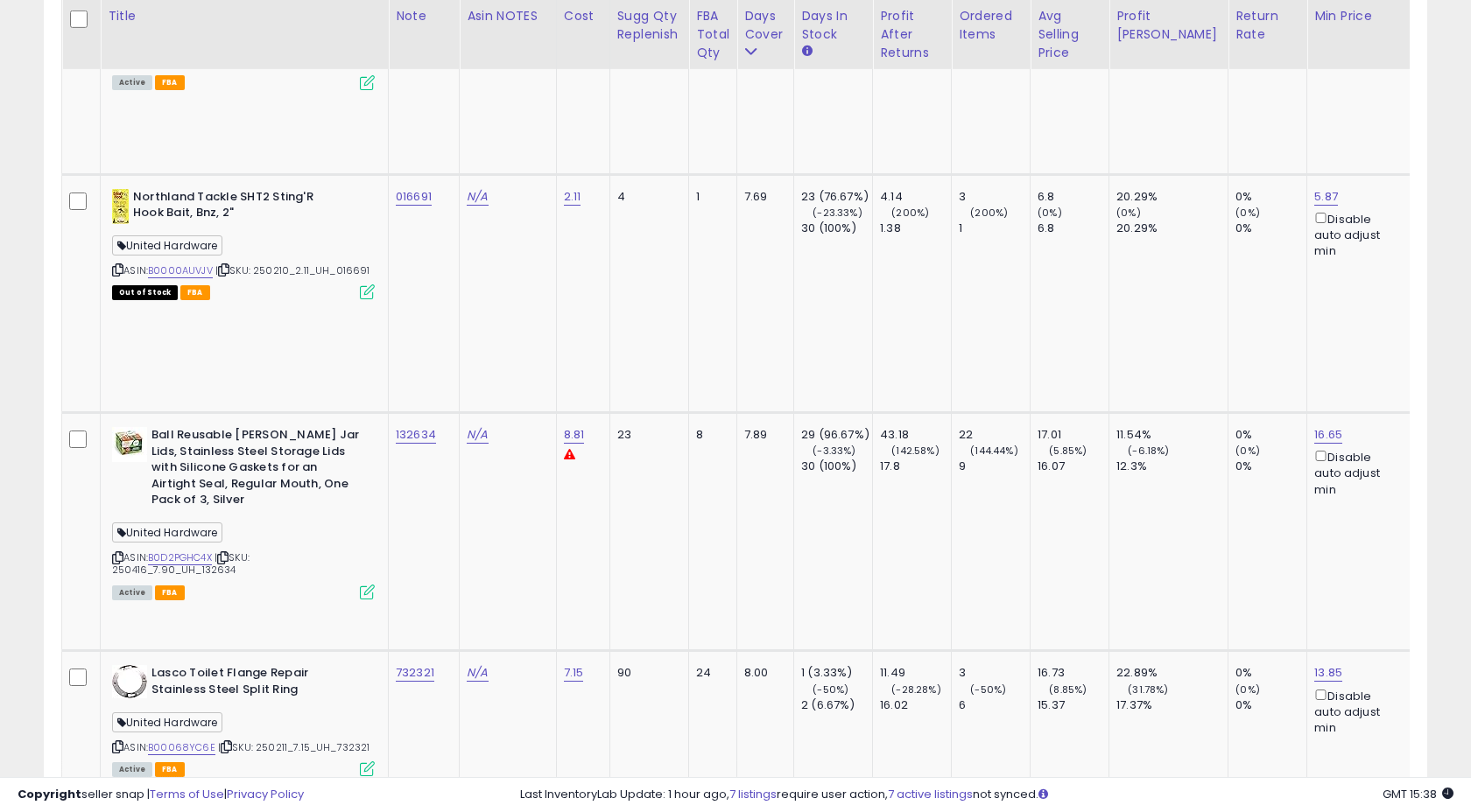
scroll to position [2656, 0]
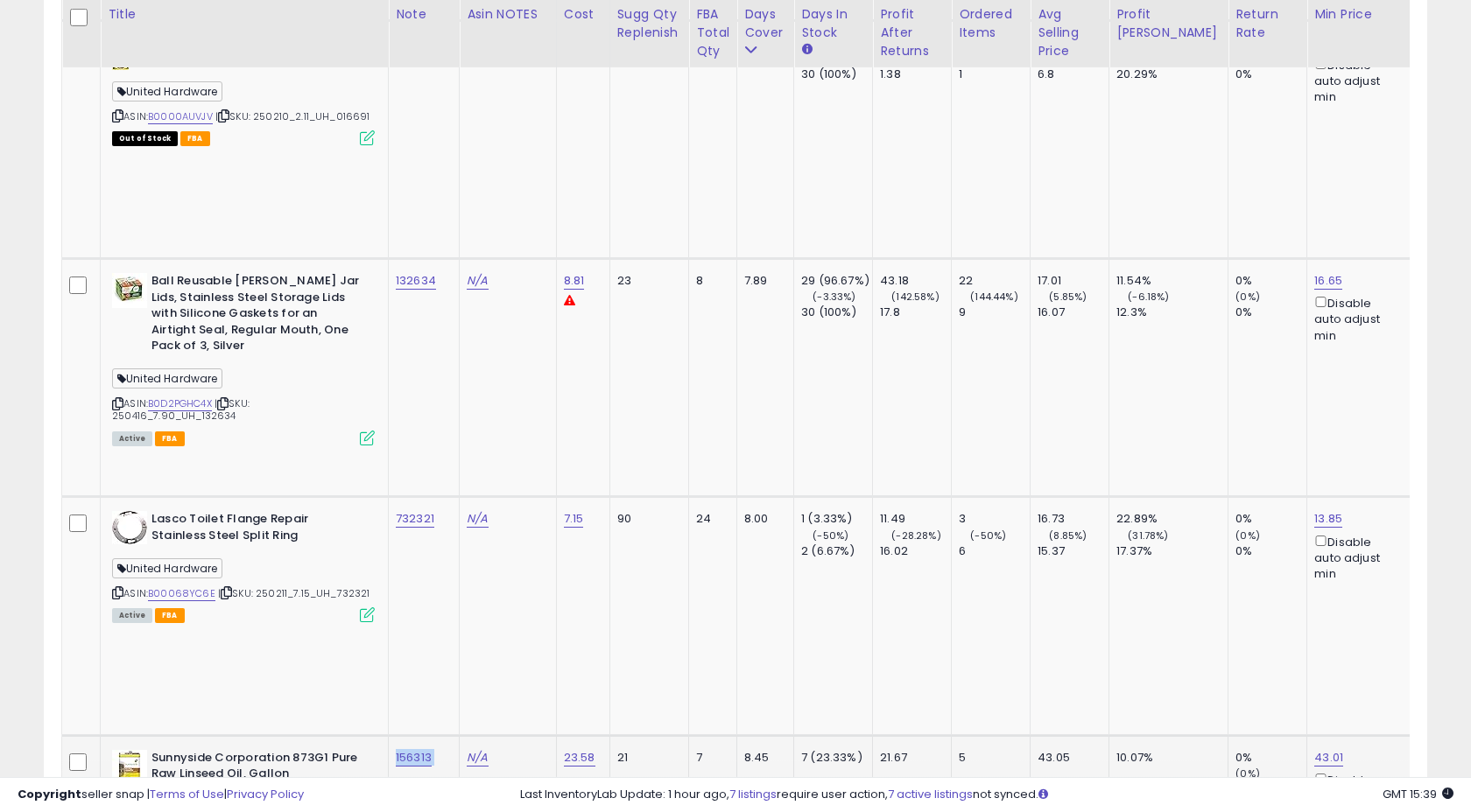
scroll to position [2804, 0]
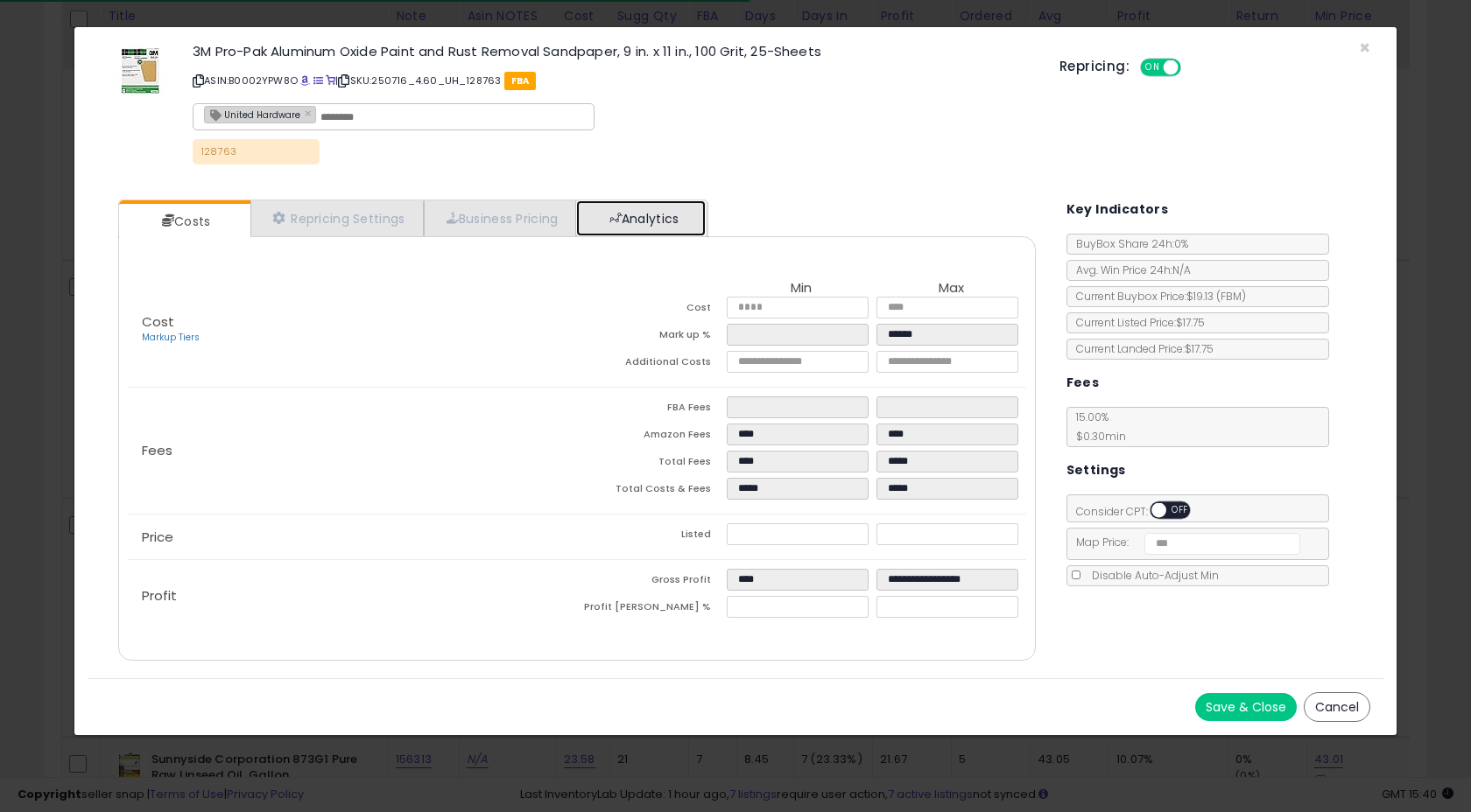
click at [659, 212] on link "Analytics" at bounding box center [641, 218] width 130 height 36
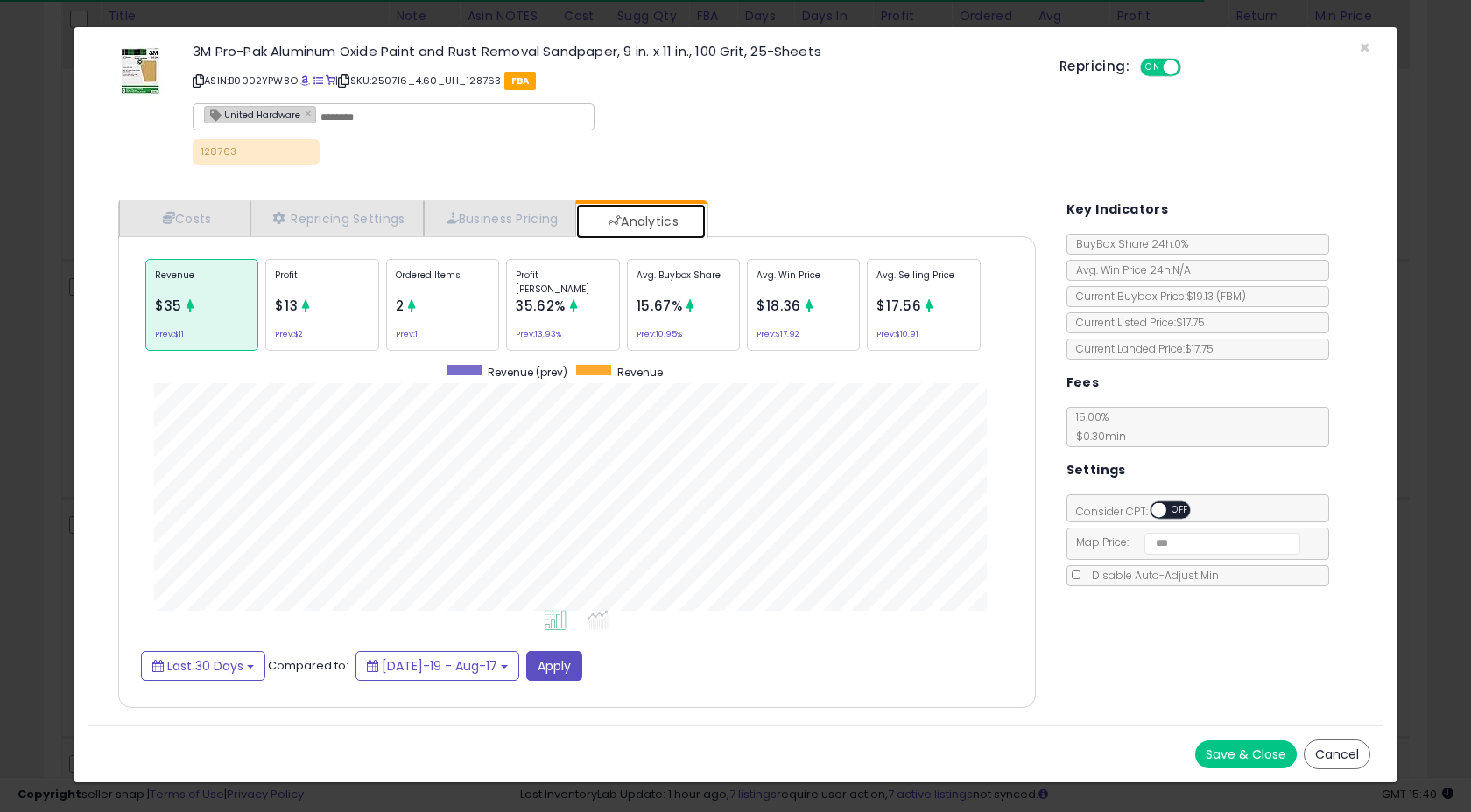
scroll to position [538, 952]
click at [1359, 50] on span "×" at bounding box center [1364, 48] width 11 height 26
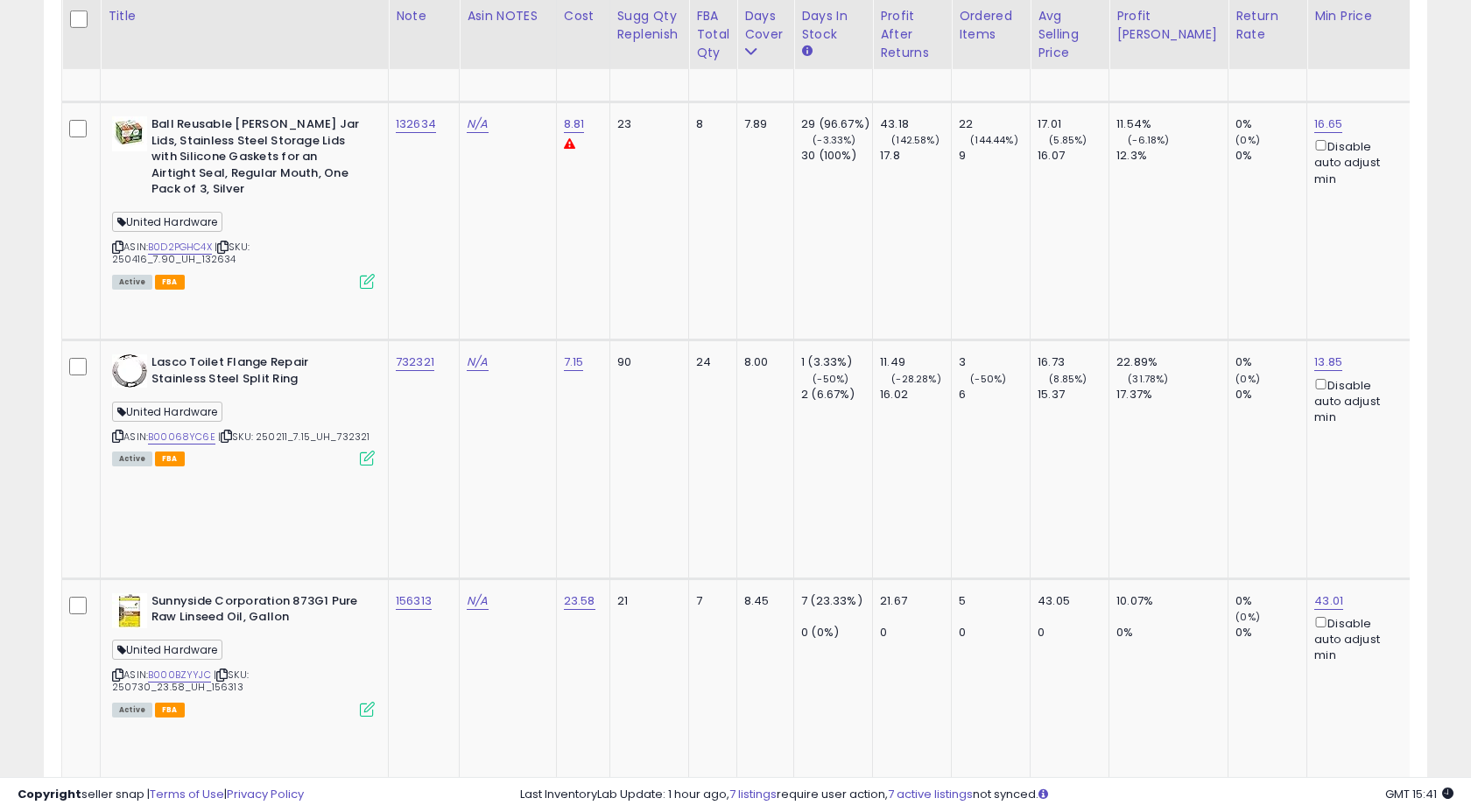
scroll to position [2966, 0]
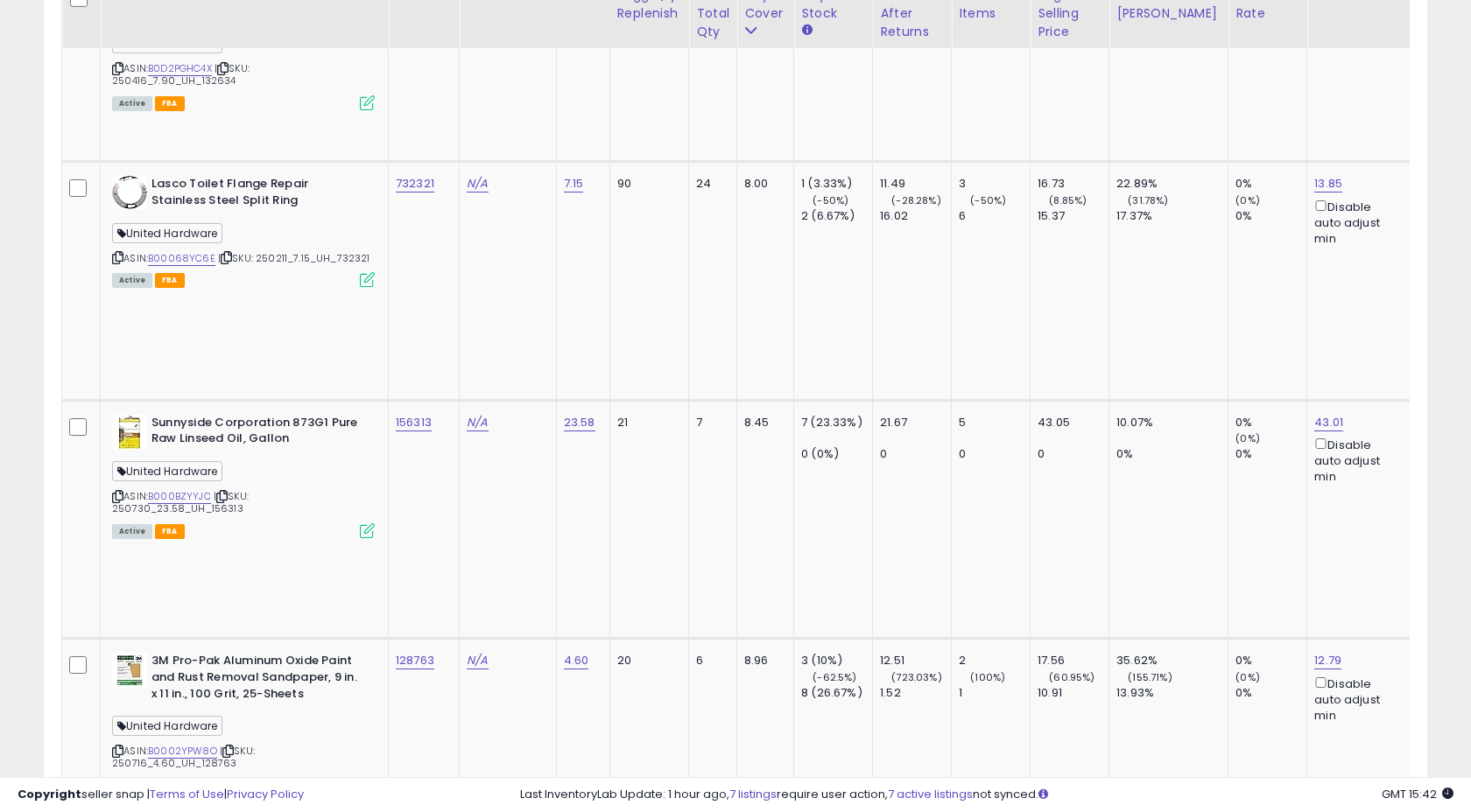
scroll to position [3109, 0]
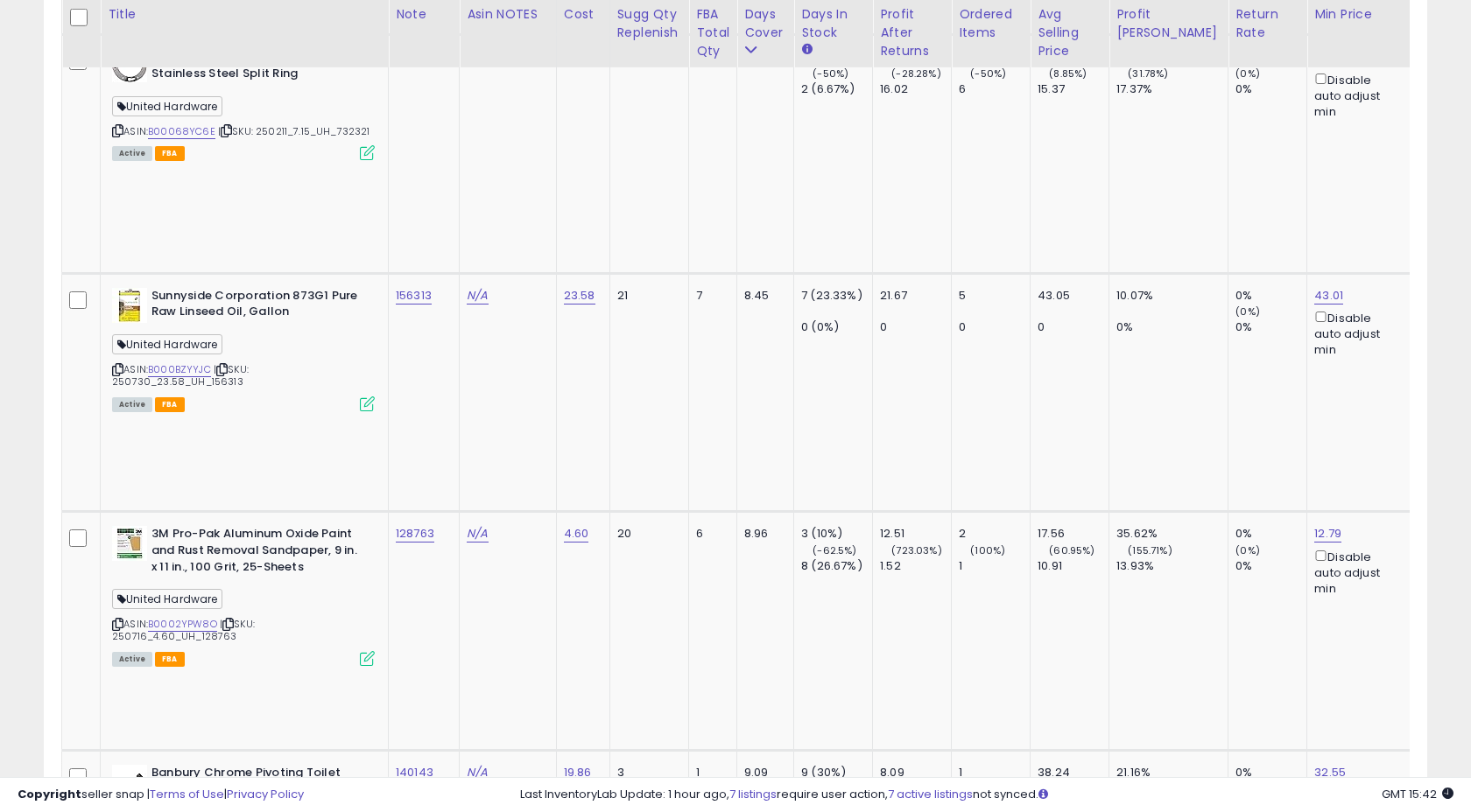
scroll to position [3266, 0]
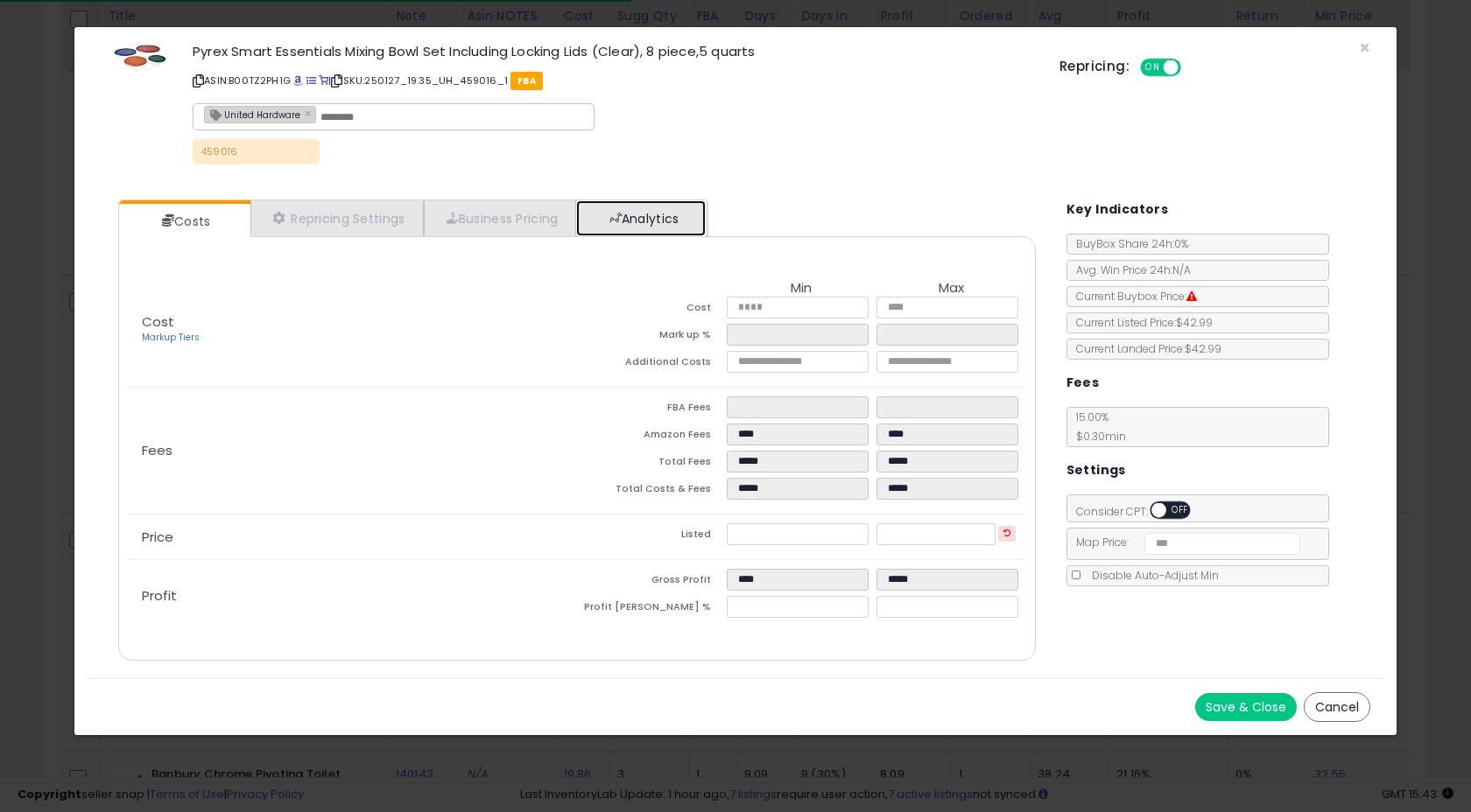
click at [621, 226] on link "Analytics" at bounding box center [641, 218] width 130 height 36
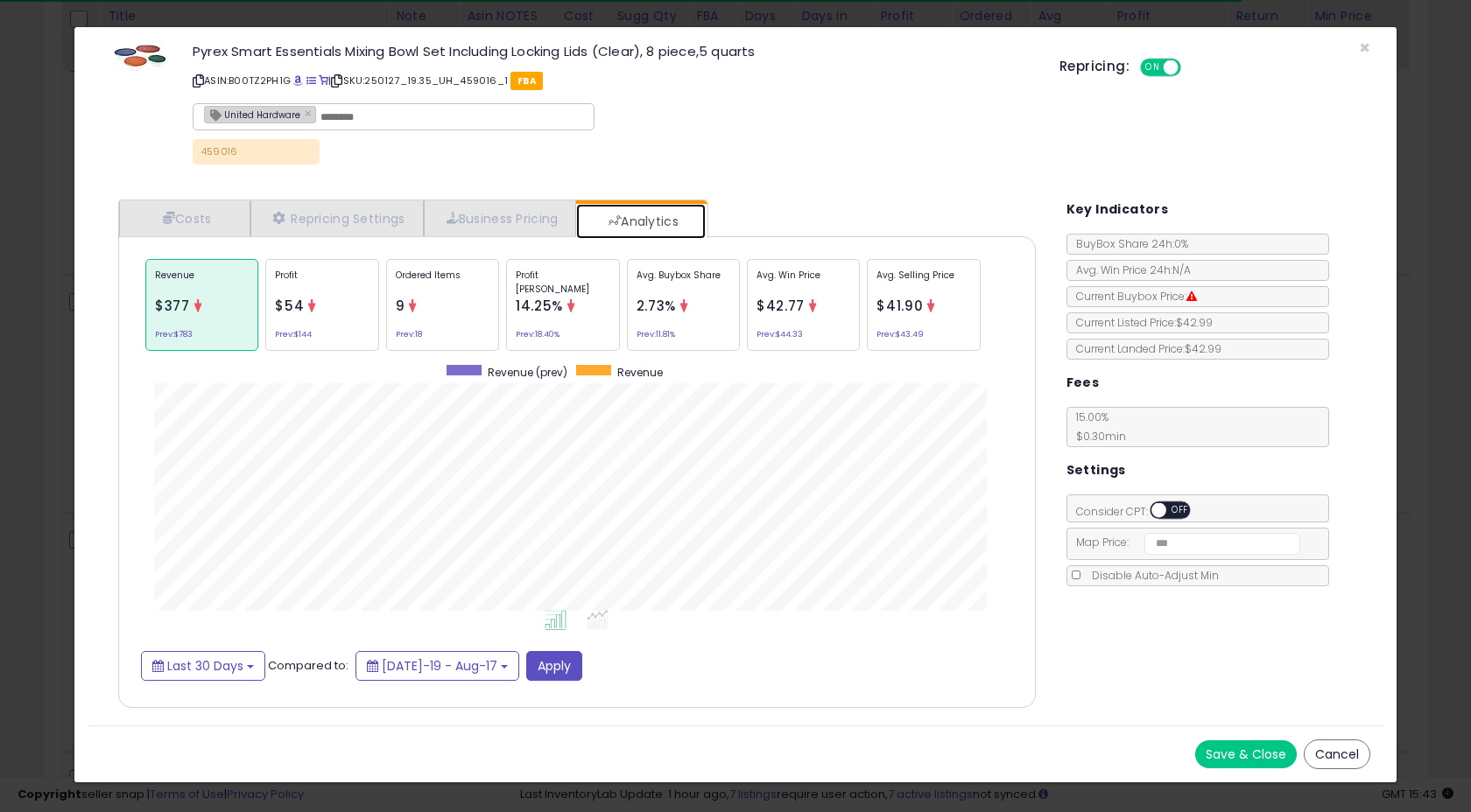
scroll to position [538, 952]
click at [315, 321] on div "Profit $54 Prev: $144" at bounding box center [322, 304] width 113 height 92
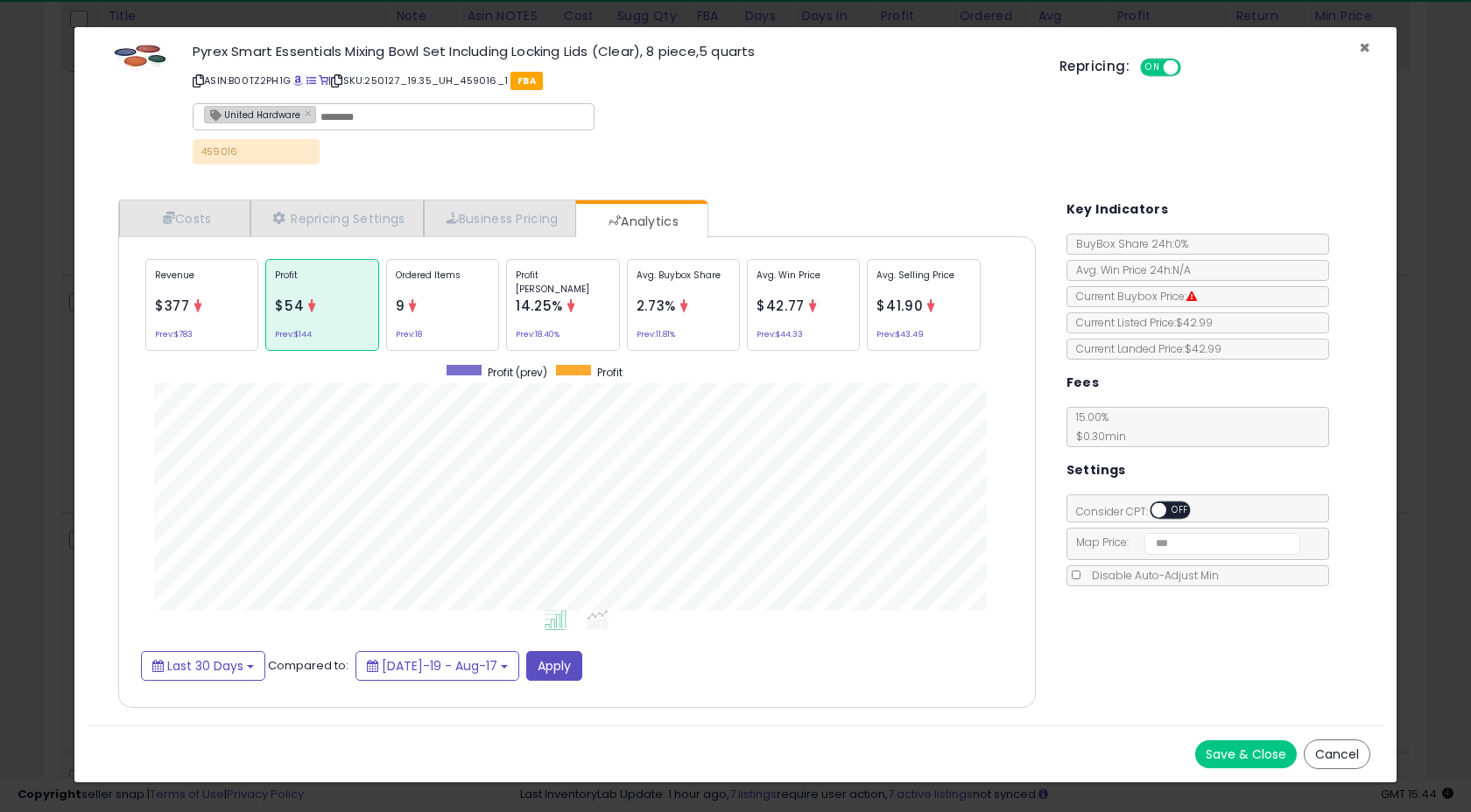
click at [1368, 48] on span "×" at bounding box center [1364, 48] width 11 height 26
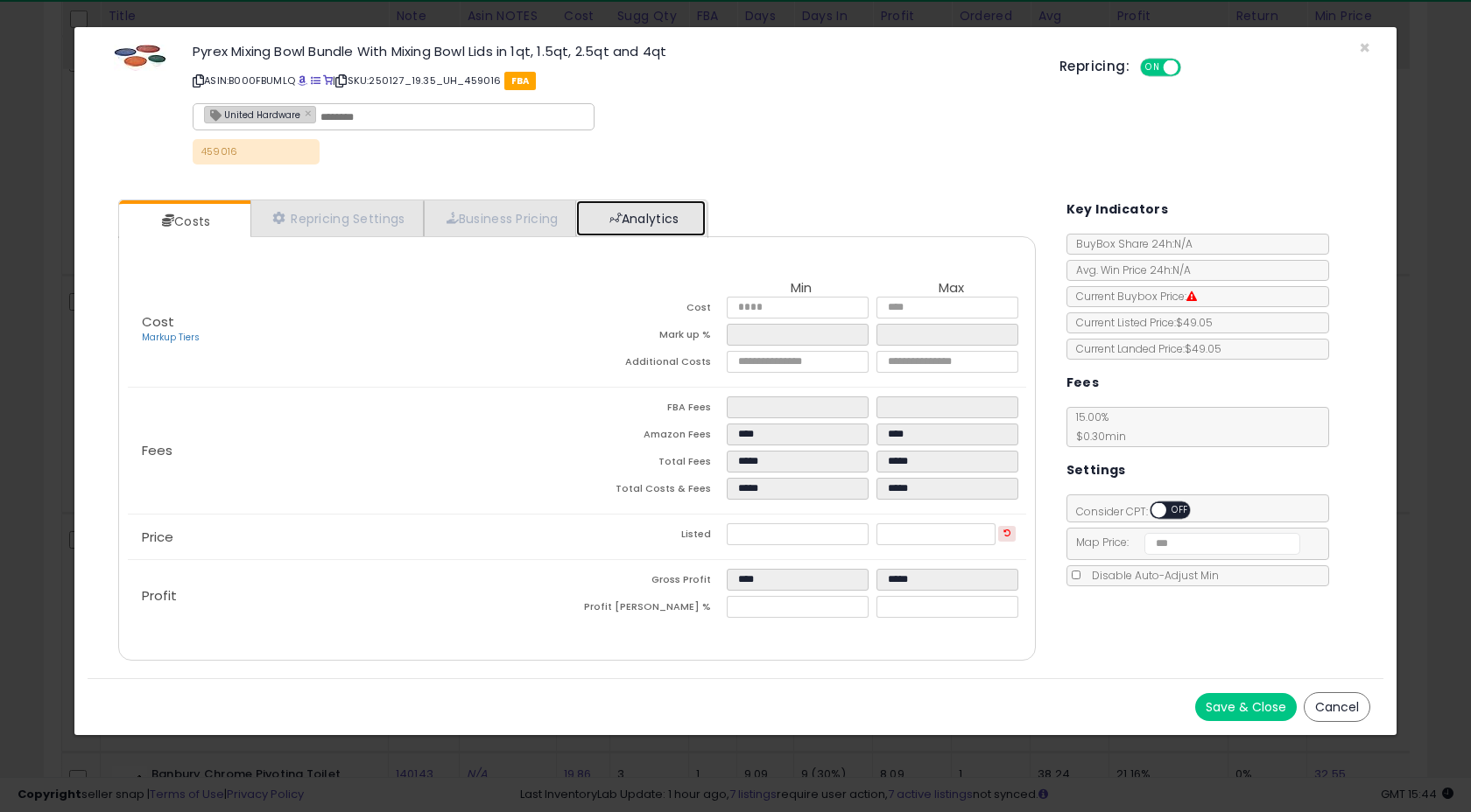
click at [668, 222] on link "Analytics" at bounding box center [641, 218] width 130 height 36
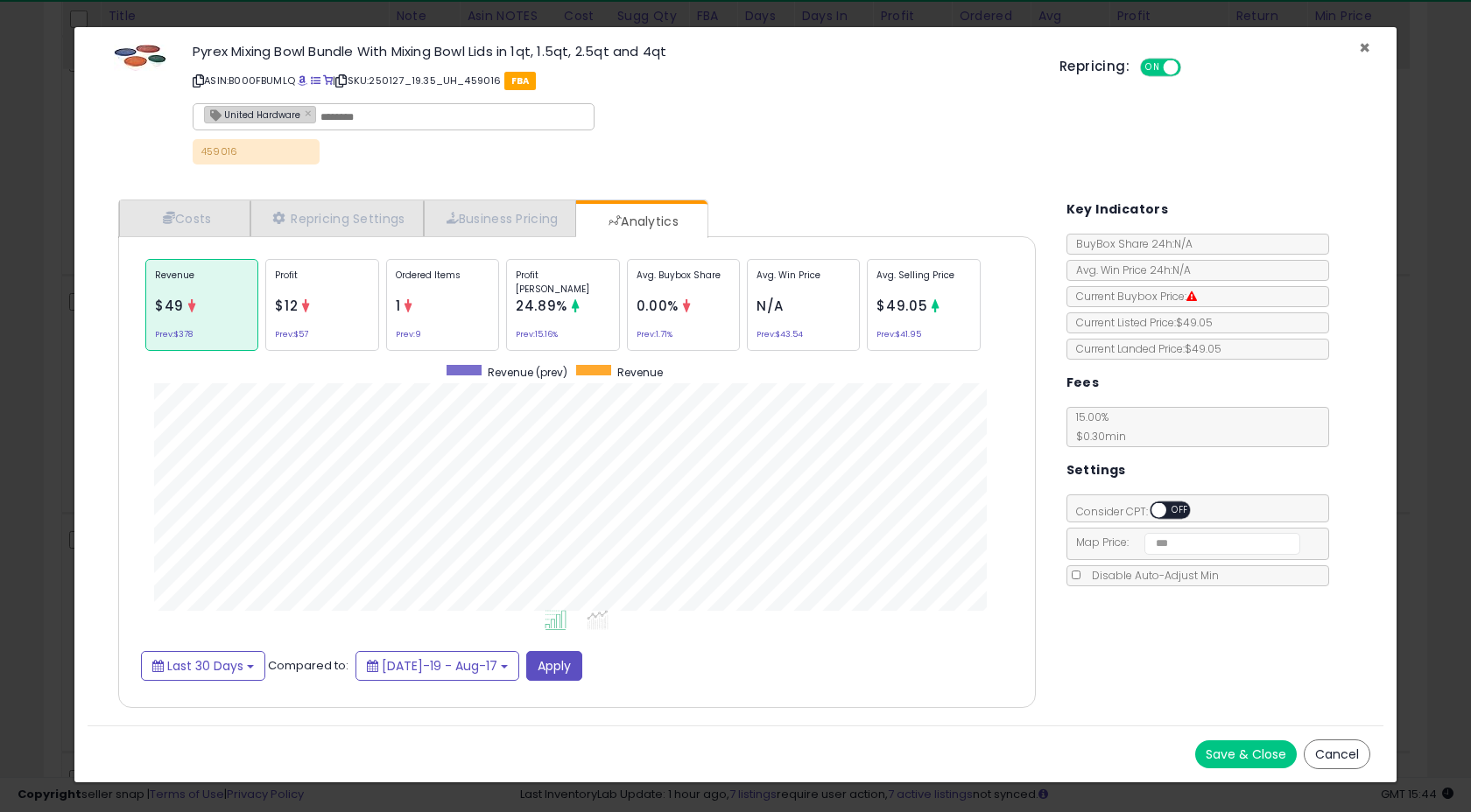
click at [1364, 49] on span "×" at bounding box center [1364, 48] width 11 height 26
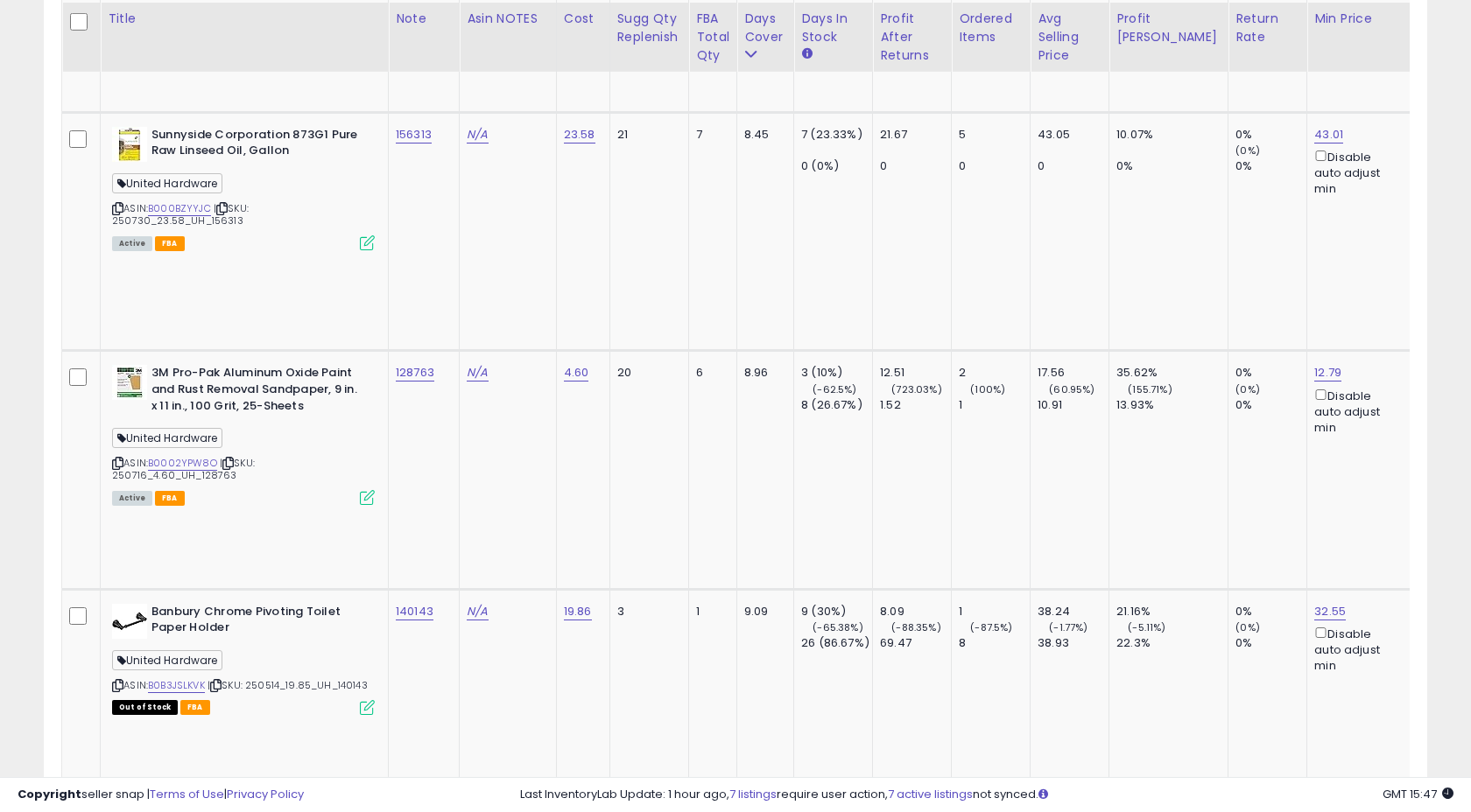
scroll to position [3432, 0]
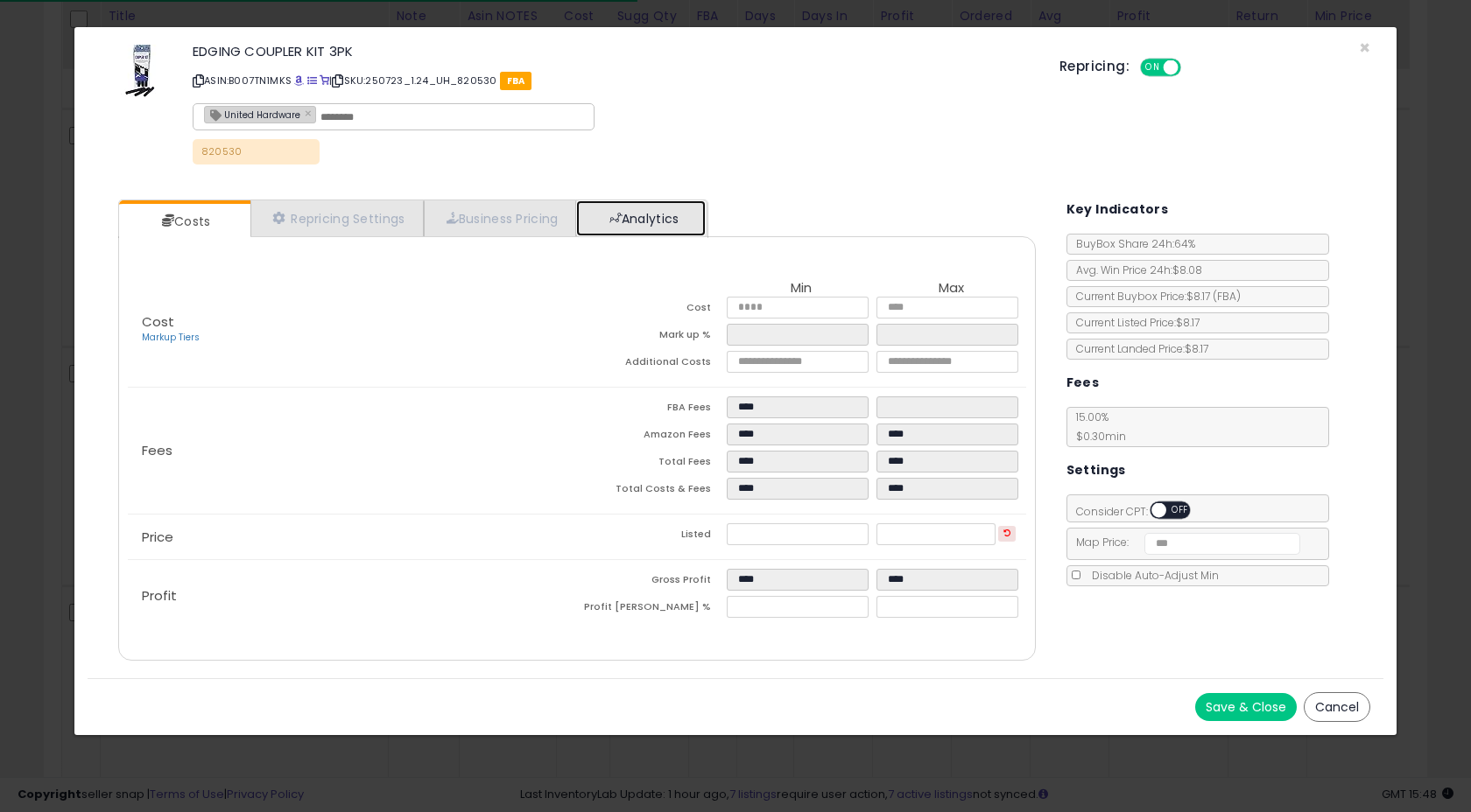
click at [662, 231] on link "Analytics" at bounding box center [641, 218] width 130 height 36
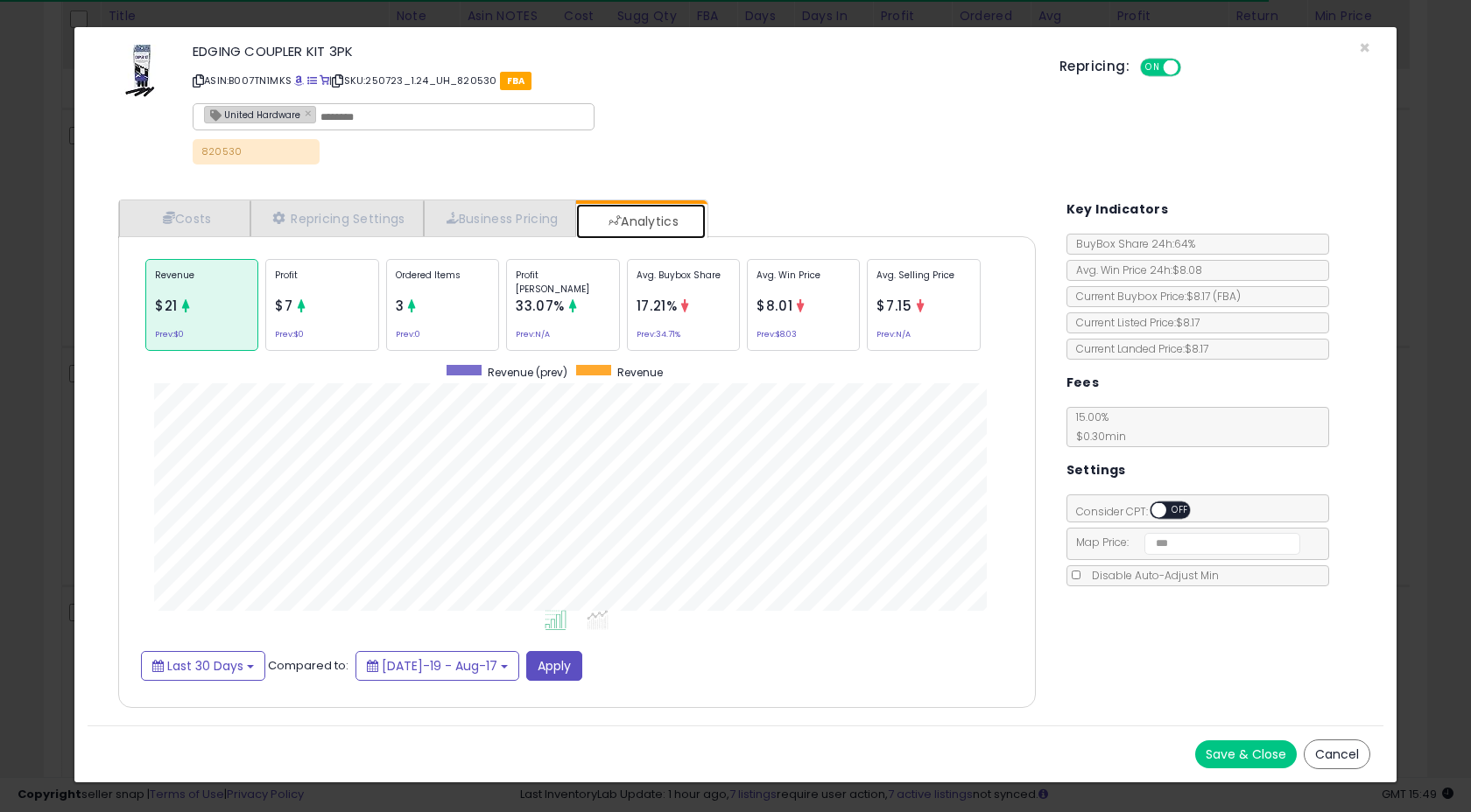
scroll to position [538, 952]
click at [349, 288] on p "Profit" at bounding box center [321, 282] width 93 height 26
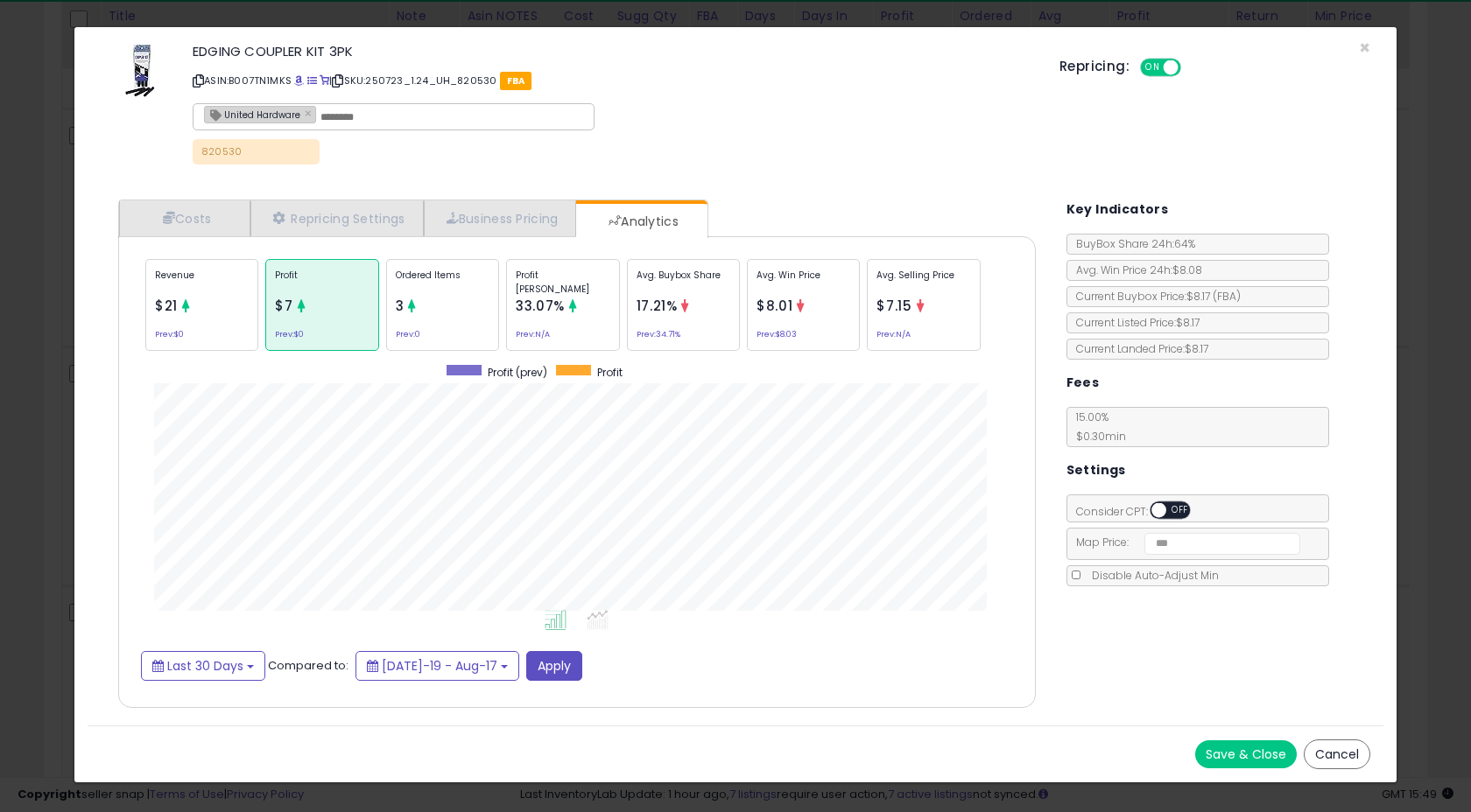
click at [217, 330] on div "Revenue $21 Prev: $0" at bounding box center [202, 304] width 113 height 92
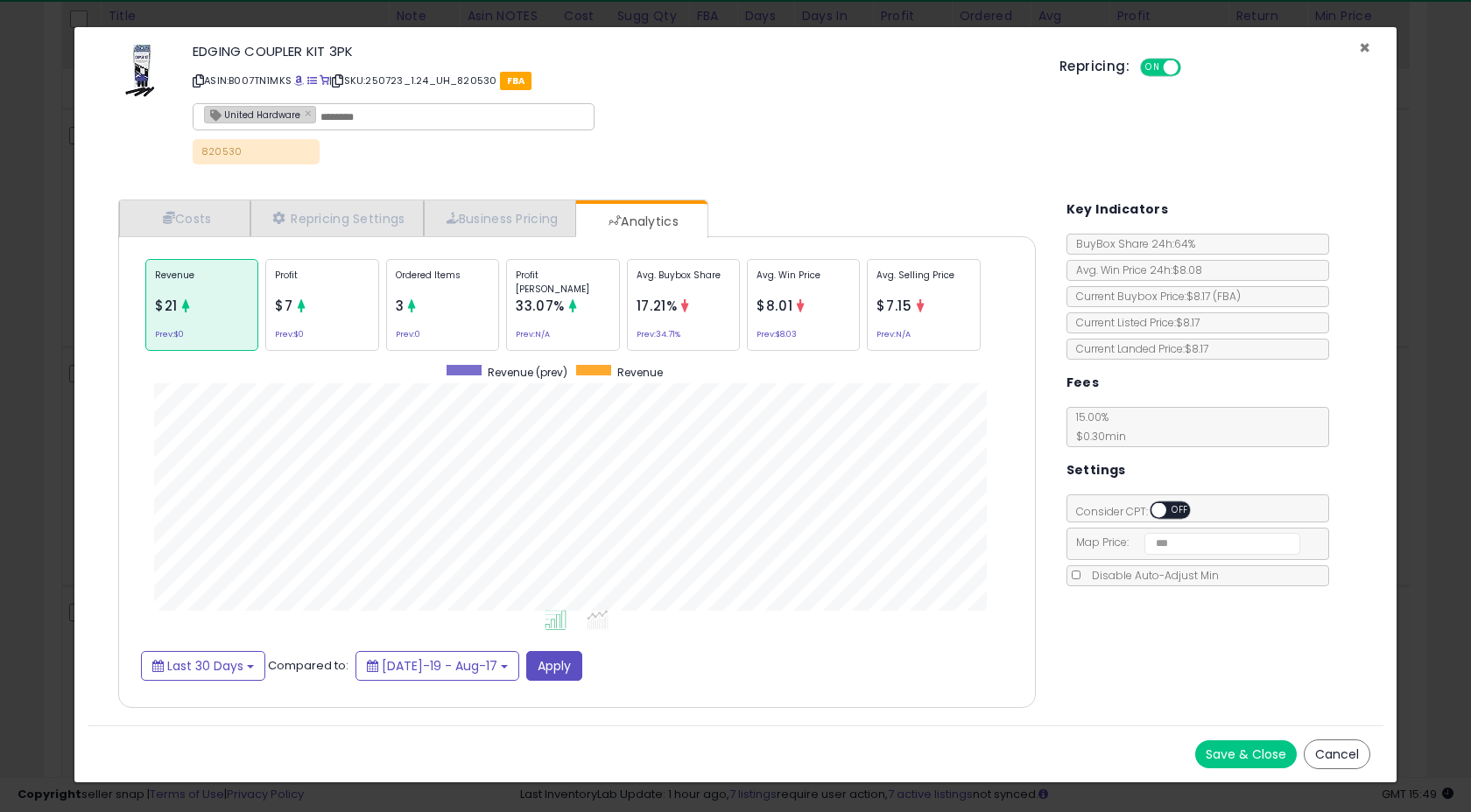
click at [1364, 46] on span "×" at bounding box center [1364, 48] width 11 height 26
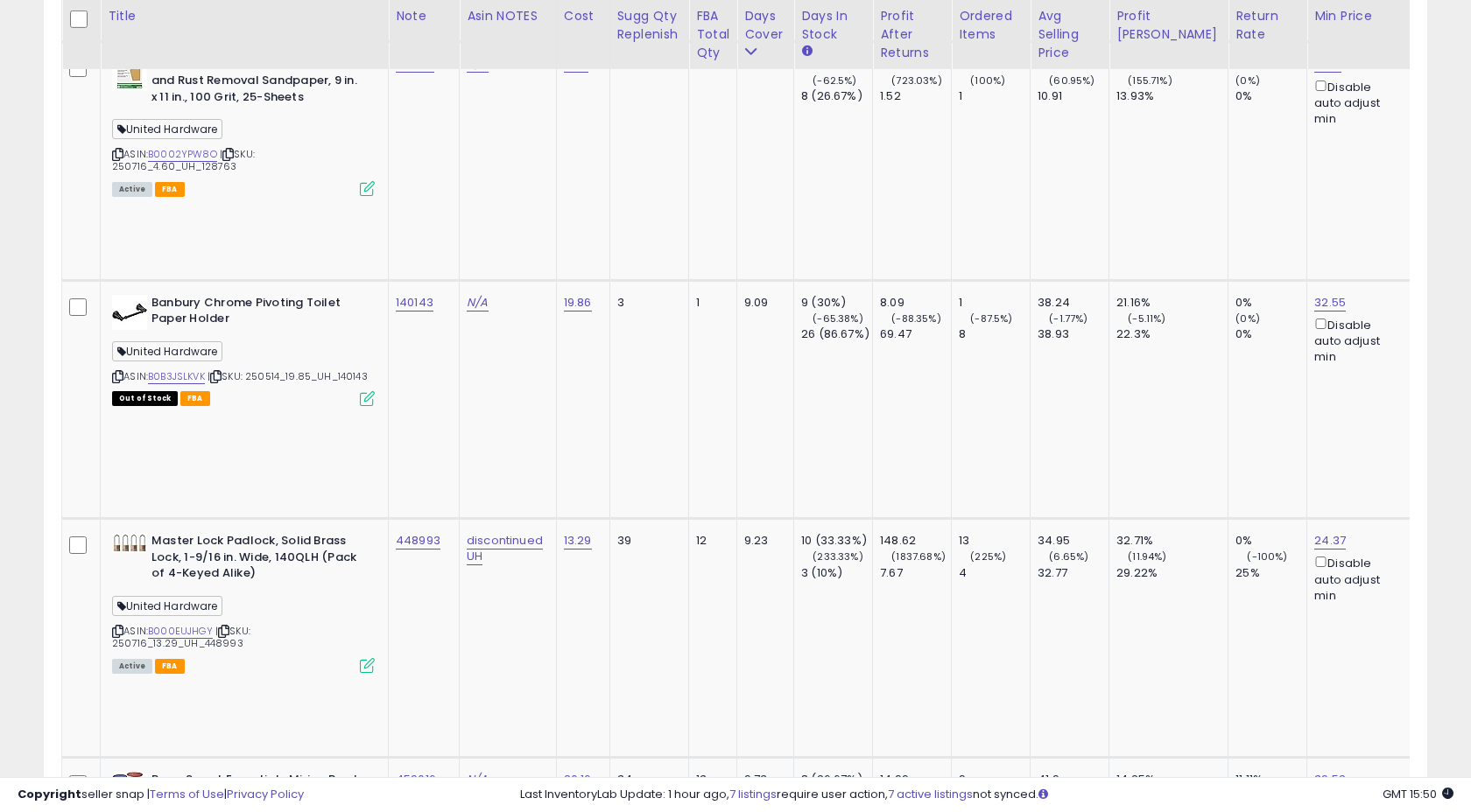
scroll to position [3742, 0]
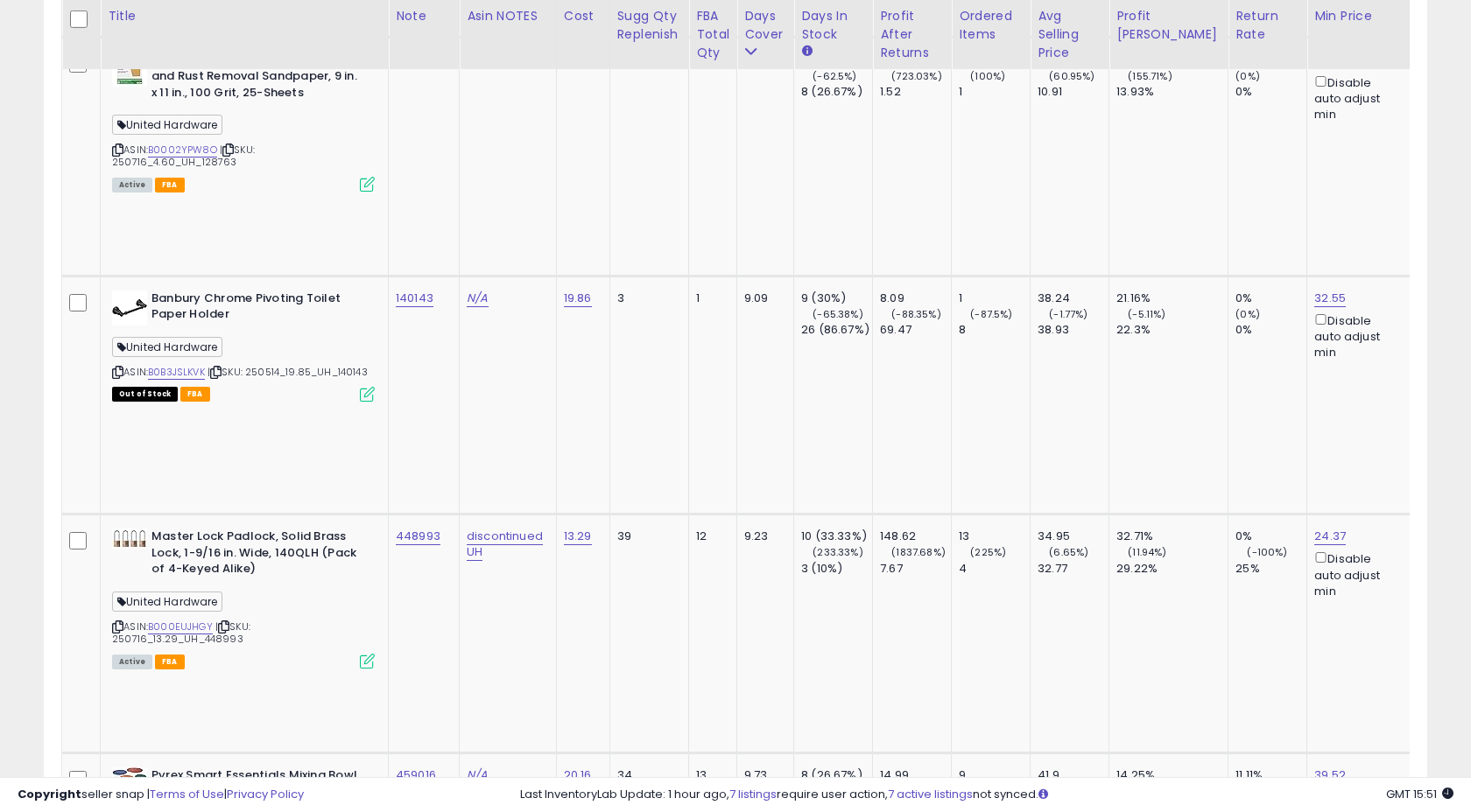
drag, startPoint x: 199, startPoint y: 198, endPoint x: 236, endPoint y: 199, distance: 37.0
type input "******"
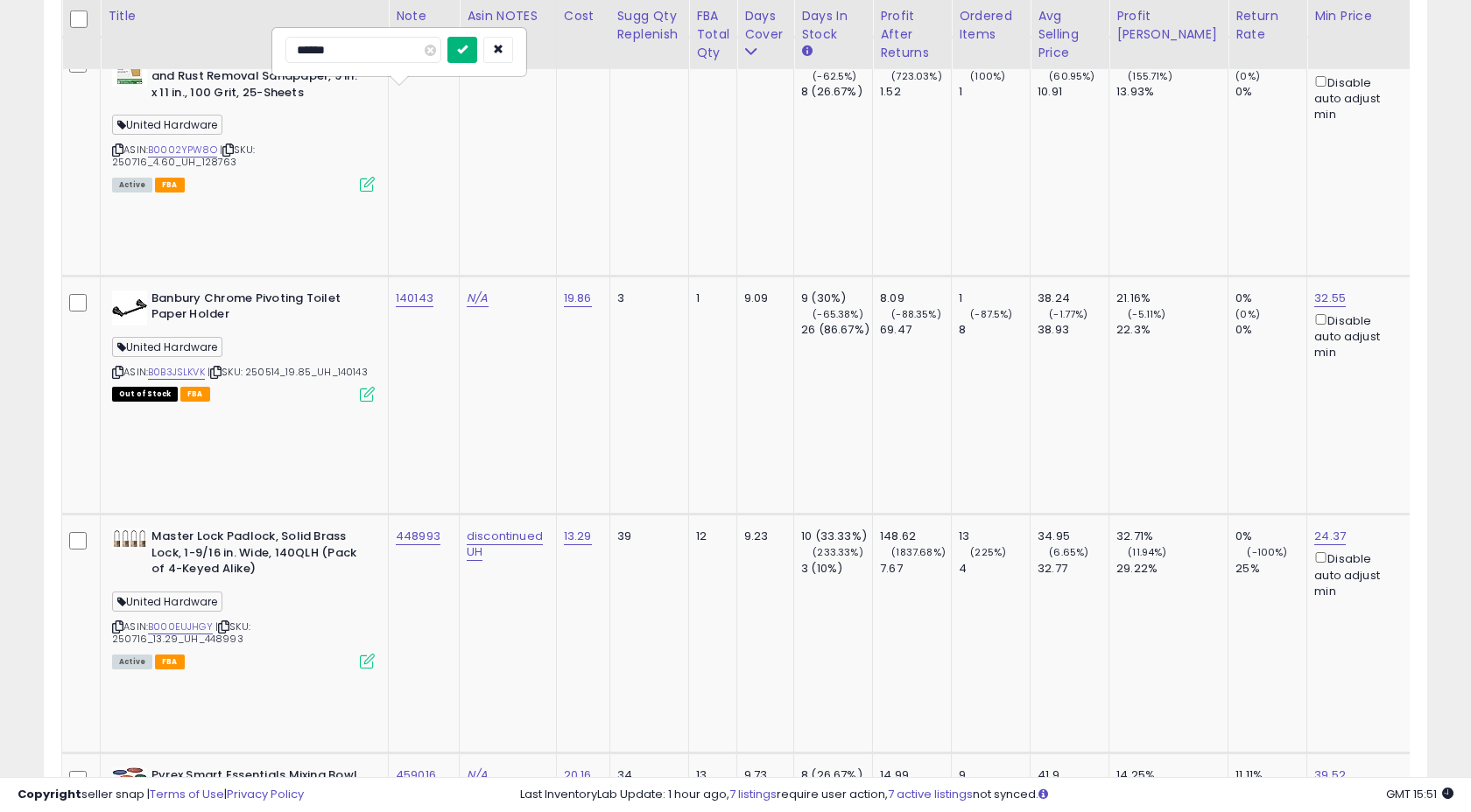
click at [477, 49] on button "submit" at bounding box center [462, 50] width 30 height 26
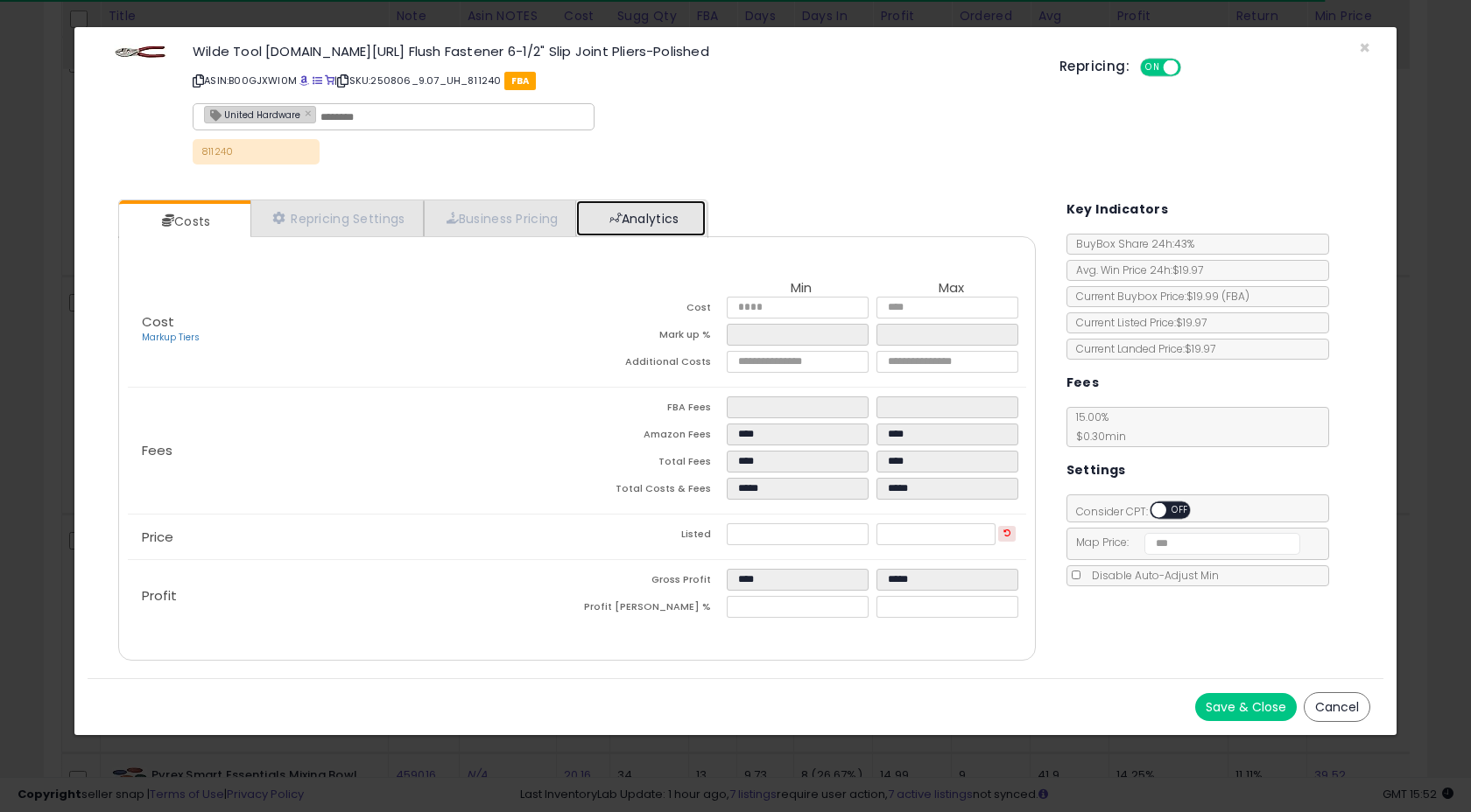
click at [638, 210] on link "Analytics" at bounding box center [641, 218] width 130 height 36
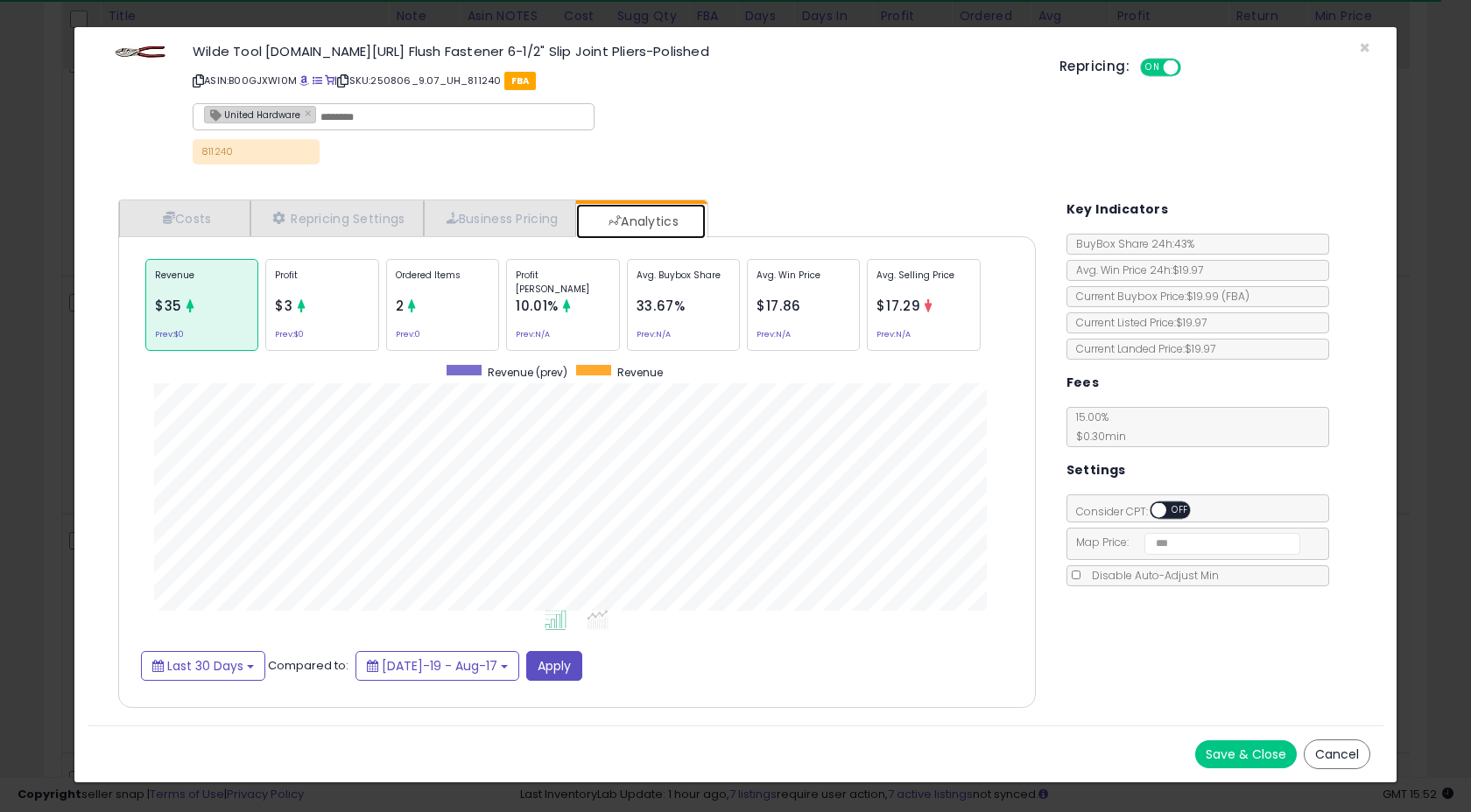
scroll to position [538, 952]
click at [339, 311] on div "Profit $3 Prev: $0" at bounding box center [322, 304] width 113 height 92
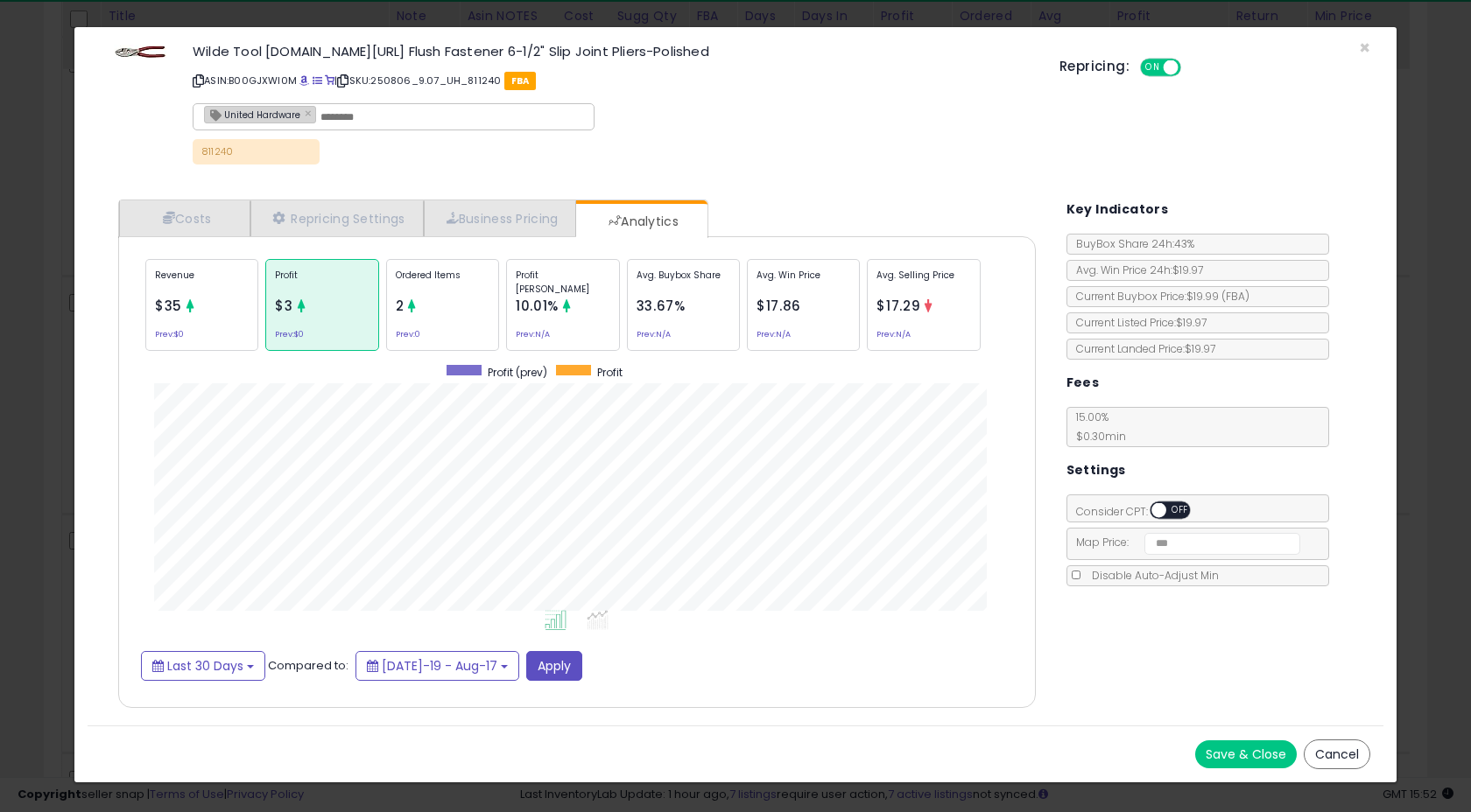
click at [203, 292] on p "Revenue" at bounding box center [201, 282] width 93 height 26
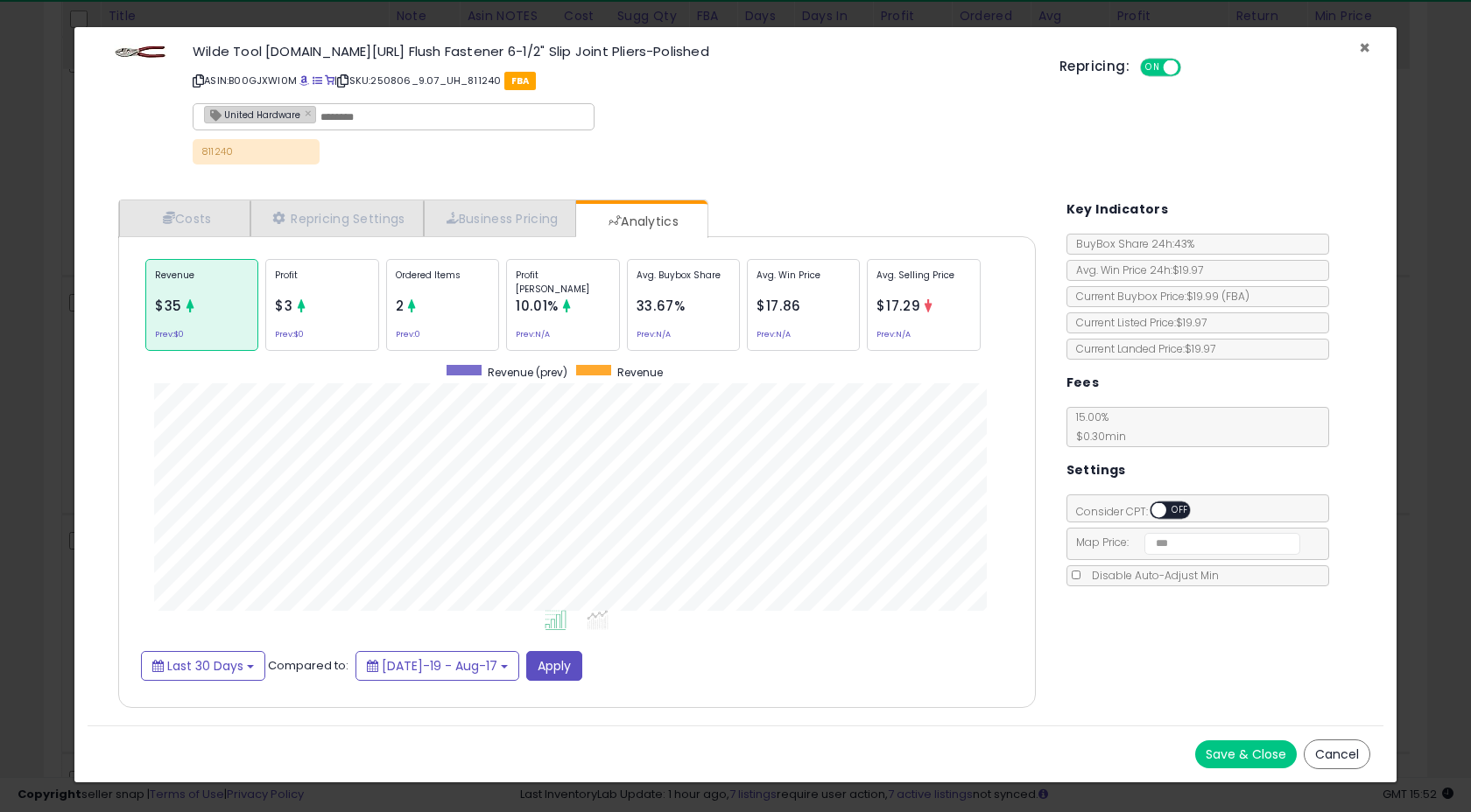
click at [1363, 47] on span "×" at bounding box center [1364, 48] width 11 height 26
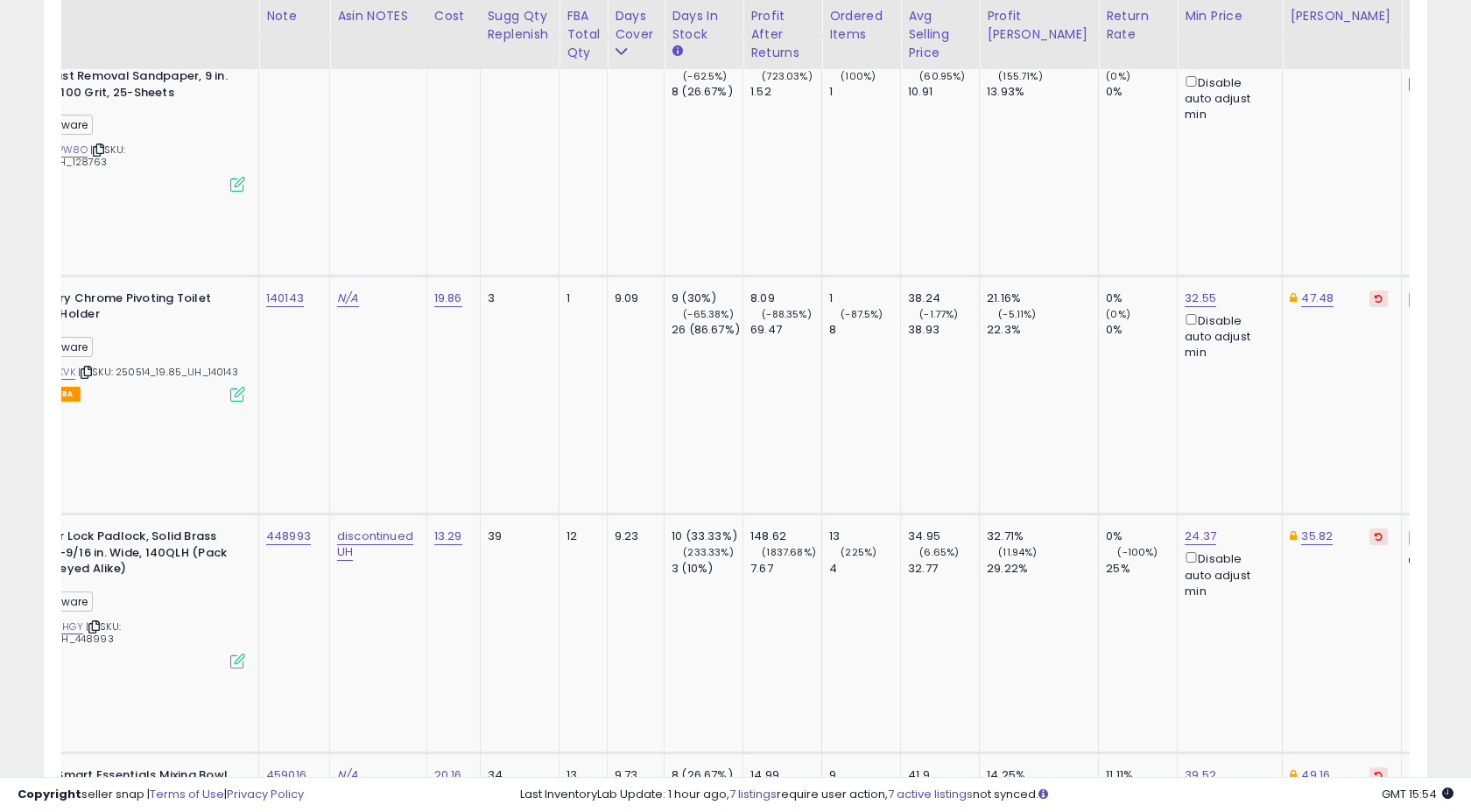
scroll to position [0, 0]
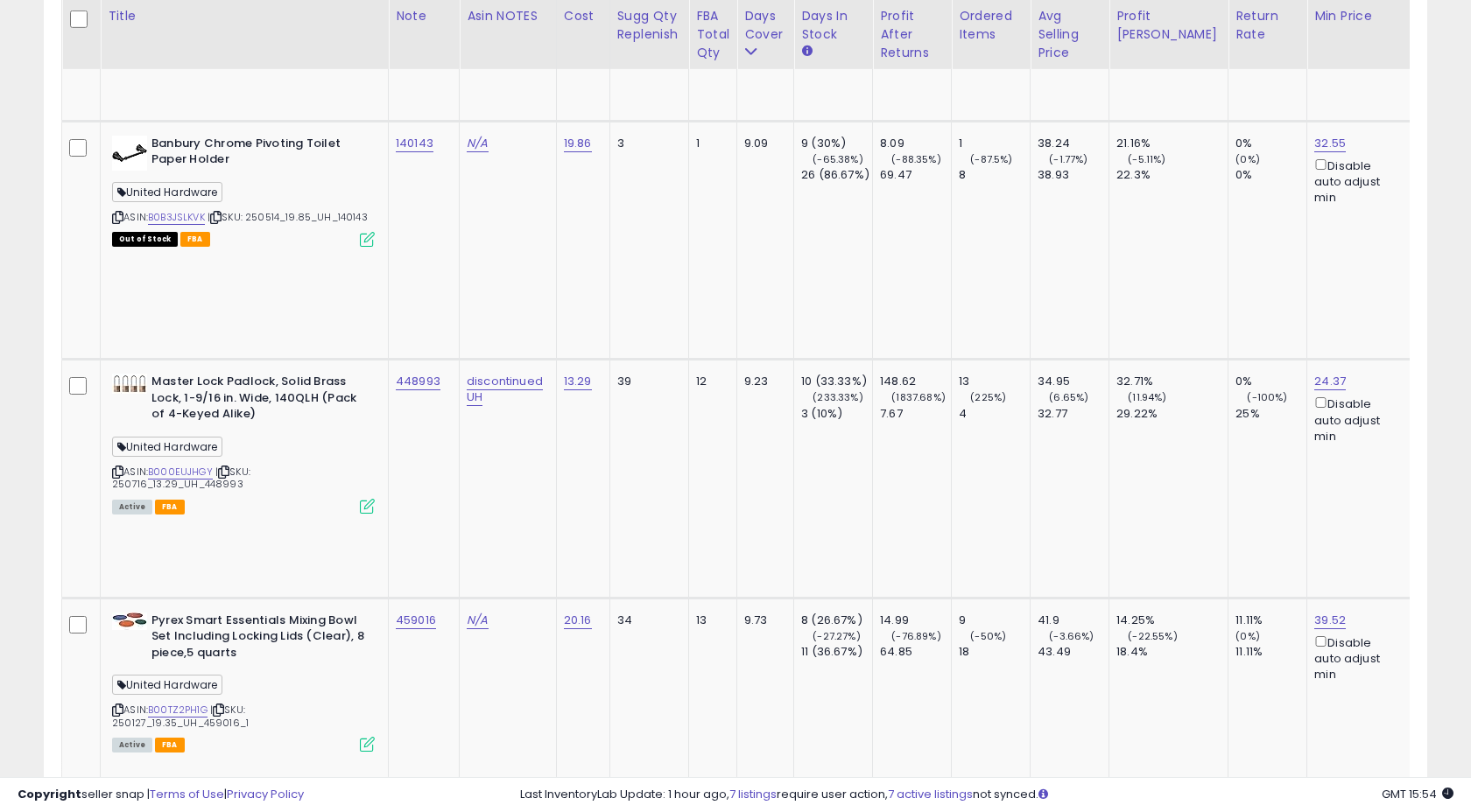
scroll to position [3904, 0]
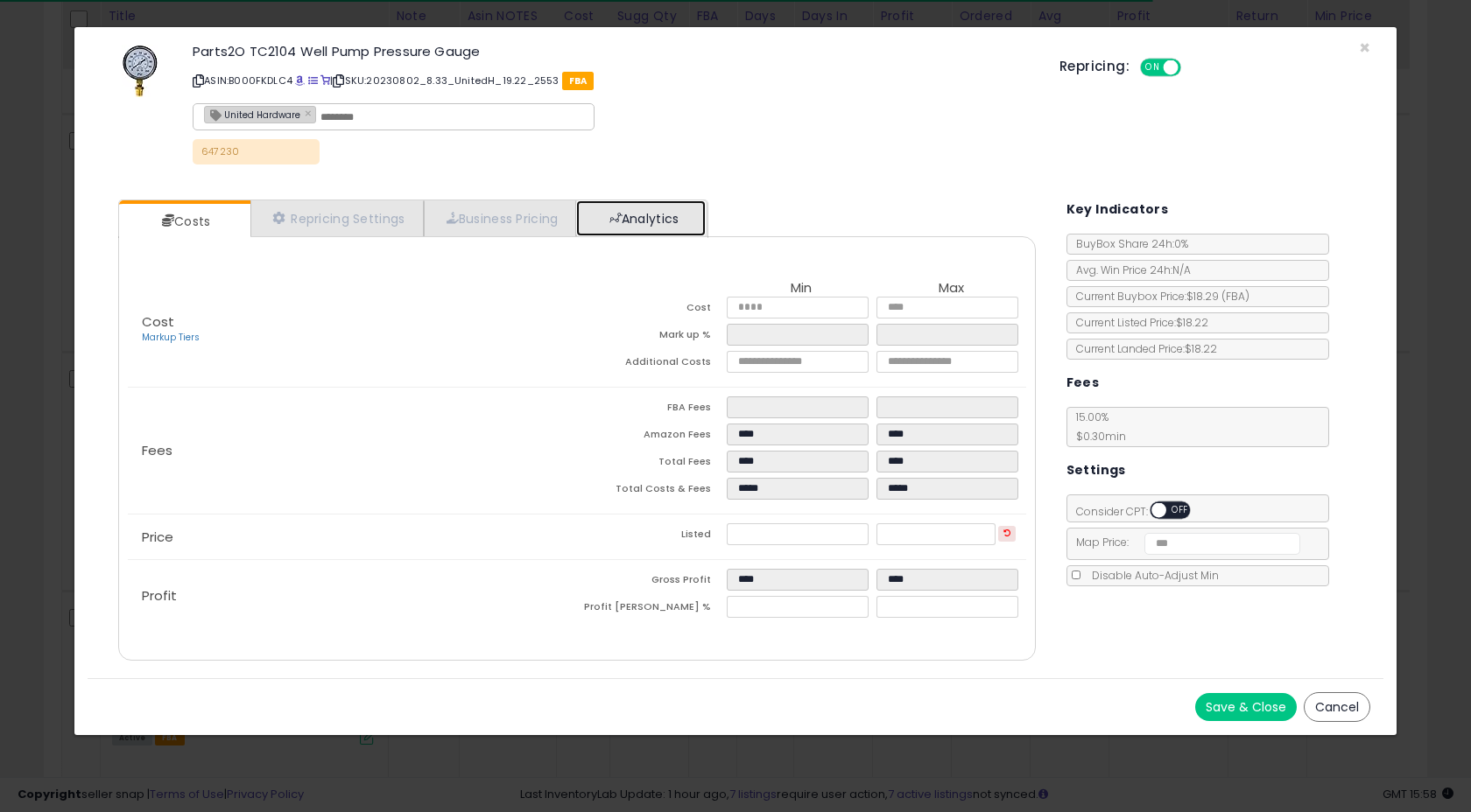
click at [620, 212] on span at bounding box center [615, 218] width 12 height 12
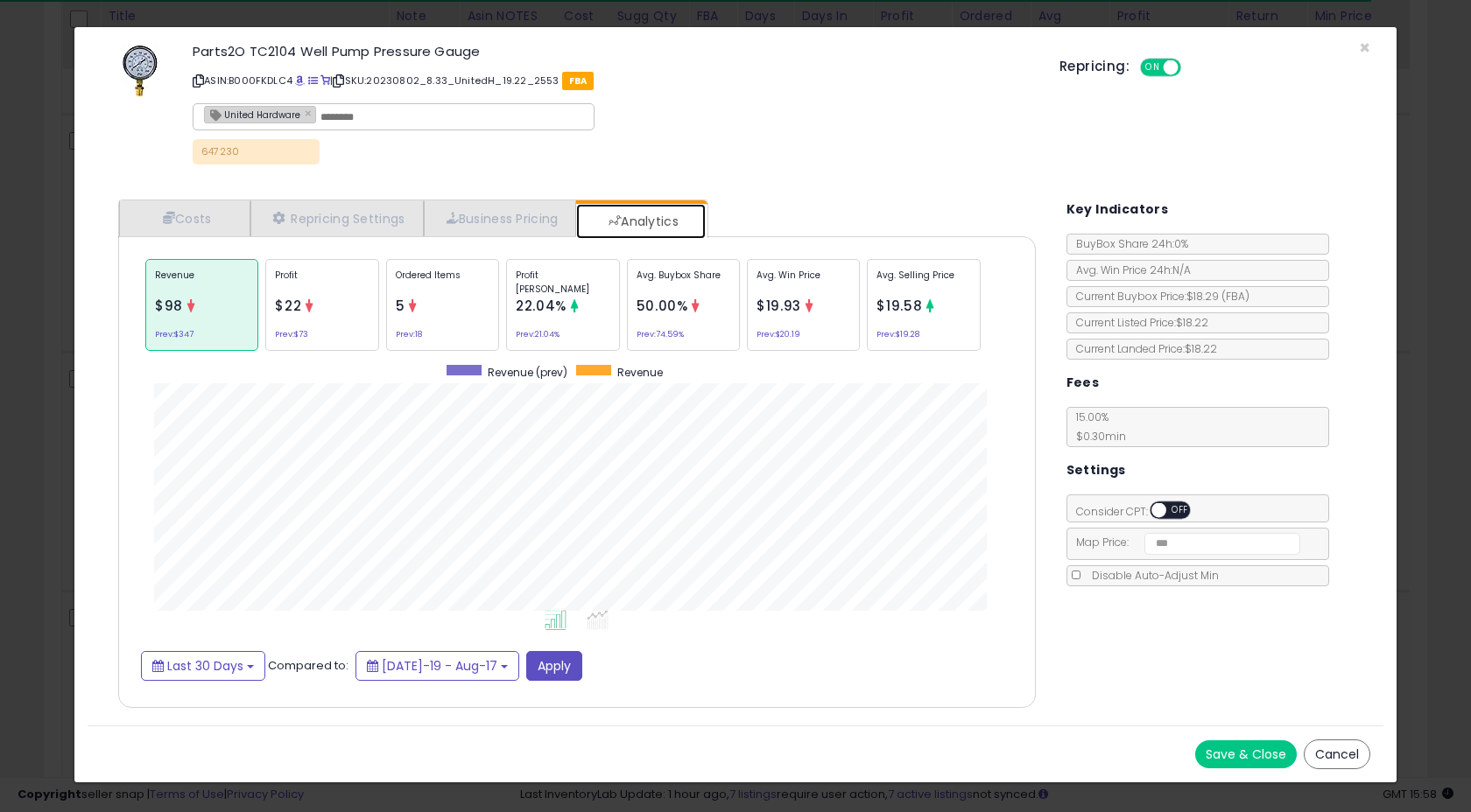
scroll to position [538, 952]
click at [300, 298] on span "$22" at bounding box center [288, 305] width 26 height 19
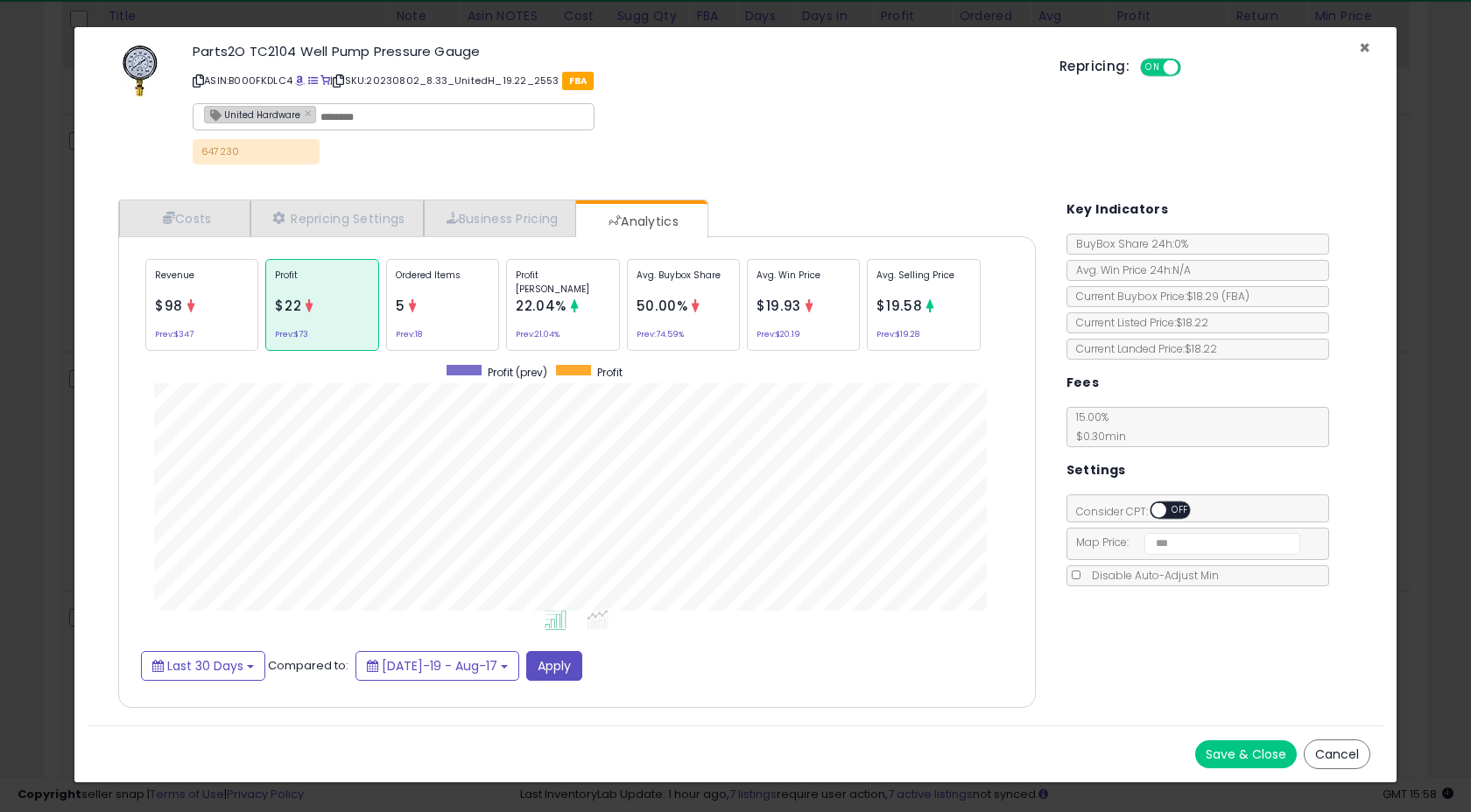
click at [1364, 44] on span "×" at bounding box center [1364, 48] width 11 height 26
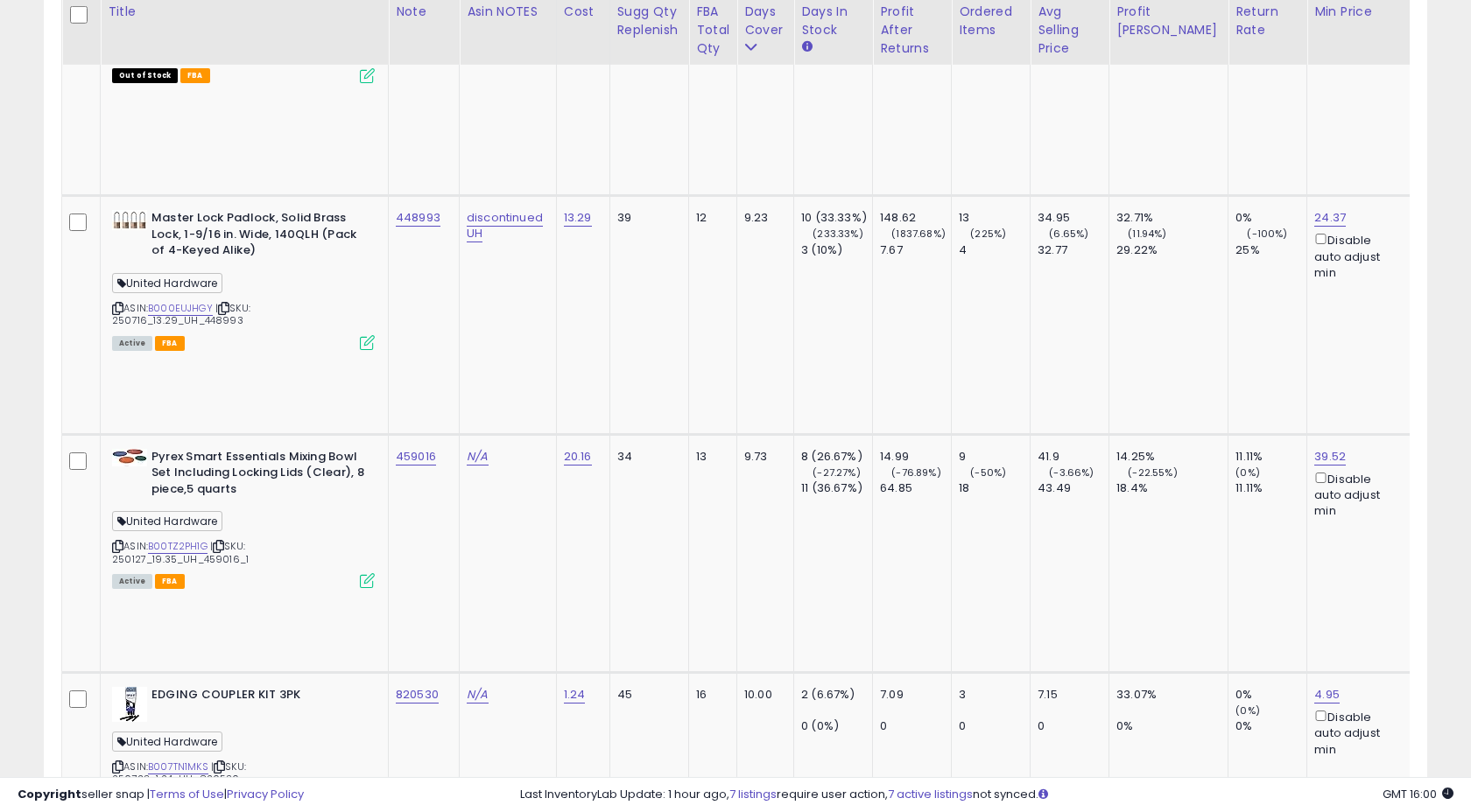
scroll to position [4054, 0]
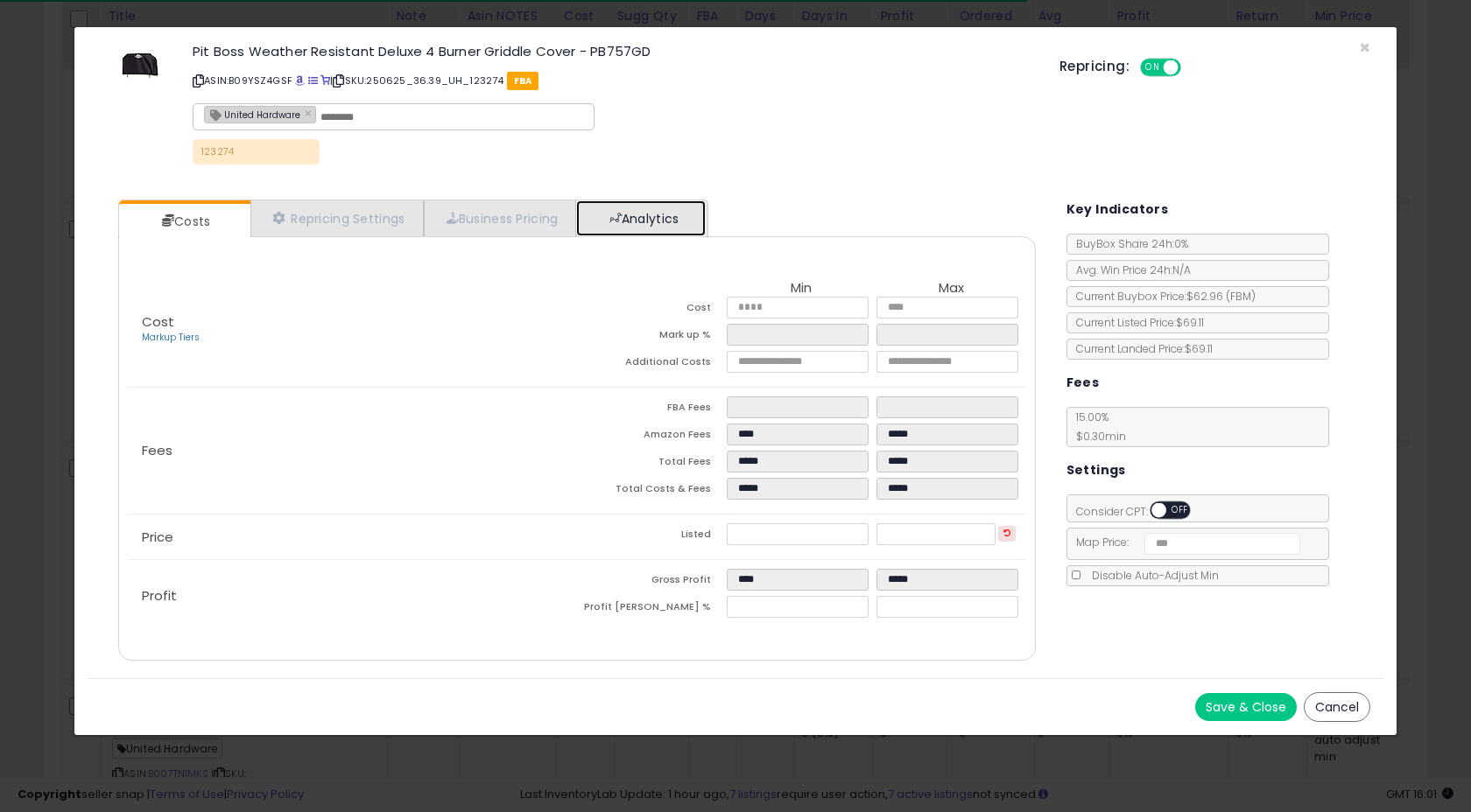
click at [681, 213] on link "Analytics" at bounding box center [641, 218] width 130 height 36
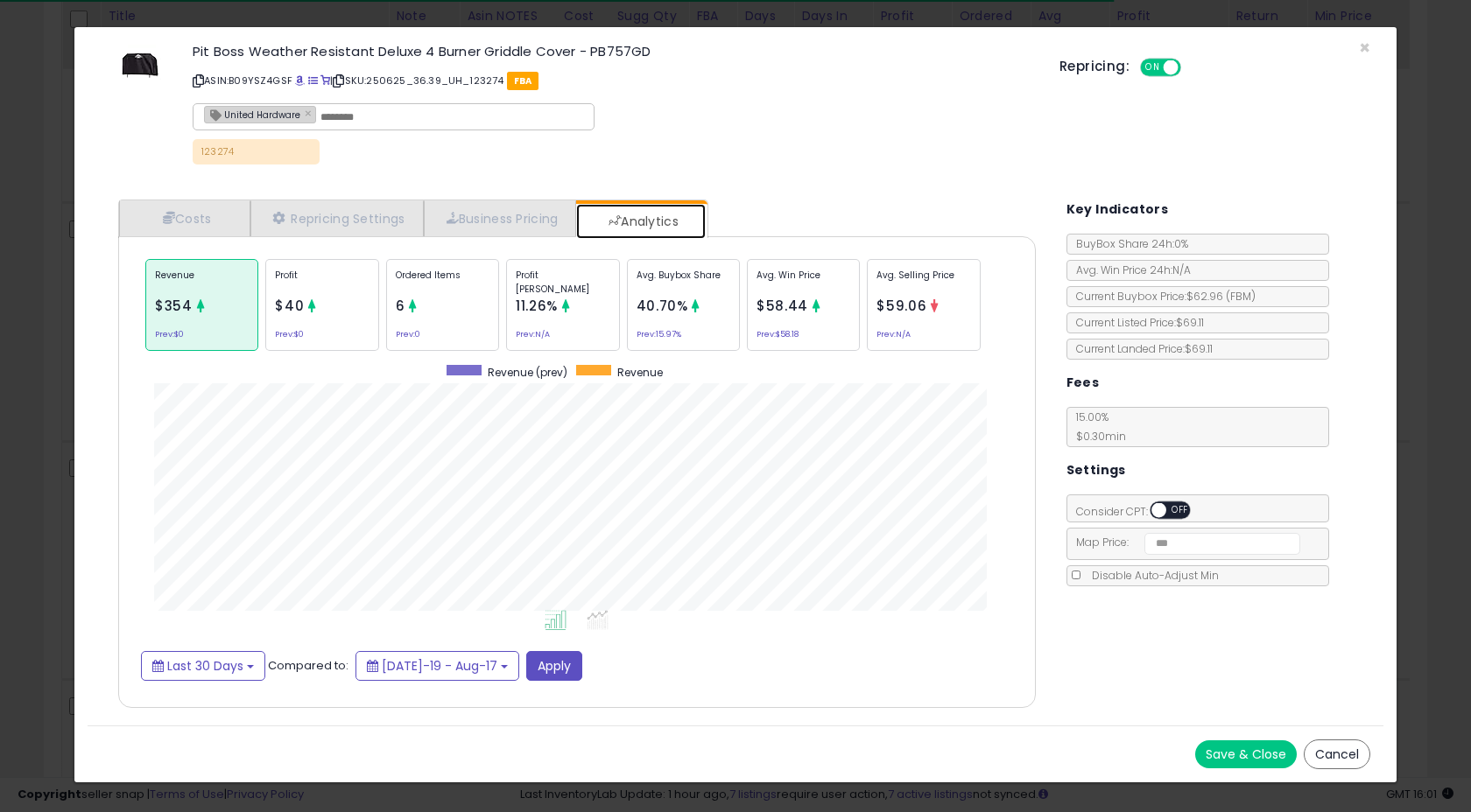
scroll to position [538, 952]
click at [448, 277] on p "Ordered Items" at bounding box center [442, 282] width 93 height 26
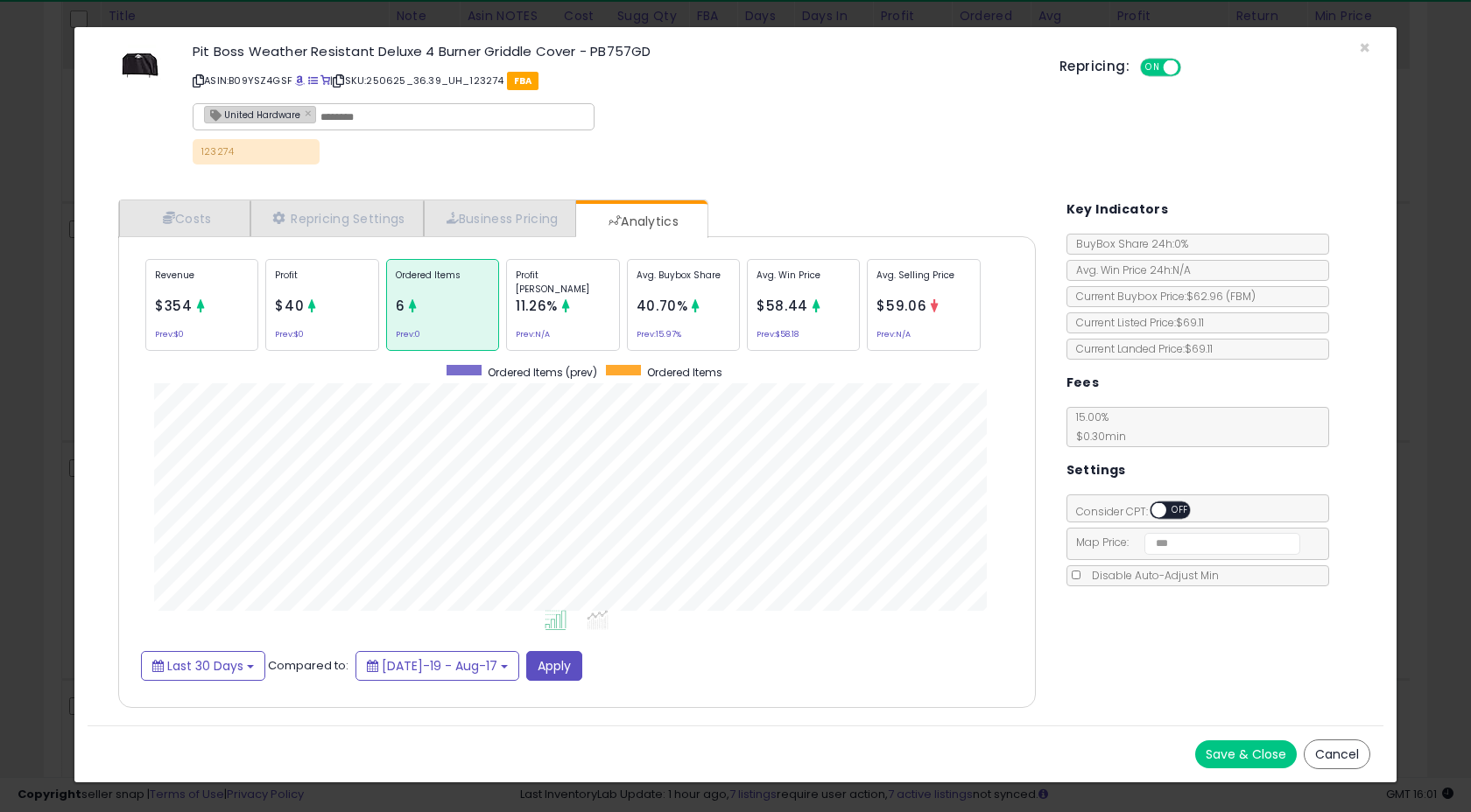
click at [281, 323] on div "Profit $40 Prev: $0" at bounding box center [322, 304] width 113 height 92
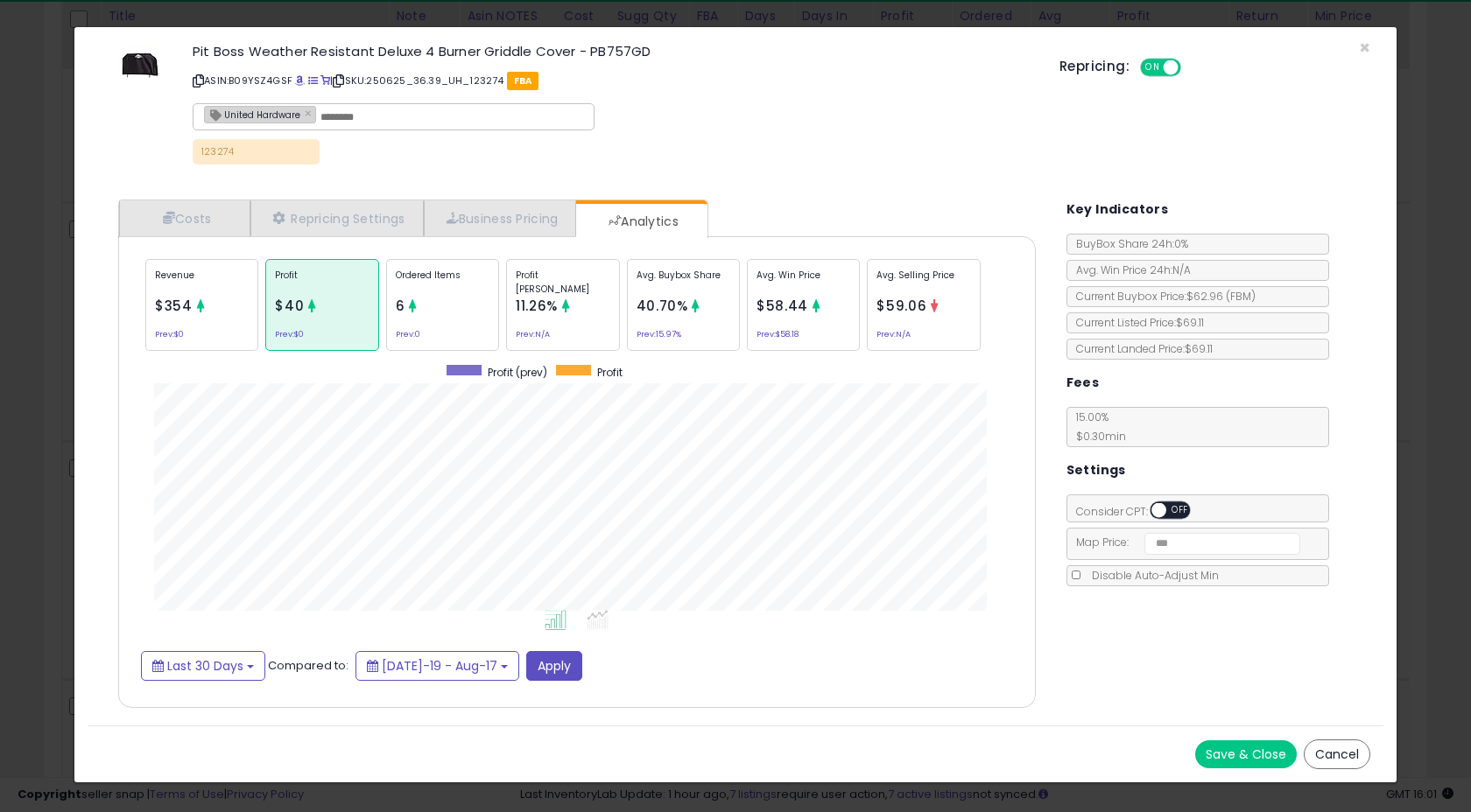
click at [188, 299] on span "$354" at bounding box center [174, 305] width 38 height 19
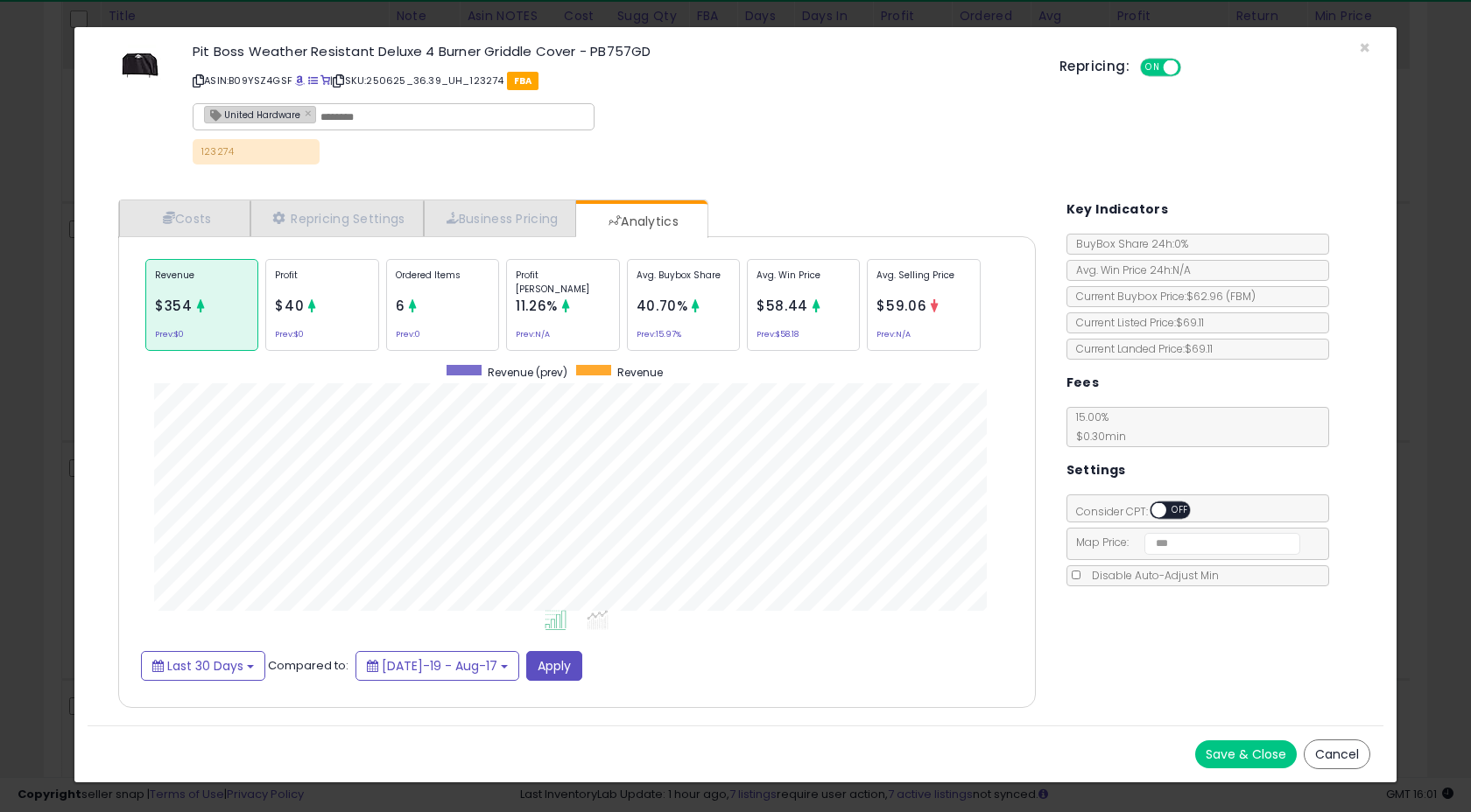
click at [1358, 46] on div "Pit Boss Weather Resistant Deluxe 4 Burner Griddle Cover - PB757GD ASIN: B09YSZ…" at bounding box center [735, 107] width 1296 height 133
click at [1364, 46] on span "×" at bounding box center [1364, 48] width 11 height 26
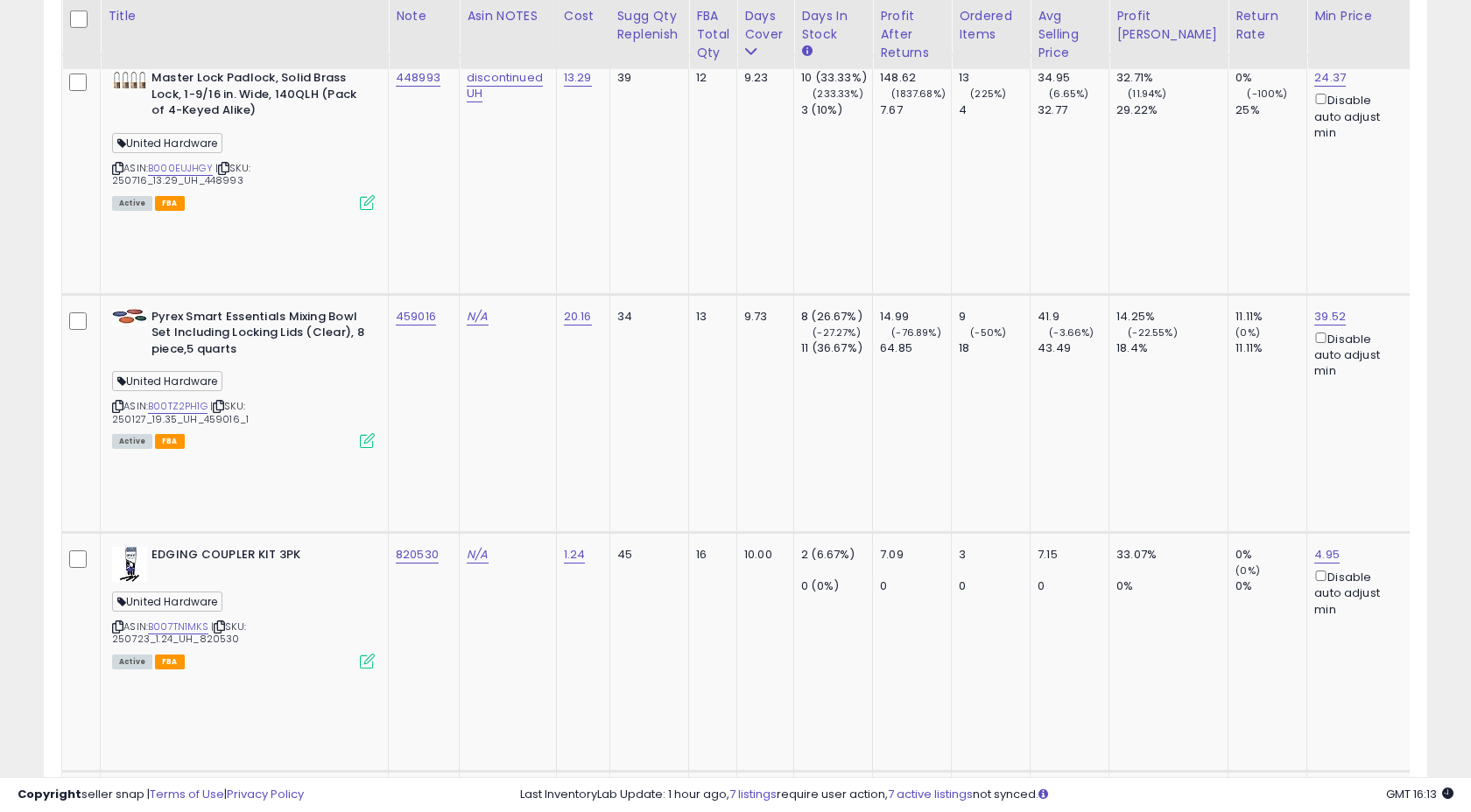
scroll to position [4197, 0]
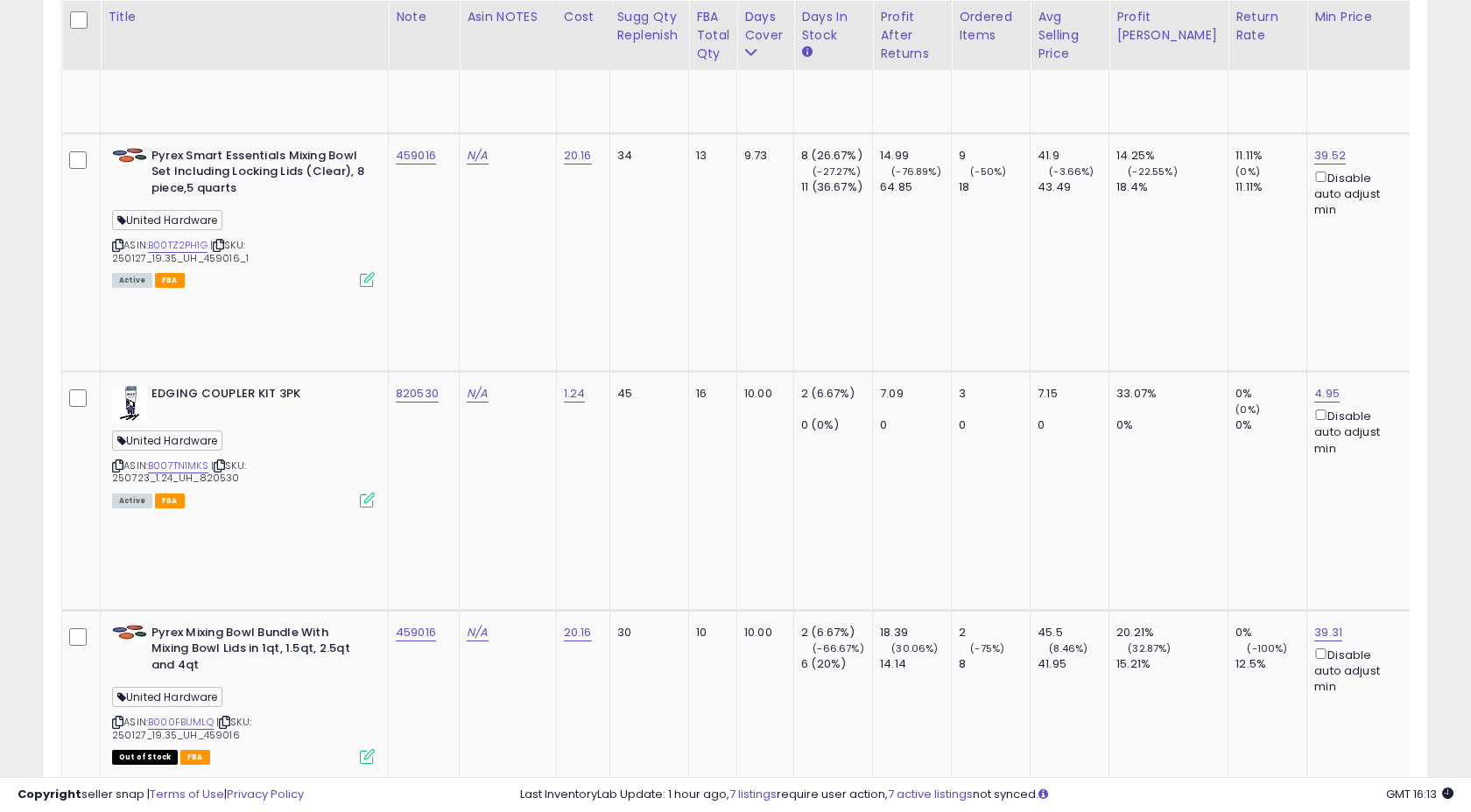
scroll to position [4366, 0]
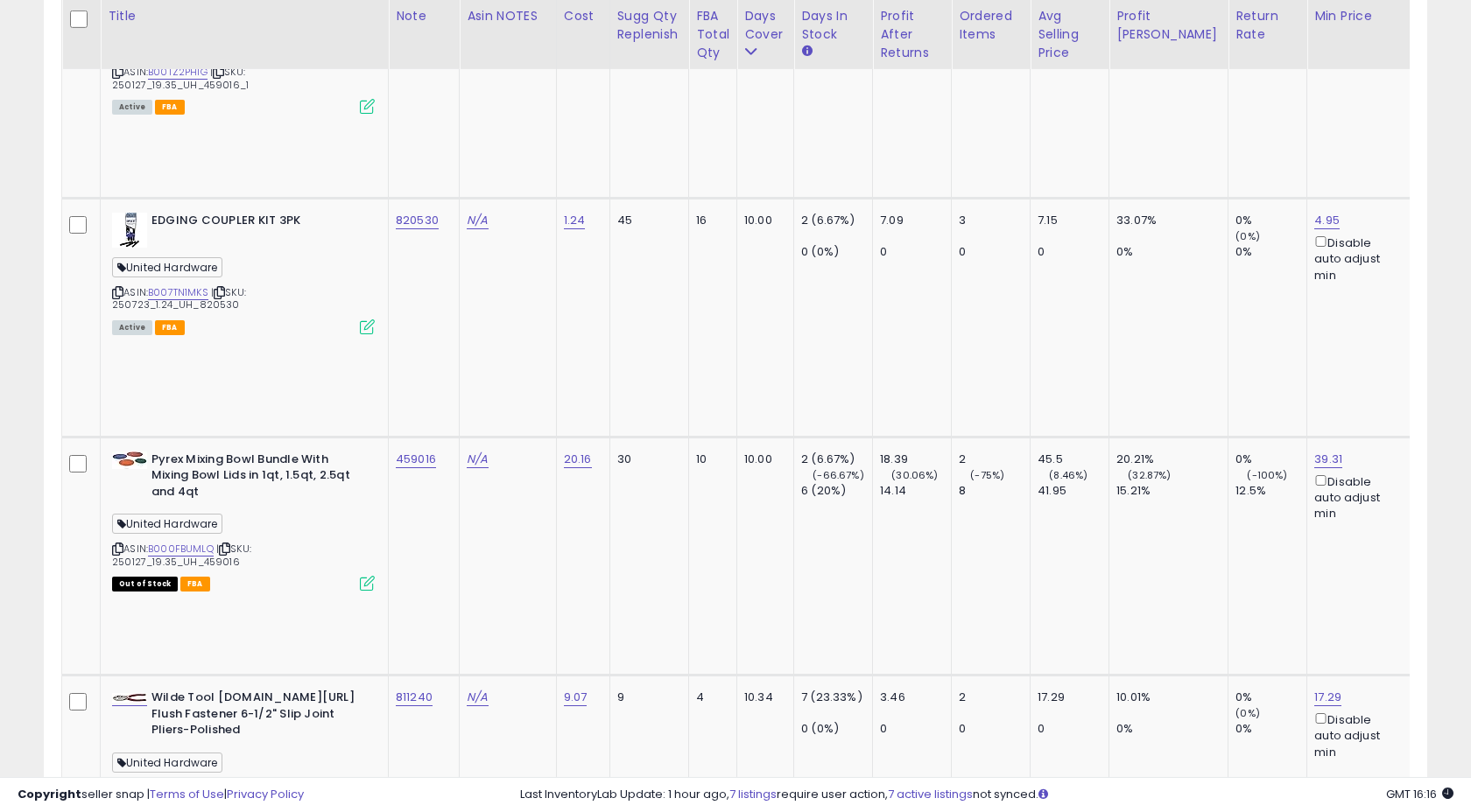
scroll to position [4544, 0]
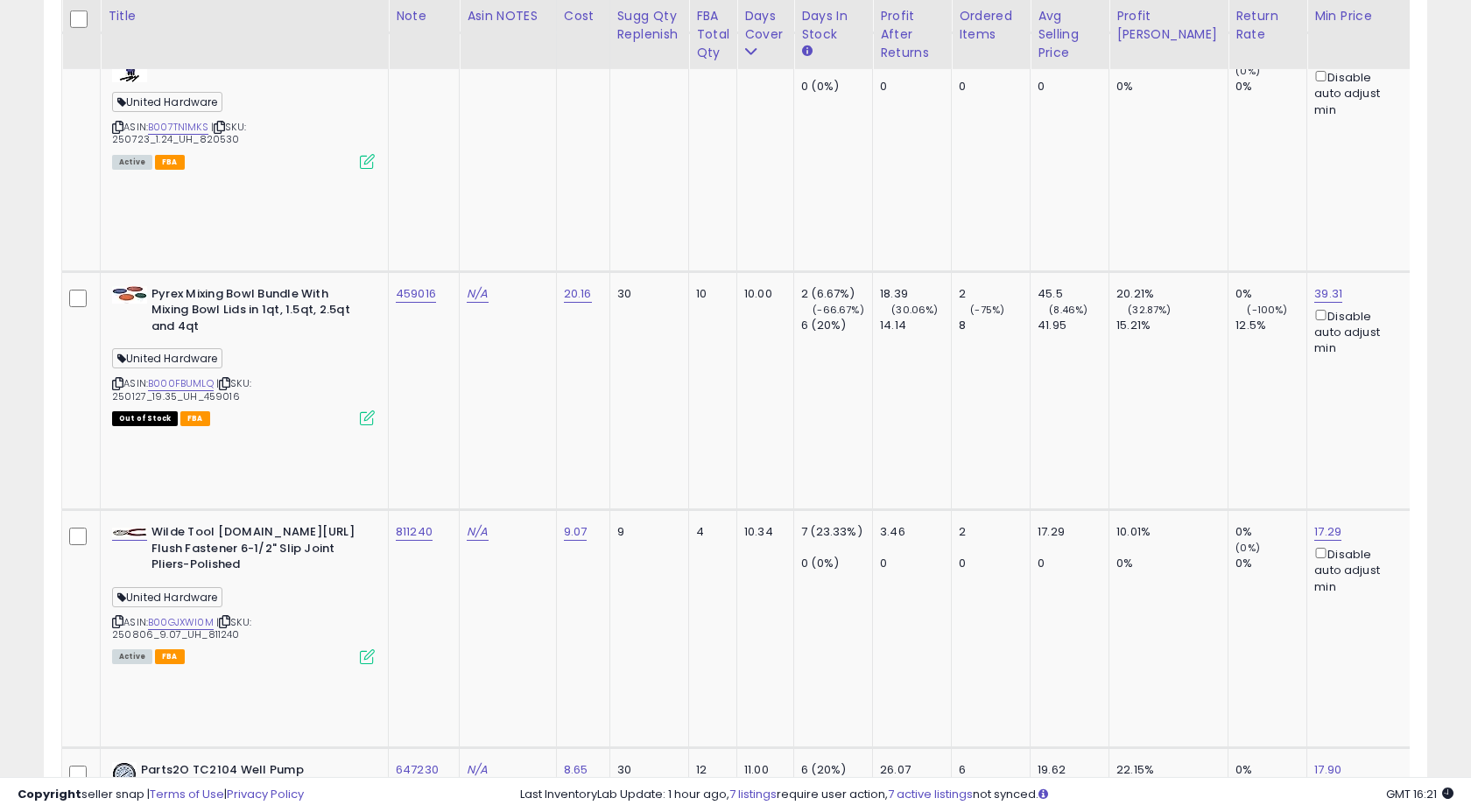
scroll to position [4701, 0]
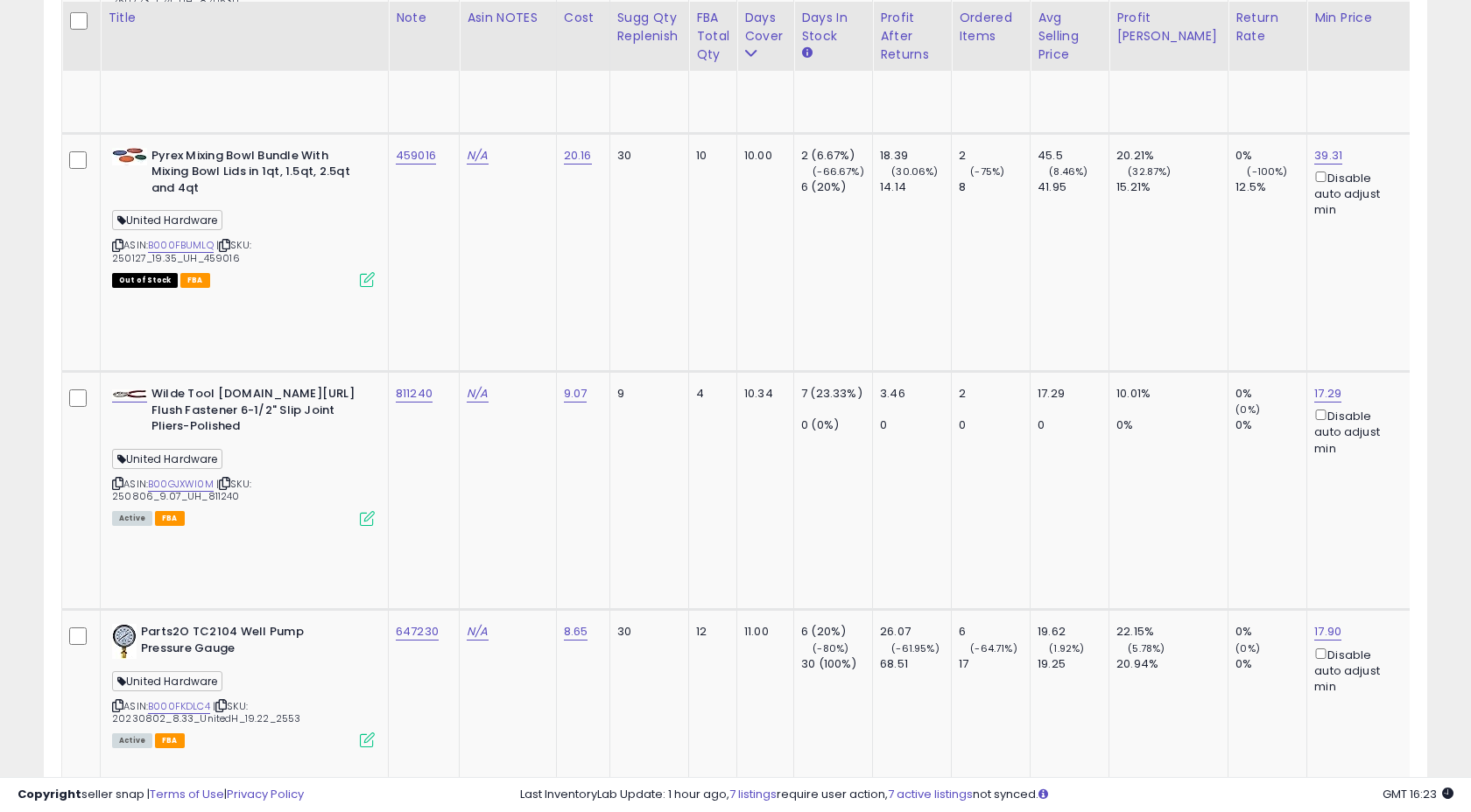
scroll to position [4840, 0]
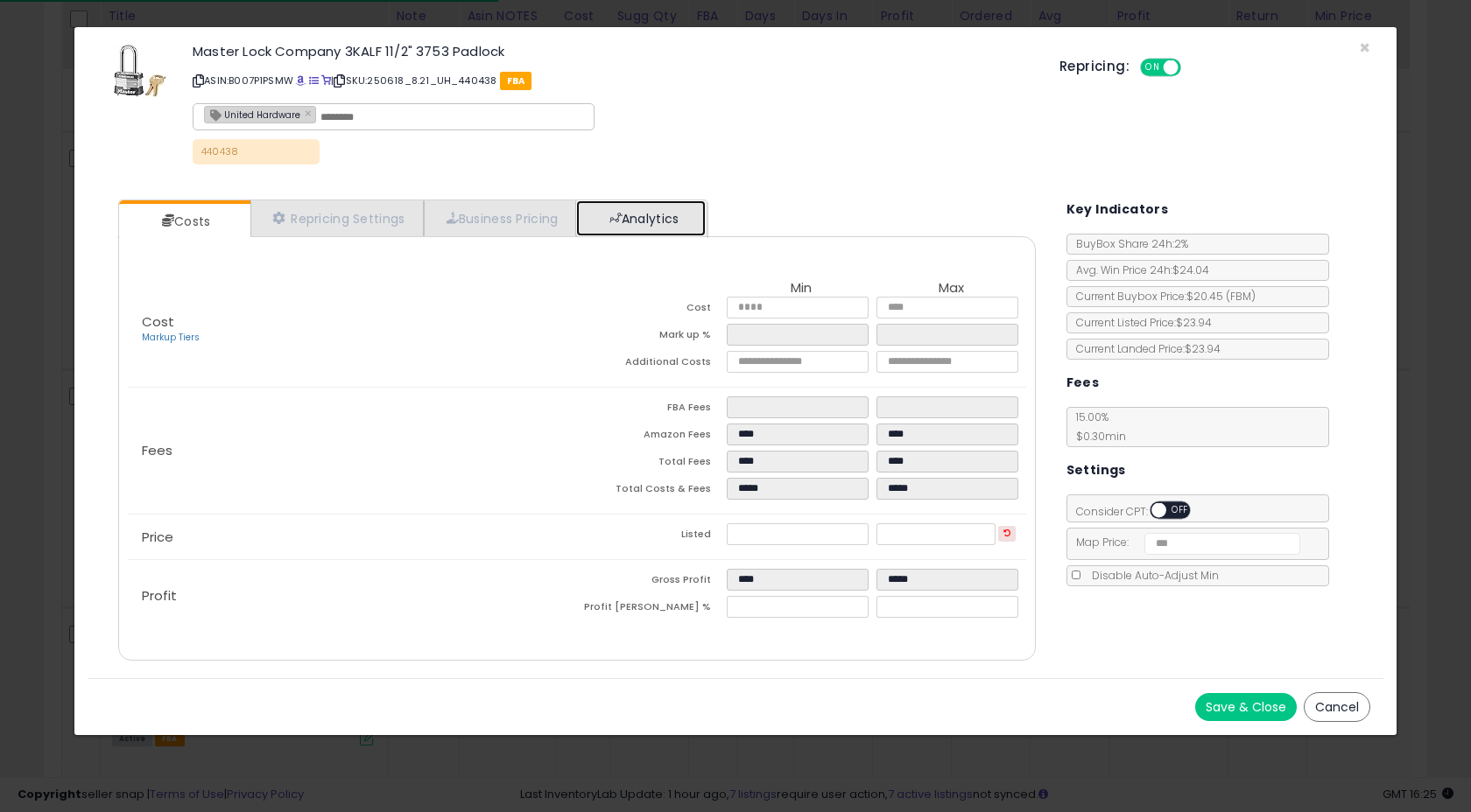
click at [672, 213] on link "Analytics" at bounding box center [641, 218] width 130 height 36
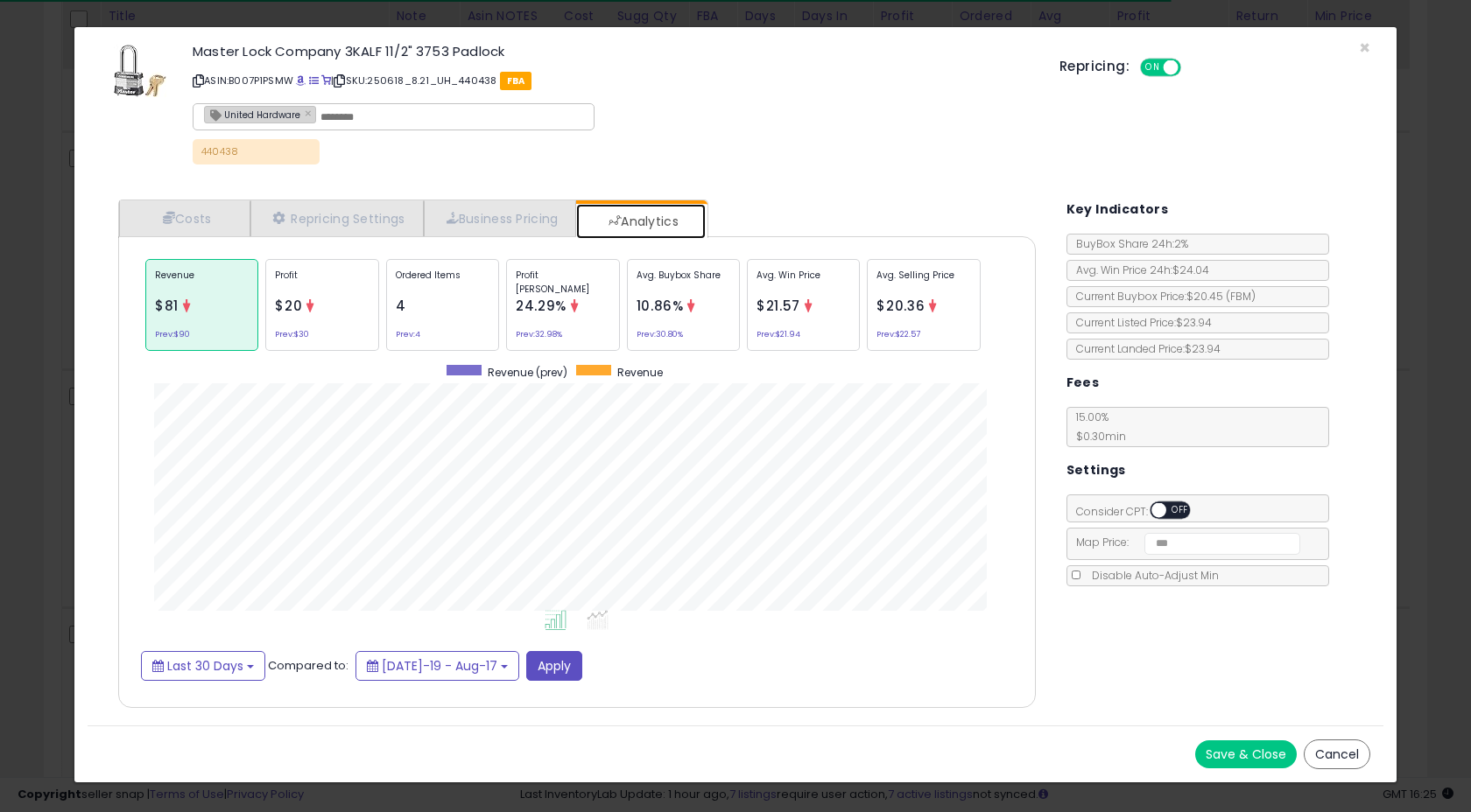
scroll to position [538, 952]
click at [326, 345] on div "Profit $20 Prev: $30" at bounding box center [322, 304] width 113 height 92
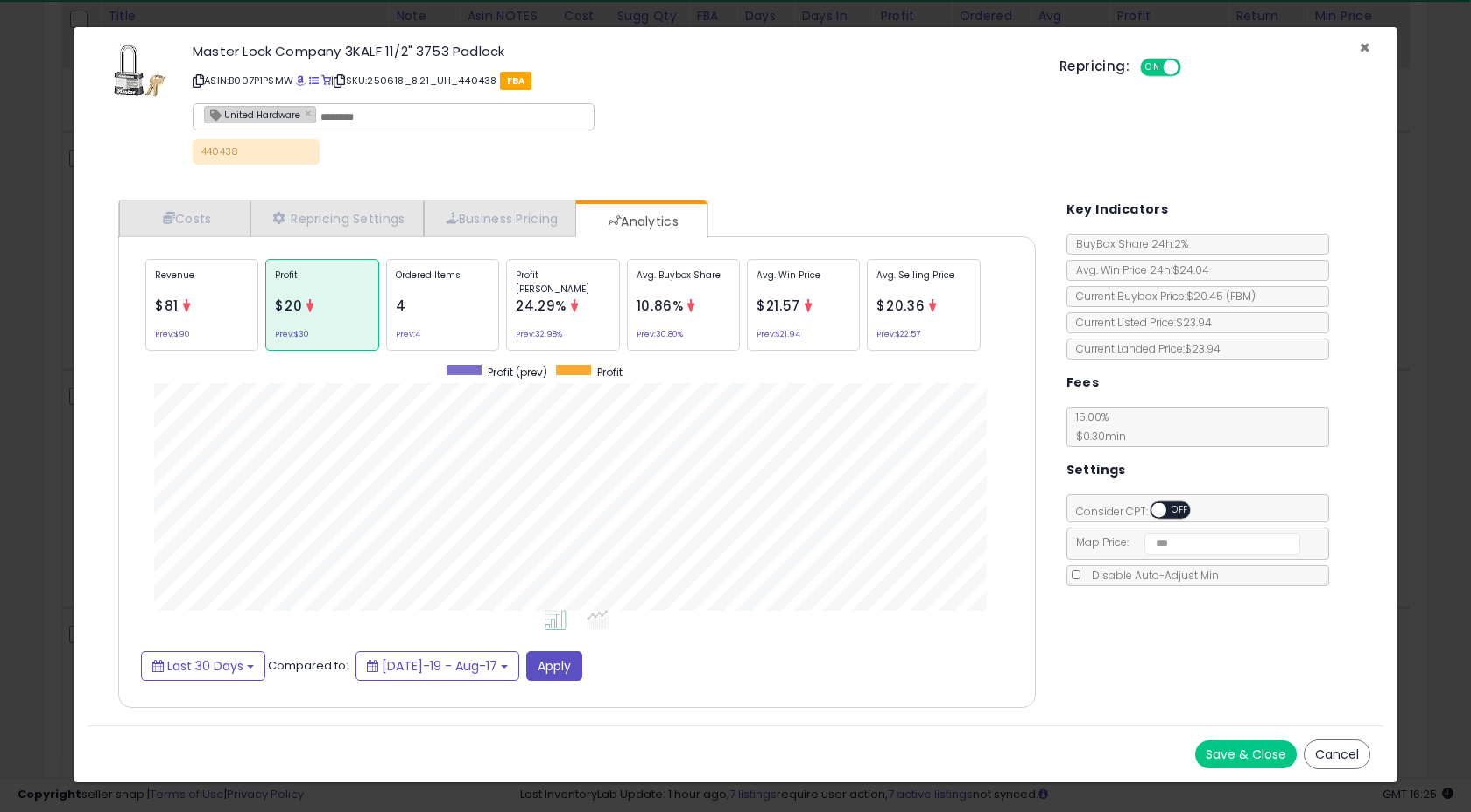
click at [1361, 48] on span "×" at bounding box center [1364, 48] width 11 height 26
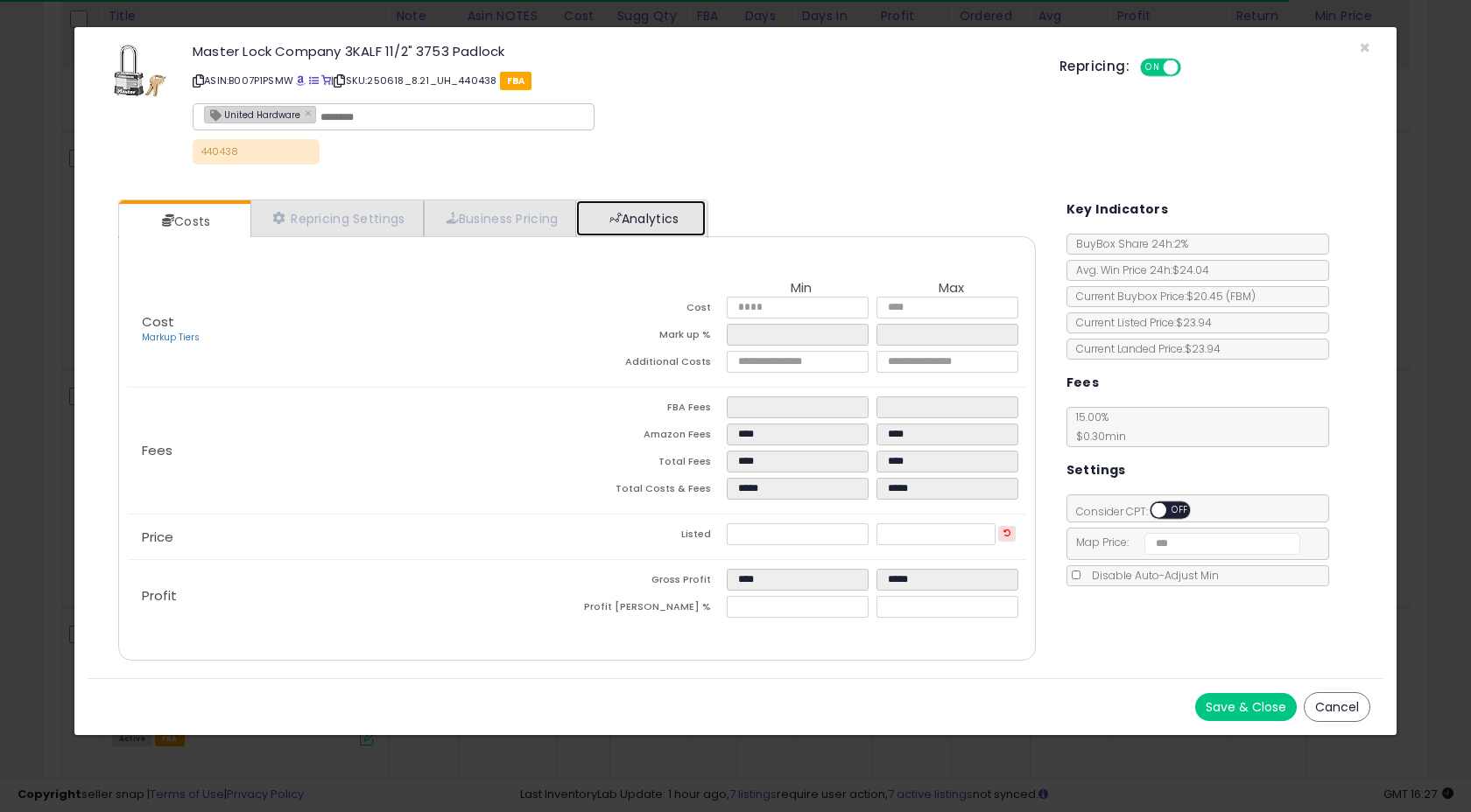
click at [667, 213] on link "Analytics" at bounding box center [641, 218] width 130 height 36
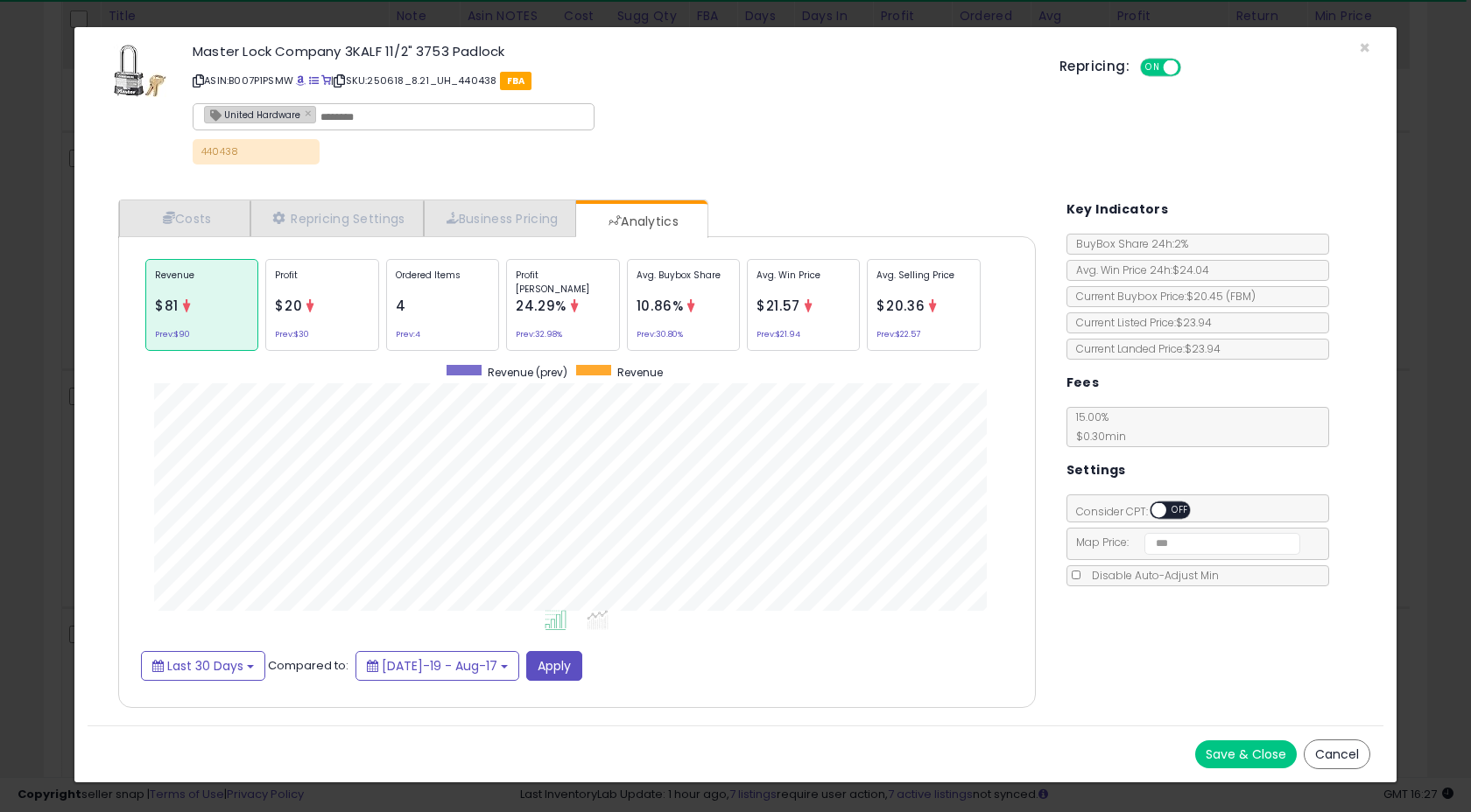
click at [312, 291] on p "Profit" at bounding box center [321, 282] width 93 height 26
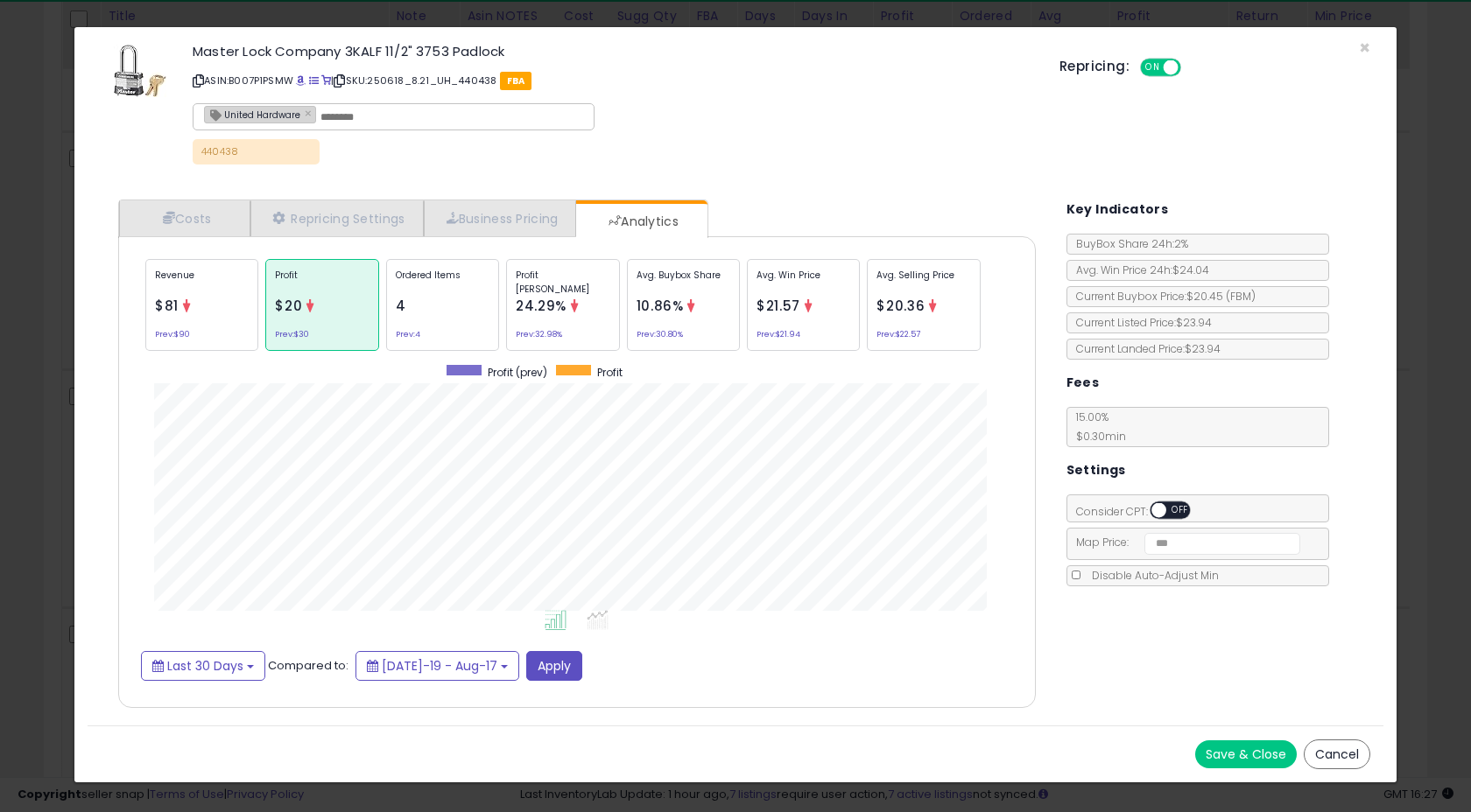
click at [206, 327] on div "Revenue $81 Prev: $90" at bounding box center [202, 304] width 113 height 92
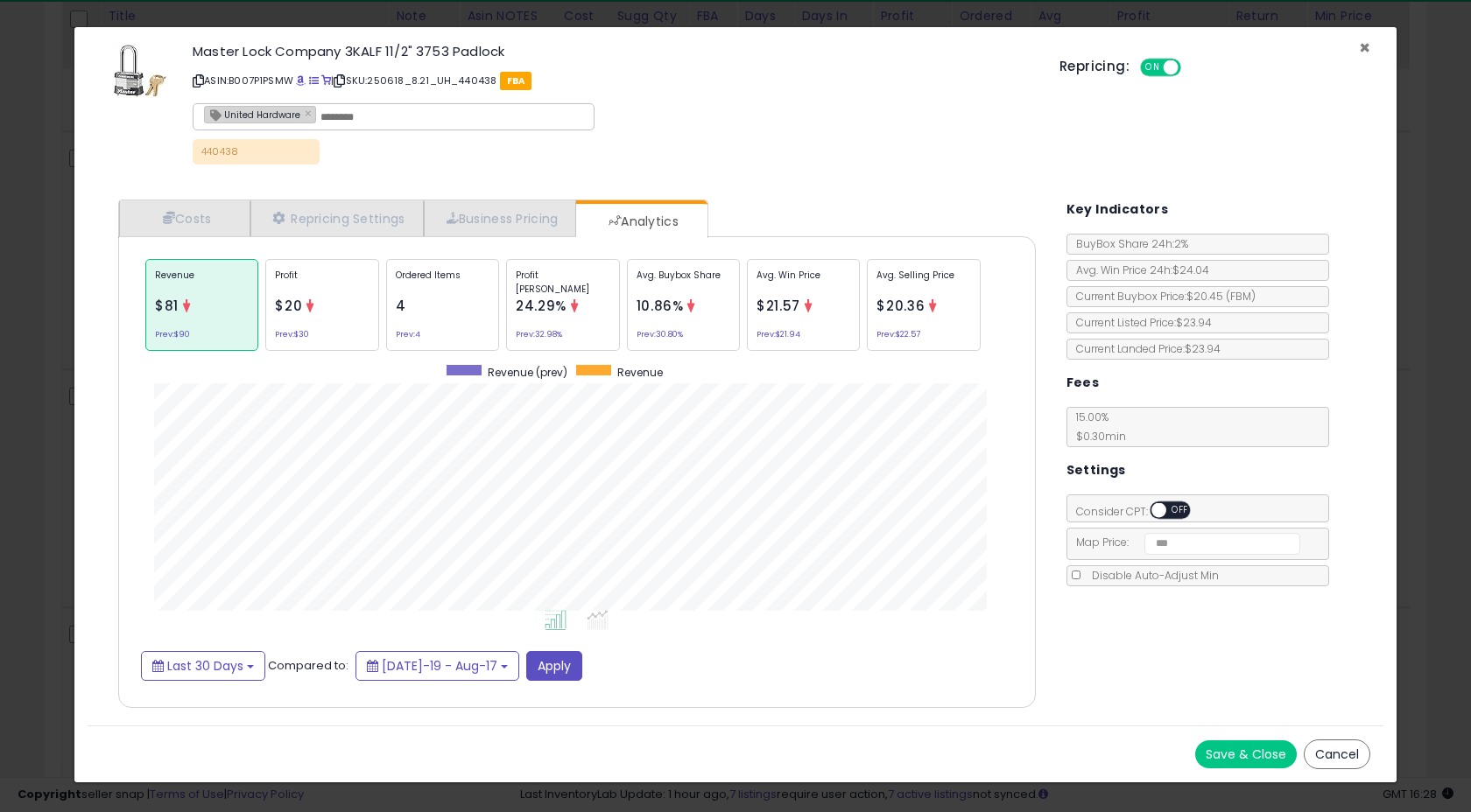
click at [1361, 44] on span "×" at bounding box center [1364, 48] width 11 height 26
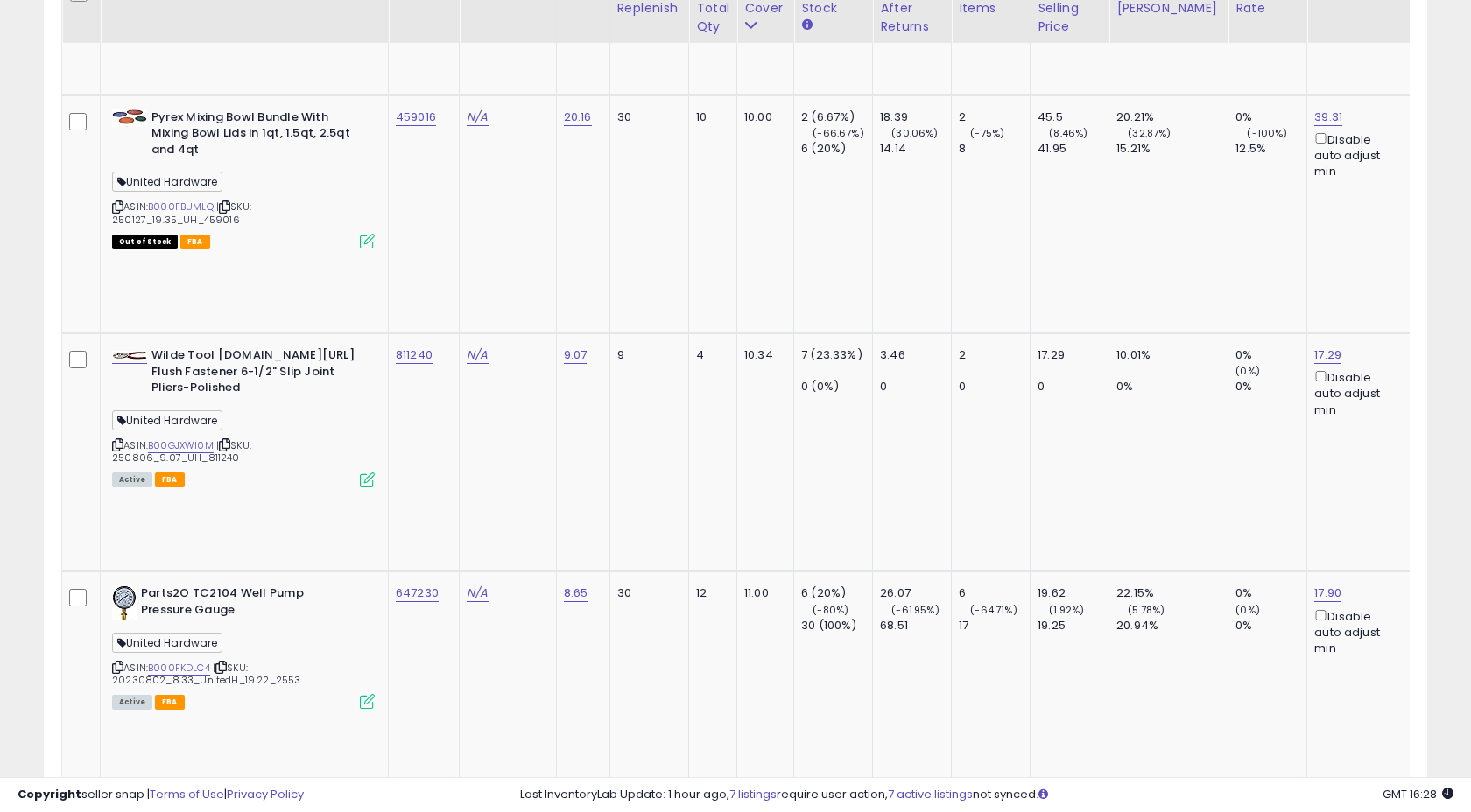
scroll to position [4830, 0]
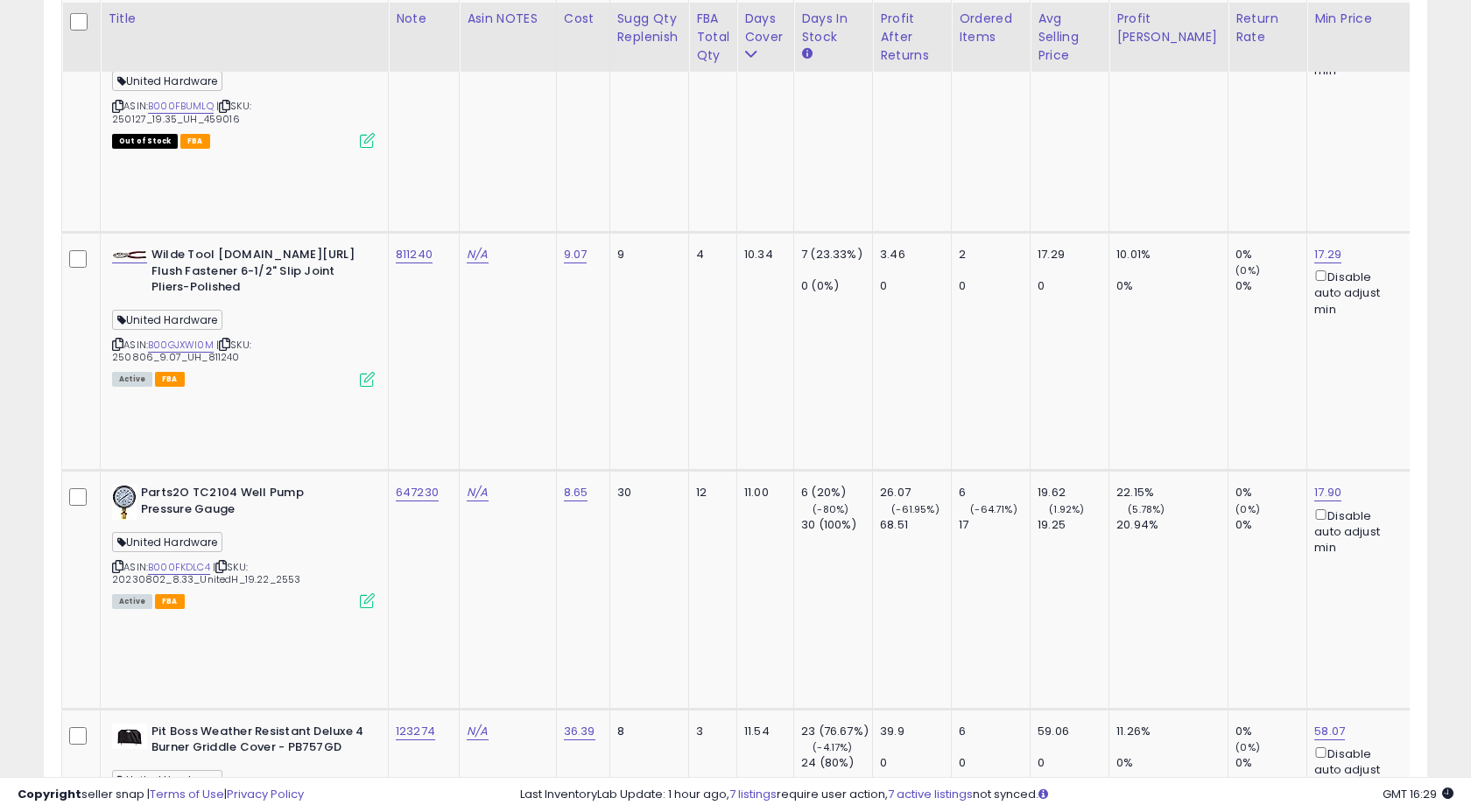
scroll to position [4983, 0]
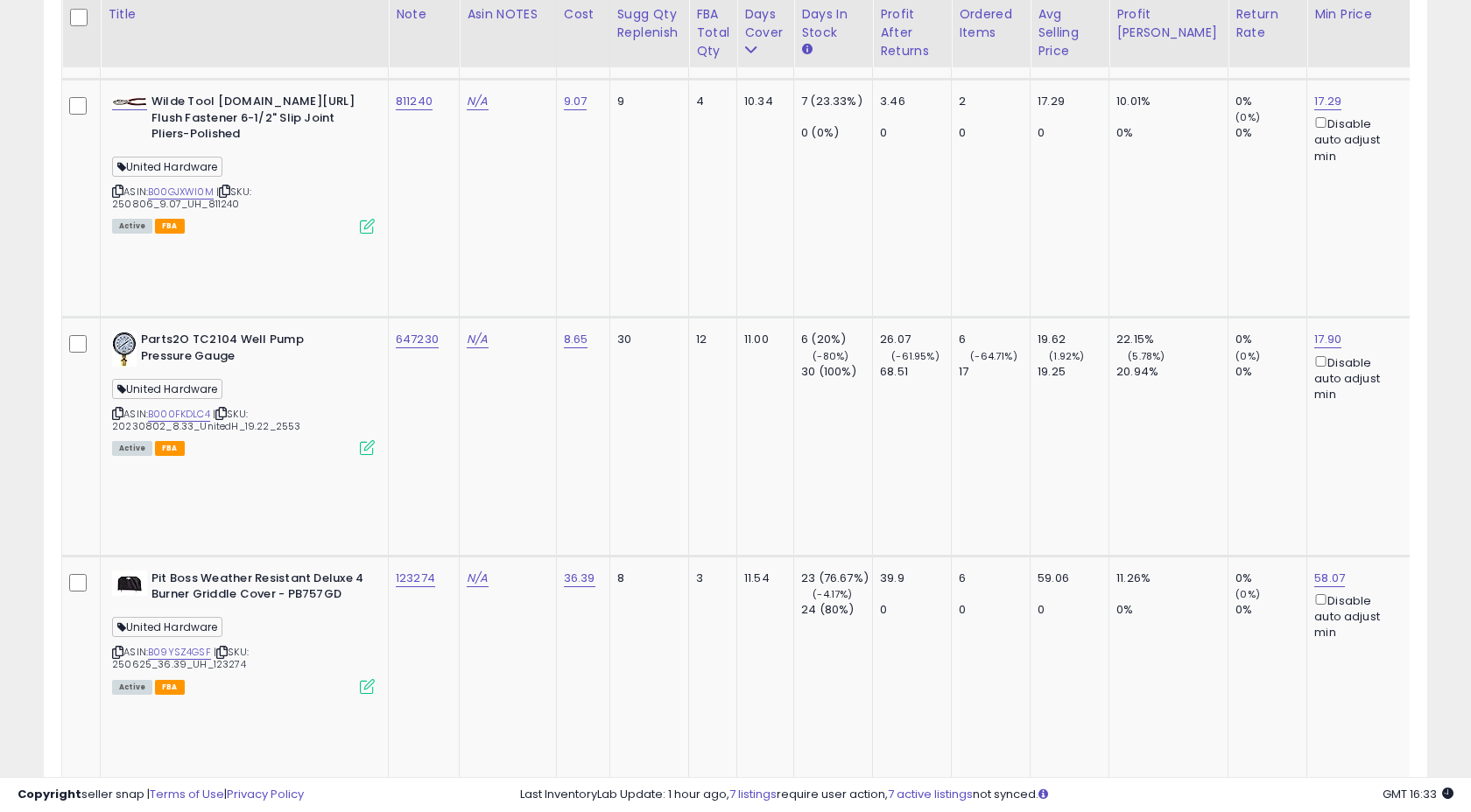
scroll to position [5130, 0]
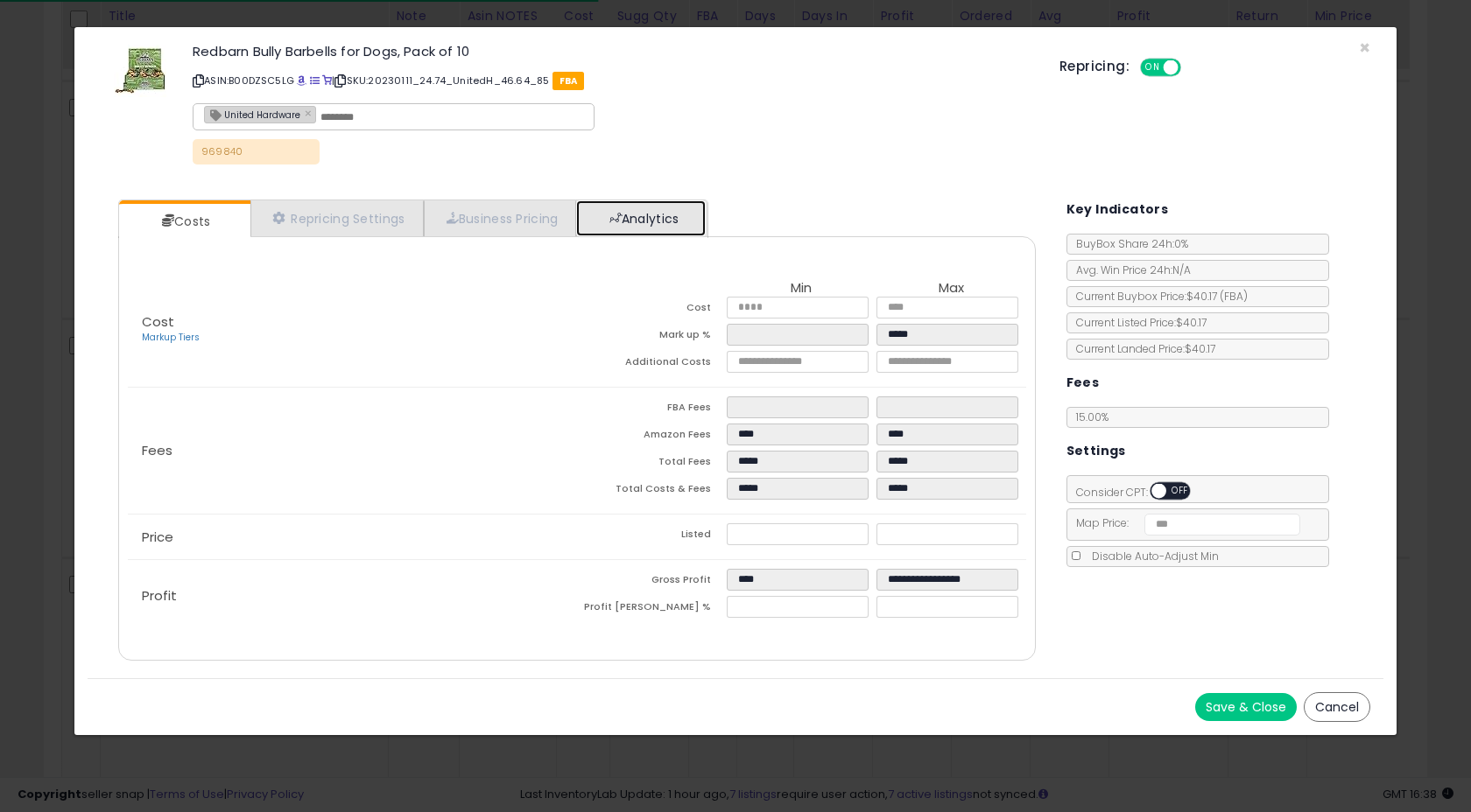
click at [649, 227] on link "Analytics" at bounding box center [641, 218] width 130 height 36
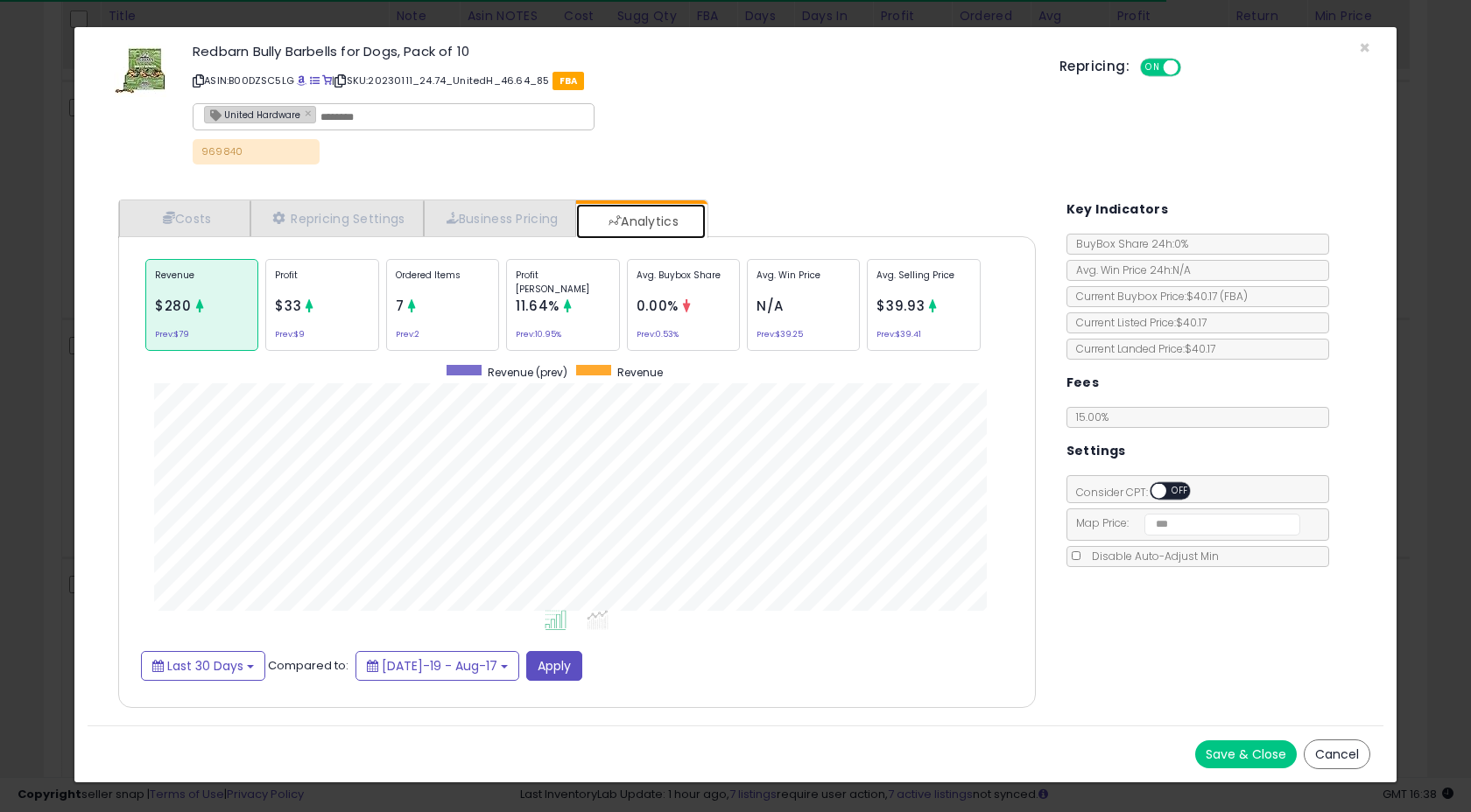
scroll to position [538, 952]
click at [291, 282] on p "Profit" at bounding box center [321, 282] width 93 height 26
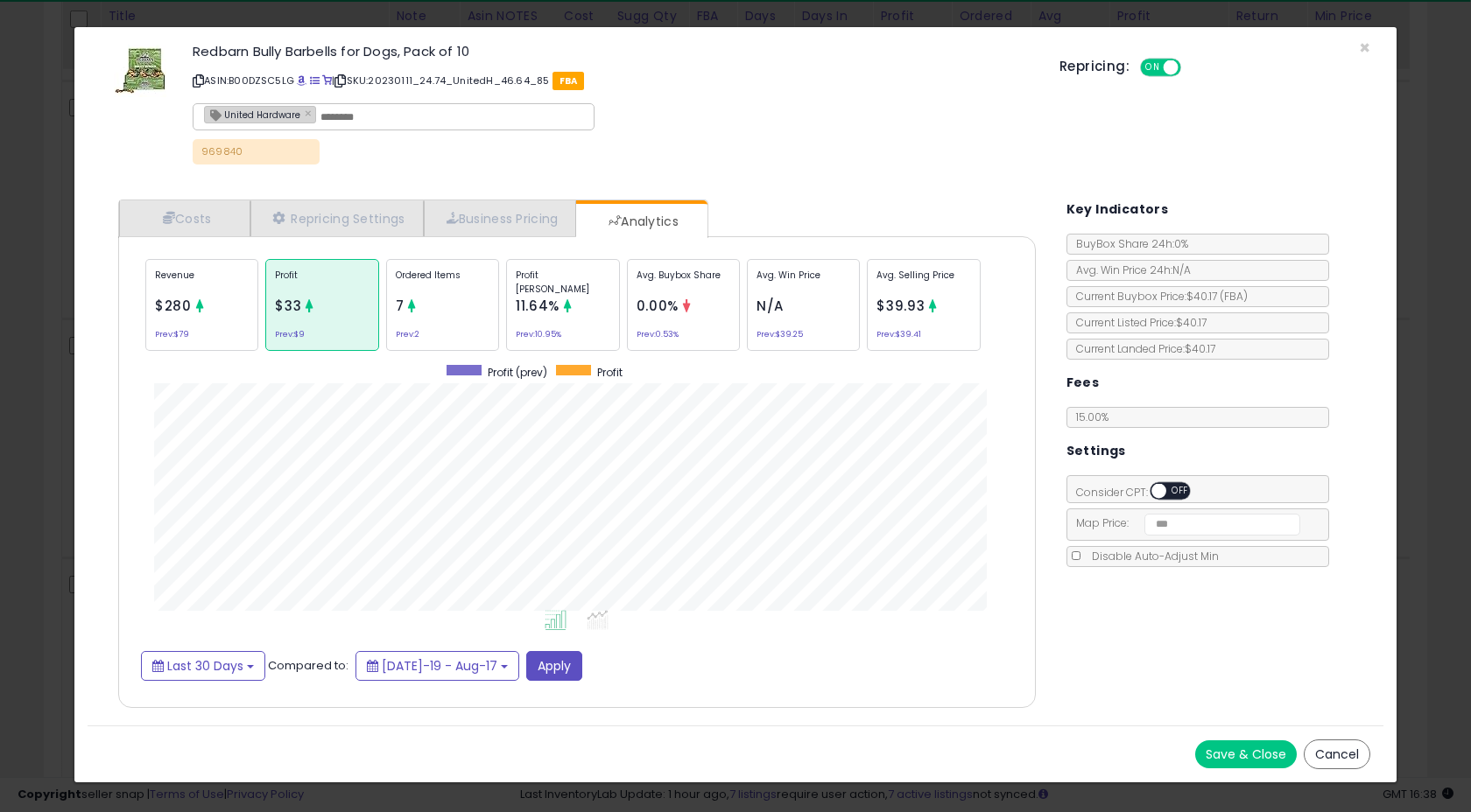
click at [212, 302] on div "Revenue $280 Prev: $79" at bounding box center [202, 304] width 113 height 92
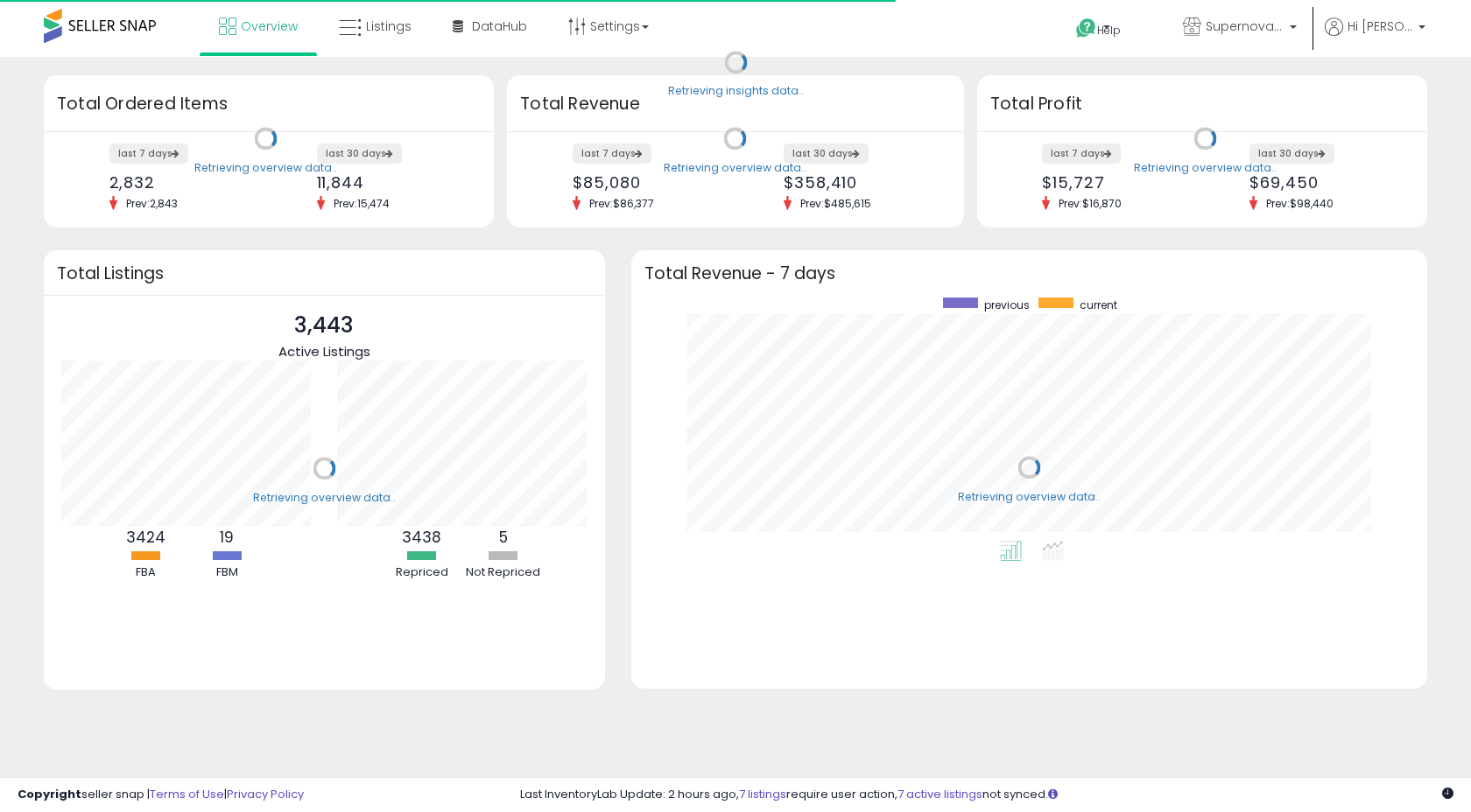
scroll to position [243, 761]
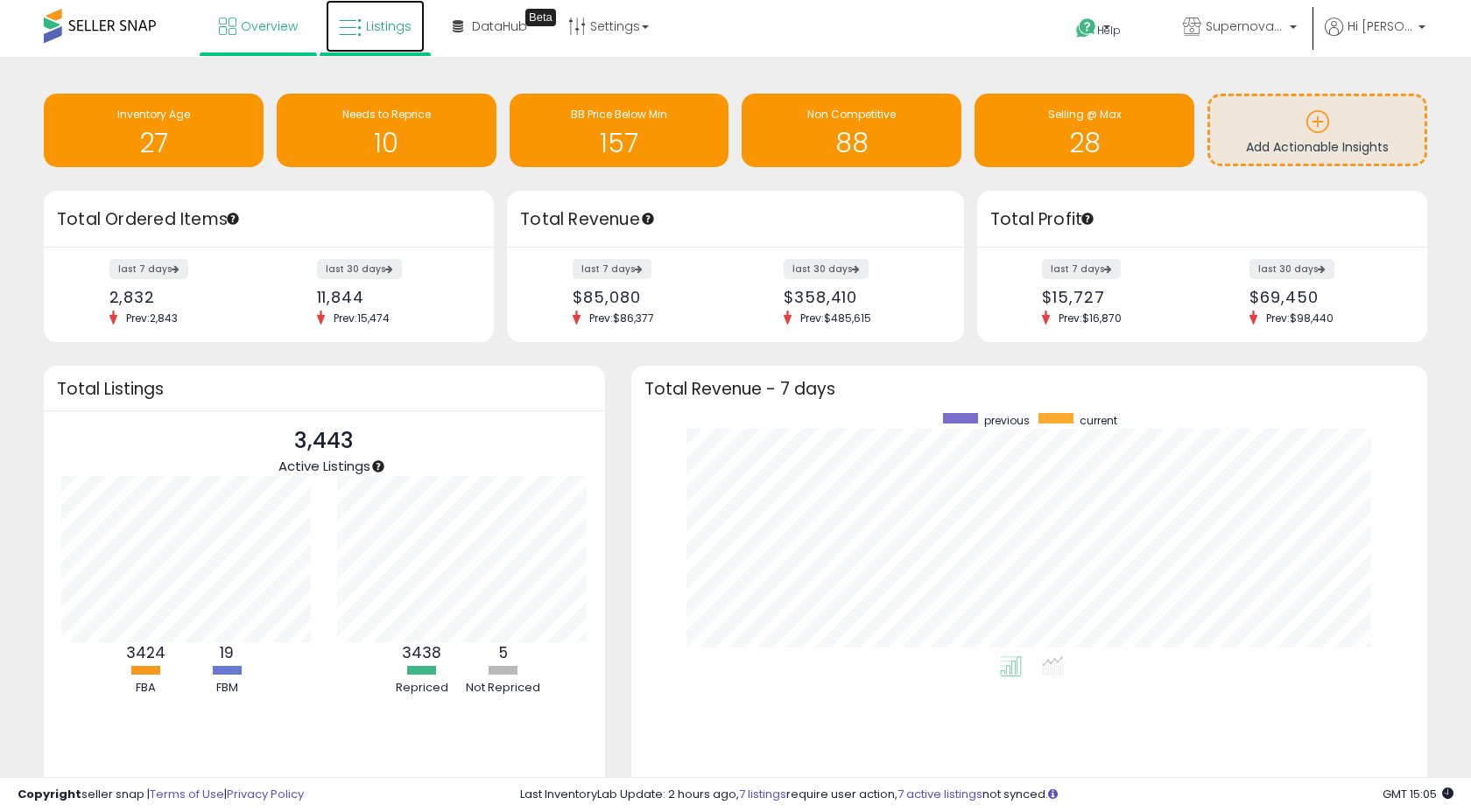
click at [383, 41] on link "Listings" at bounding box center [375, 26] width 99 height 53
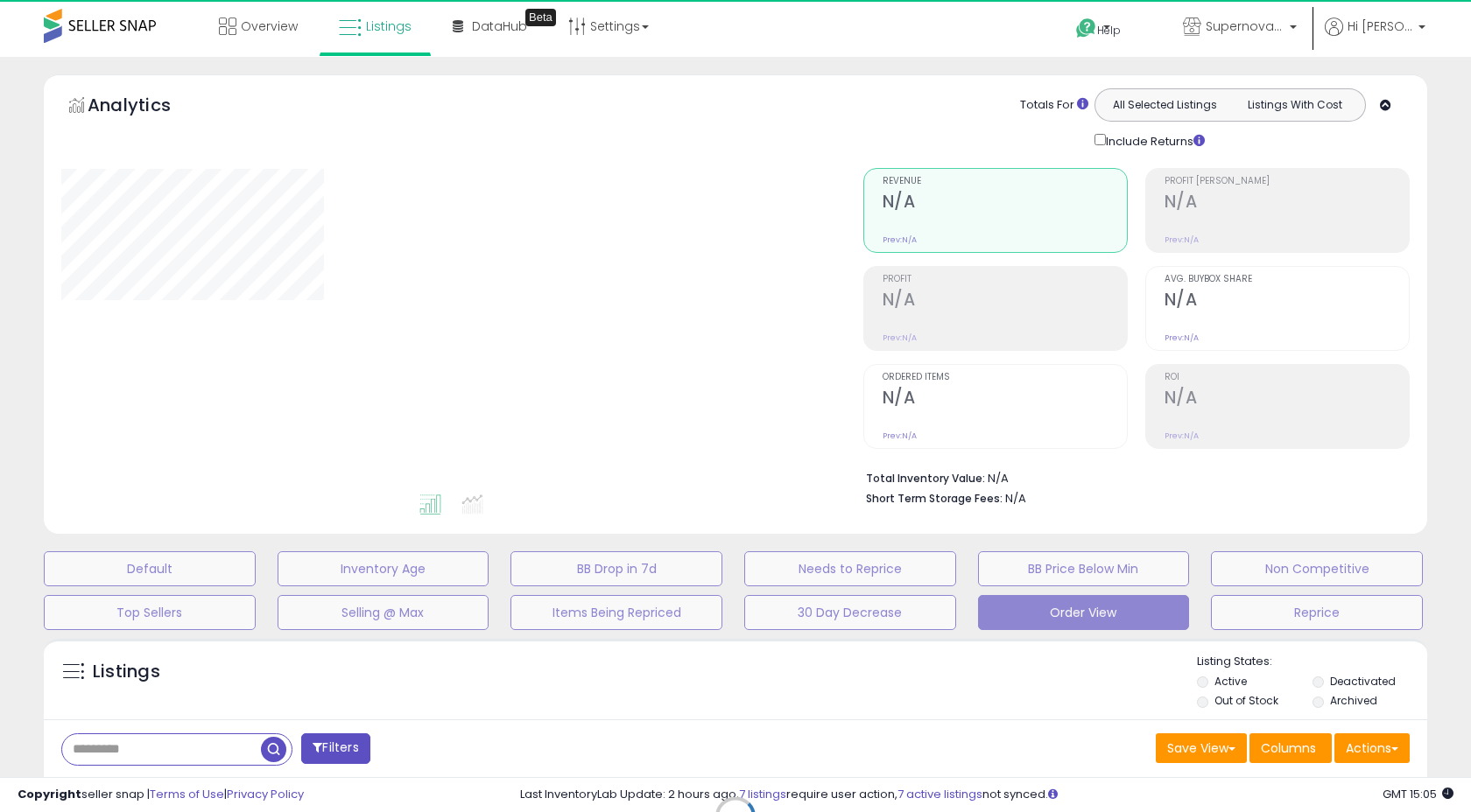
select select "**"
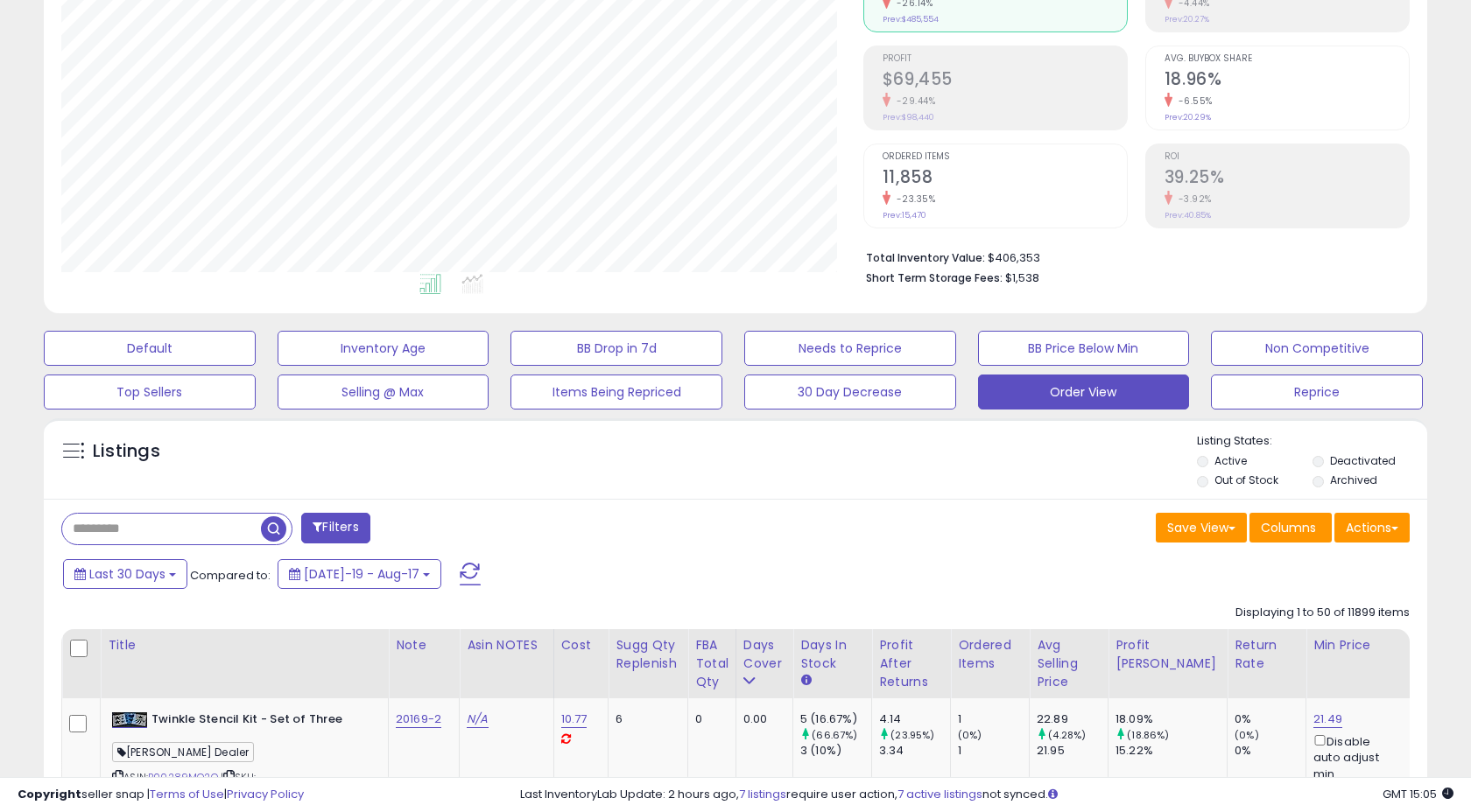
scroll to position [359, 801]
click at [188, 526] on input "text" at bounding box center [228, 528] width 331 height 31
type input "*******"
click at [403, 537] on span "button" at bounding box center [406, 529] width 26 height 26
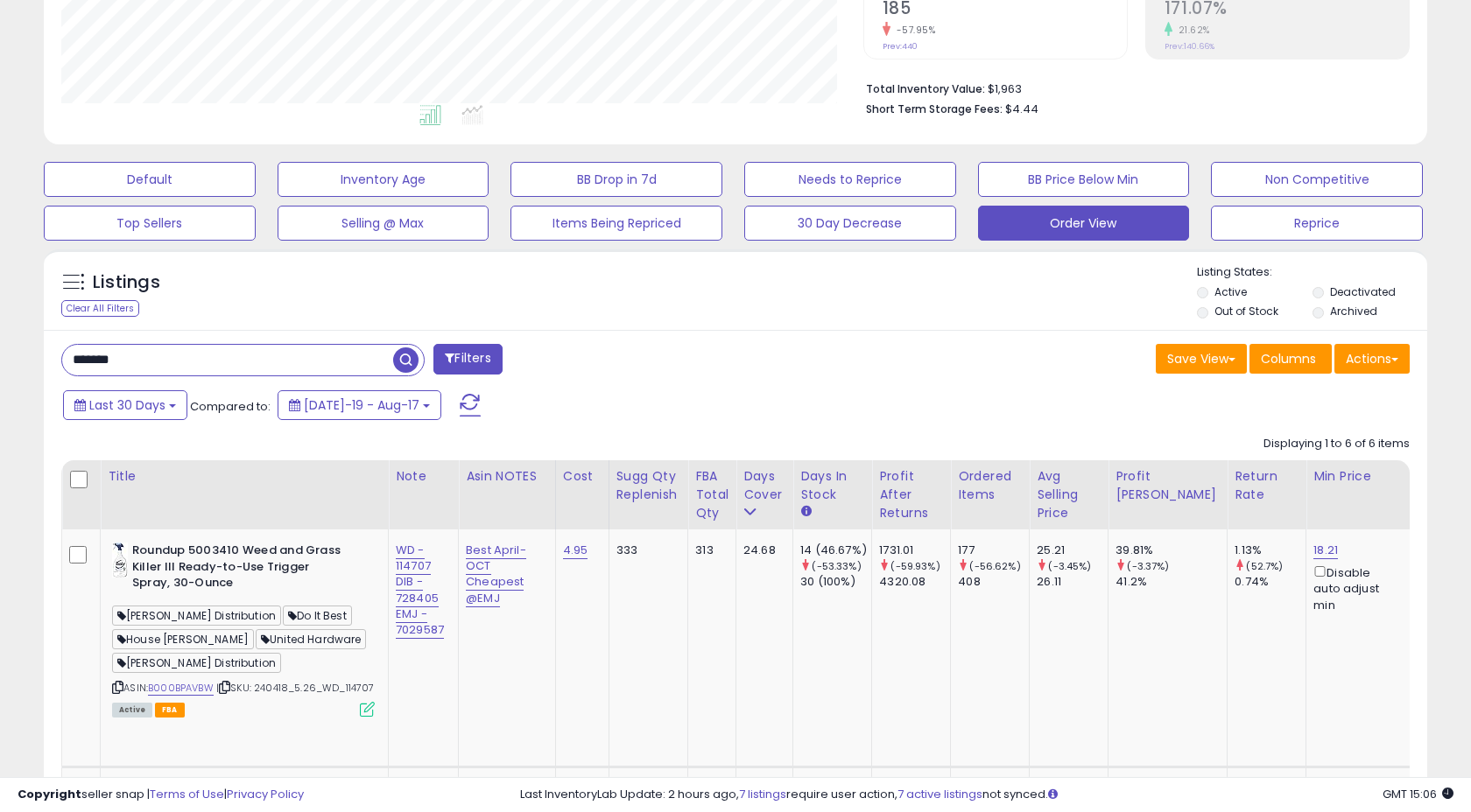
scroll to position [359, 801]
click at [117, 686] on icon at bounding box center [117, 688] width 11 height 10
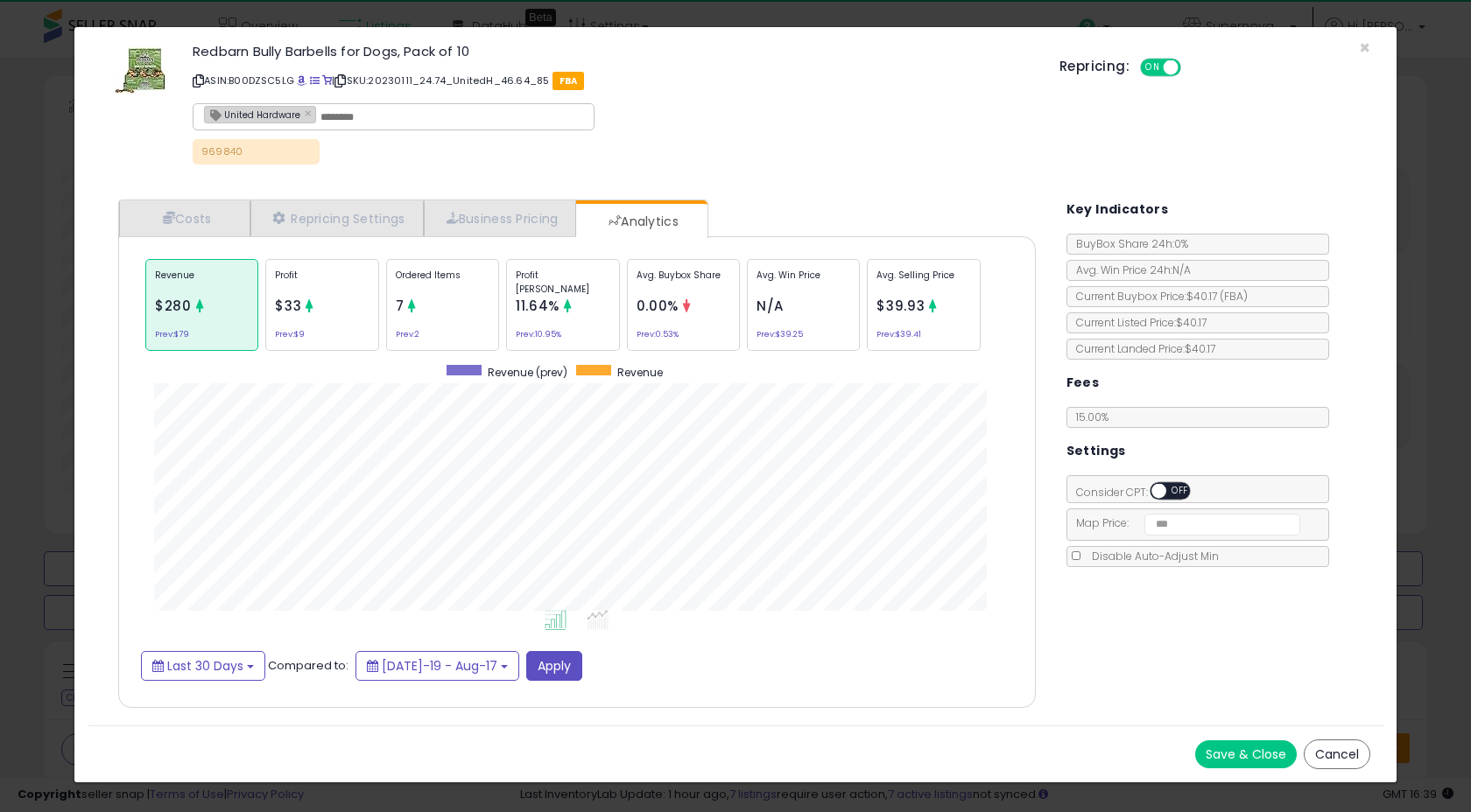
select select "**"
click at [1363, 48] on span "×" at bounding box center [1364, 48] width 11 height 26
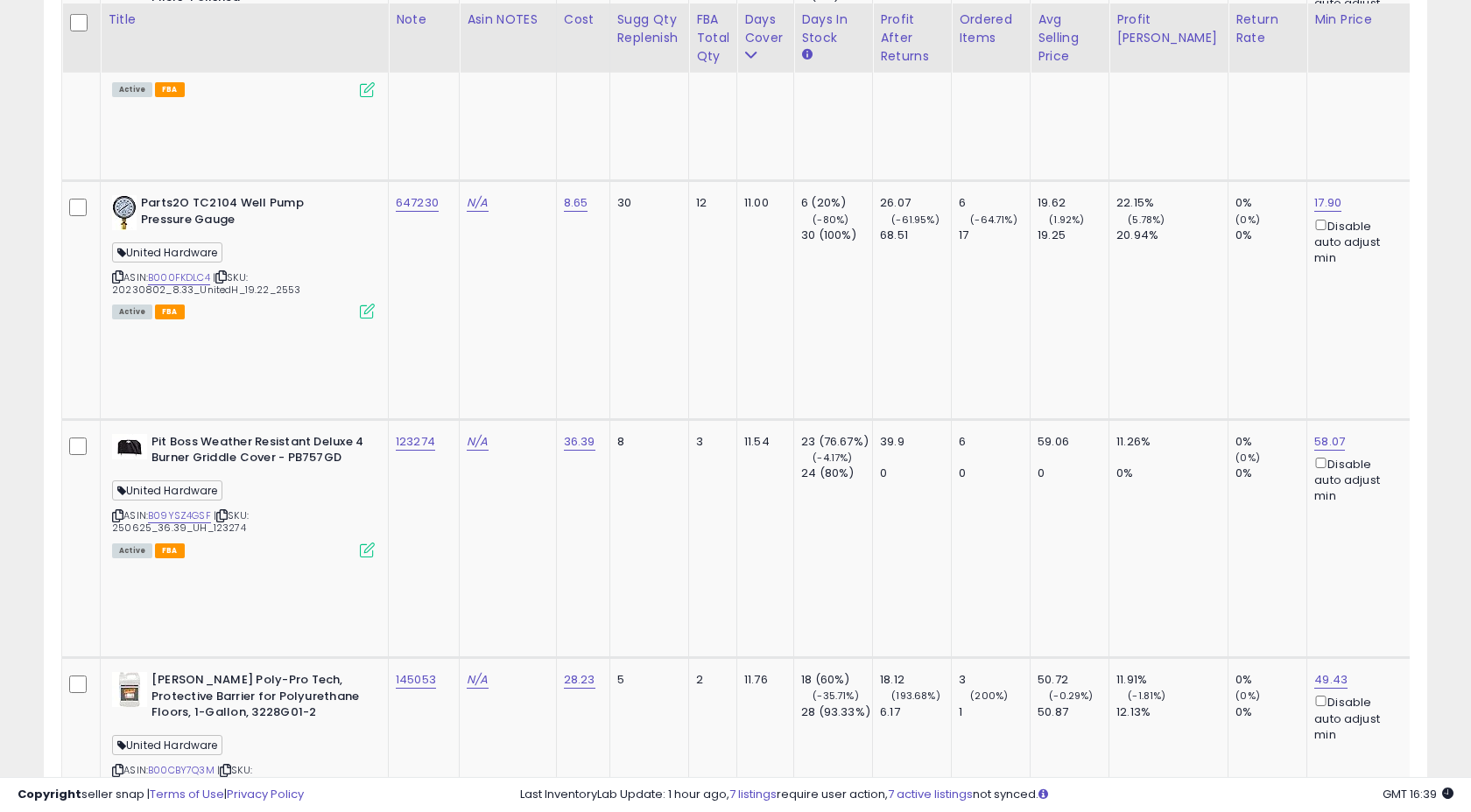
scroll to position [5276, 0]
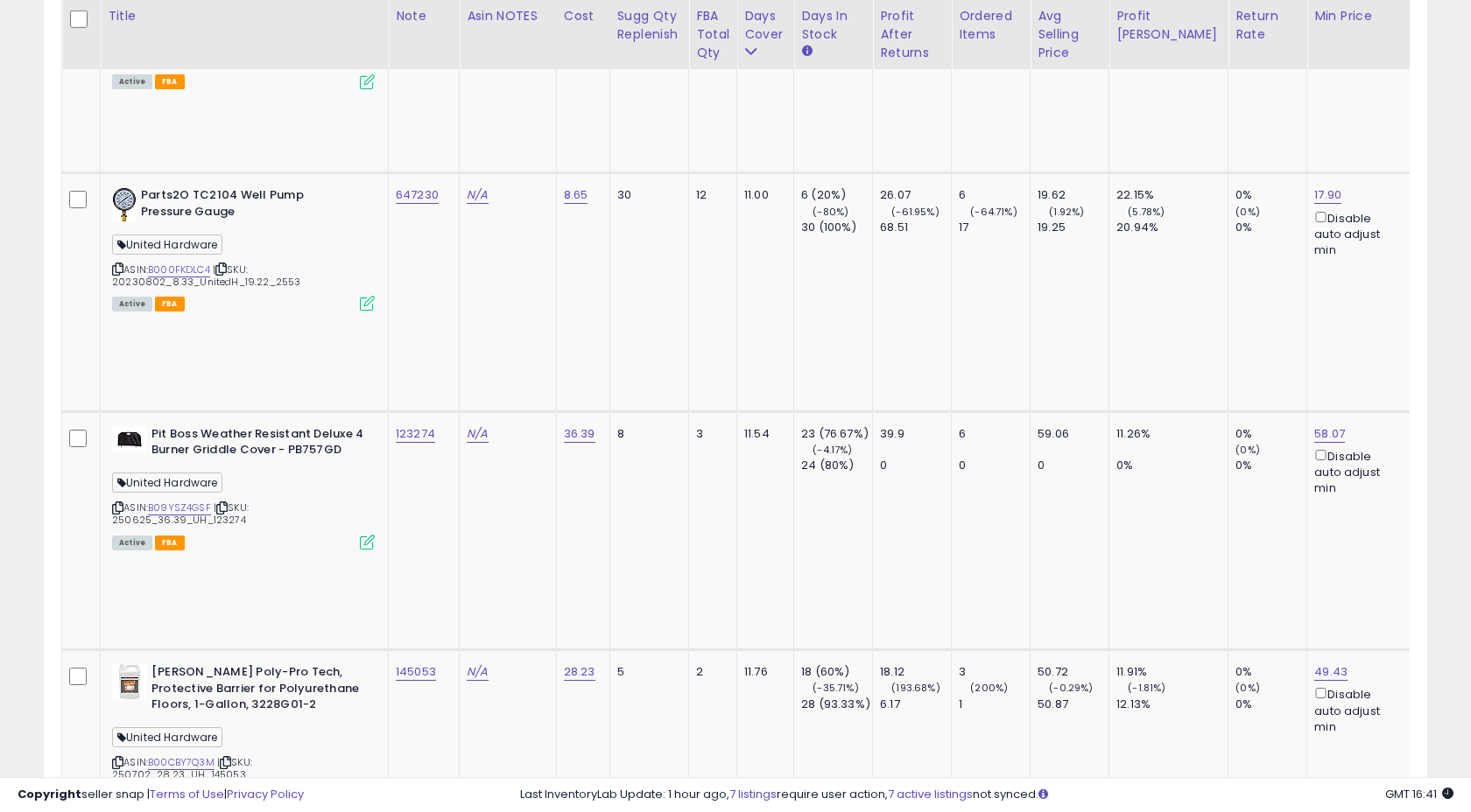
copy tr "138826"
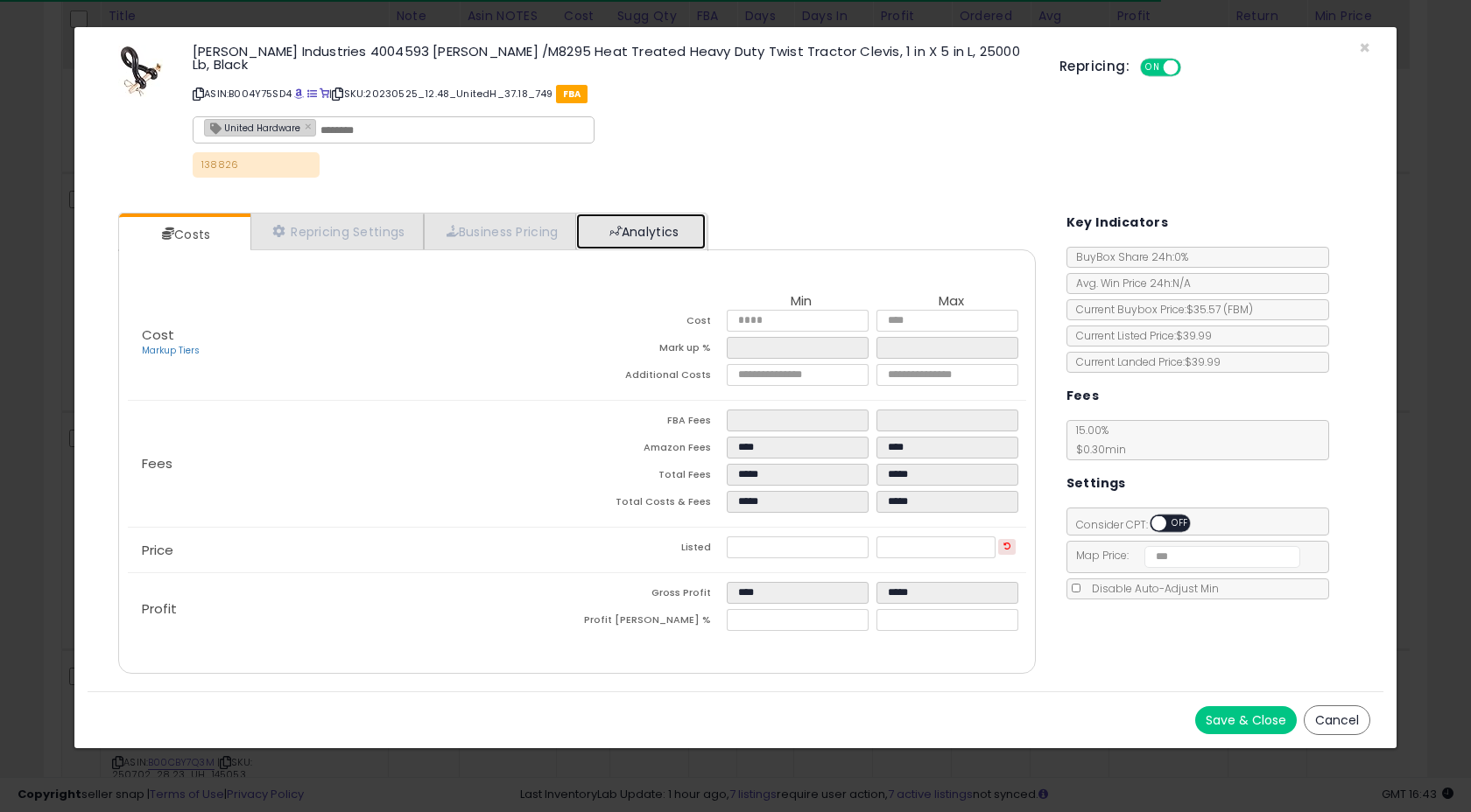
click at [660, 213] on link "Analytics" at bounding box center [641, 231] width 130 height 36
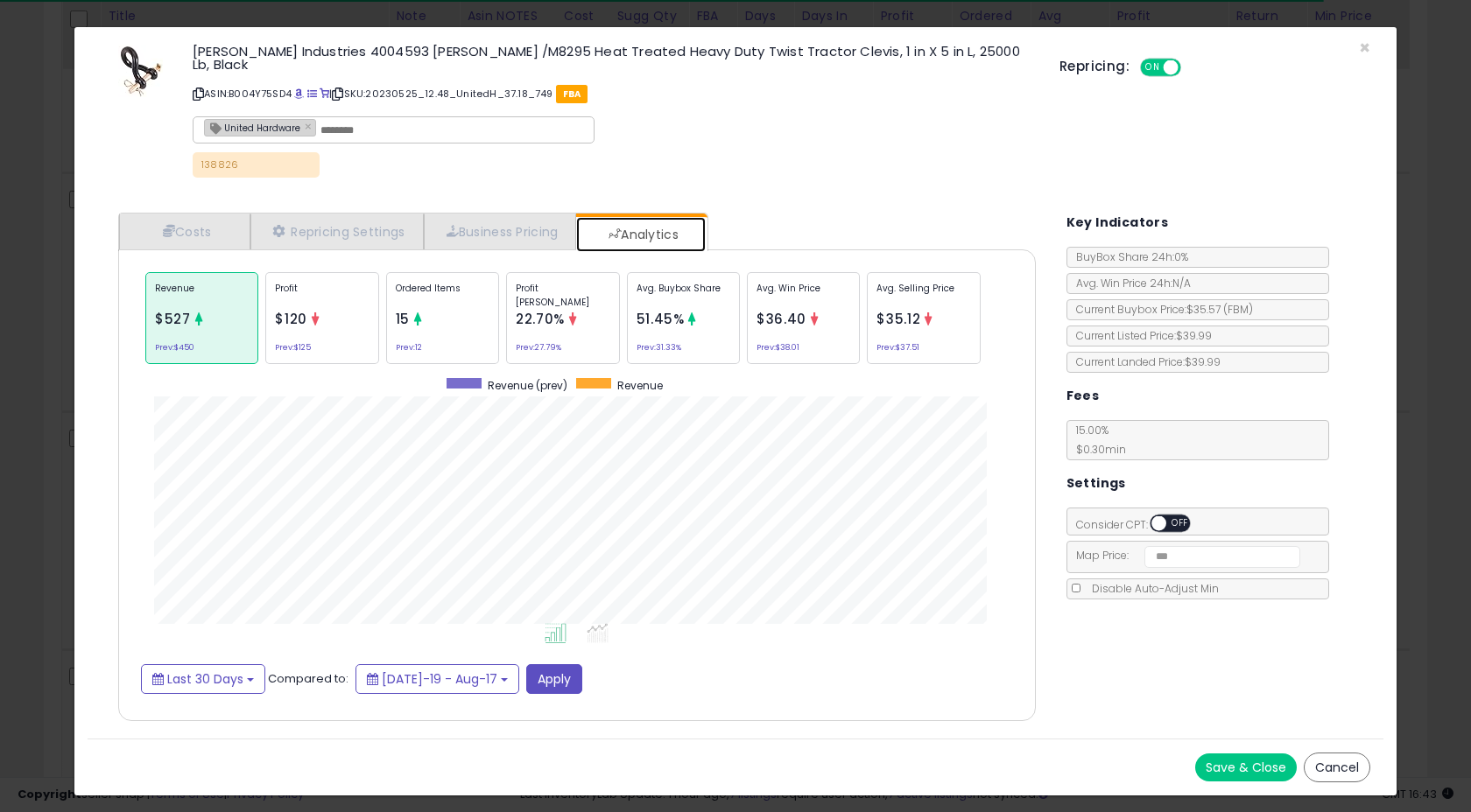
scroll to position [538, 952]
click at [435, 325] on div "Ordered Items 15 Prev: 12" at bounding box center [442, 318] width 113 height 92
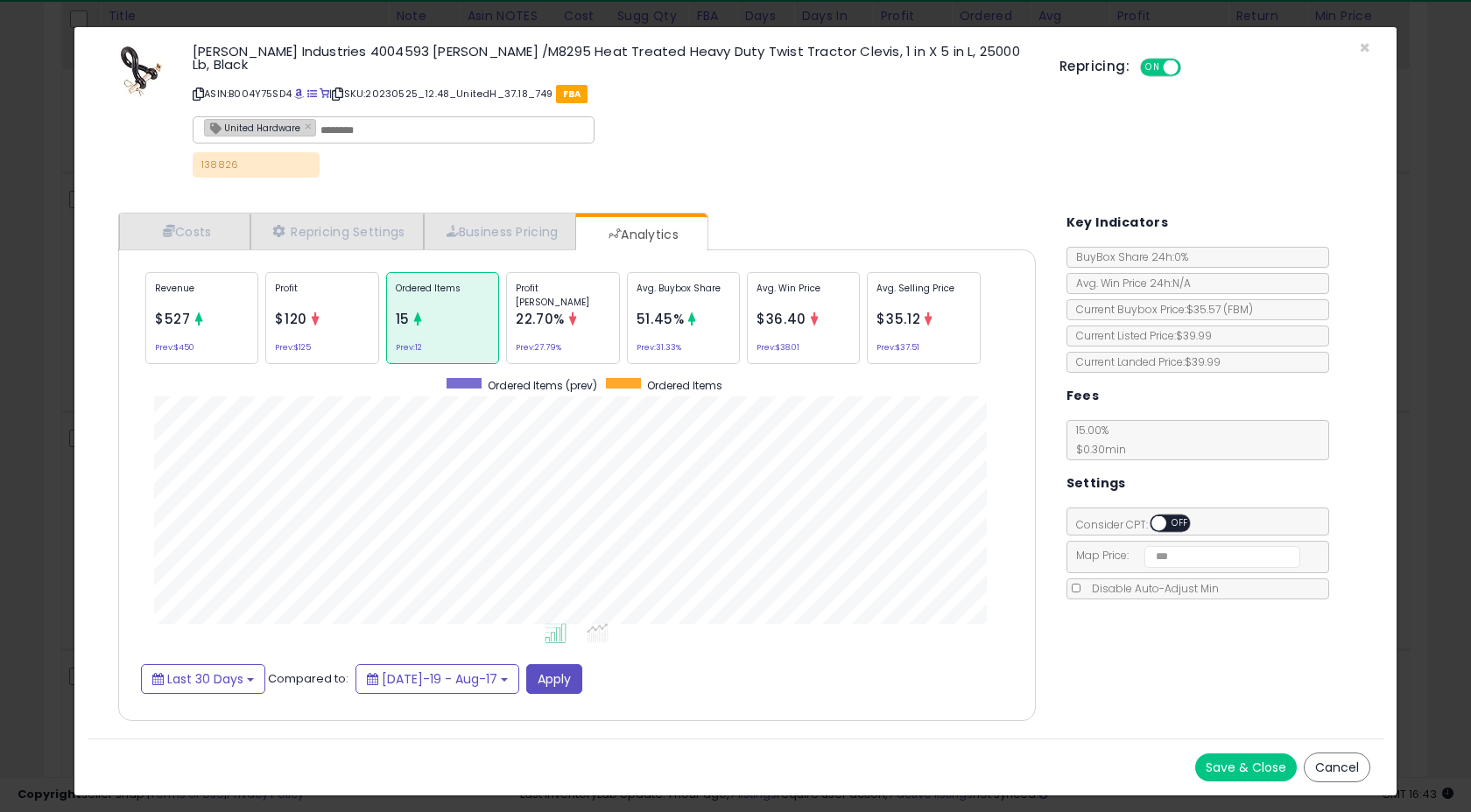
click at [284, 310] on span "$120" at bounding box center [291, 319] width 33 height 19
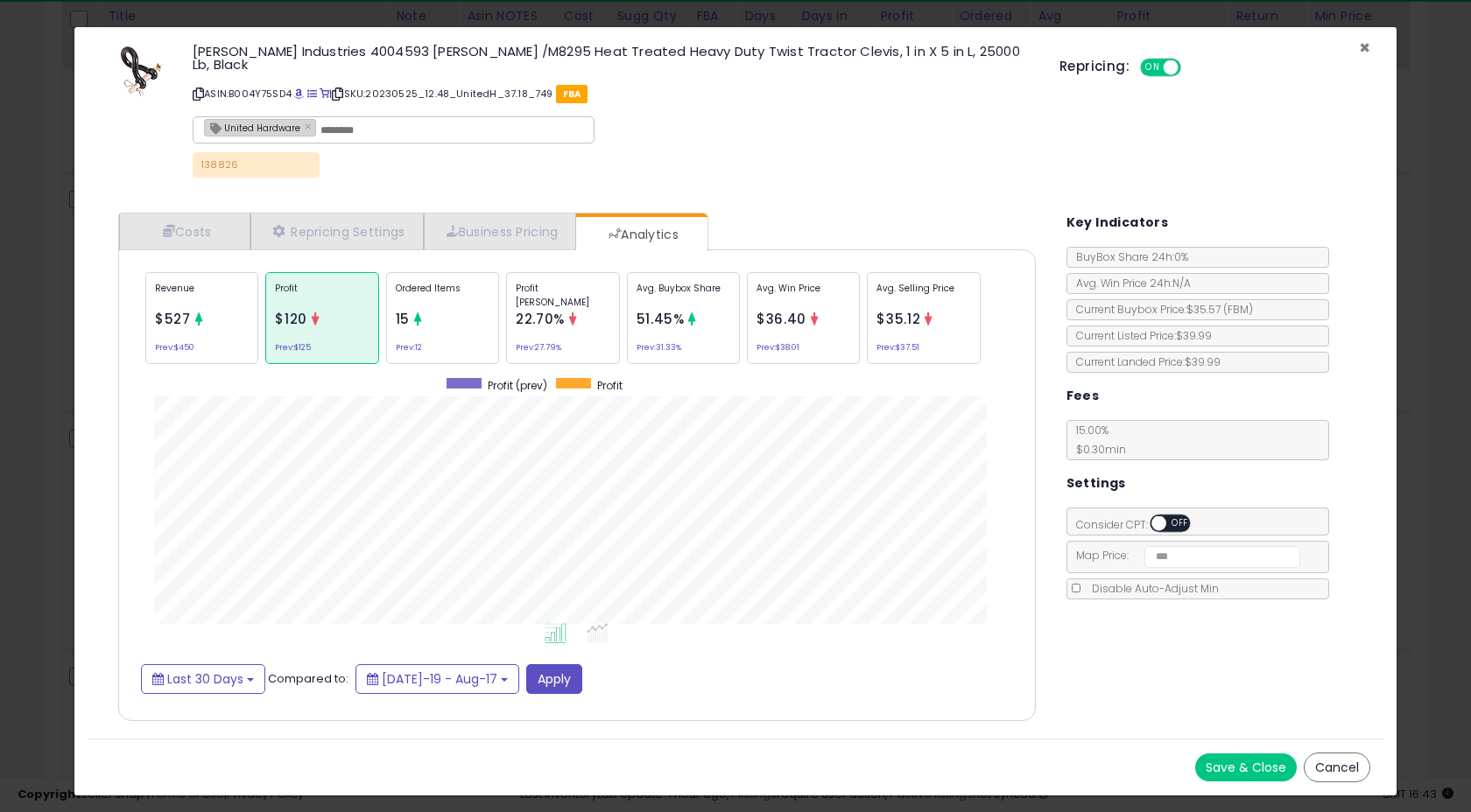
click at [1364, 47] on span "×" at bounding box center [1364, 48] width 11 height 26
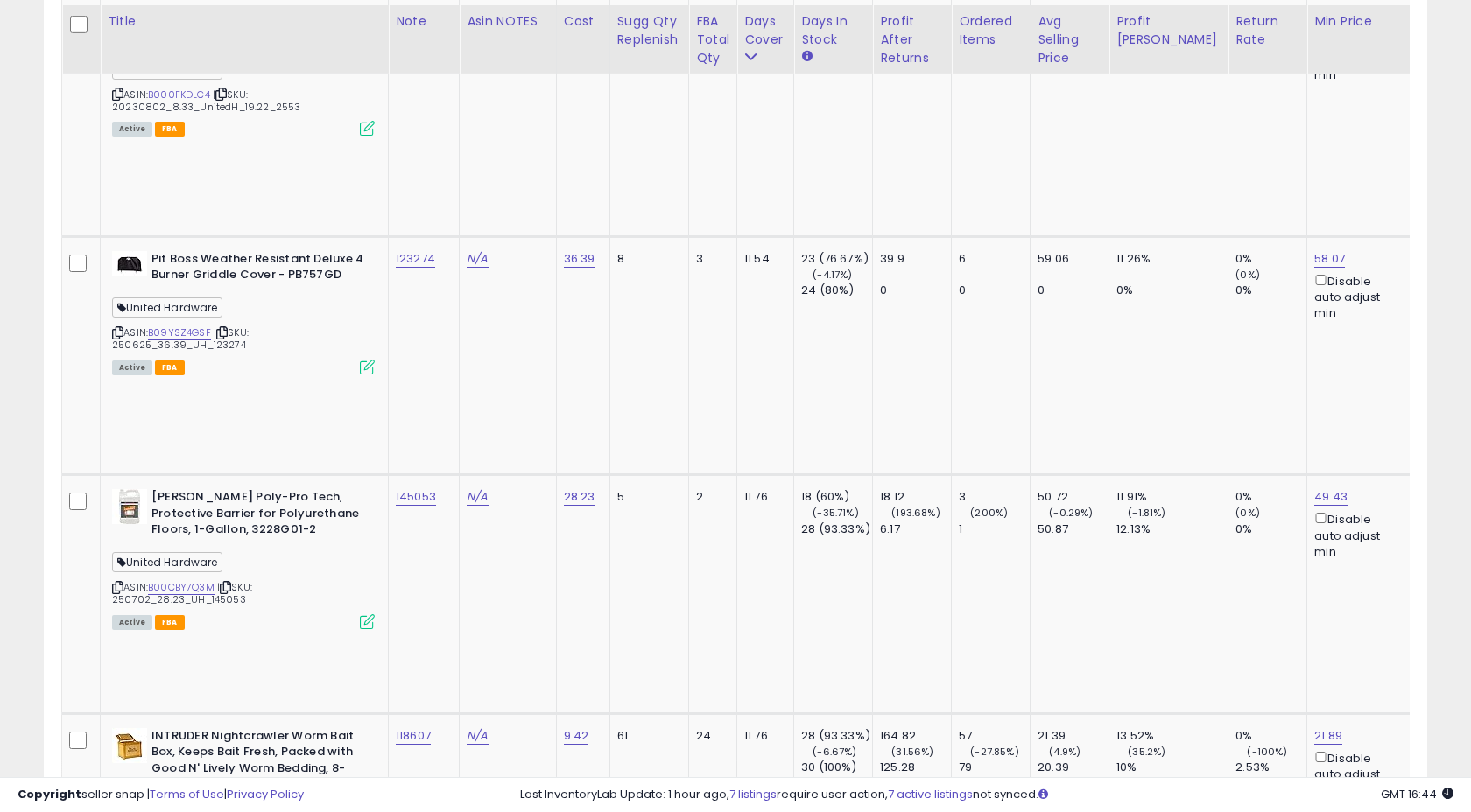
scroll to position [5456, 0]
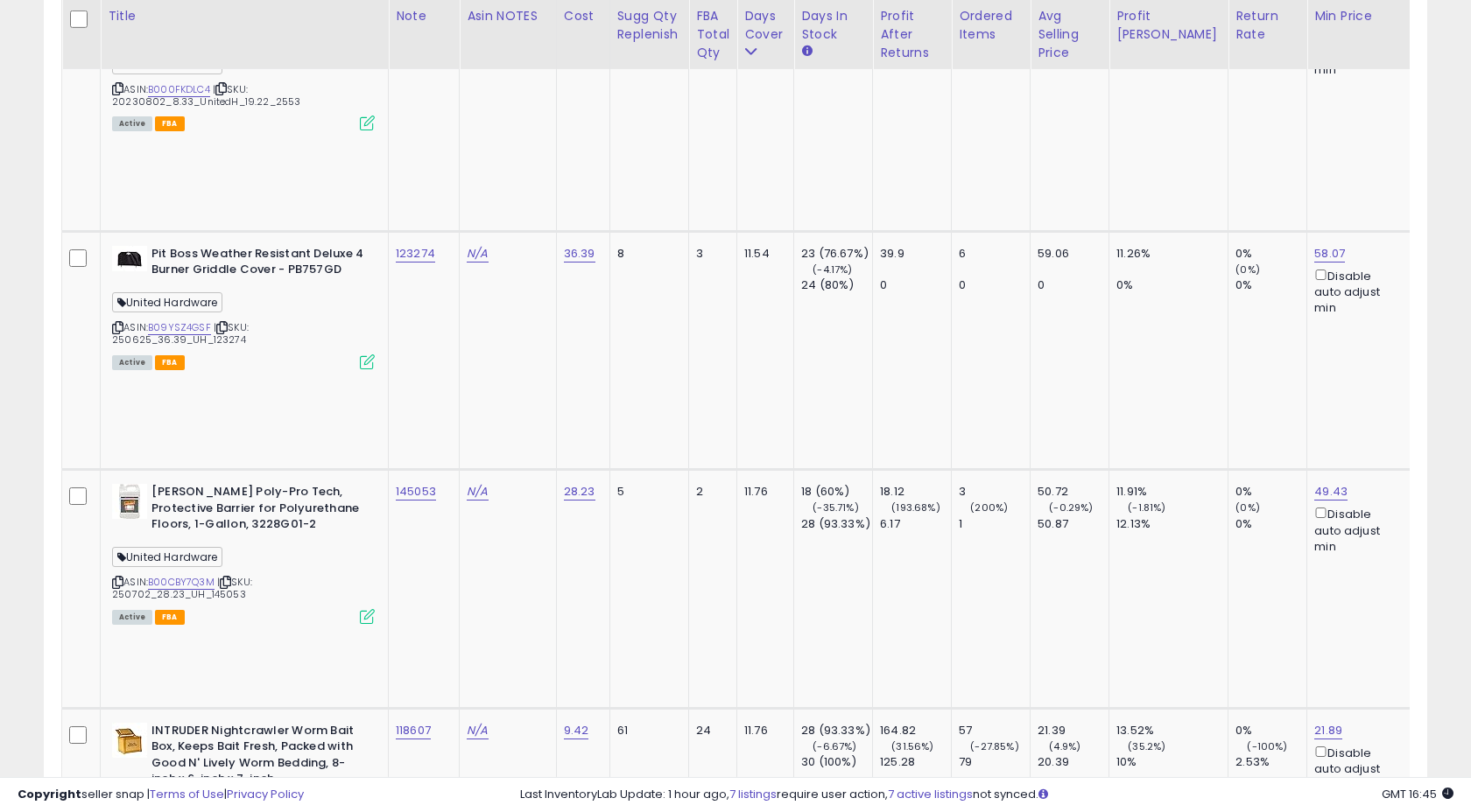
copy tr "105971"
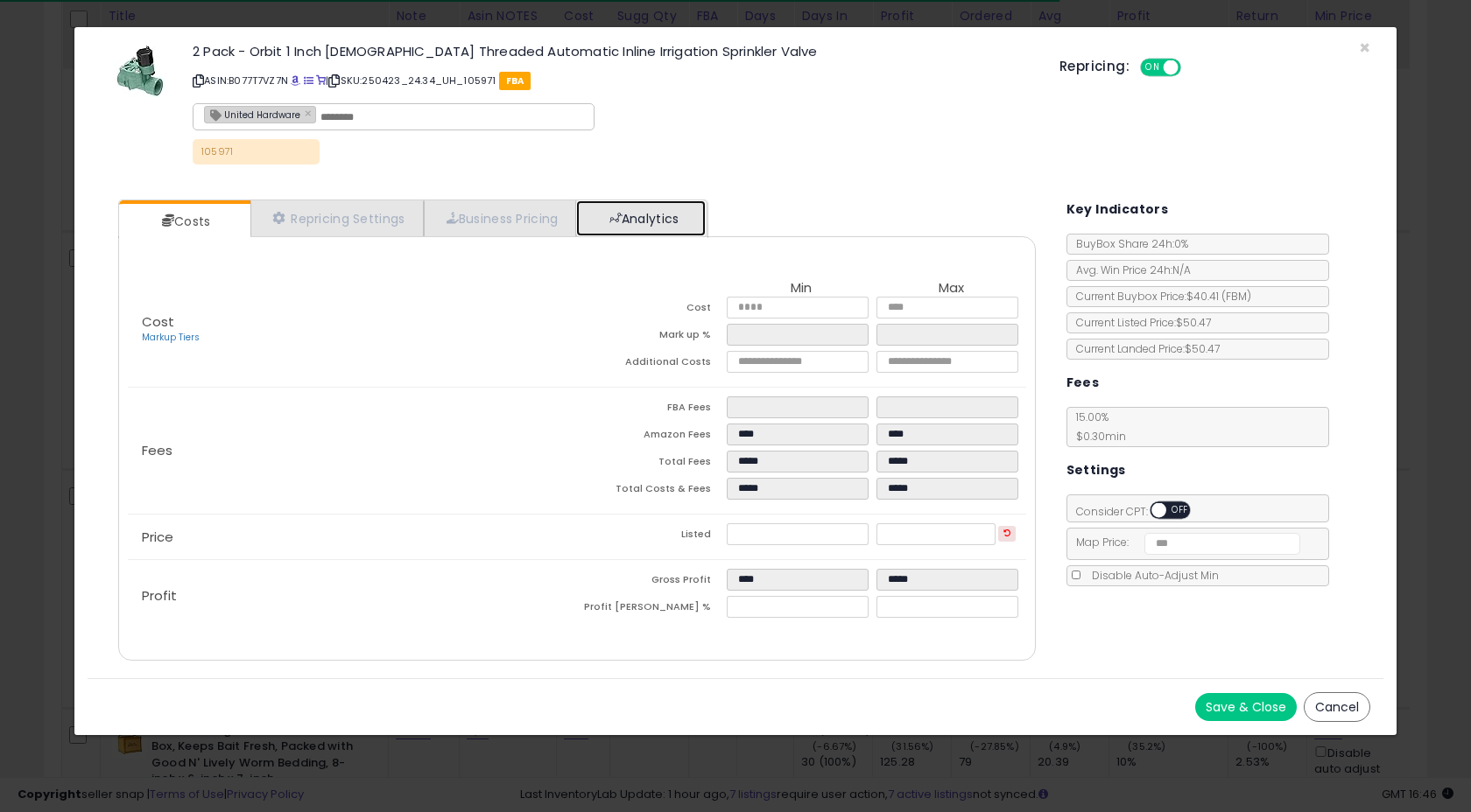
click at [662, 228] on link "Analytics" at bounding box center [641, 218] width 130 height 36
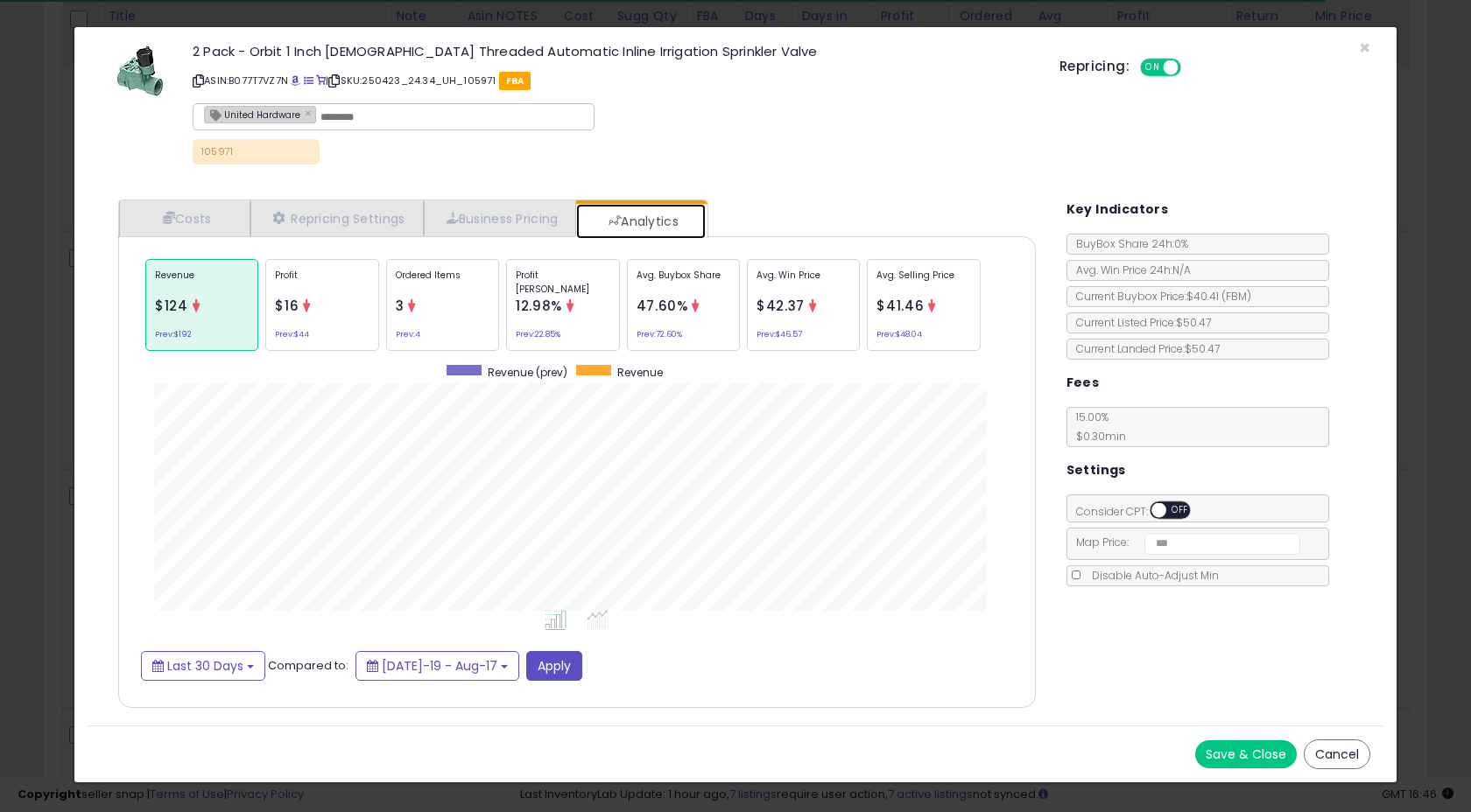
scroll to position [538, 952]
click at [336, 320] on div "Profit $16 Prev: $44" at bounding box center [322, 304] width 113 height 92
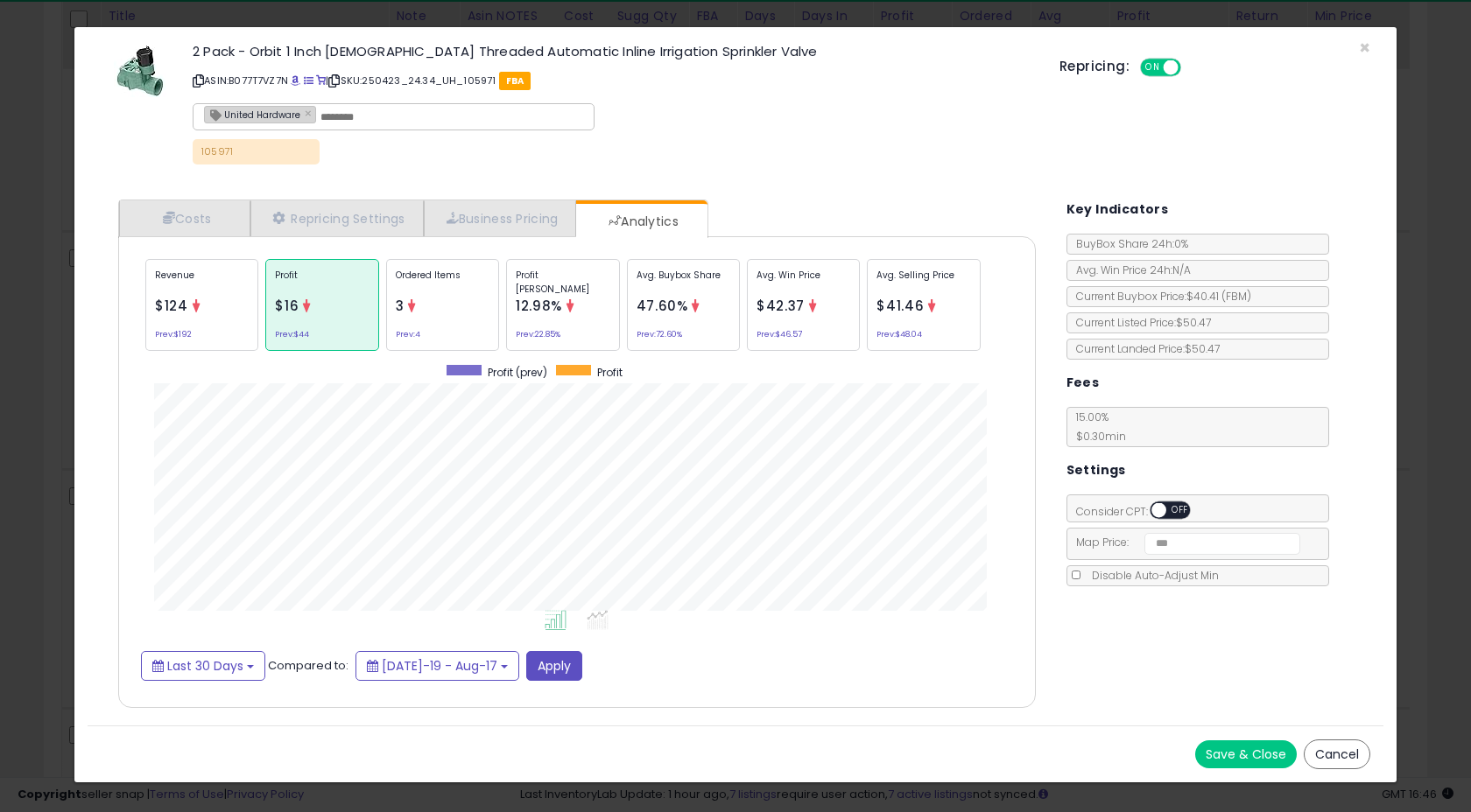
drag, startPoint x: 184, startPoint y: 317, endPoint x: 317, endPoint y: 316, distance: 133.0
click at [184, 317] on div "Revenue $124 Prev: $192" at bounding box center [202, 304] width 113 height 92
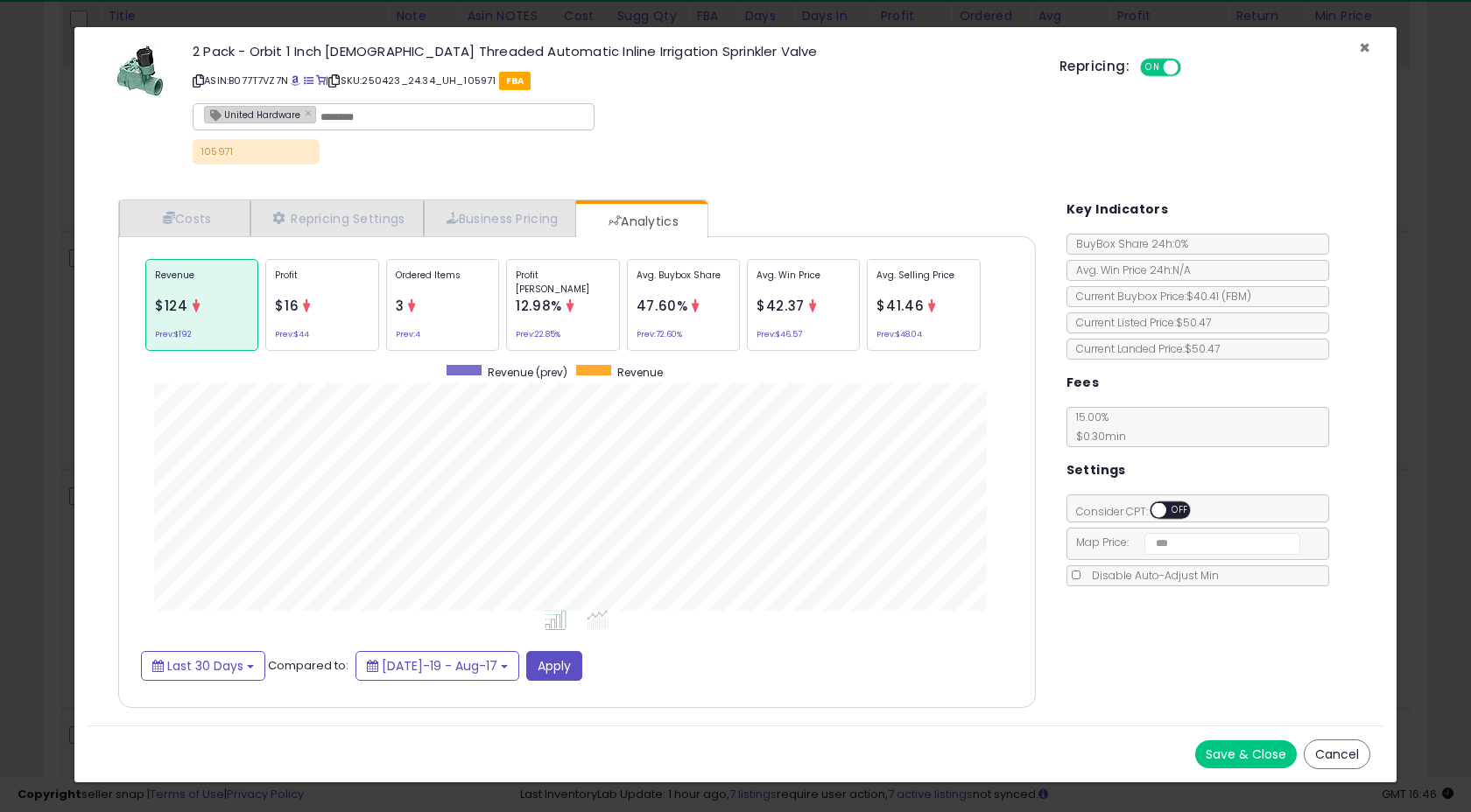
click at [1365, 48] on span "×" at bounding box center [1364, 48] width 11 height 26
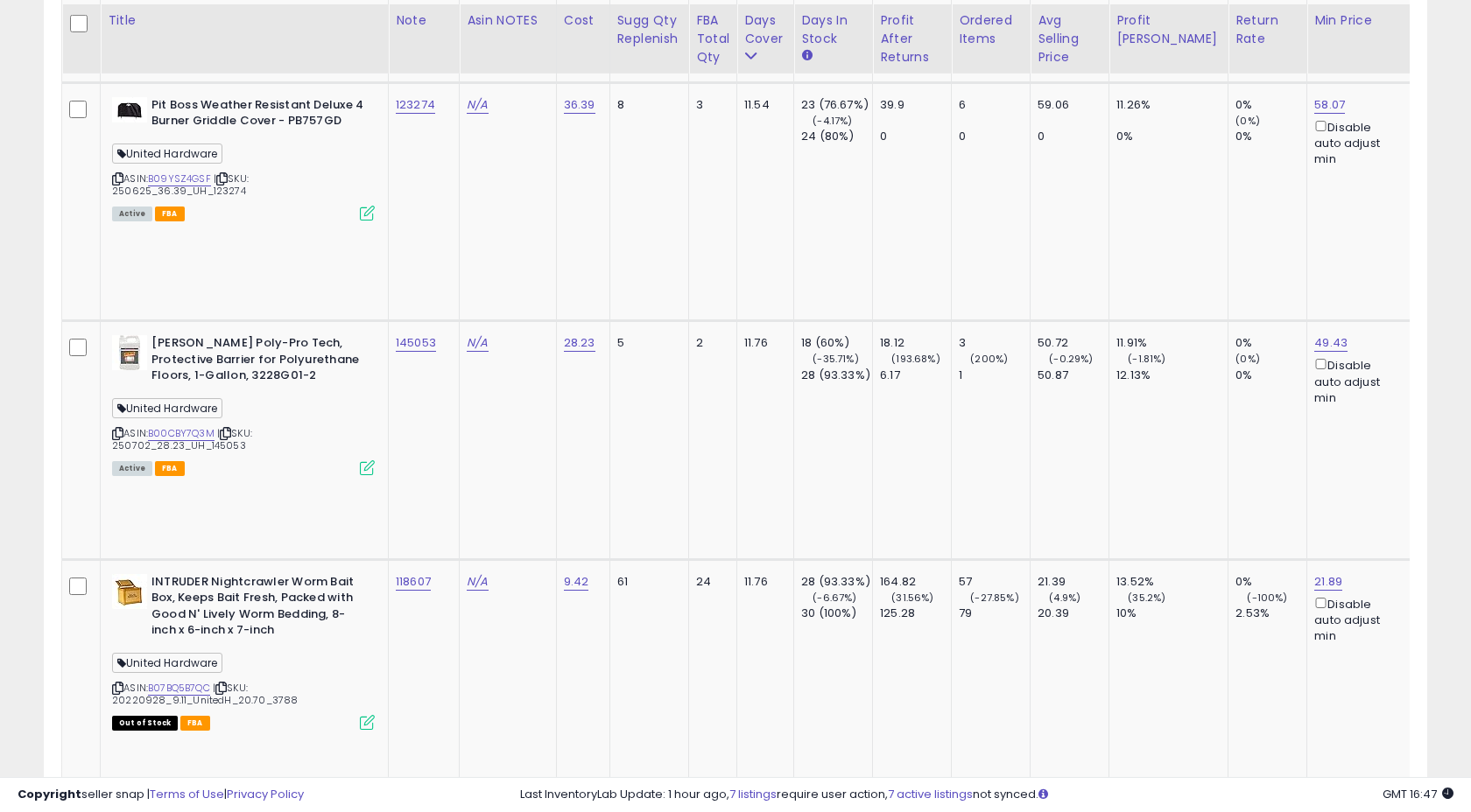
scroll to position [5616, 0]
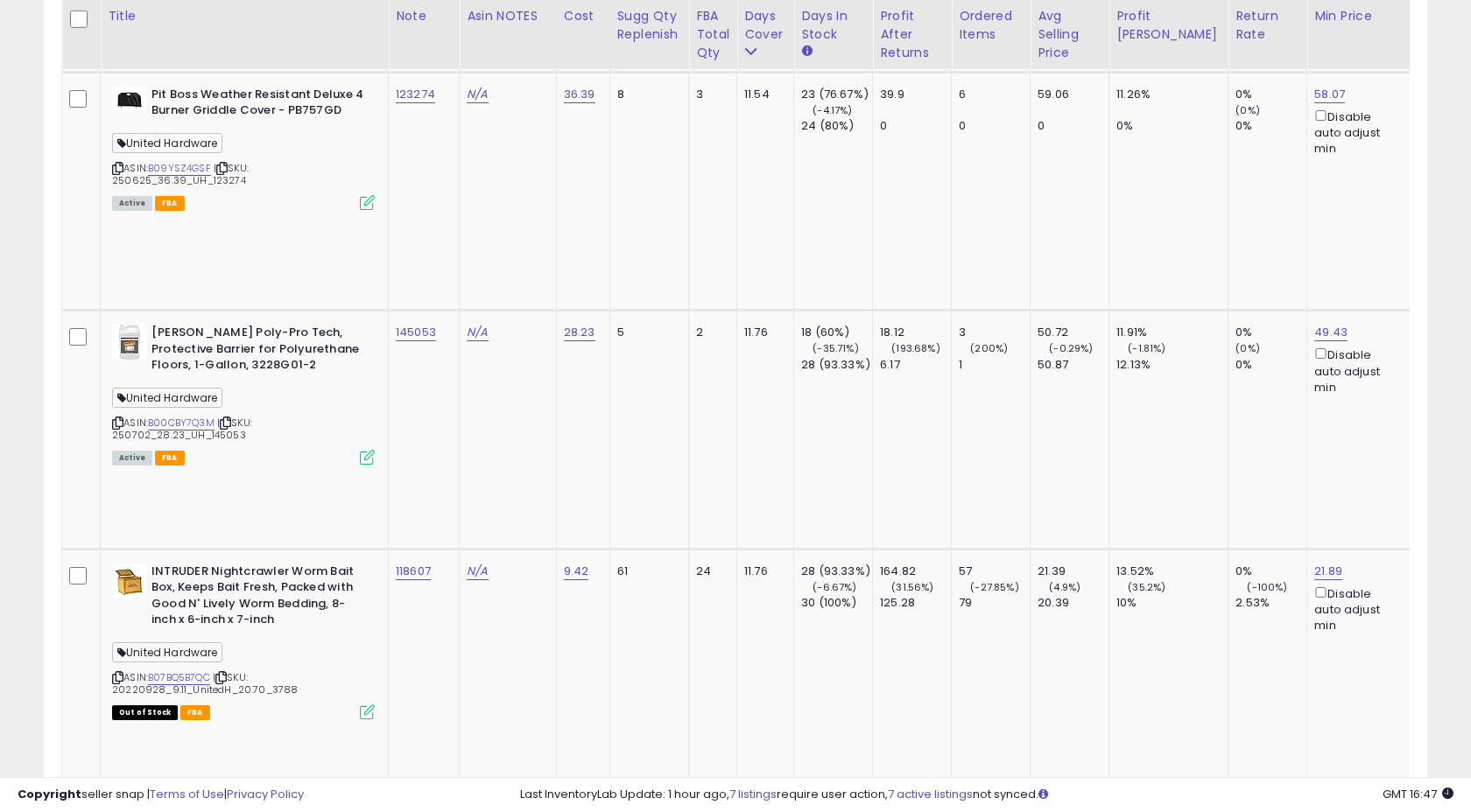
copy tr "721282"
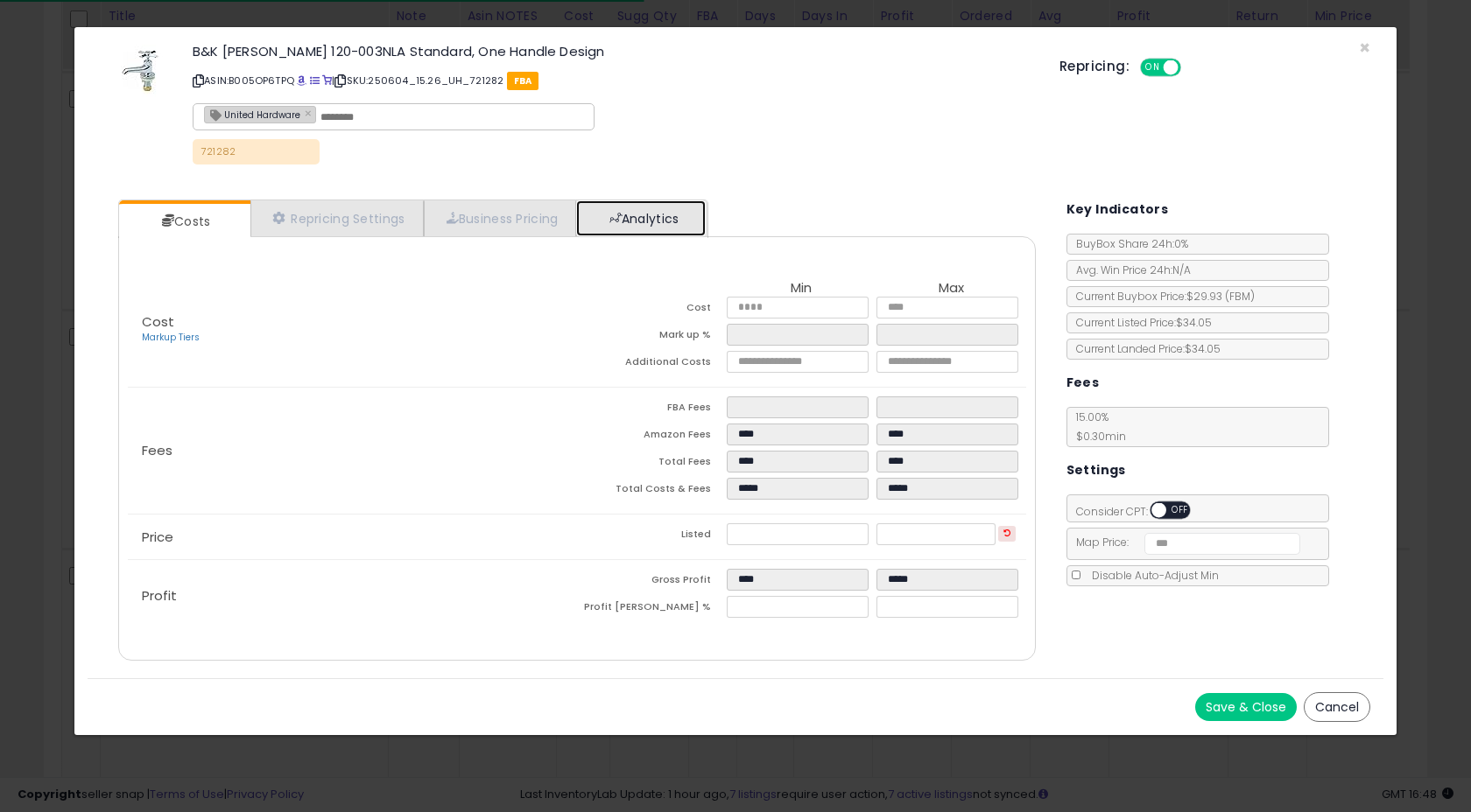
click at [664, 223] on link "Analytics" at bounding box center [641, 218] width 130 height 36
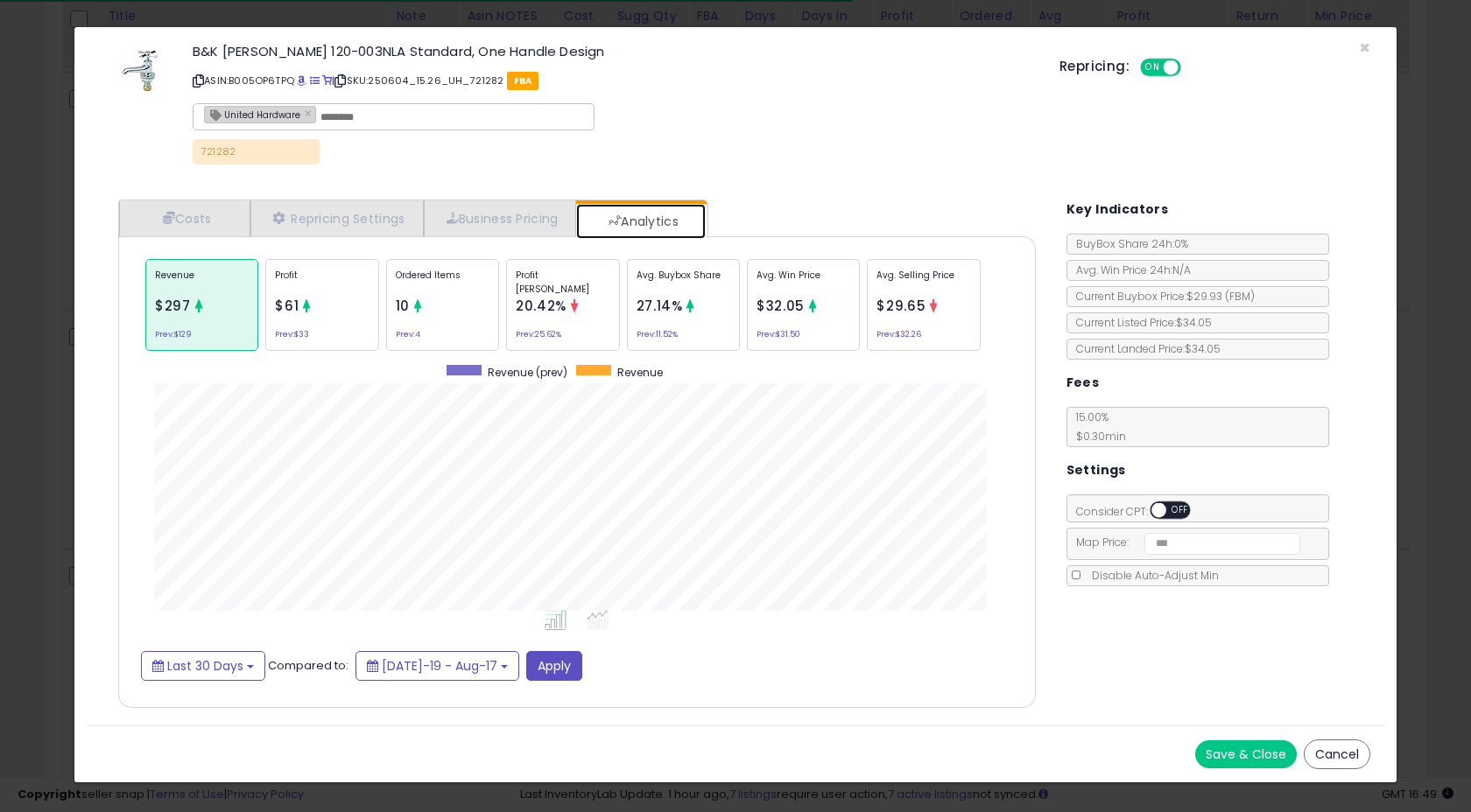
scroll to position [538, 952]
click at [476, 296] on div "Ordered Items 10 Prev: 4" at bounding box center [442, 304] width 113 height 92
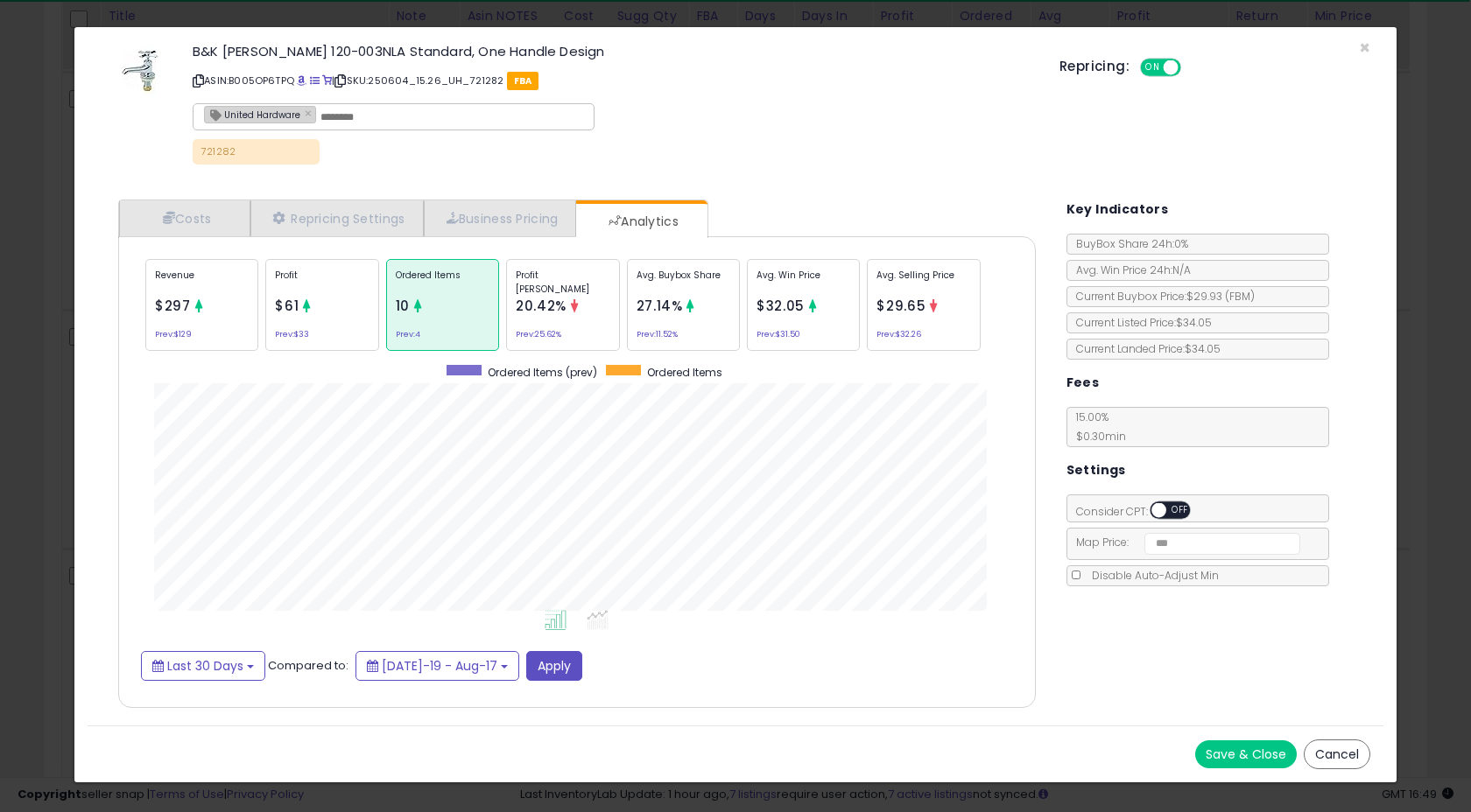
click at [1374, 42] on div "B&K [PERSON_NAME] 120-003NLA Standard, One Handle Design ASIN: B005OP6TPQ | SKU…" at bounding box center [735, 107] width 1296 height 133
click at [1364, 45] on span "×" at bounding box center [1364, 48] width 11 height 26
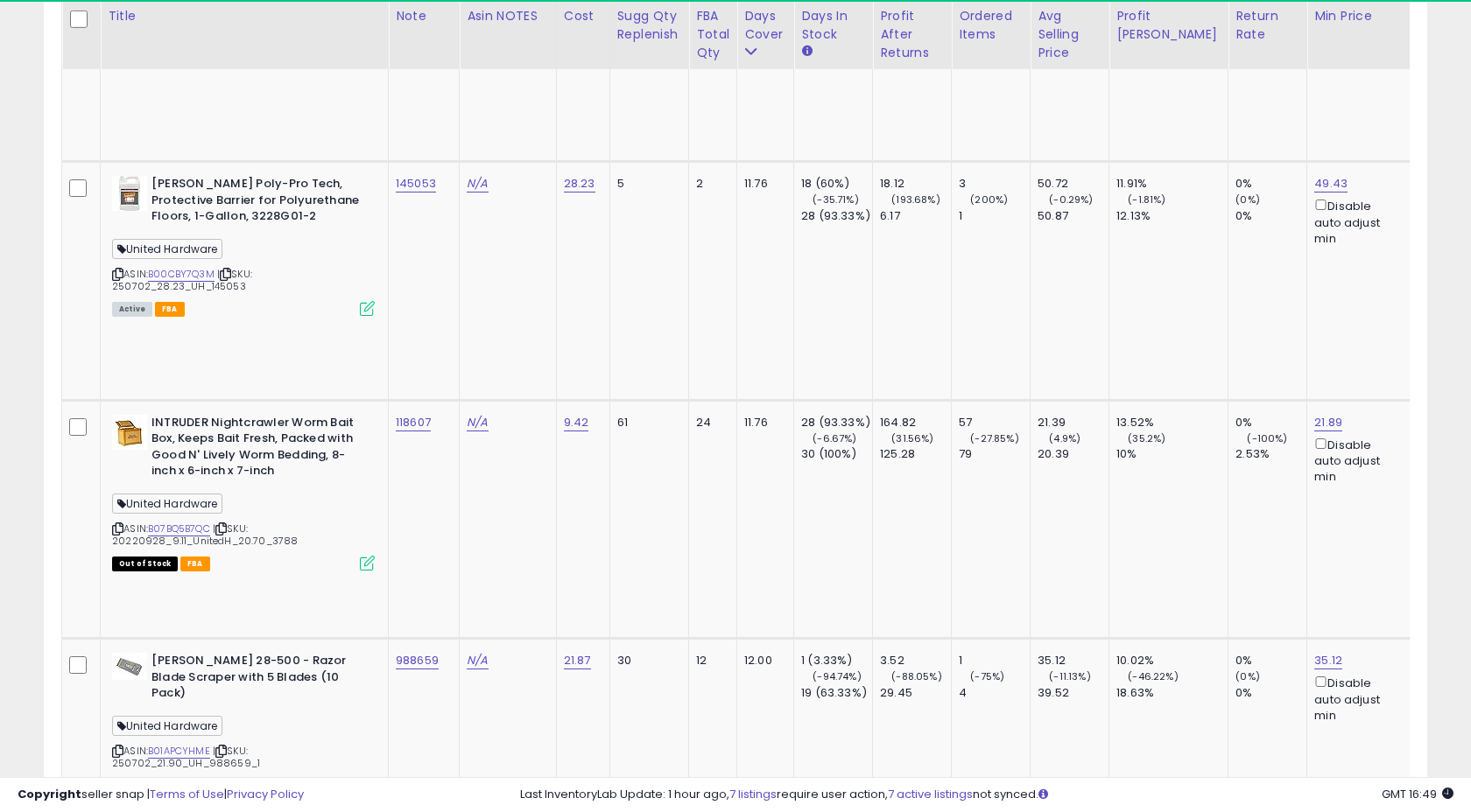
scroll to position [5765, 0]
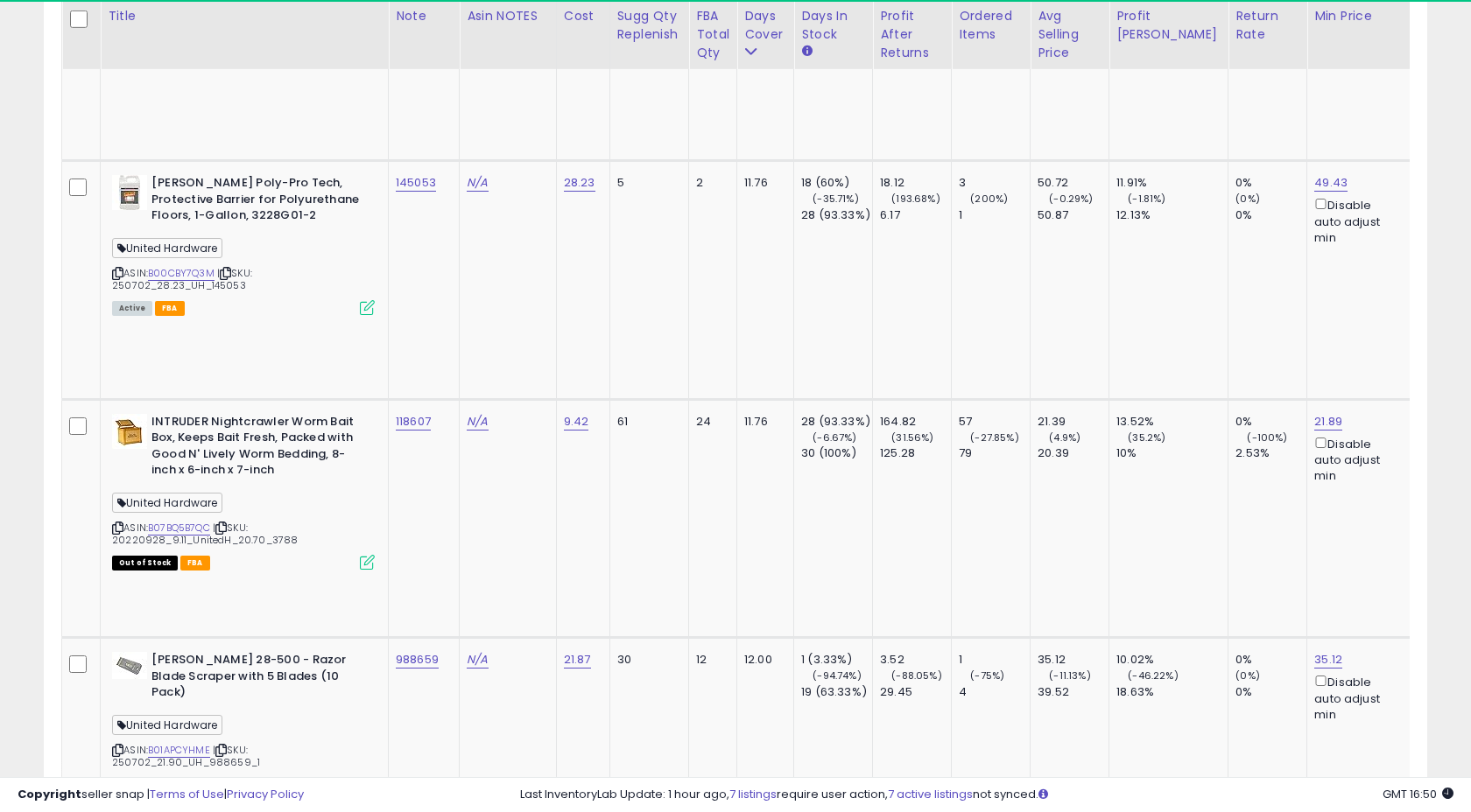
copy tr "133104"
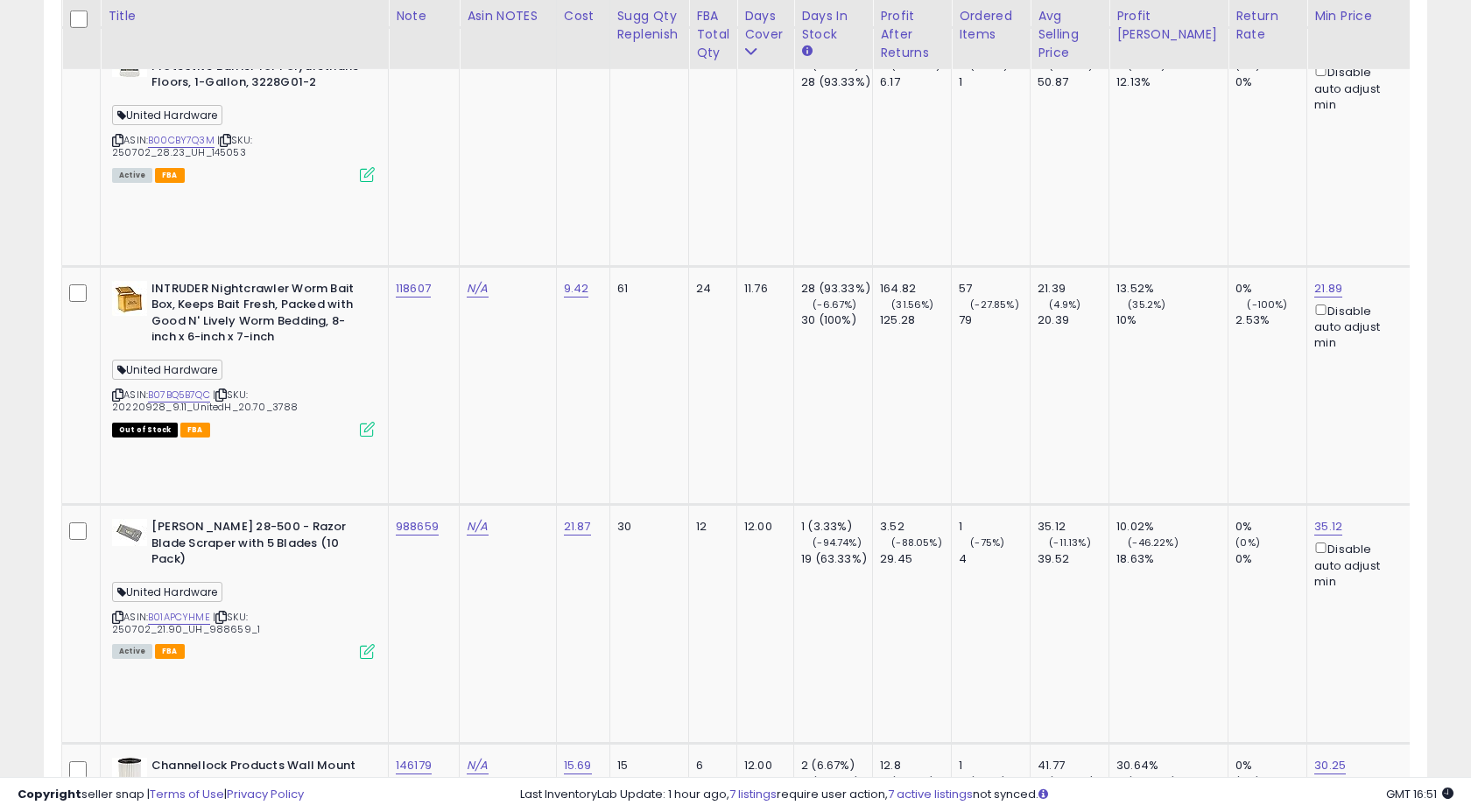
scroll to position [5899, 0]
copy tr "127713"
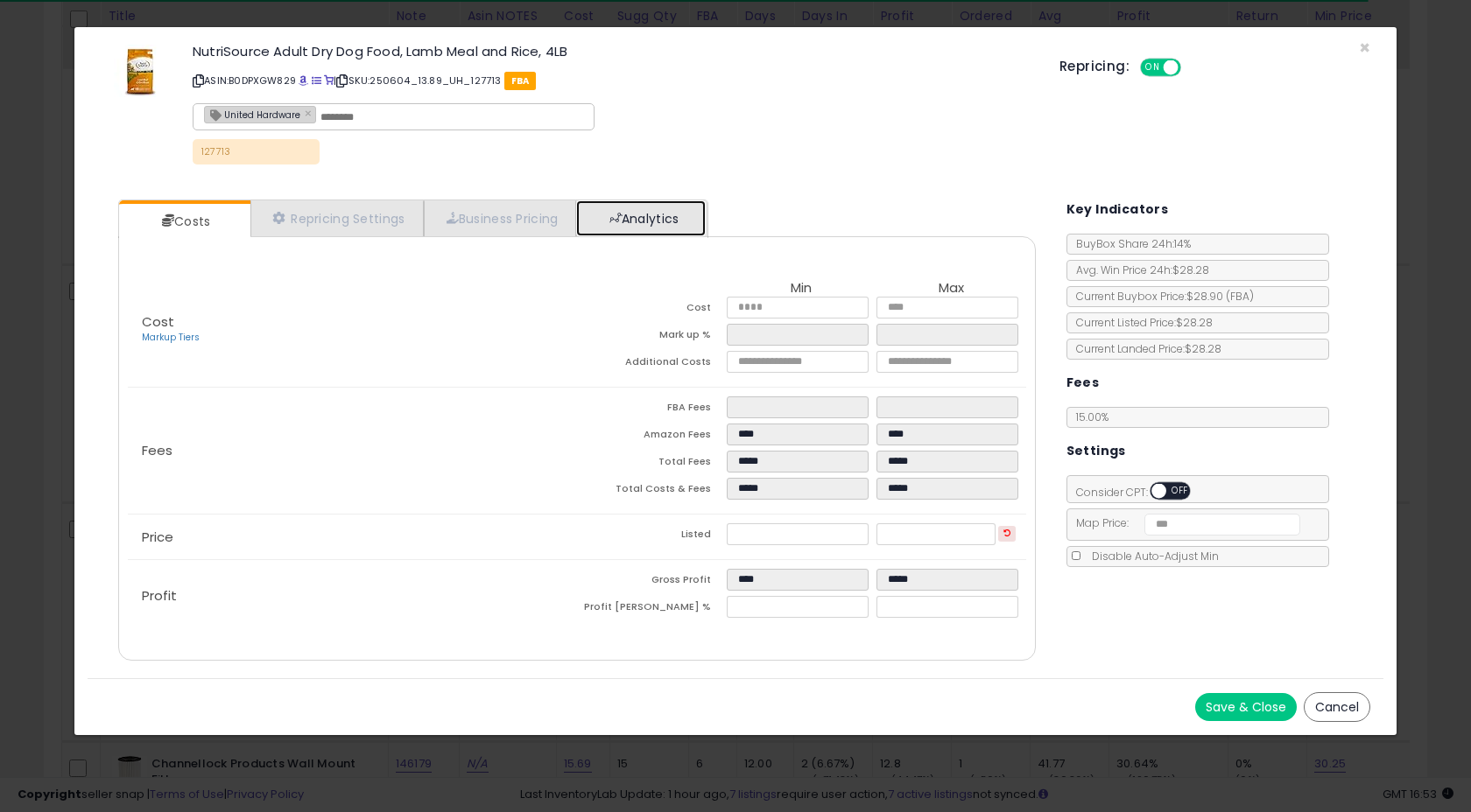
click at [622, 216] on span at bounding box center [615, 218] width 12 height 12
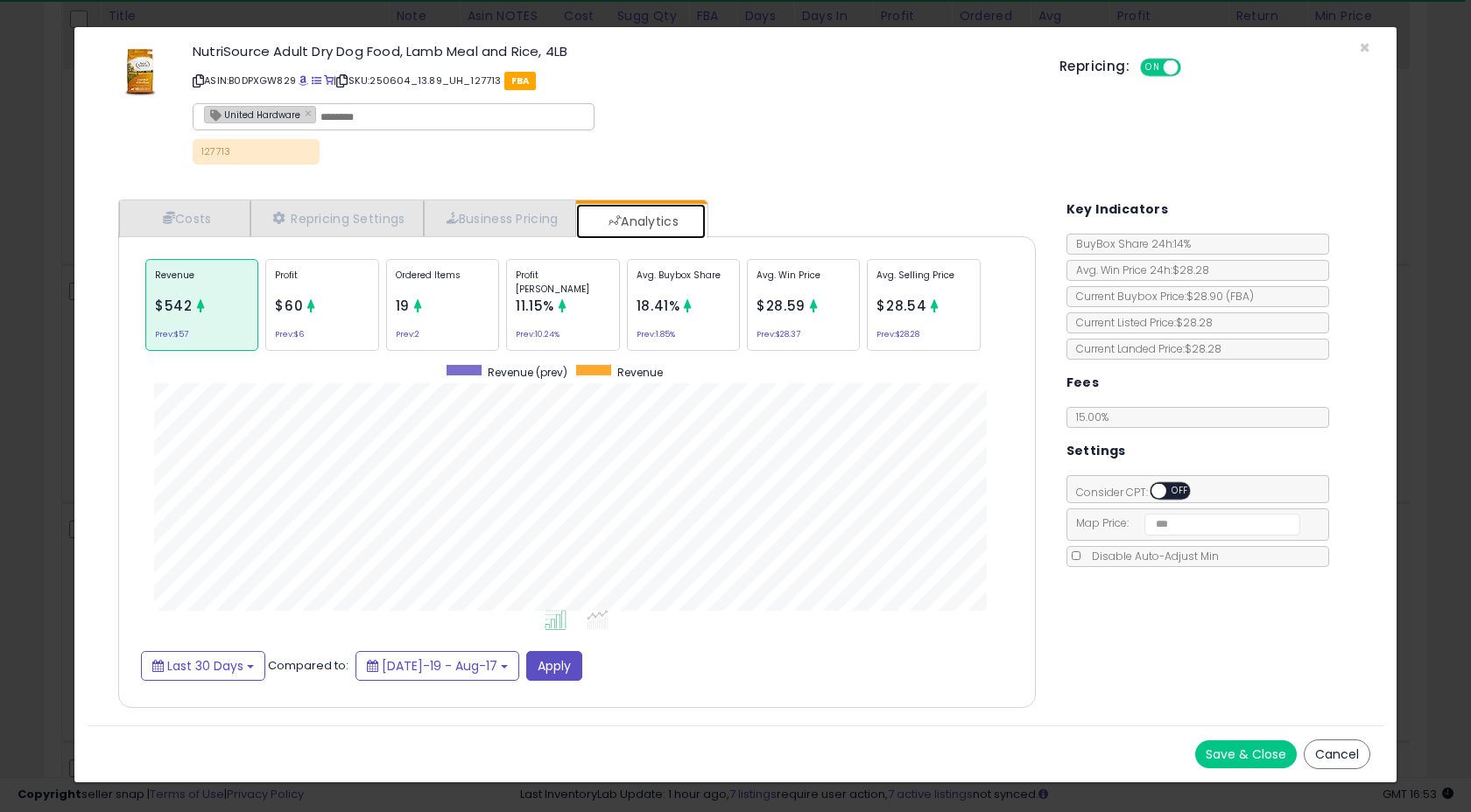
scroll to position [538, 952]
click at [439, 335] on div "Ordered Items 19 Prev: 2" at bounding box center [442, 304] width 113 height 92
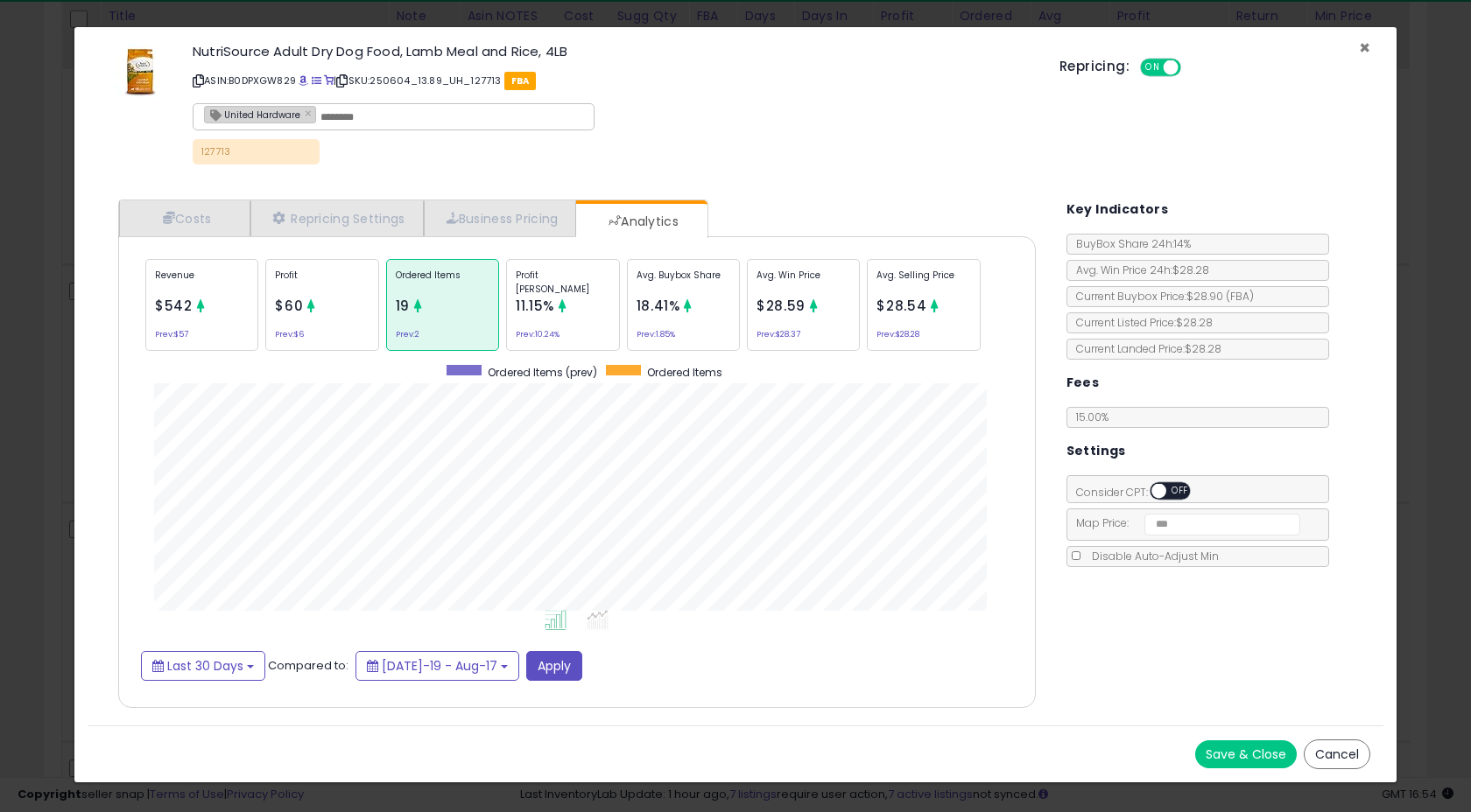
click at [1364, 49] on span "×" at bounding box center [1364, 48] width 11 height 26
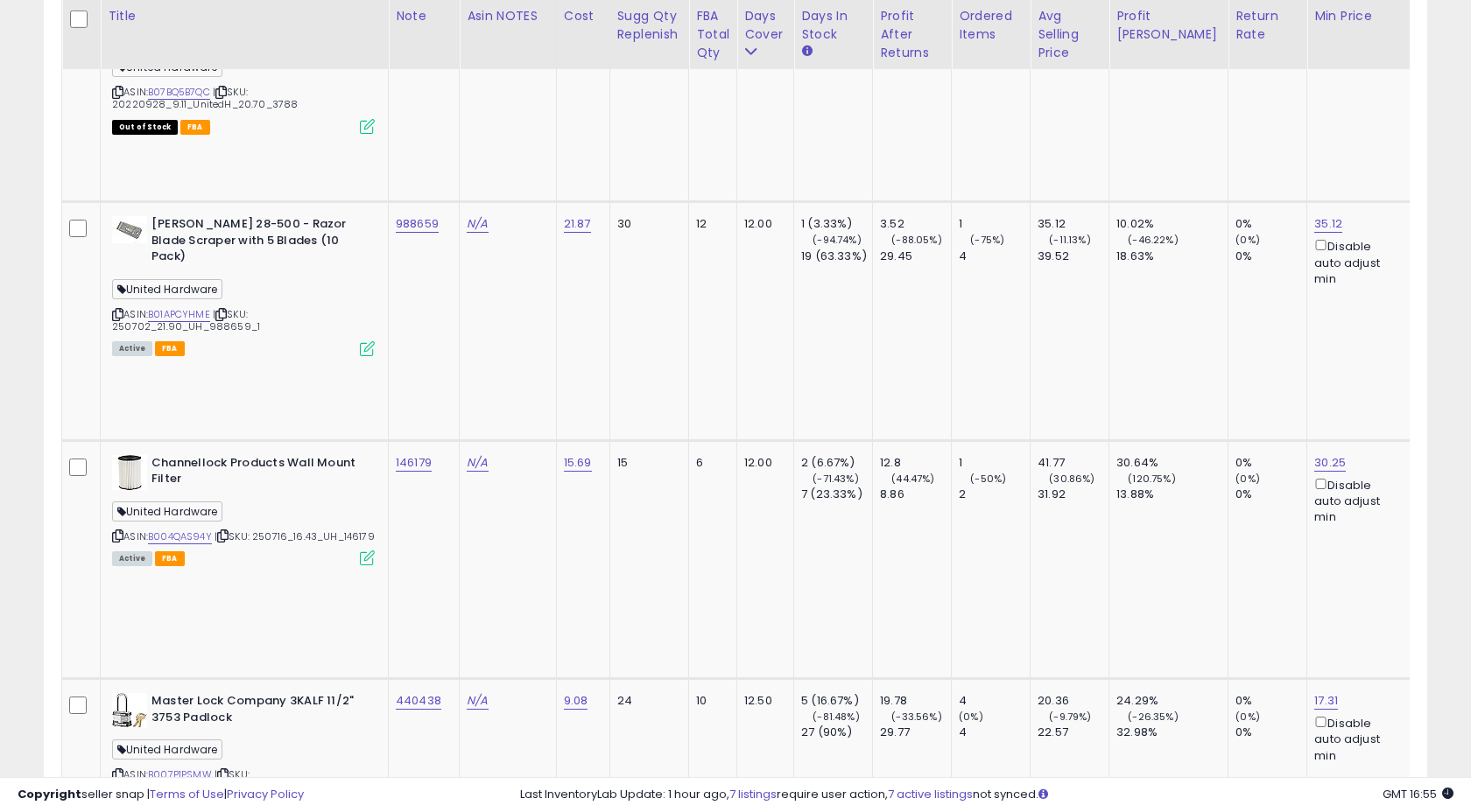
scroll to position [6199, 0]
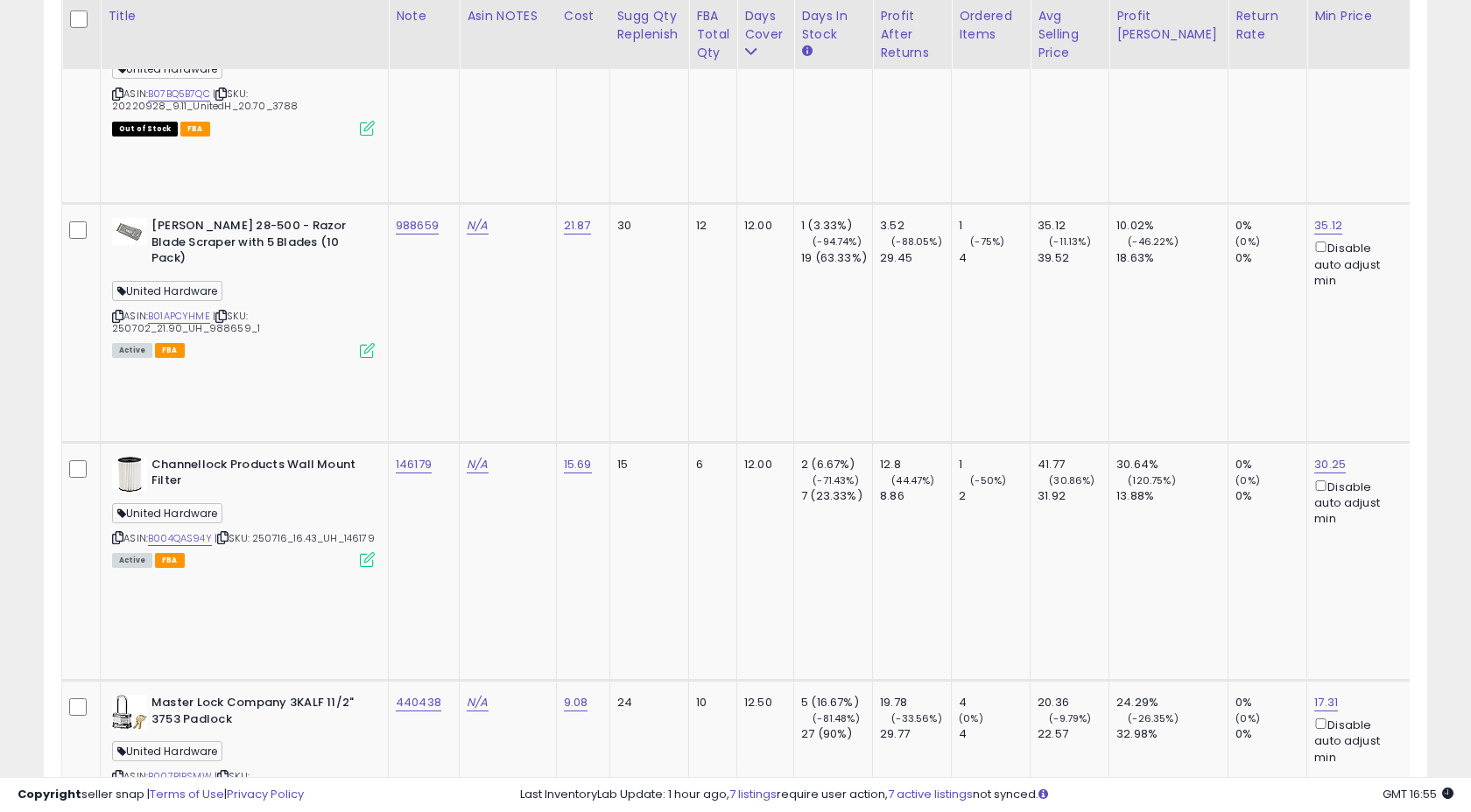
copy tr "814434"
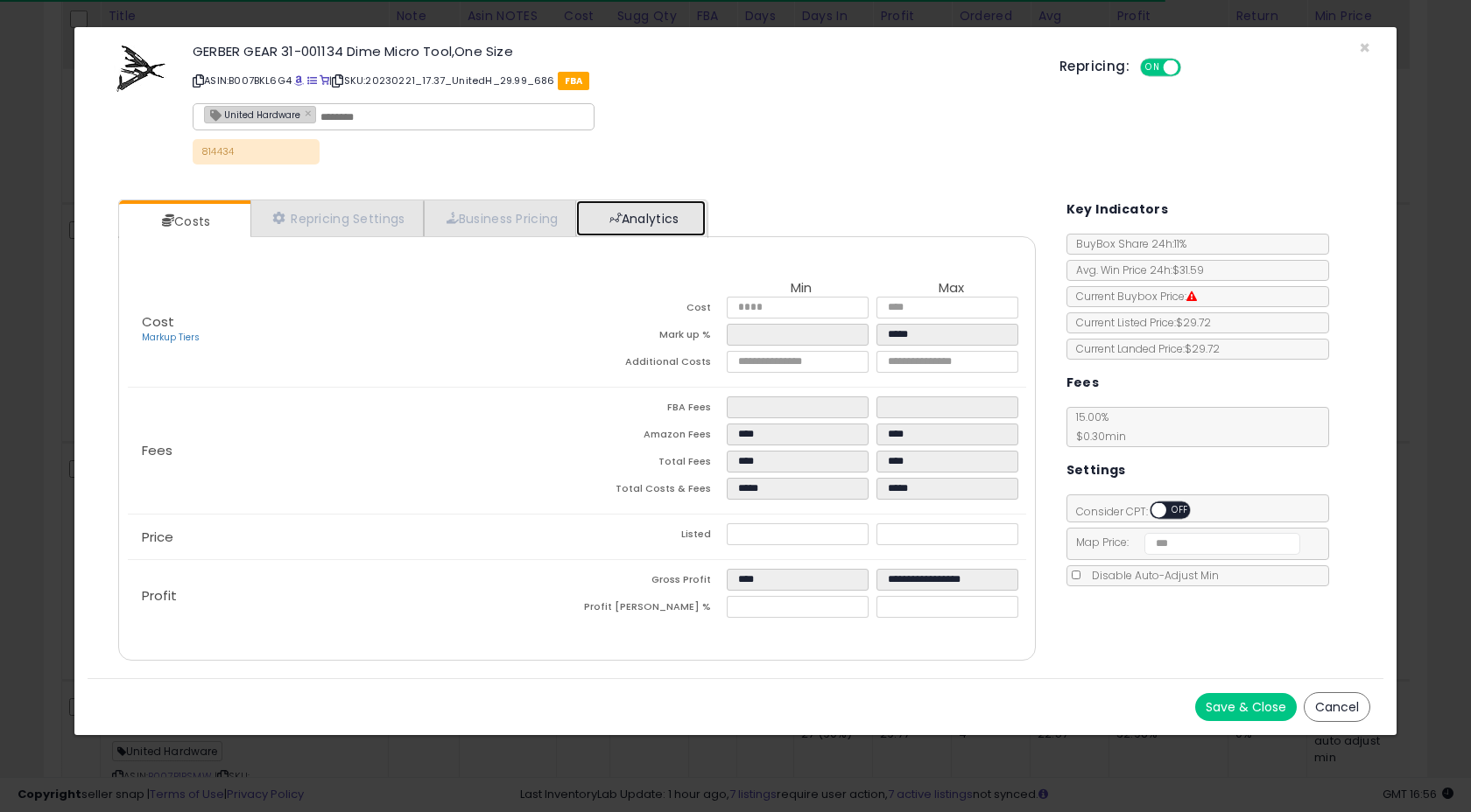
click at [646, 229] on link "Analytics" at bounding box center [641, 218] width 130 height 36
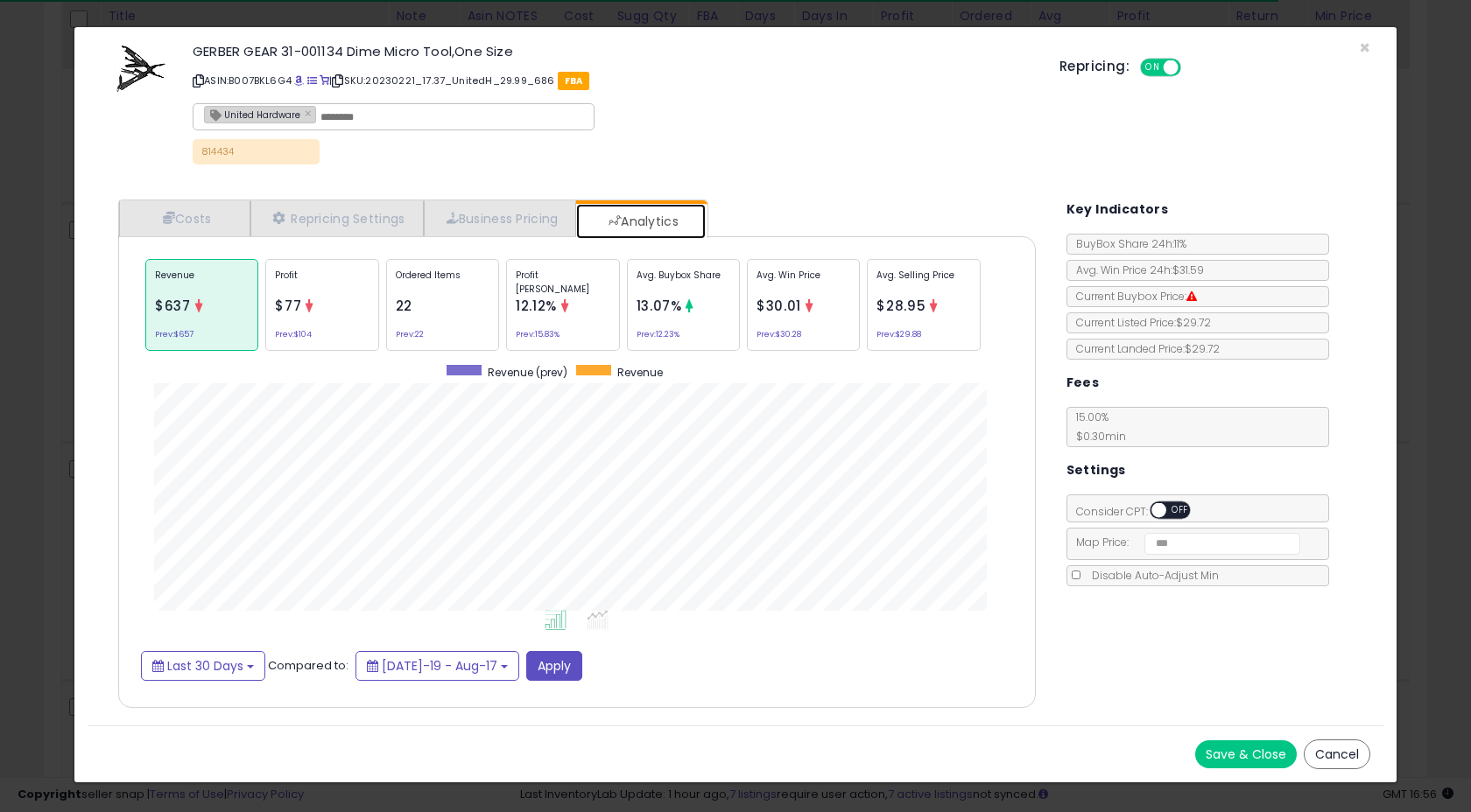
scroll to position [538, 952]
click at [433, 325] on div "Ordered Items 22 Prev: 22" at bounding box center [442, 304] width 113 height 92
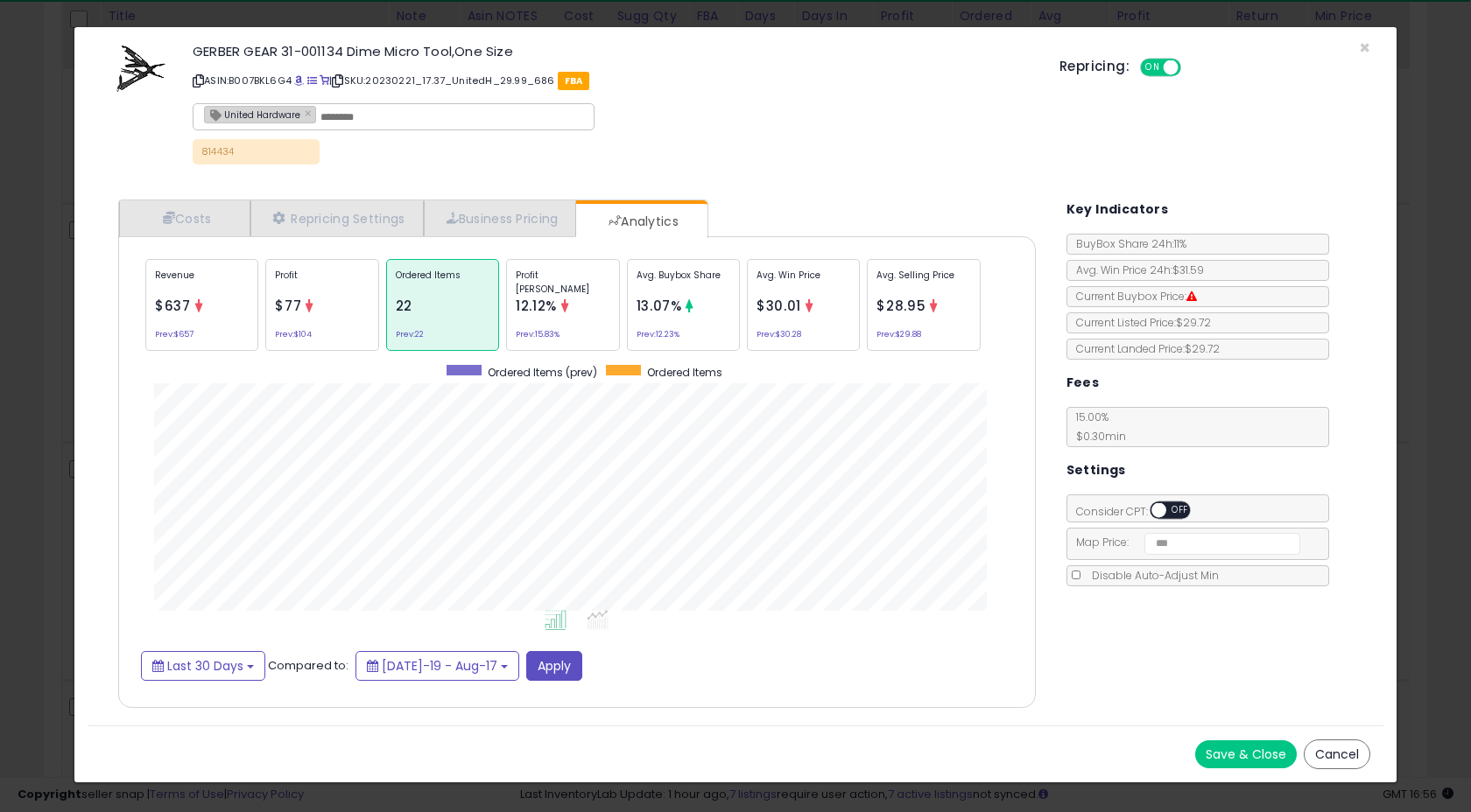
click at [315, 293] on p "Profit" at bounding box center [321, 282] width 93 height 26
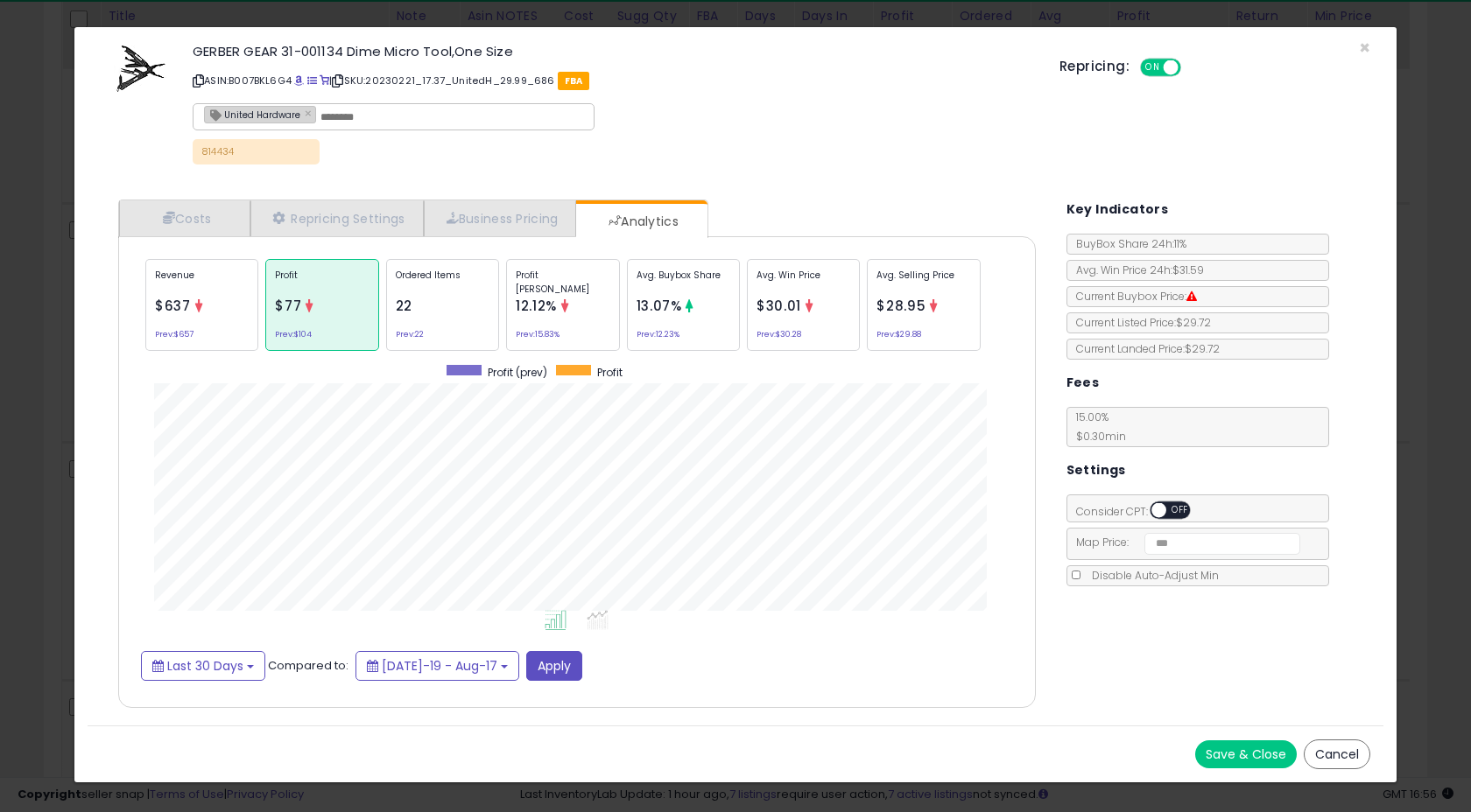
click at [217, 297] on div "Revenue $637 Prev: $657" at bounding box center [202, 304] width 113 height 92
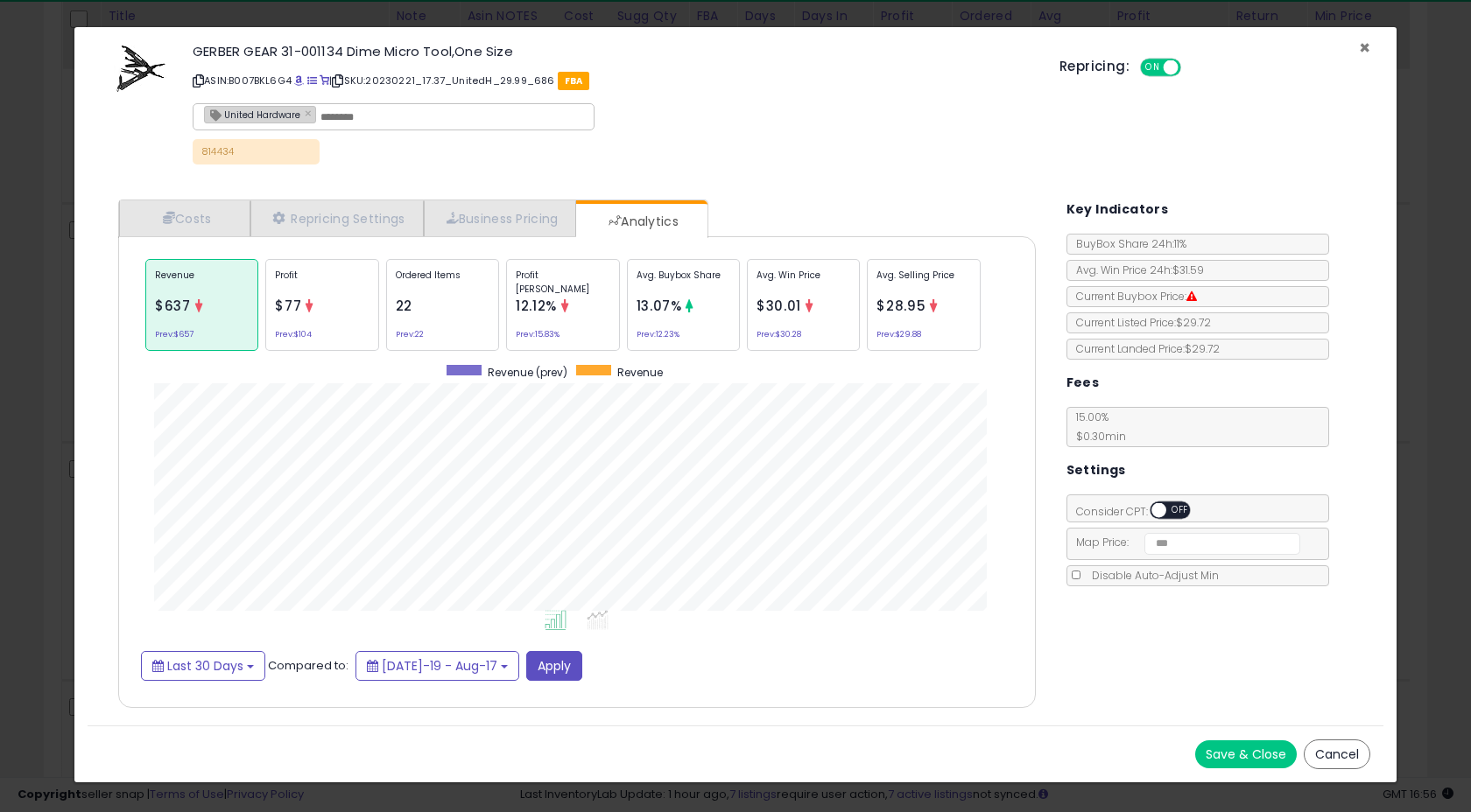
click at [1362, 41] on span "×" at bounding box center [1364, 48] width 11 height 26
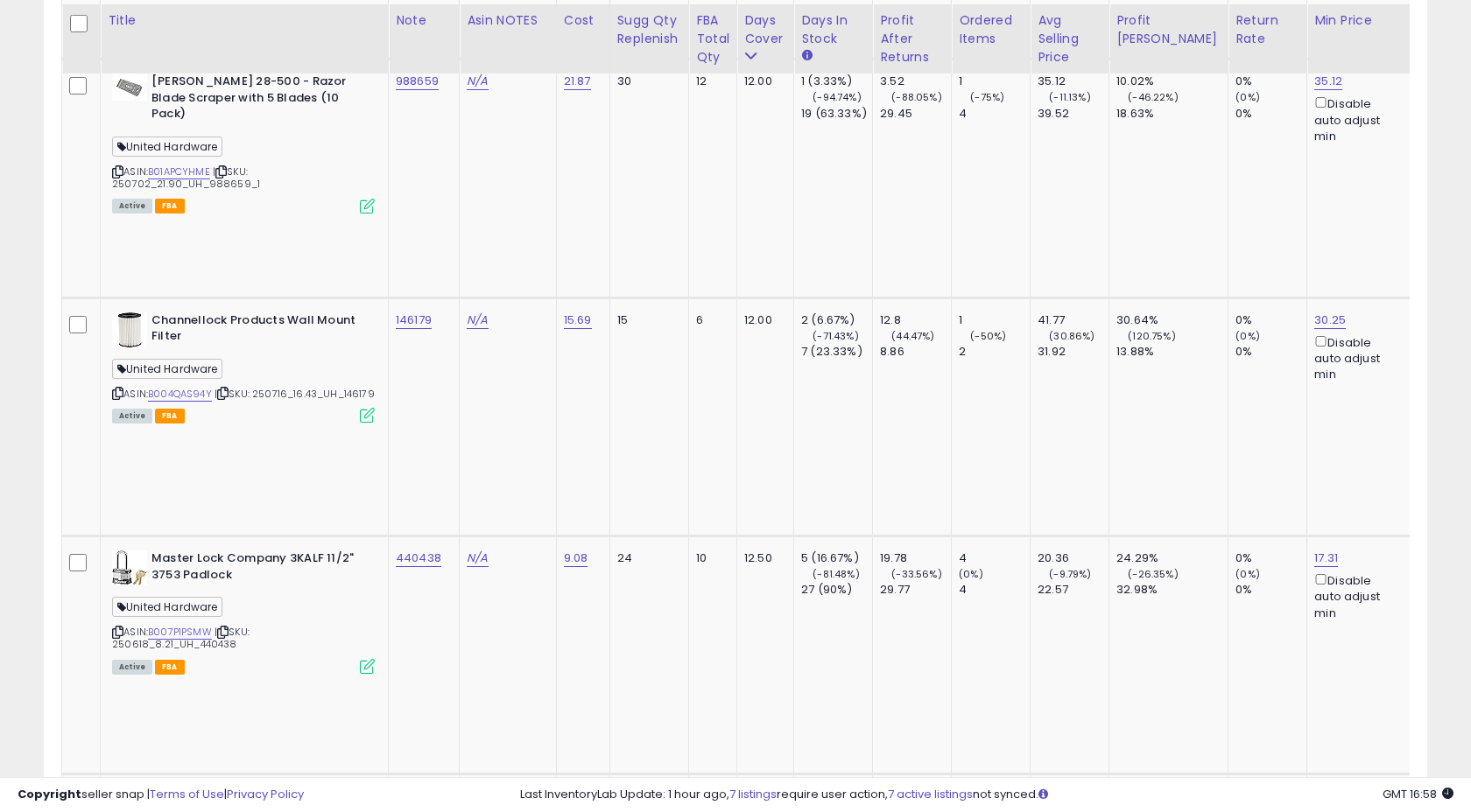
scroll to position [6347, 0]
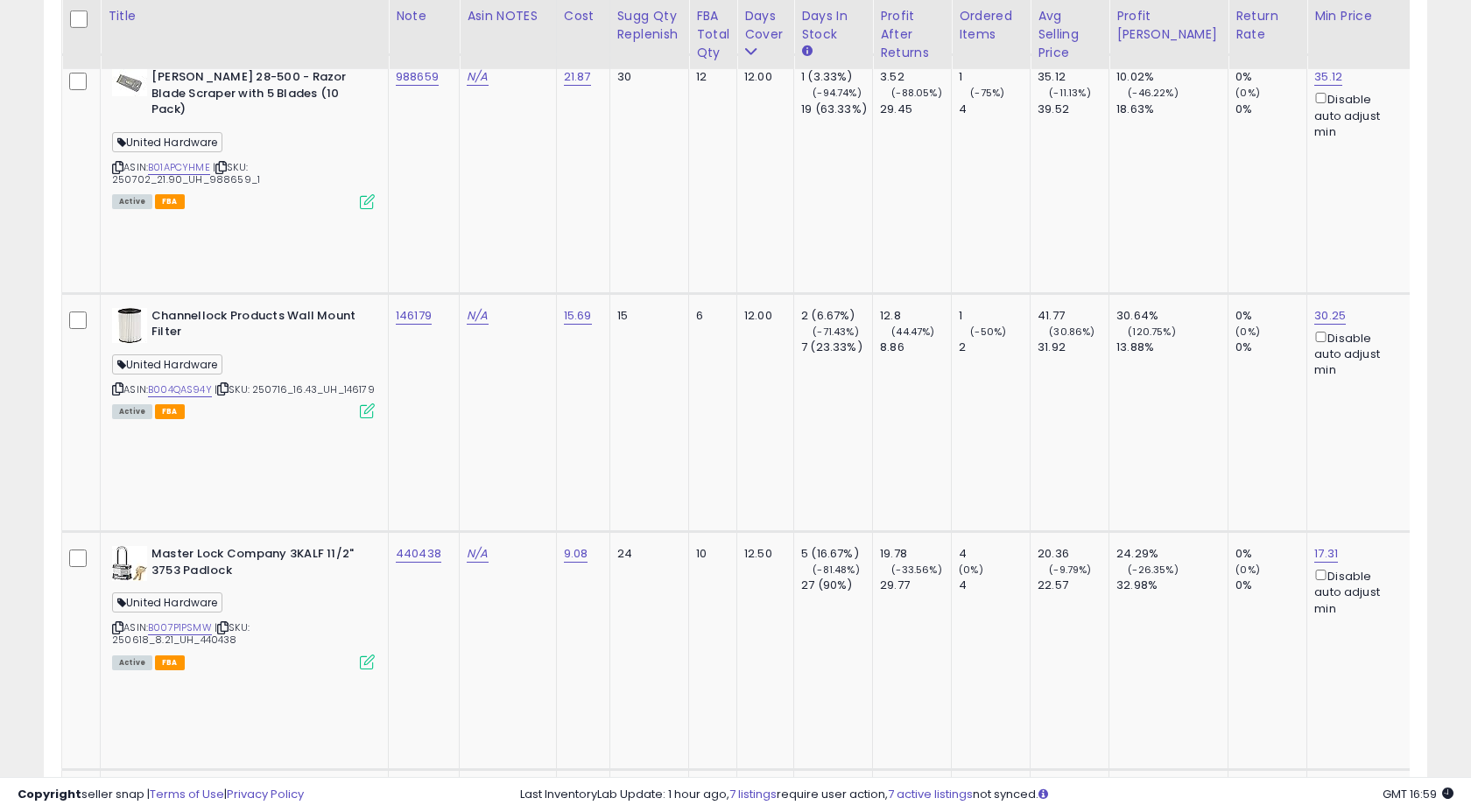
copy tr "797134"
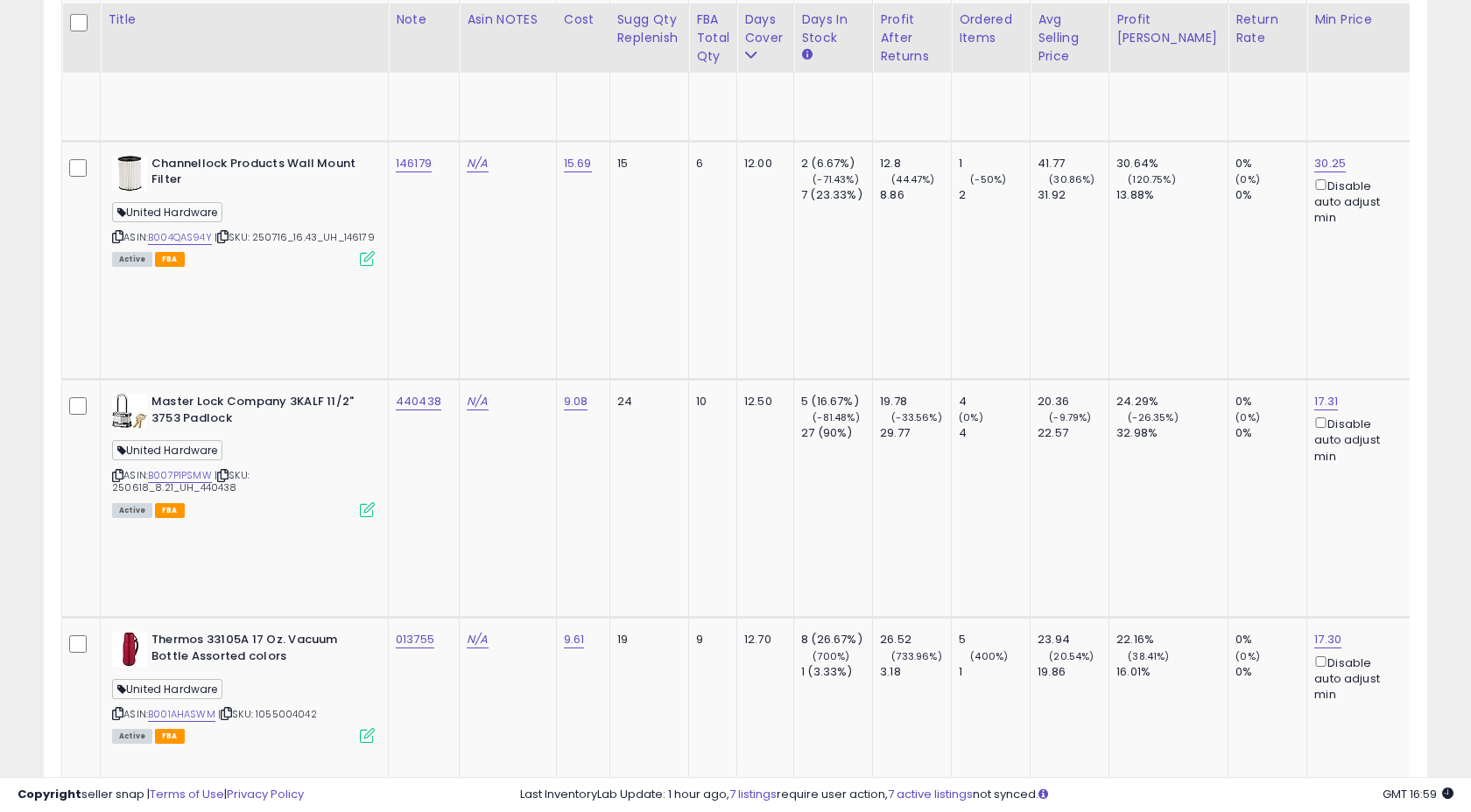
scroll to position [6507, 0]
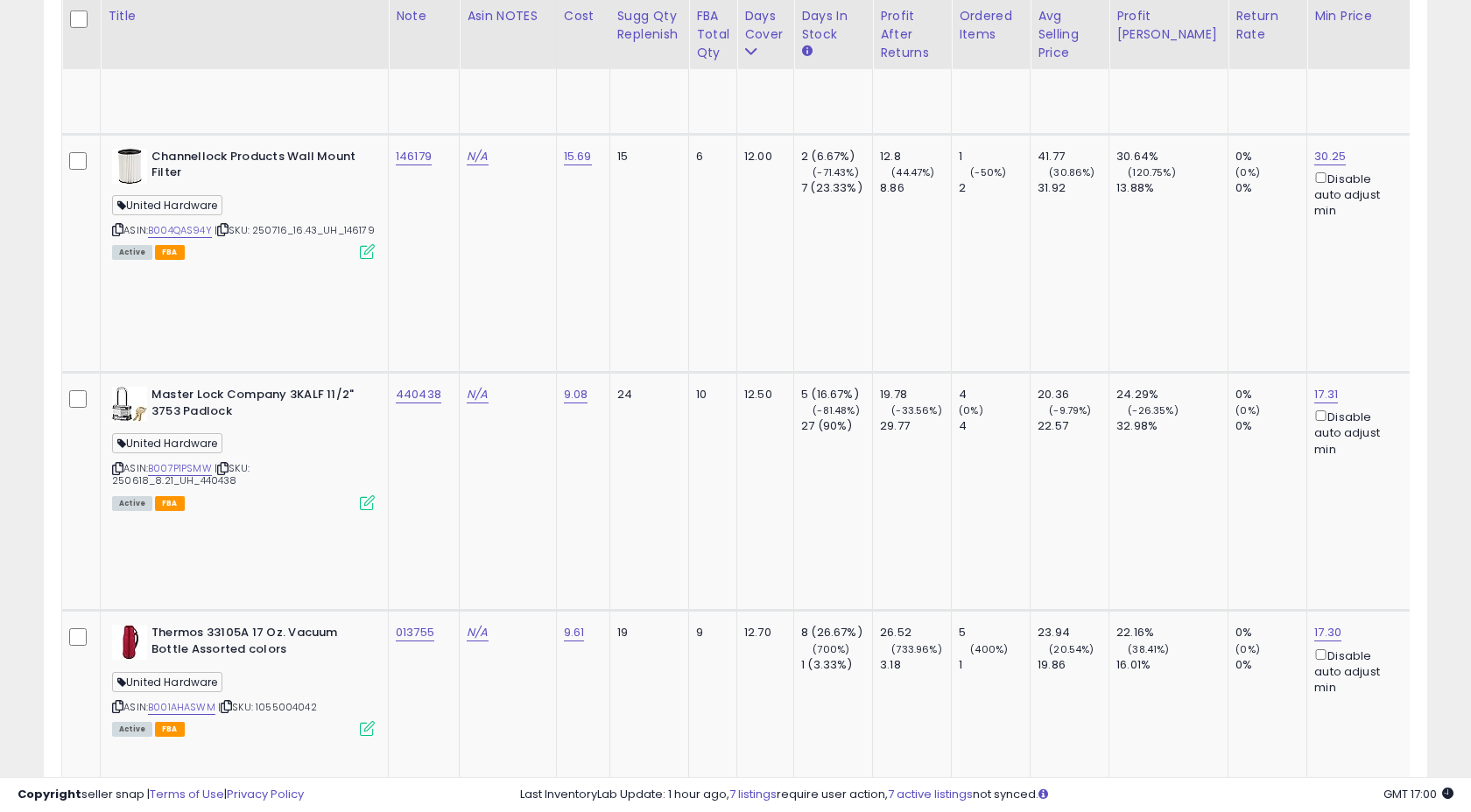
copy tr "522953"
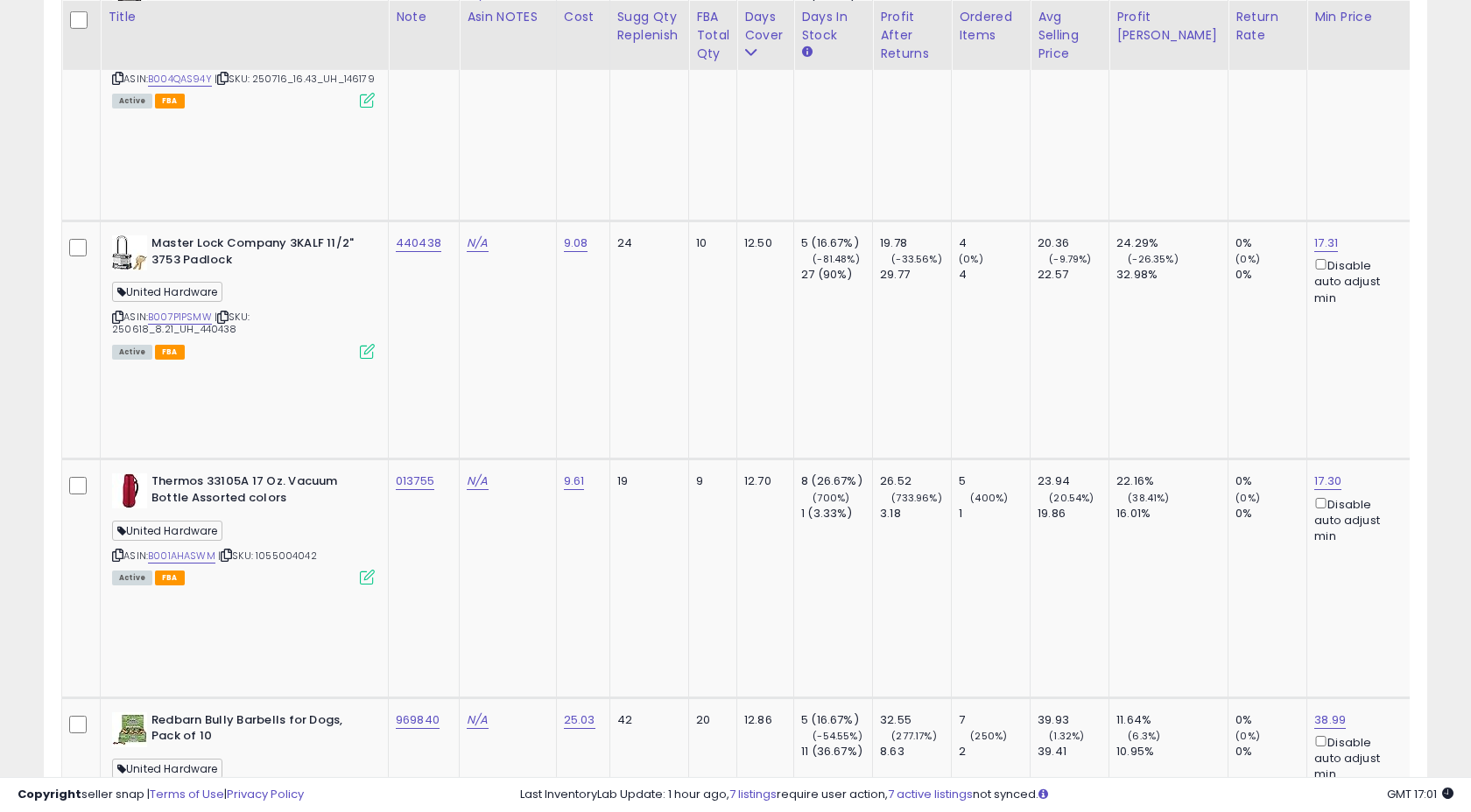
scroll to position [6663, 0]
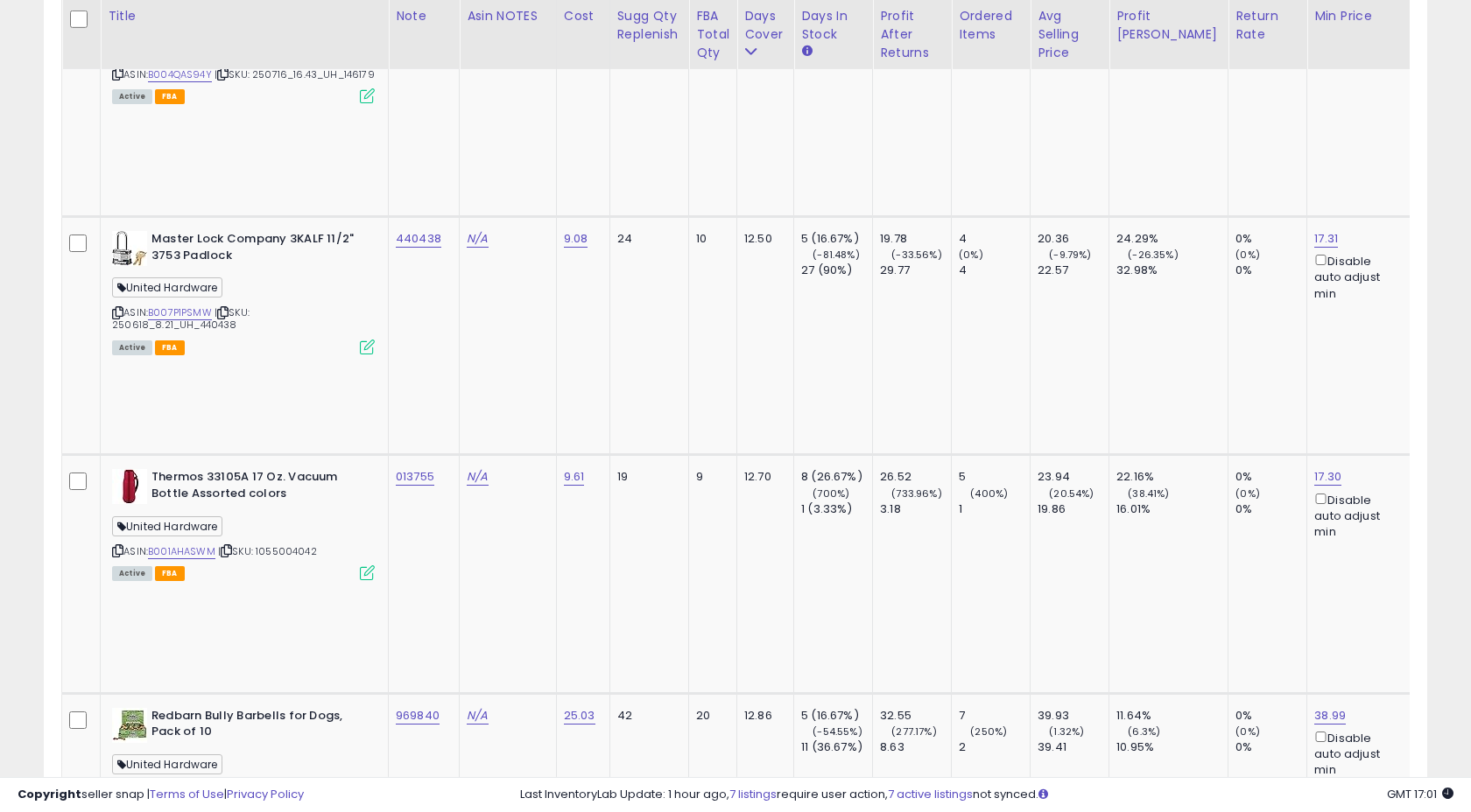
copy tr "160118"
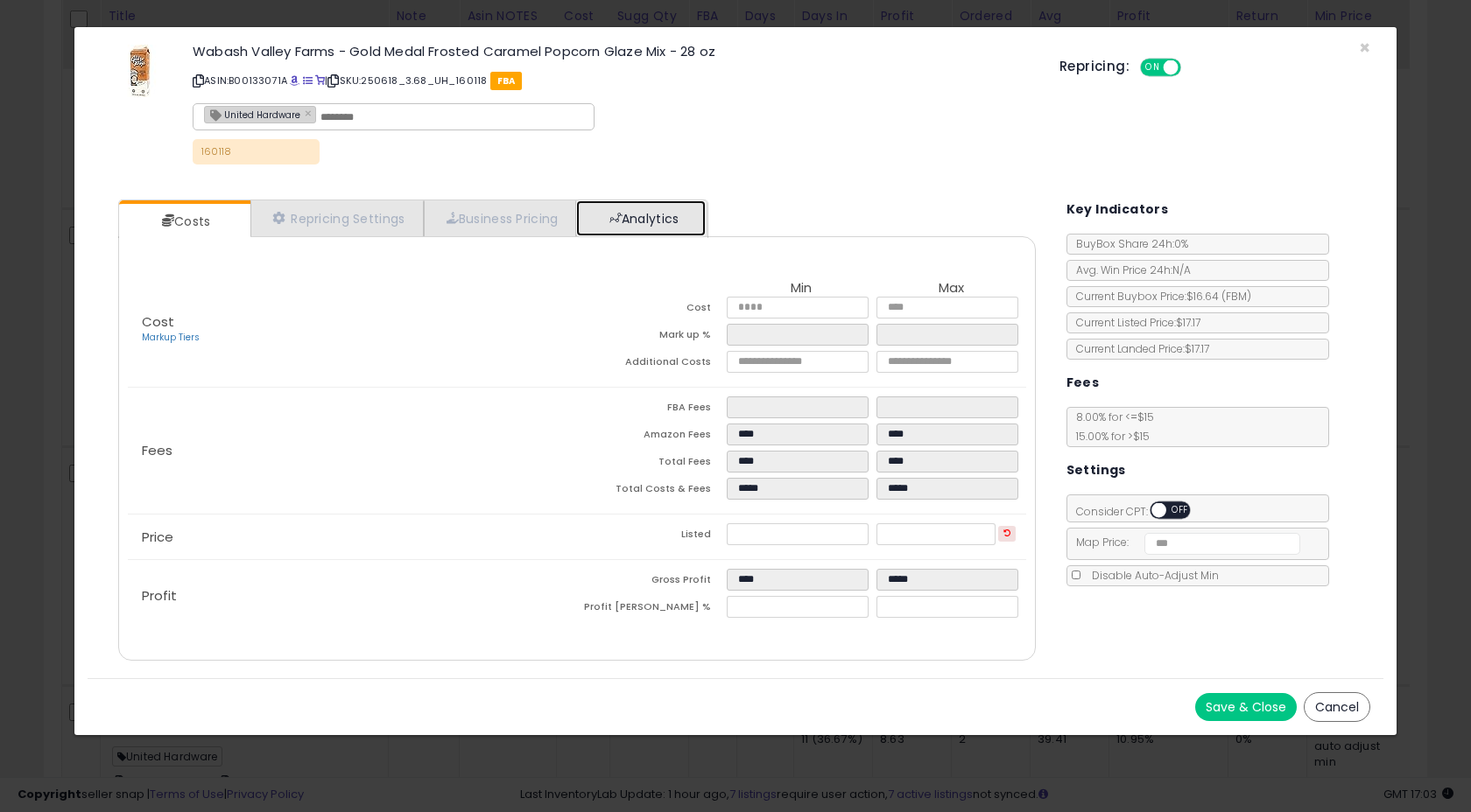
click at [688, 225] on link "Analytics" at bounding box center [641, 218] width 130 height 36
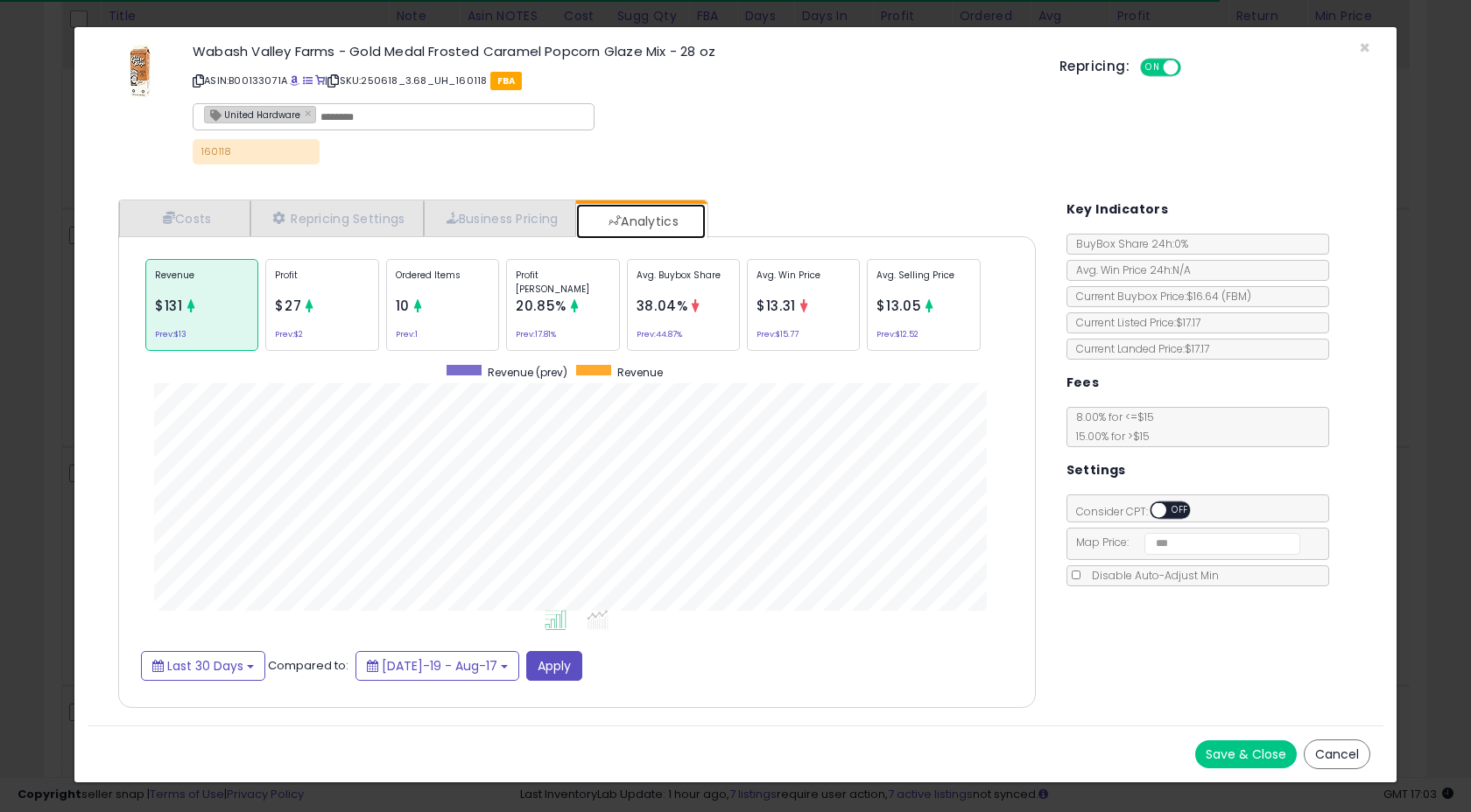
scroll to position [538, 952]
click at [1362, 53] on div "Repricing: ON OFF" at bounding box center [1214, 65] width 310 height 26
click at [1366, 46] on span "×" at bounding box center [1364, 48] width 11 height 26
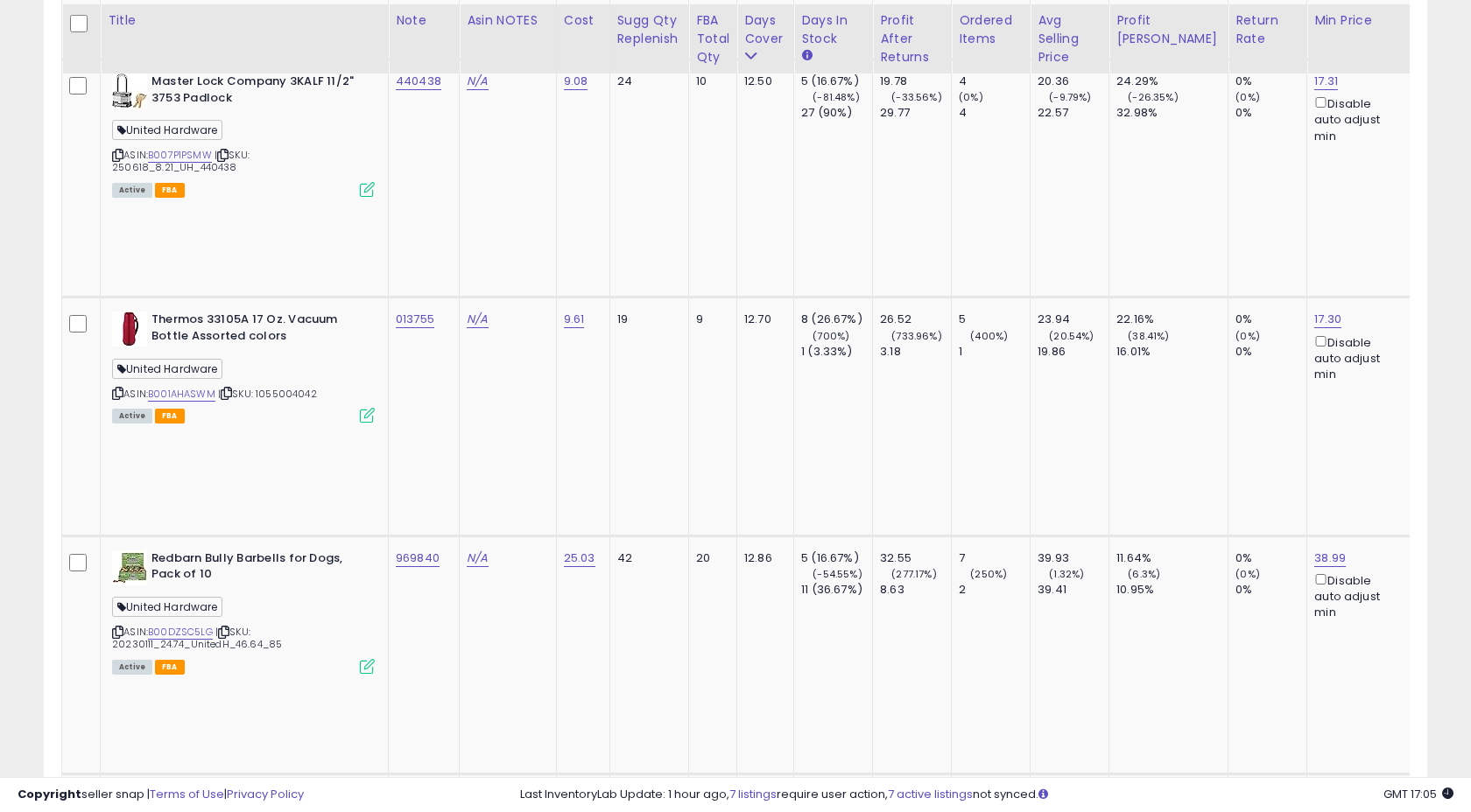
scroll to position [6830, 0]
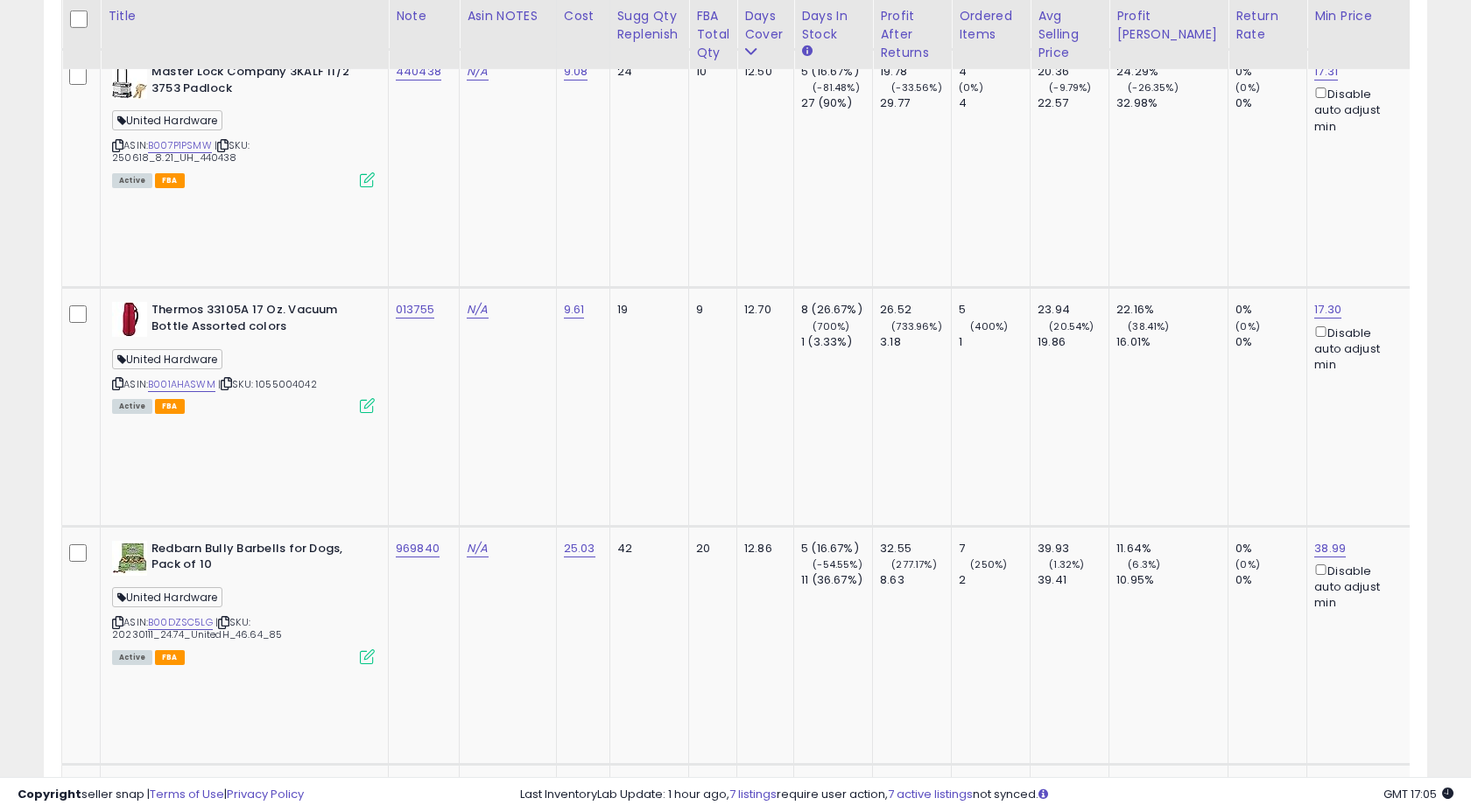
copy tr "133971"
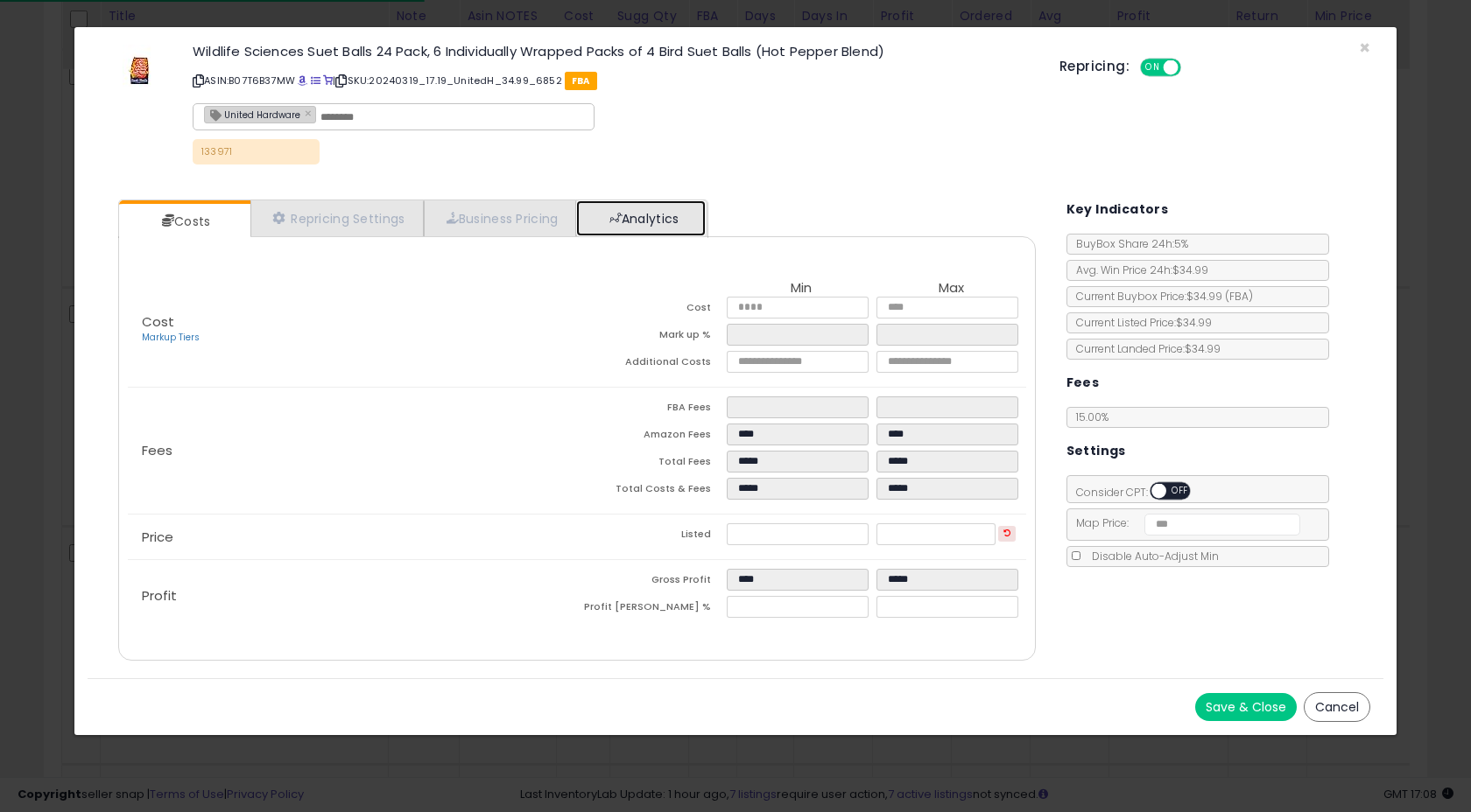
click at [658, 218] on link "Analytics" at bounding box center [641, 218] width 130 height 36
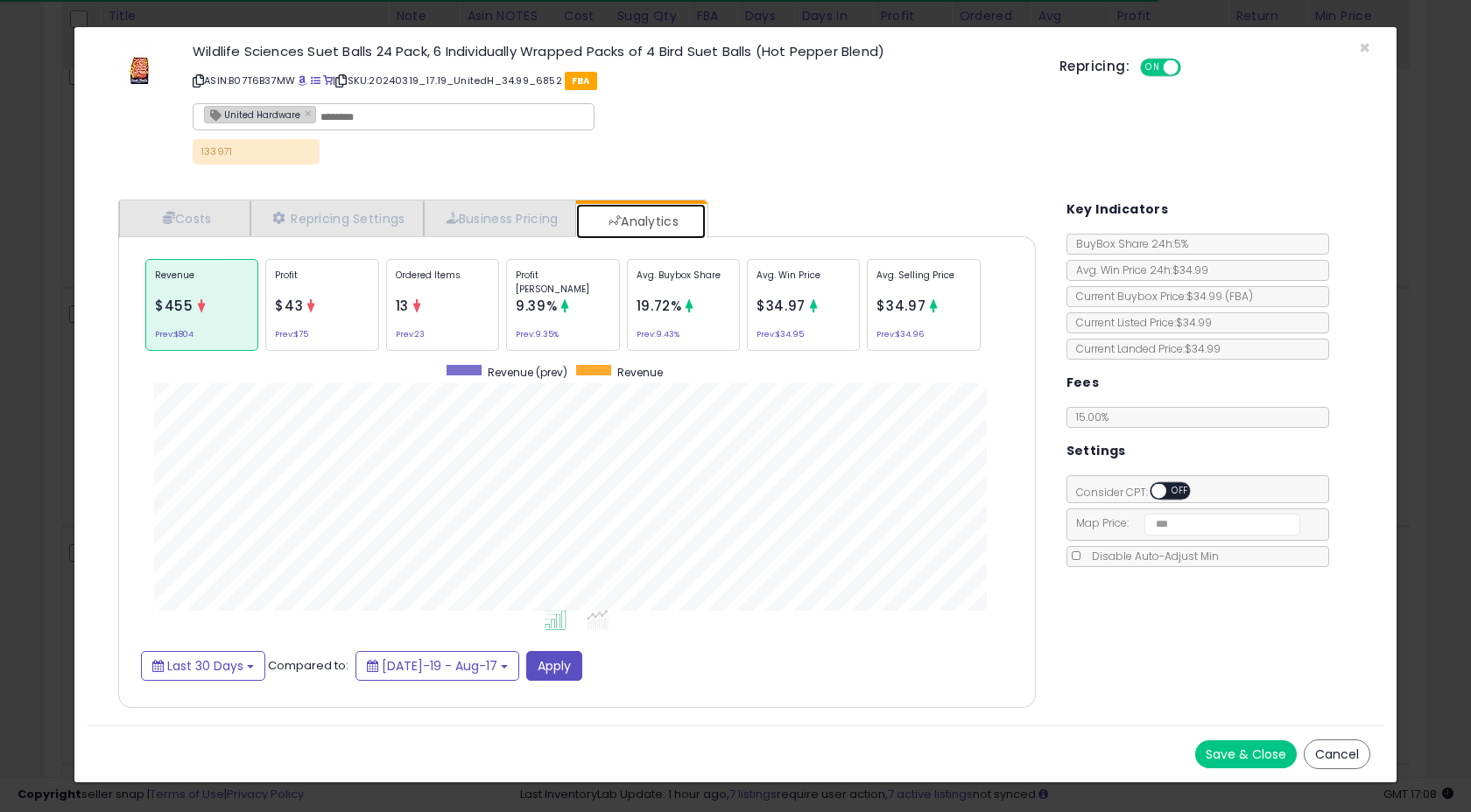
scroll to position [538, 952]
click at [313, 302] on icon at bounding box center [310, 305] width 13 height 13
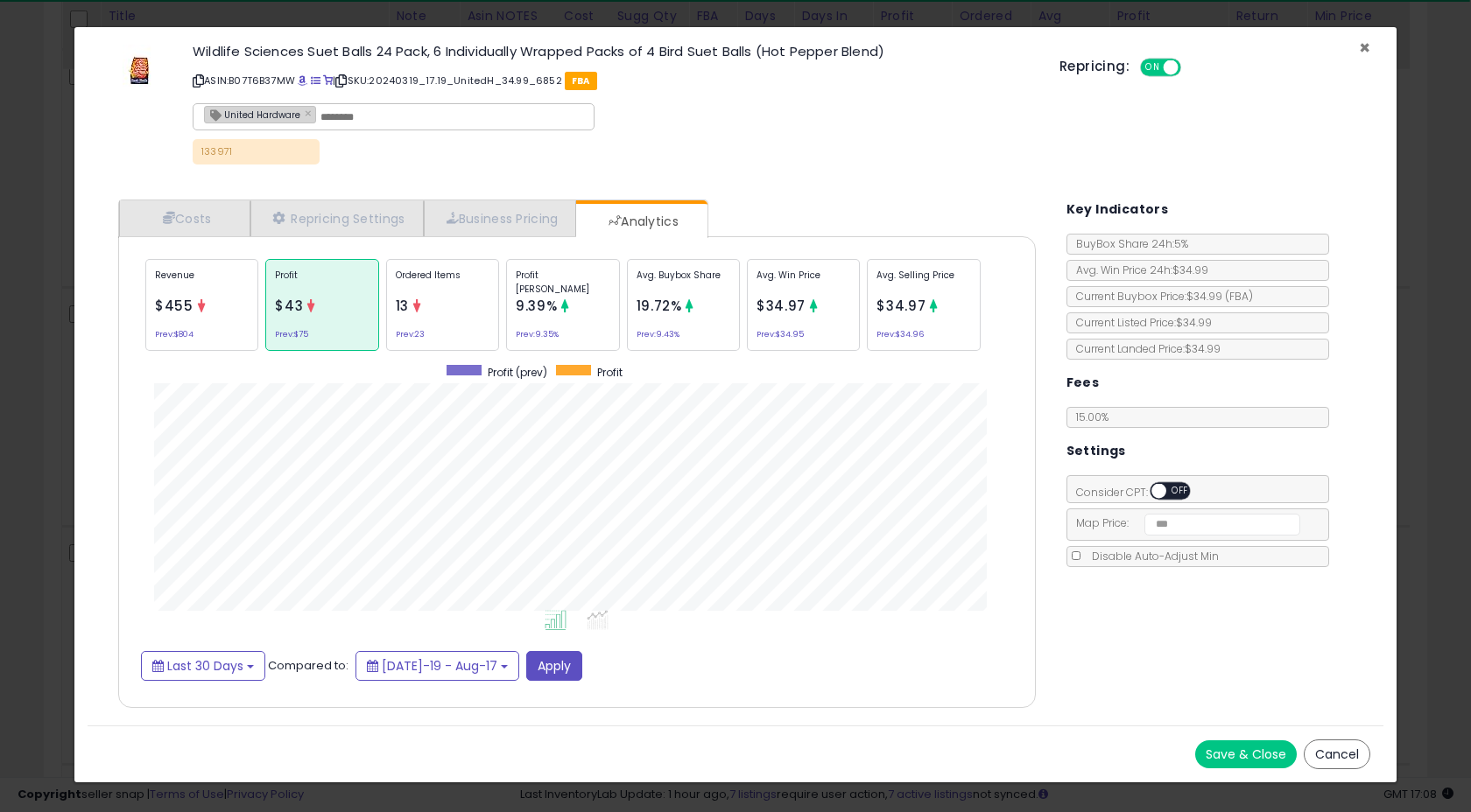
click at [1365, 42] on span "×" at bounding box center [1364, 48] width 11 height 26
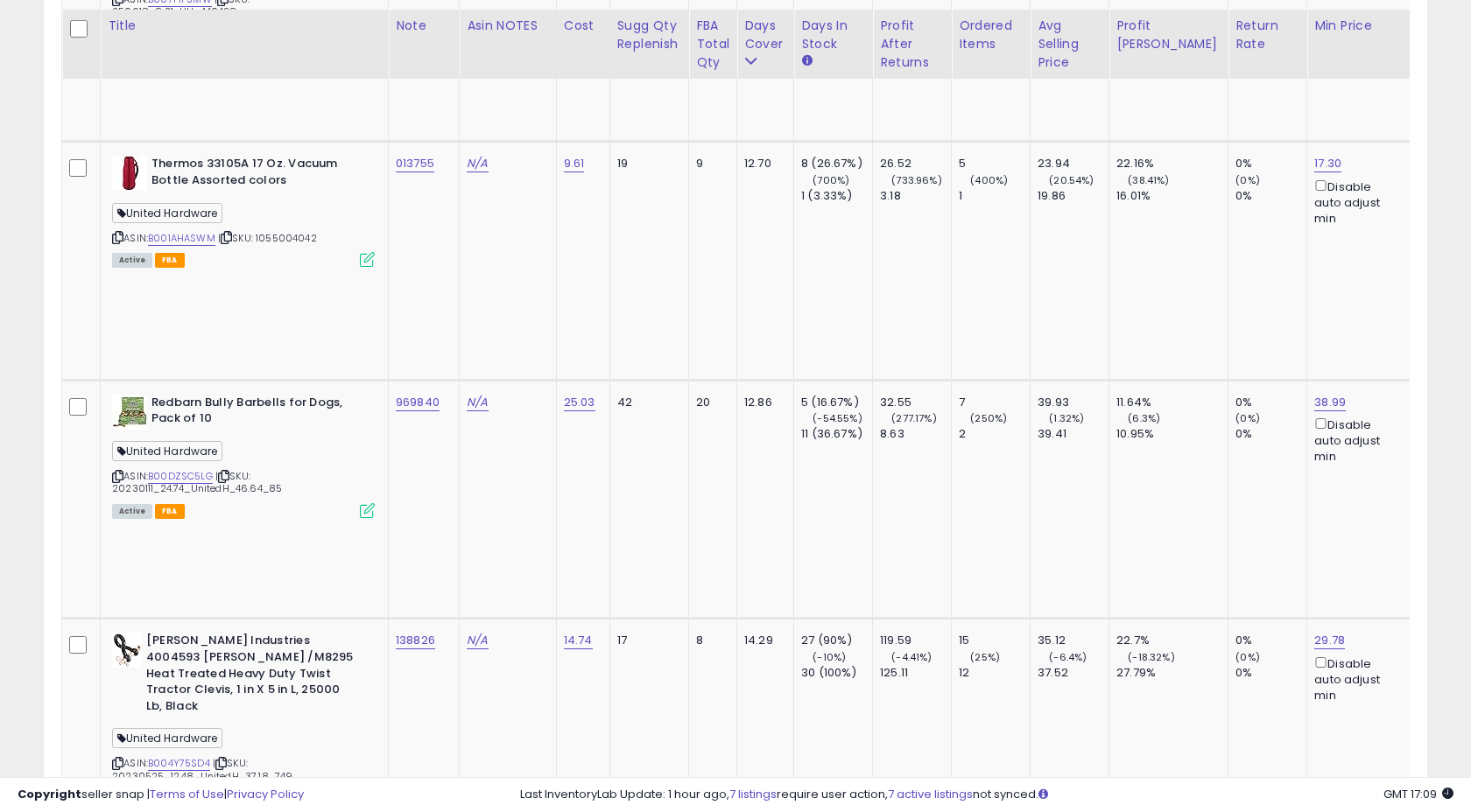
scroll to position [6991, 0]
